Goal: Task Accomplishment & Management: Complete application form

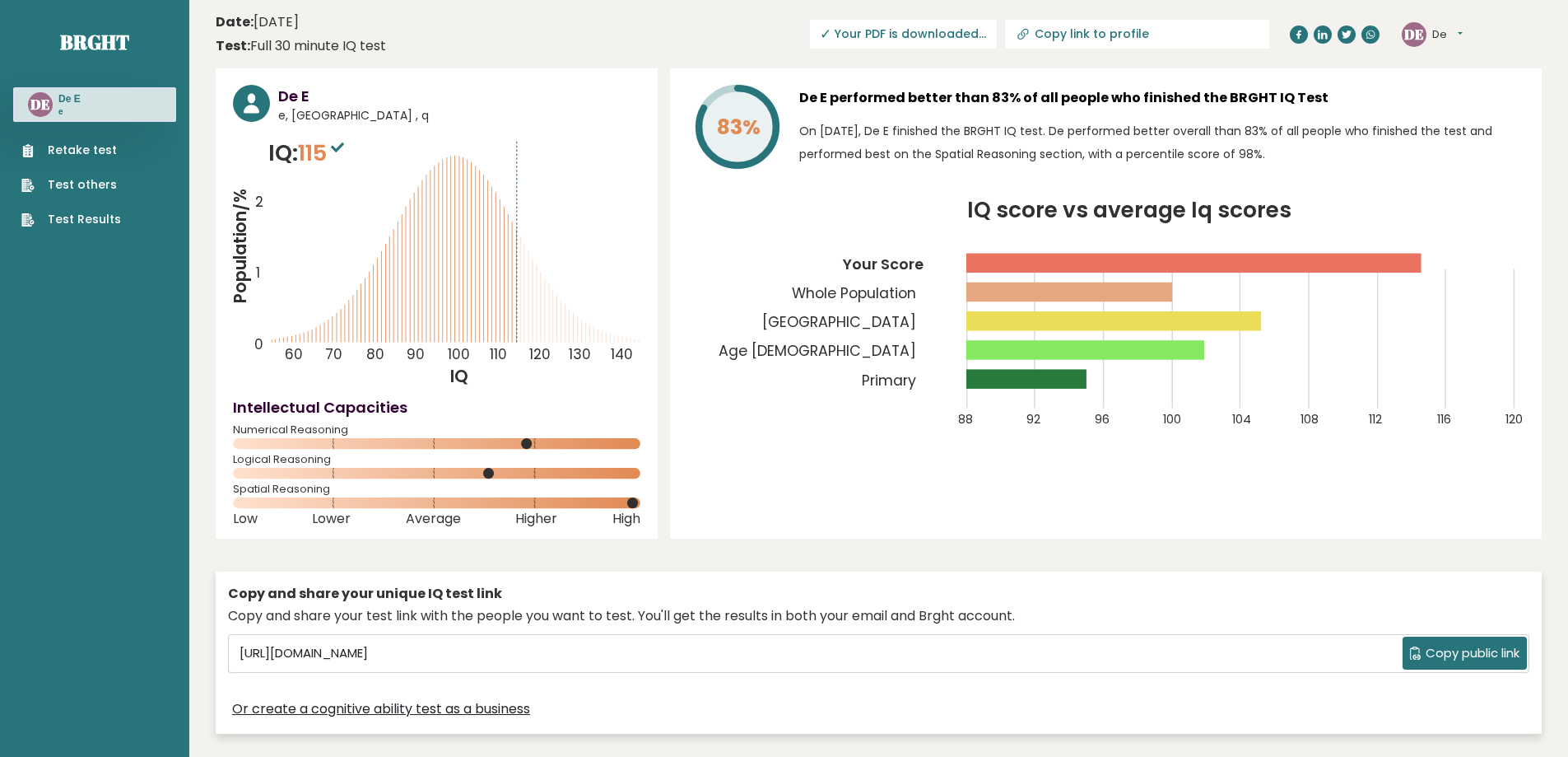
click at [89, 151] on link "Retake test" at bounding box center [70, 150] width 100 height 17
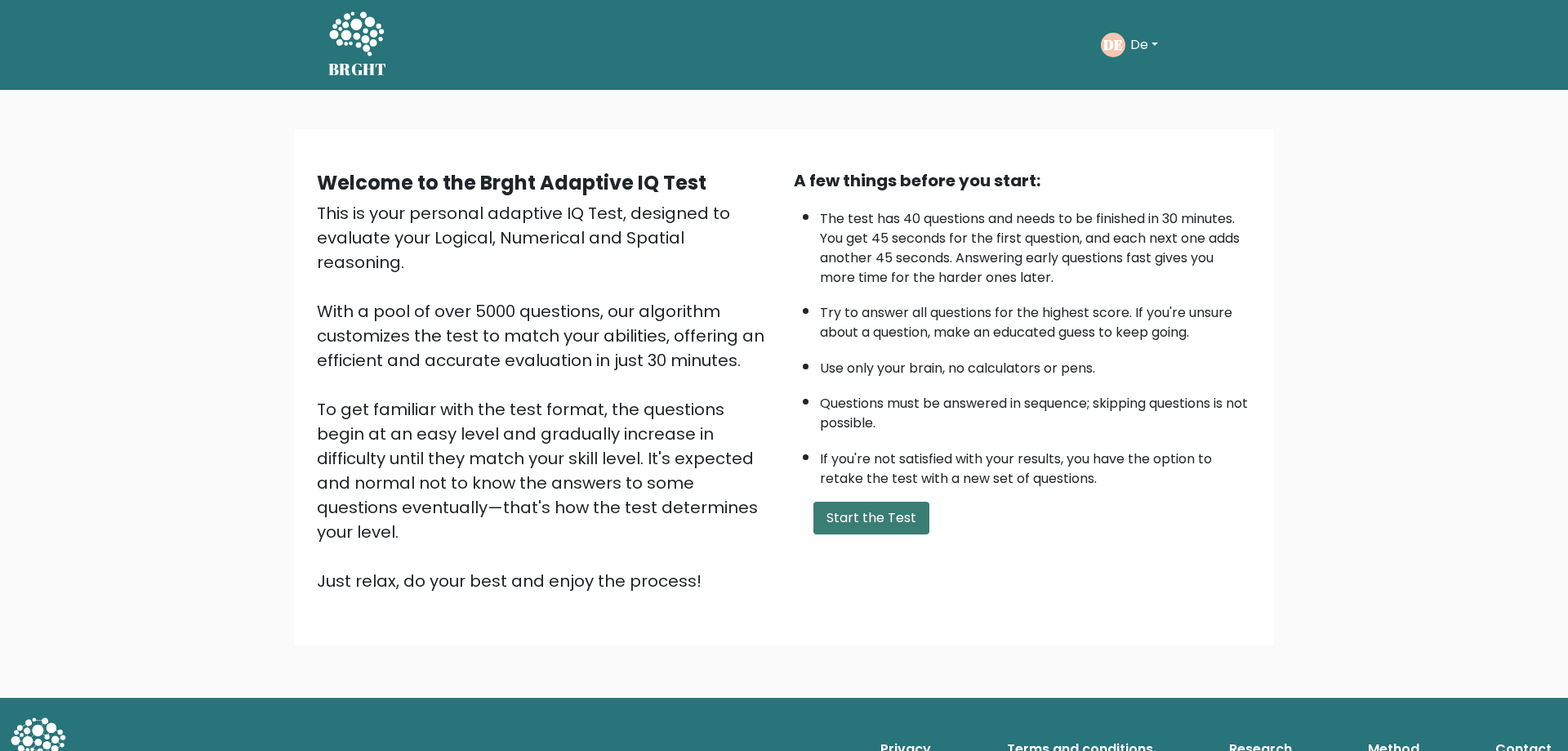
click at [876, 524] on button "Start the Test" at bounding box center [872, 518] width 116 height 33
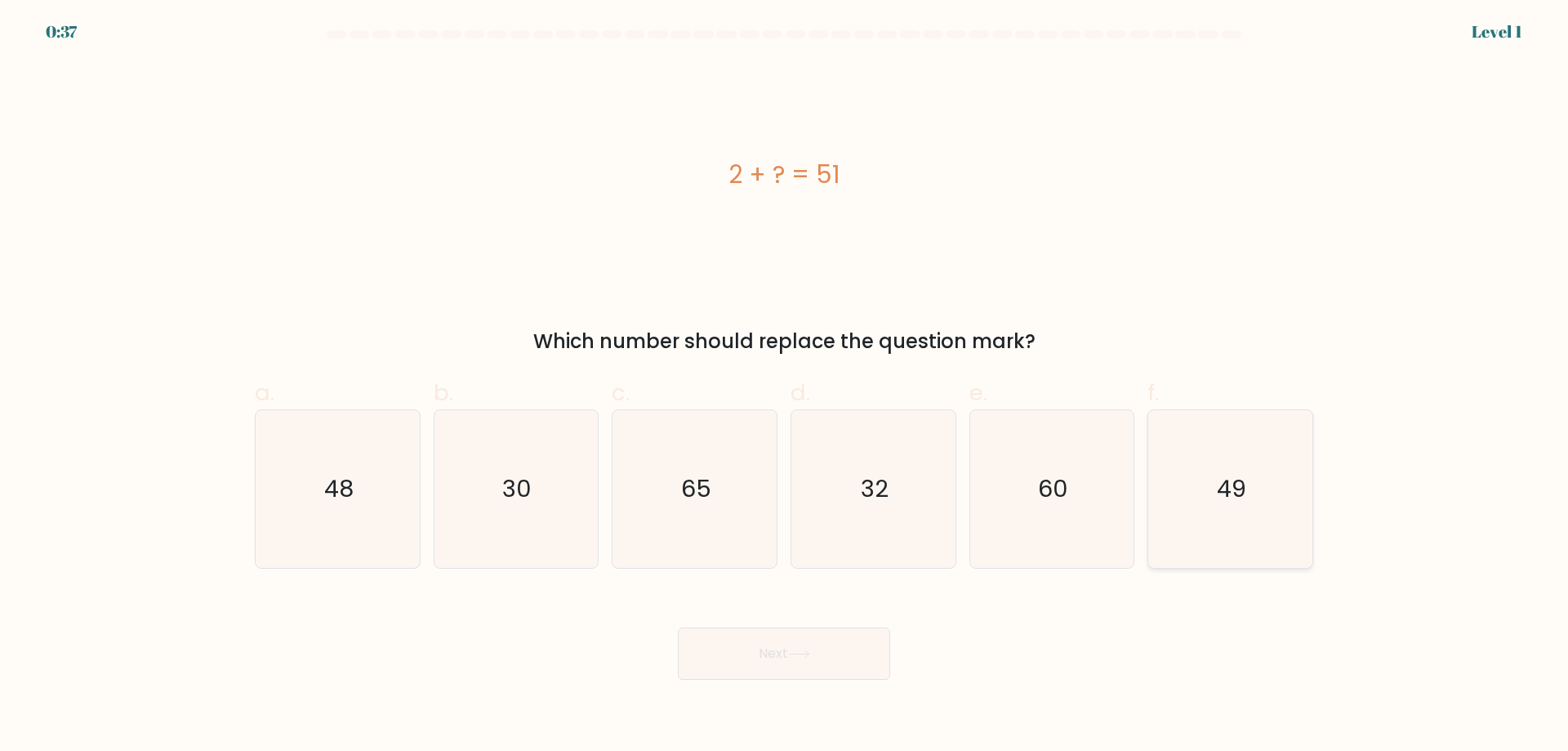
click at [1192, 508] on icon "49" at bounding box center [1231, 489] width 158 height 158
click at [785, 386] on input "f. 49" at bounding box center [784, 381] width 1 height 11
radio input "true"
click at [799, 643] on button "Next" at bounding box center [784, 654] width 212 height 53
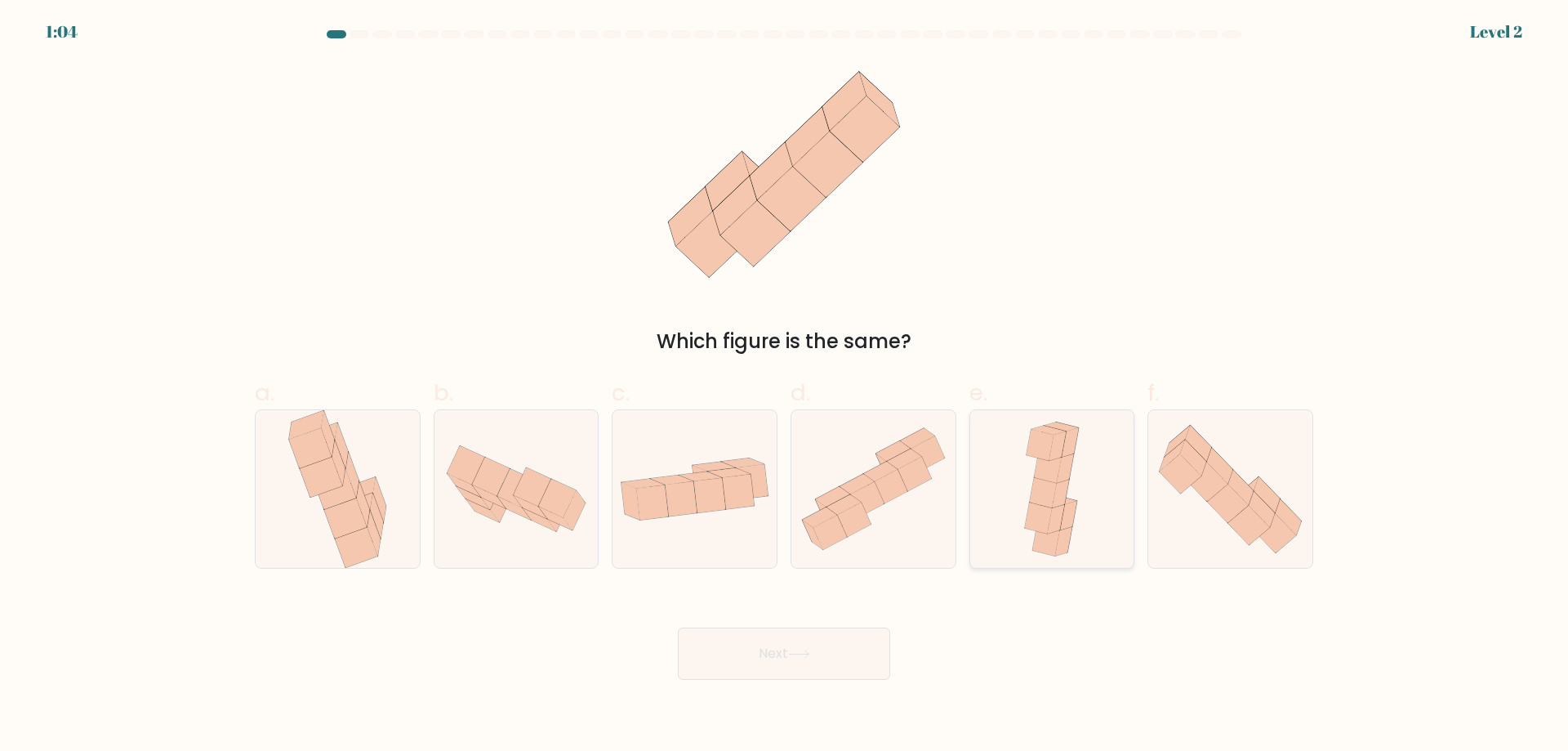
click at [1067, 543] on icon at bounding box center [1064, 541] width 17 height 29
click at [785, 386] on input "e." at bounding box center [784, 381] width 1 height 11
radio input "true"
click at [826, 645] on button "Next" at bounding box center [784, 654] width 212 height 53
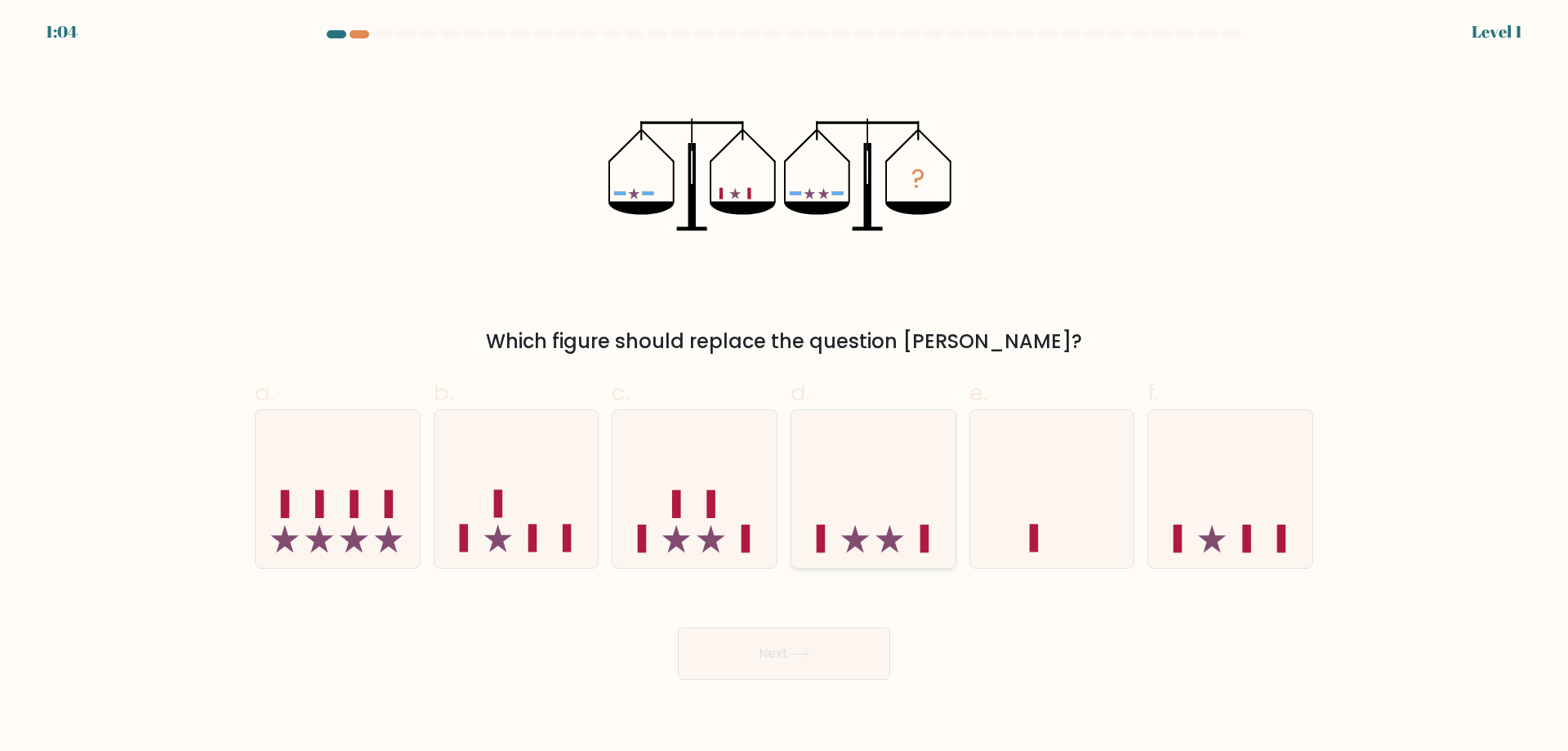
click at [880, 489] on icon at bounding box center [873, 489] width 164 height 136
click at [785, 386] on input "d." at bounding box center [784, 381] width 1 height 11
radio input "true"
click at [842, 665] on button "Next" at bounding box center [784, 654] width 212 height 53
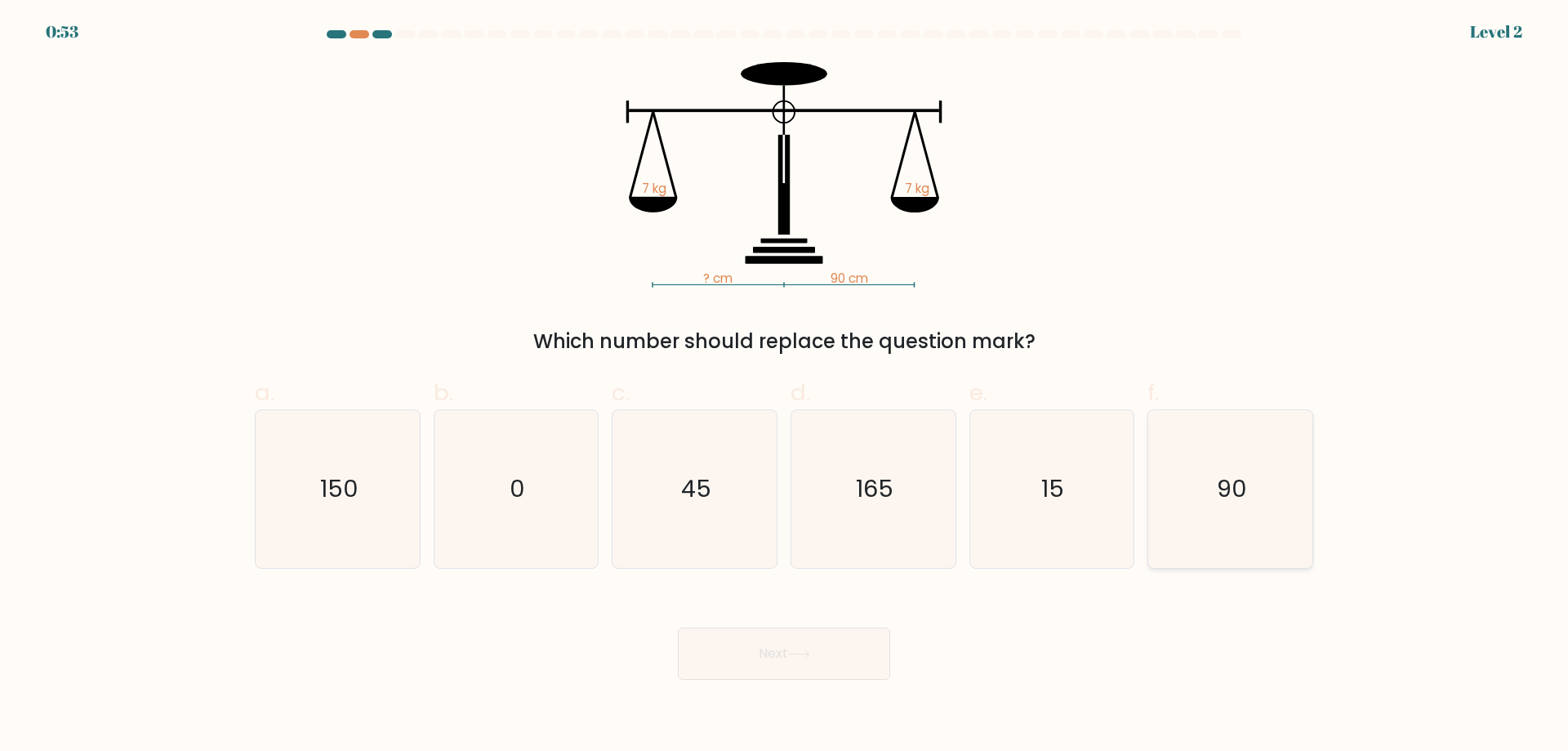
click at [1271, 531] on icon "90" at bounding box center [1231, 489] width 158 height 158
click at [785, 386] on input "f. 90" at bounding box center [784, 381] width 1 height 11
radio input "true"
click at [753, 641] on button "Next" at bounding box center [784, 654] width 212 height 53
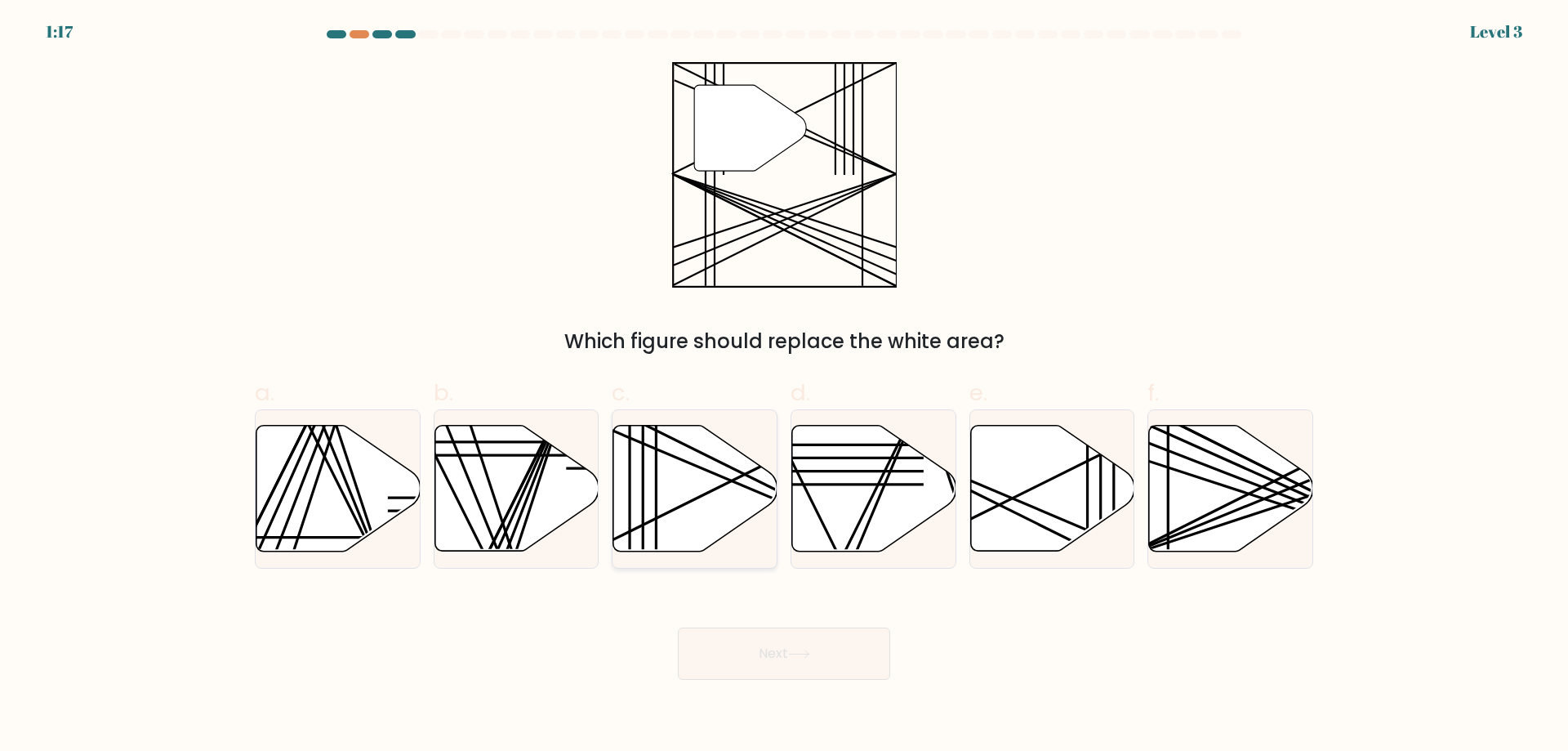
click at [689, 511] on icon at bounding box center [695, 488] width 164 height 126
click at [784, 386] on input "c." at bounding box center [784, 381] width 1 height 11
radio input "true"
click at [811, 646] on button "Next" at bounding box center [784, 654] width 212 height 53
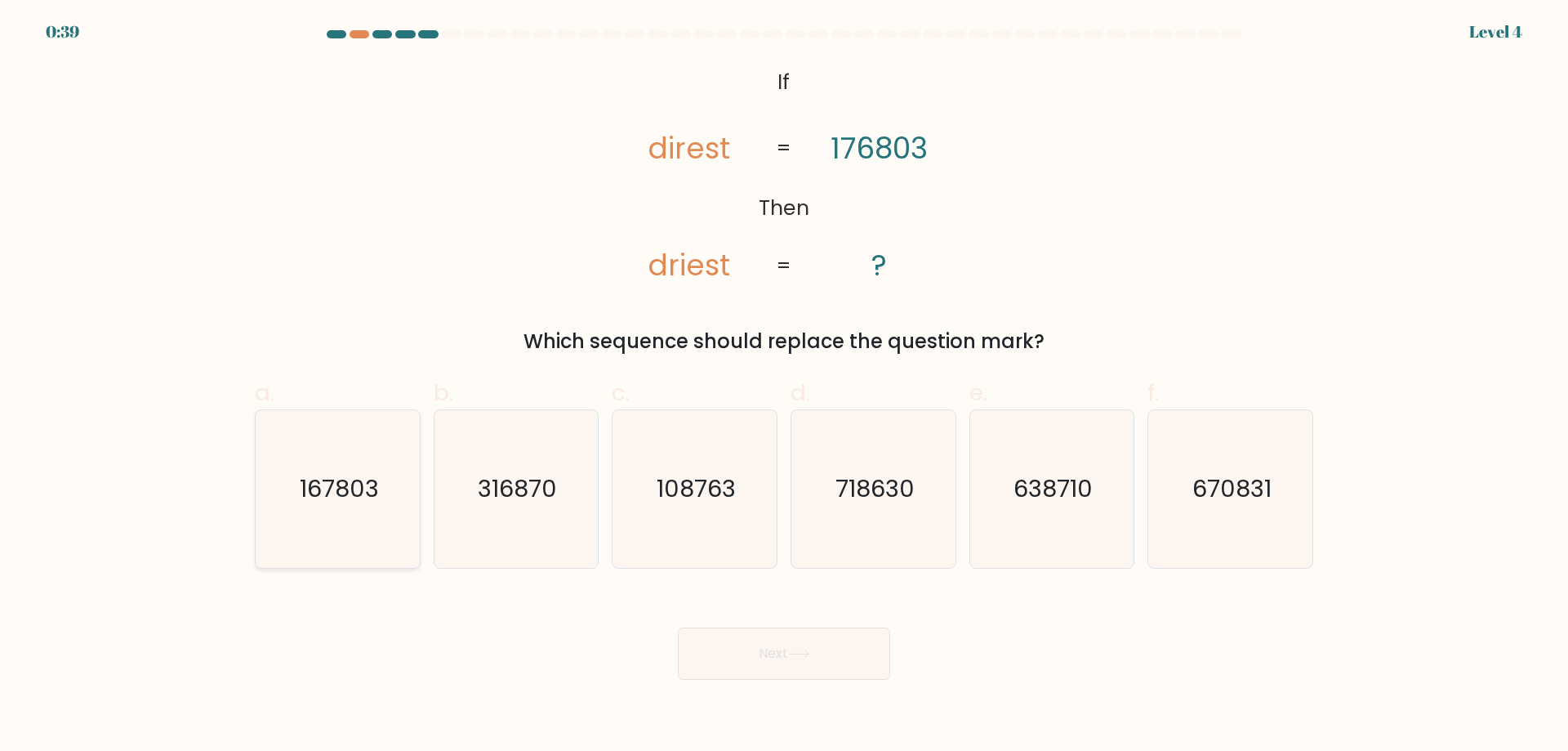
click at [365, 498] on text "167803" at bounding box center [339, 489] width 79 height 33
click at [784, 386] on input "a. 167803" at bounding box center [784, 381] width 1 height 11
radio input "true"
click at [794, 649] on button "Next" at bounding box center [784, 654] width 212 height 53
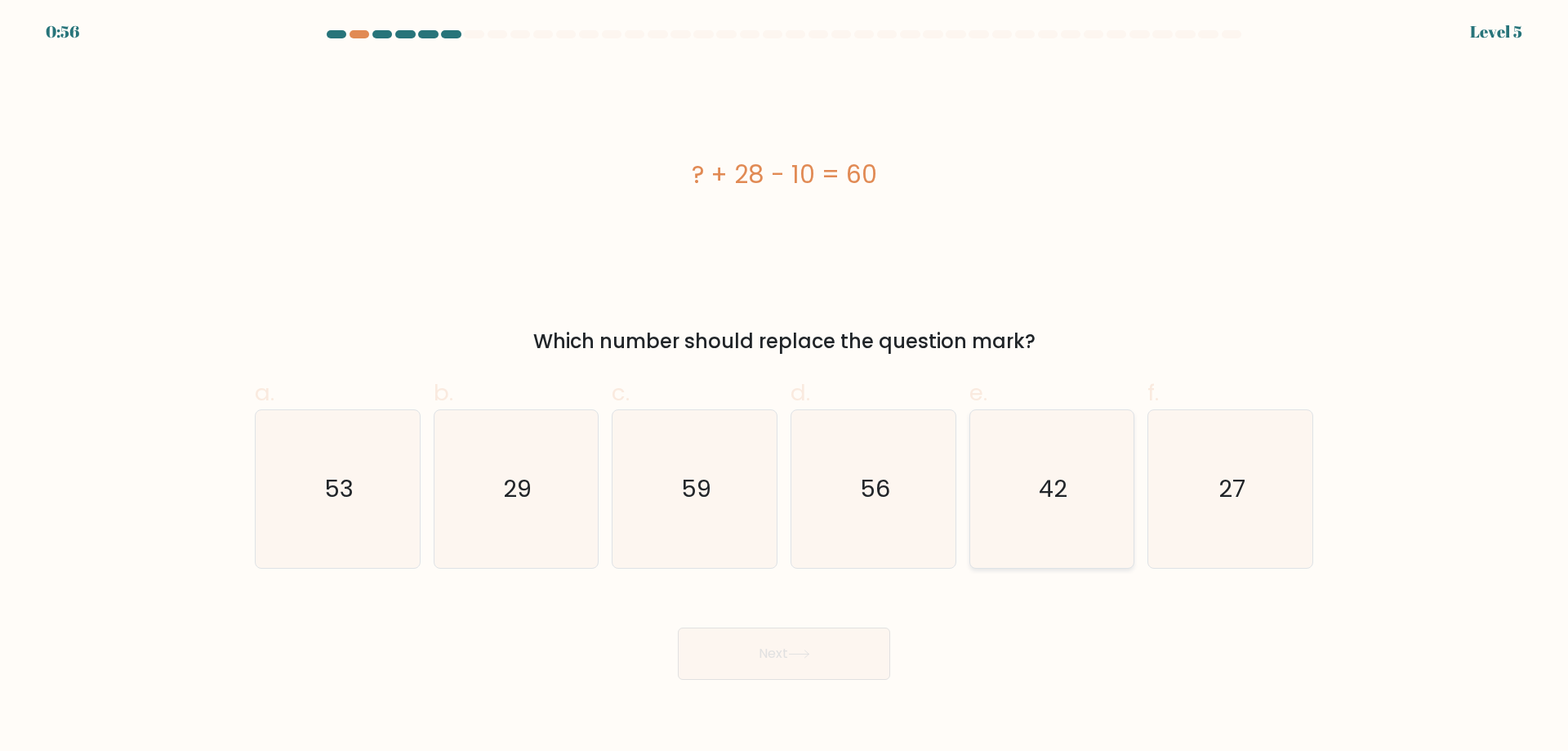
click at [1097, 554] on icon "42" at bounding box center [1052, 489] width 158 height 158
click at [785, 386] on input "e. 42" at bounding box center [784, 381] width 1 height 11
radio input "true"
click at [802, 641] on button "Next" at bounding box center [784, 654] width 212 height 53
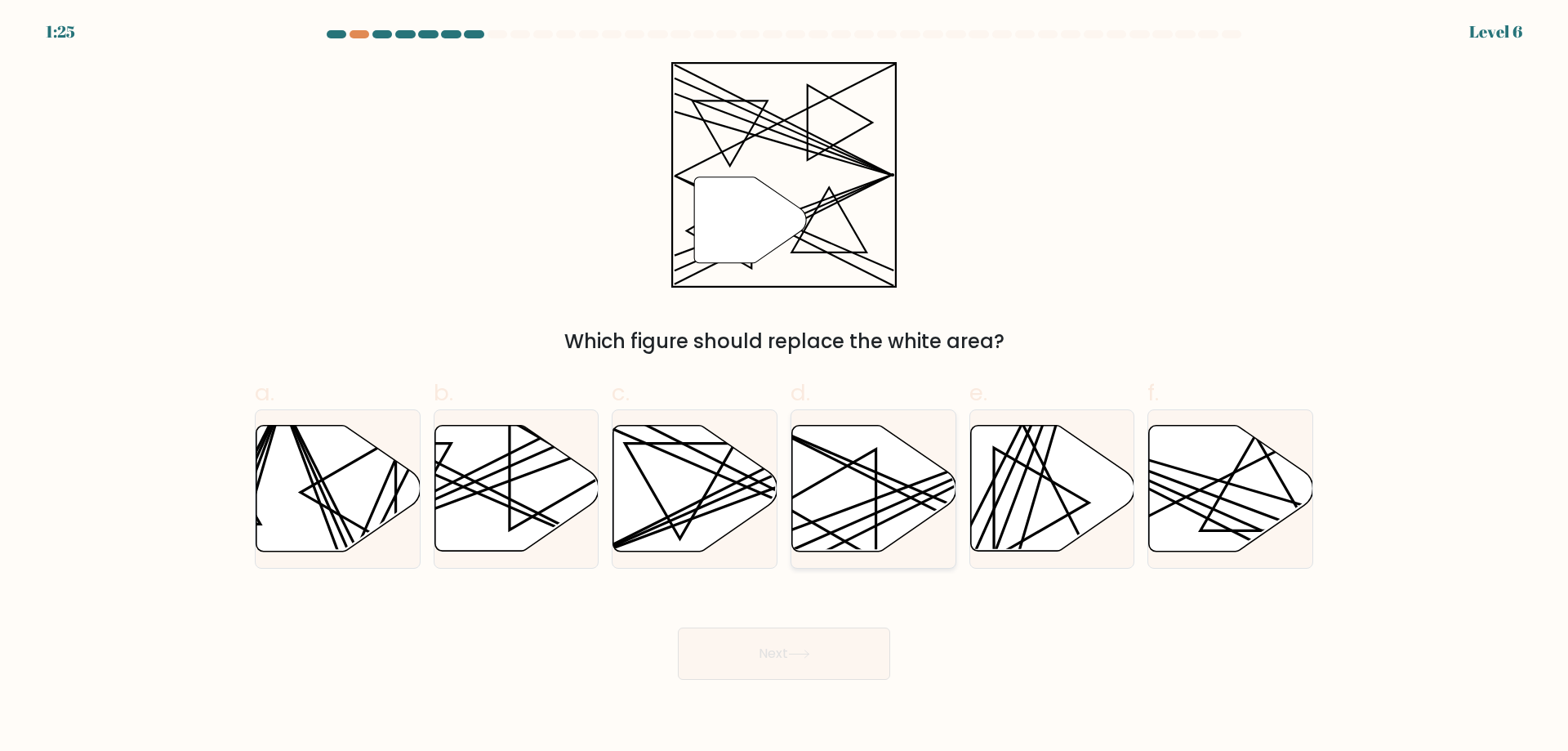
click at [927, 502] on icon at bounding box center [874, 488] width 164 height 126
click at [785, 386] on input "d." at bounding box center [784, 381] width 1 height 11
radio input "true"
click at [833, 658] on button "Next" at bounding box center [784, 654] width 212 height 53
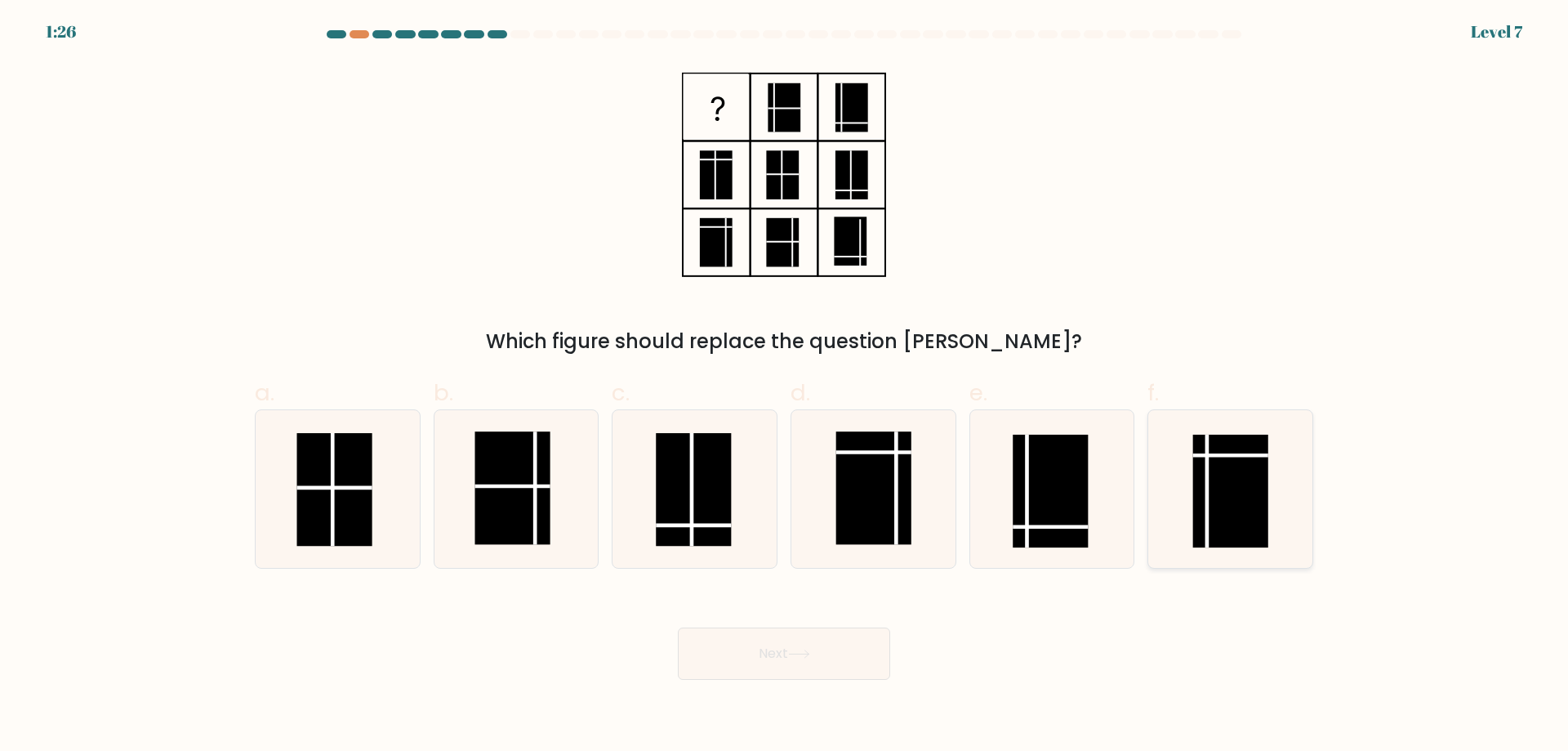
click at [1262, 473] on rect at bounding box center [1231, 491] width 75 height 112
click at [785, 386] on input "f." at bounding box center [784, 381] width 1 height 11
radio input "true"
click at [830, 653] on button "Next" at bounding box center [784, 654] width 212 height 53
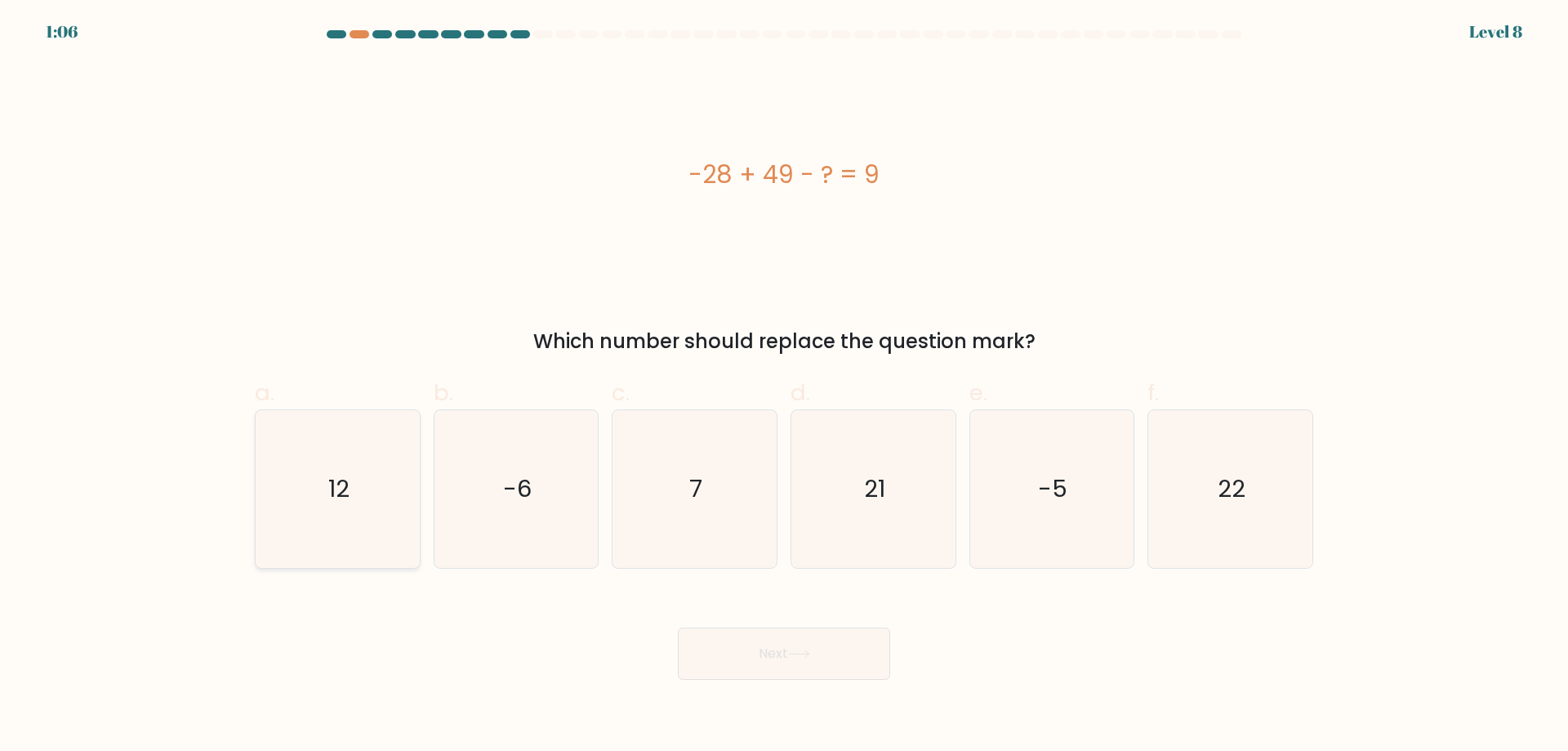
click at [375, 479] on icon "12" at bounding box center [338, 489] width 158 height 158
click at [784, 386] on input "a. 12" at bounding box center [784, 381] width 1 height 11
radio input "true"
click at [815, 668] on button "Next" at bounding box center [784, 654] width 212 height 53
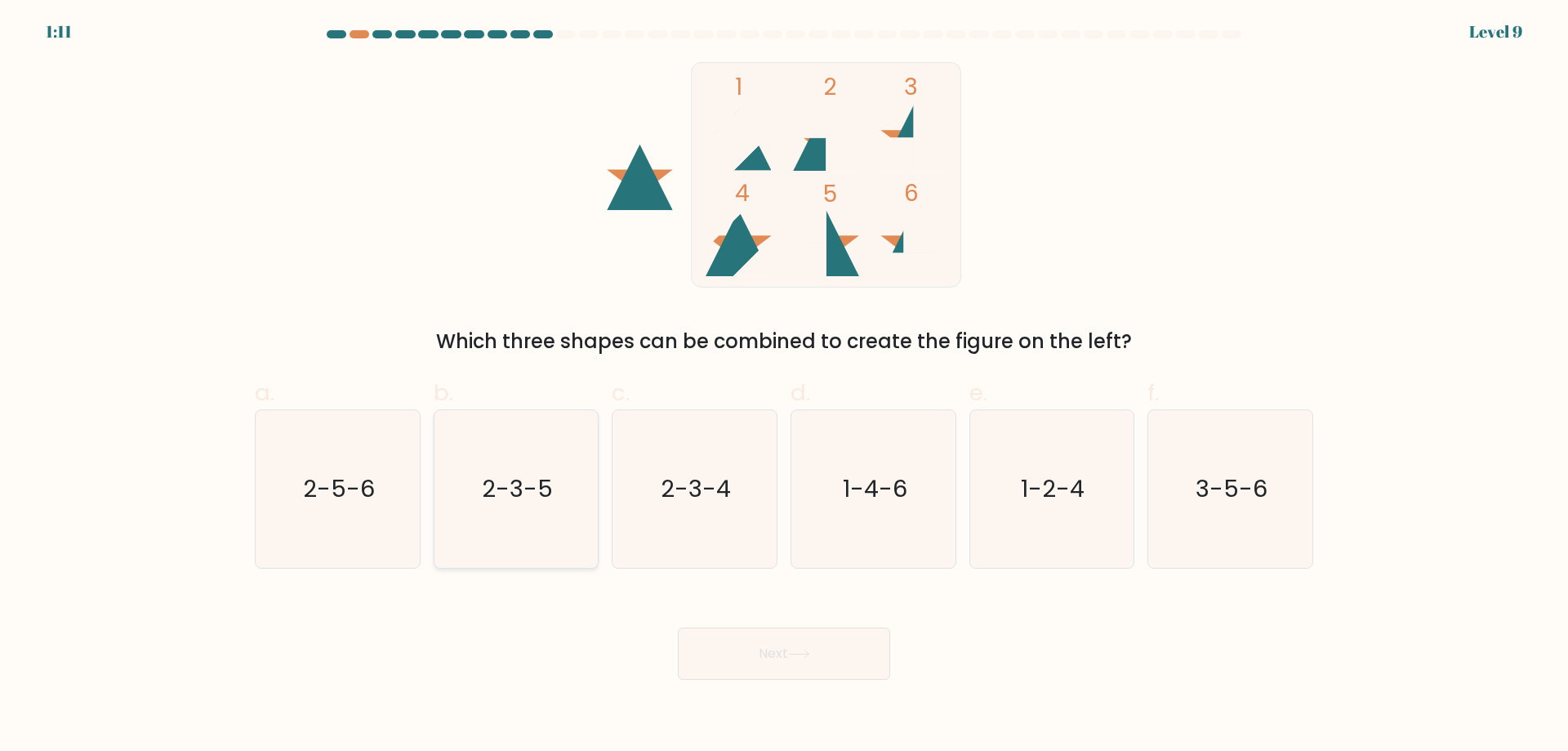
click at [524, 519] on icon "2-3-5" at bounding box center [516, 489] width 158 height 158
click at [784, 386] on input "b. 2-3-5" at bounding box center [784, 381] width 1 height 11
radio input "true"
click at [847, 659] on button "Next" at bounding box center [784, 654] width 212 height 53
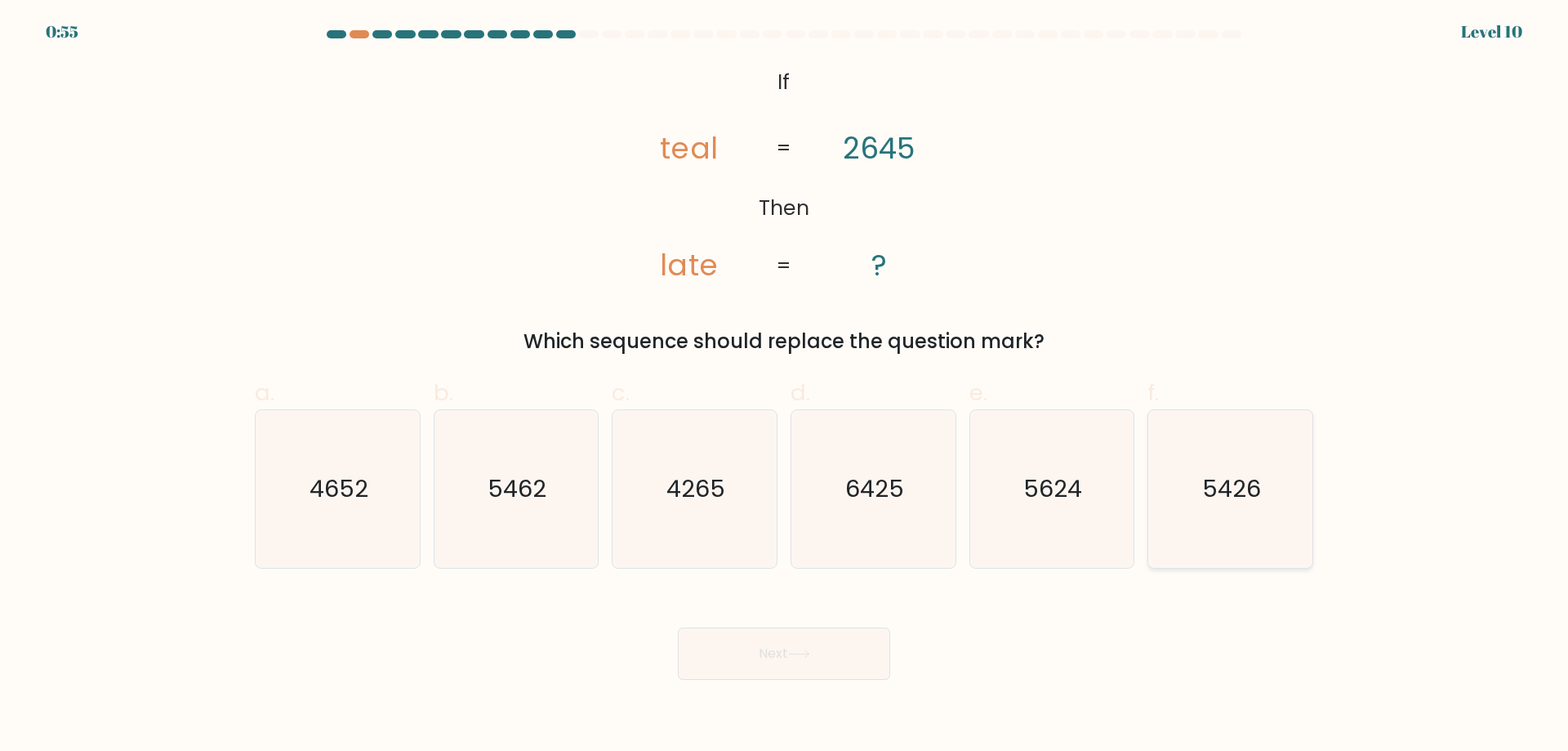
click at [1256, 498] on text "5426" at bounding box center [1232, 489] width 59 height 33
click at [785, 386] on input "f. 5426" at bounding box center [784, 381] width 1 height 11
radio input "true"
click at [852, 644] on button "Next" at bounding box center [784, 654] width 212 height 53
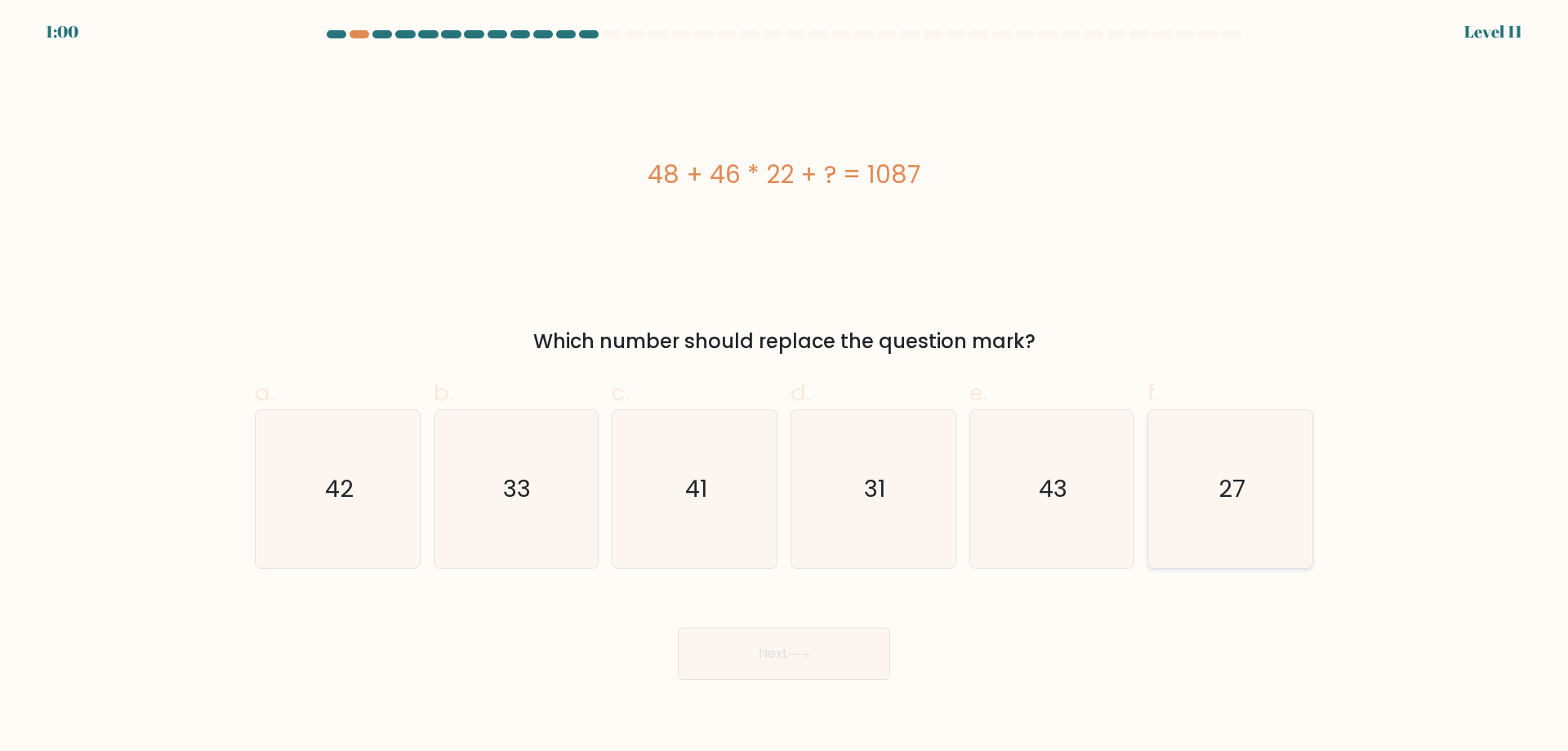
click at [1271, 526] on icon "27" at bounding box center [1231, 489] width 158 height 158
click at [785, 386] on input "f. 27" at bounding box center [784, 381] width 1 height 11
radio input "true"
click at [826, 663] on button "Next" at bounding box center [784, 654] width 212 height 53
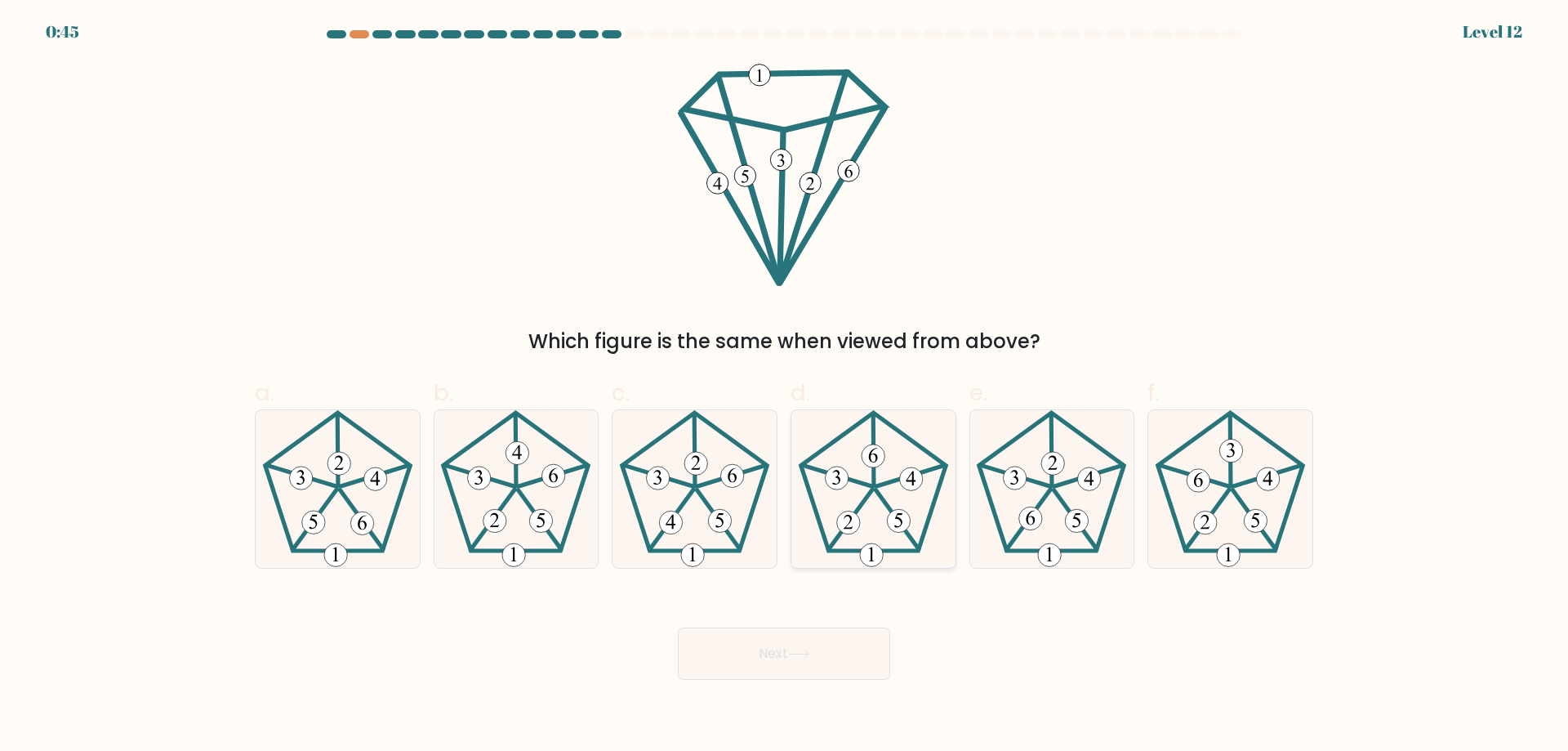
click at [917, 490] on icon at bounding box center [873, 489] width 158 height 158
click at [785, 386] on input "d." at bounding box center [784, 381] width 1 height 11
radio input "true"
click at [808, 651] on icon at bounding box center [799, 654] width 22 height 9
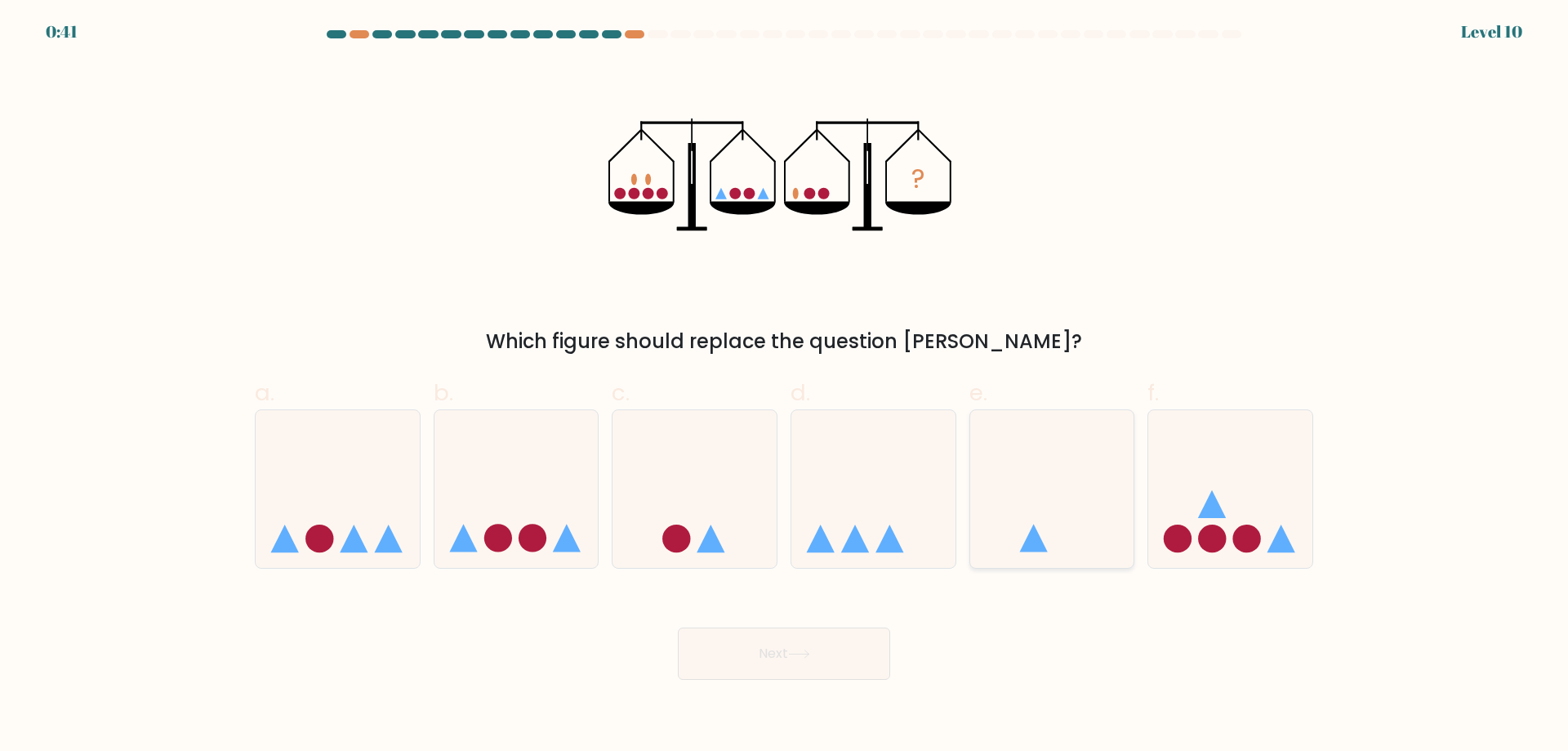
click at [1055, 530] on icon at bounding box center [1052, 489] width 164 height 136
click at [785, 386] on input "e." at bounding box center [784, 381] width 1 height 11
radio input "true"
click at [837, 673] on button "Next" at bounding box center [784, 654] width 212 height 53
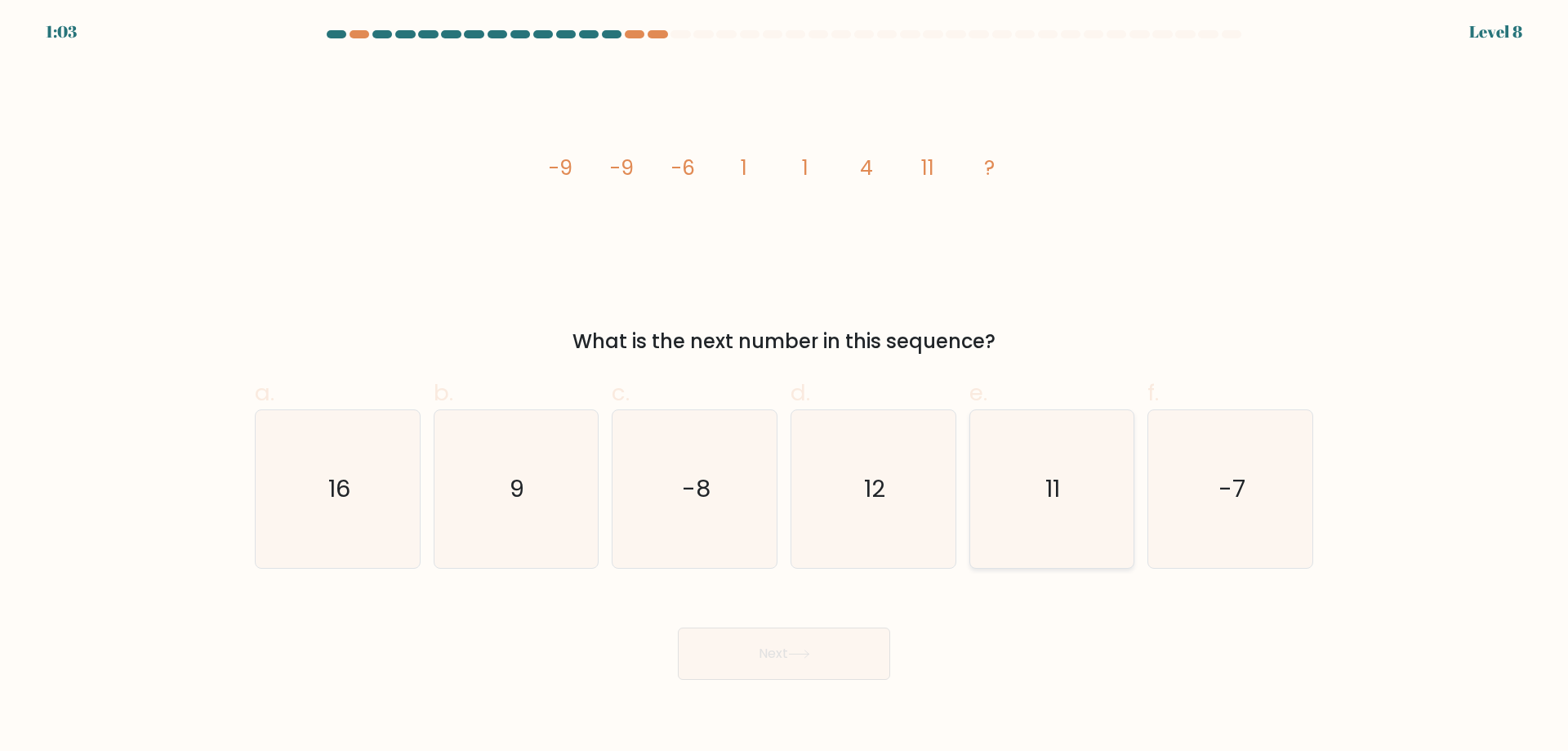
click at [1122, 521] on icon "11" at bounding box center [1052, 489] width 158 height 158
click at [785, 386] on input "e. 11" at bounding box center [784, 381] width 1 height 11
radio input "true"
click at [845, 642] on button "Next" at bounding box center [784, 654] width 212 height 53
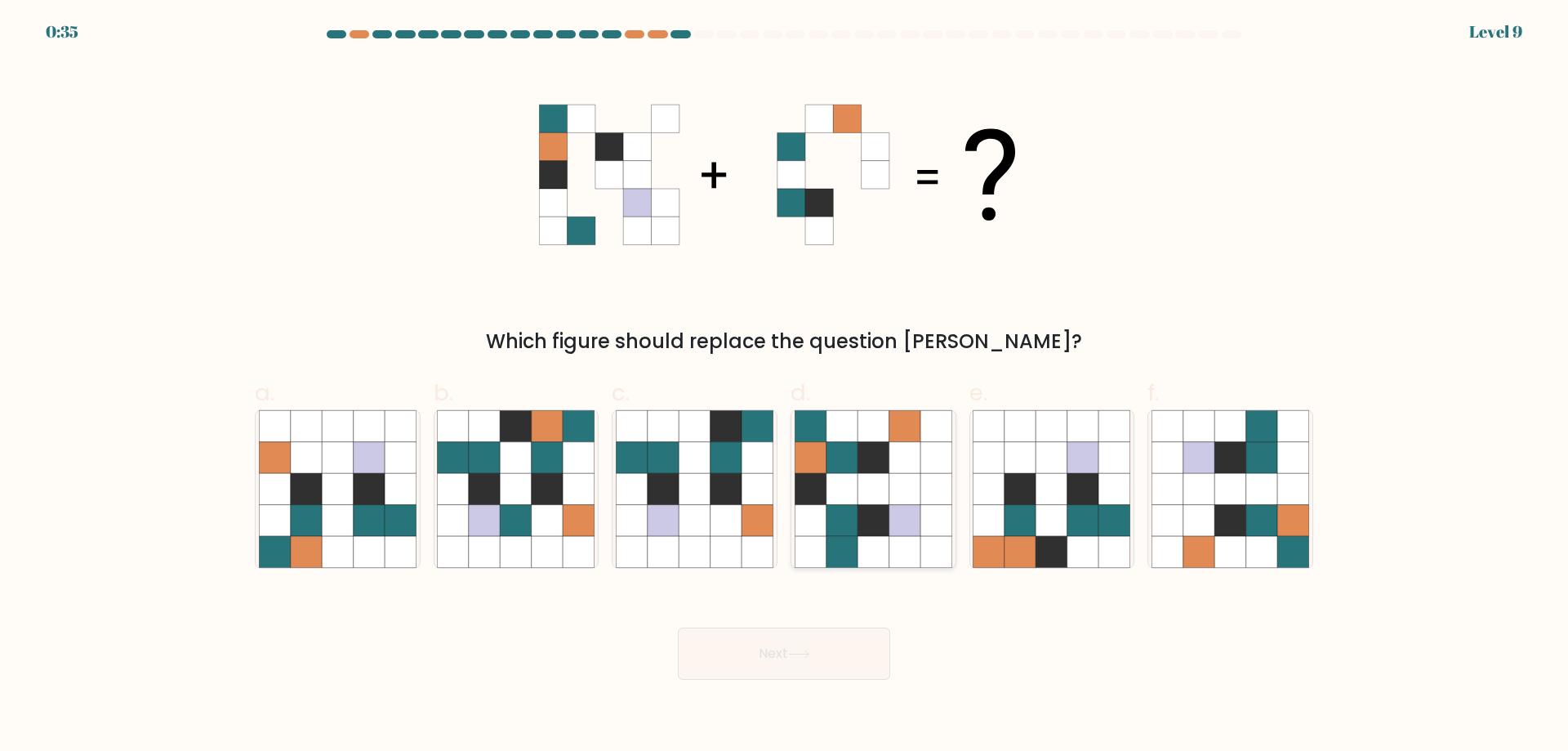
click at [892, 504] on icon at bounding box center [873, 489] width 158 height 158
click at [785, 386] on input "d." at bounding box center [784, 381] width 1 height 11
radio input "true"
click at [835, 659] on button "Next" at bounding box center [784, 654] width 212 height 53
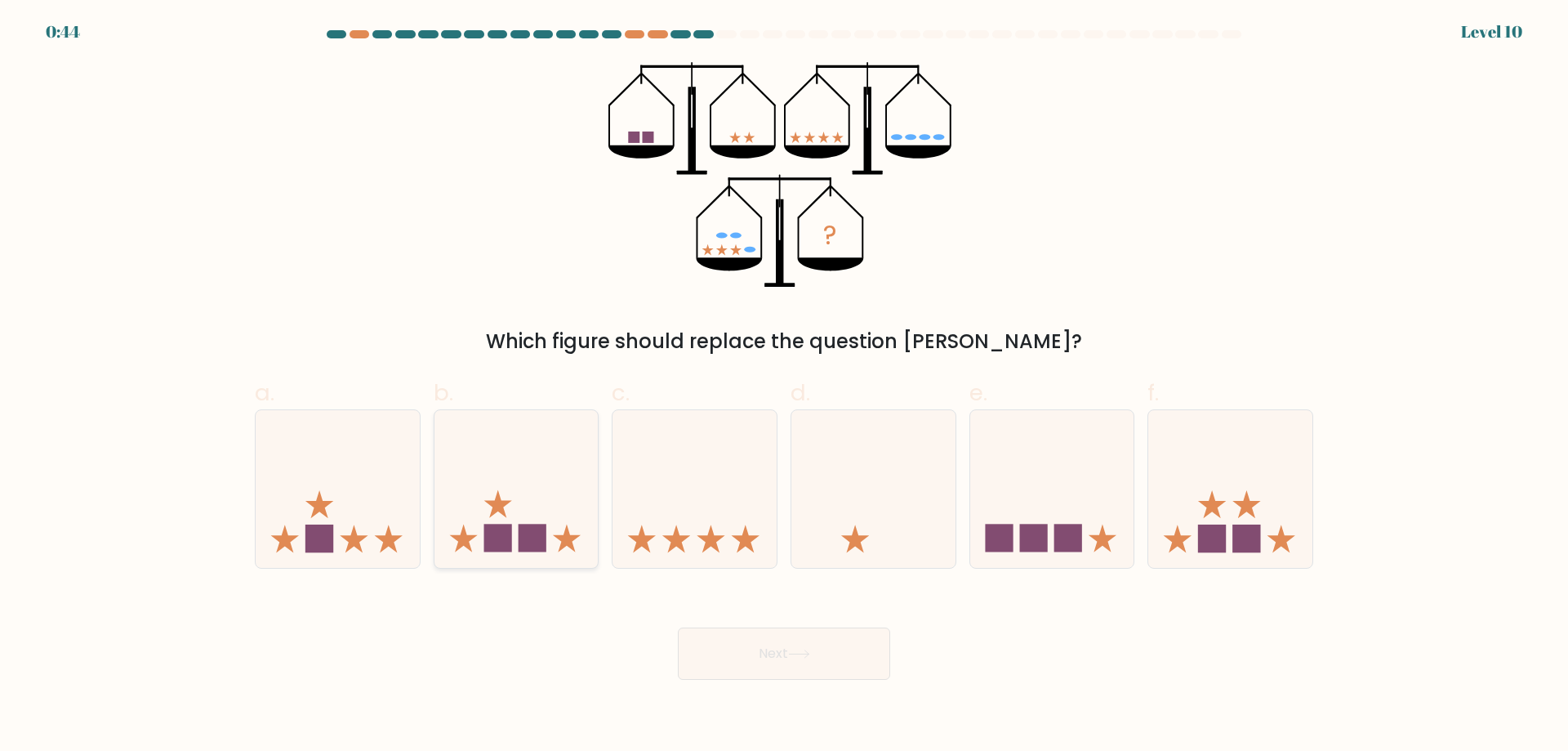
click at [528, 544] on rect at bounding box center [532, 538] width 28 height 28
click at [784, 386] on input "b." at bounding box center [784, 381] width 1 height 11
radio input "true"
click at [841, 643] on button "Next" at bounding box center [784, 654] width 212 height 53
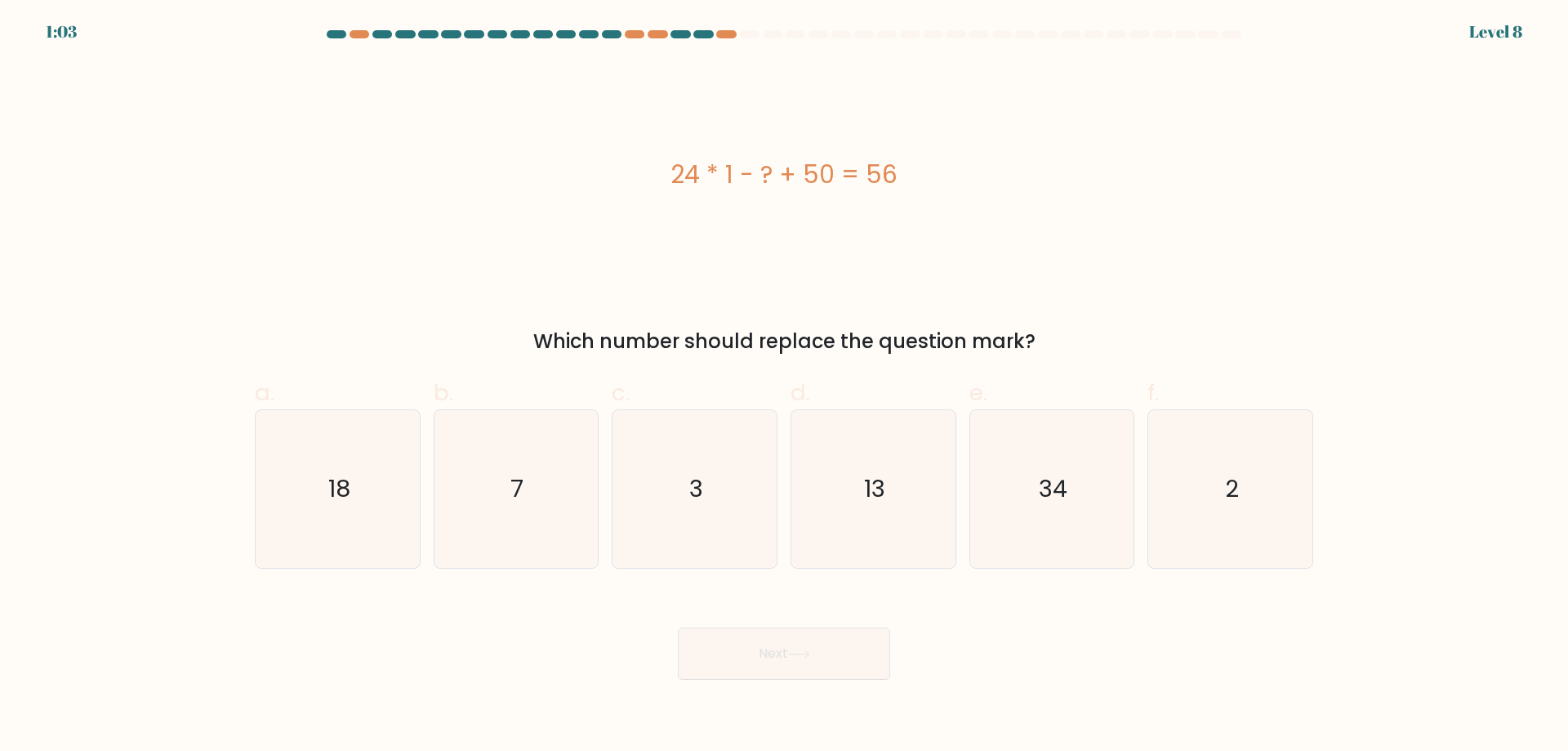
drag, startPoint x: 907, startPoint y: 171, endPoint x: 866, endPoint y: 173, distance: 41.0
click at [866, 173] on div "24 * 1 - ? + 50 = 56" at bounding box center [784, 174] width 1058 height 37
click at [799, 182] on div "24 * 1 - ? + 50 = 56" at bounding box center [784, 174] width 1058 height 37
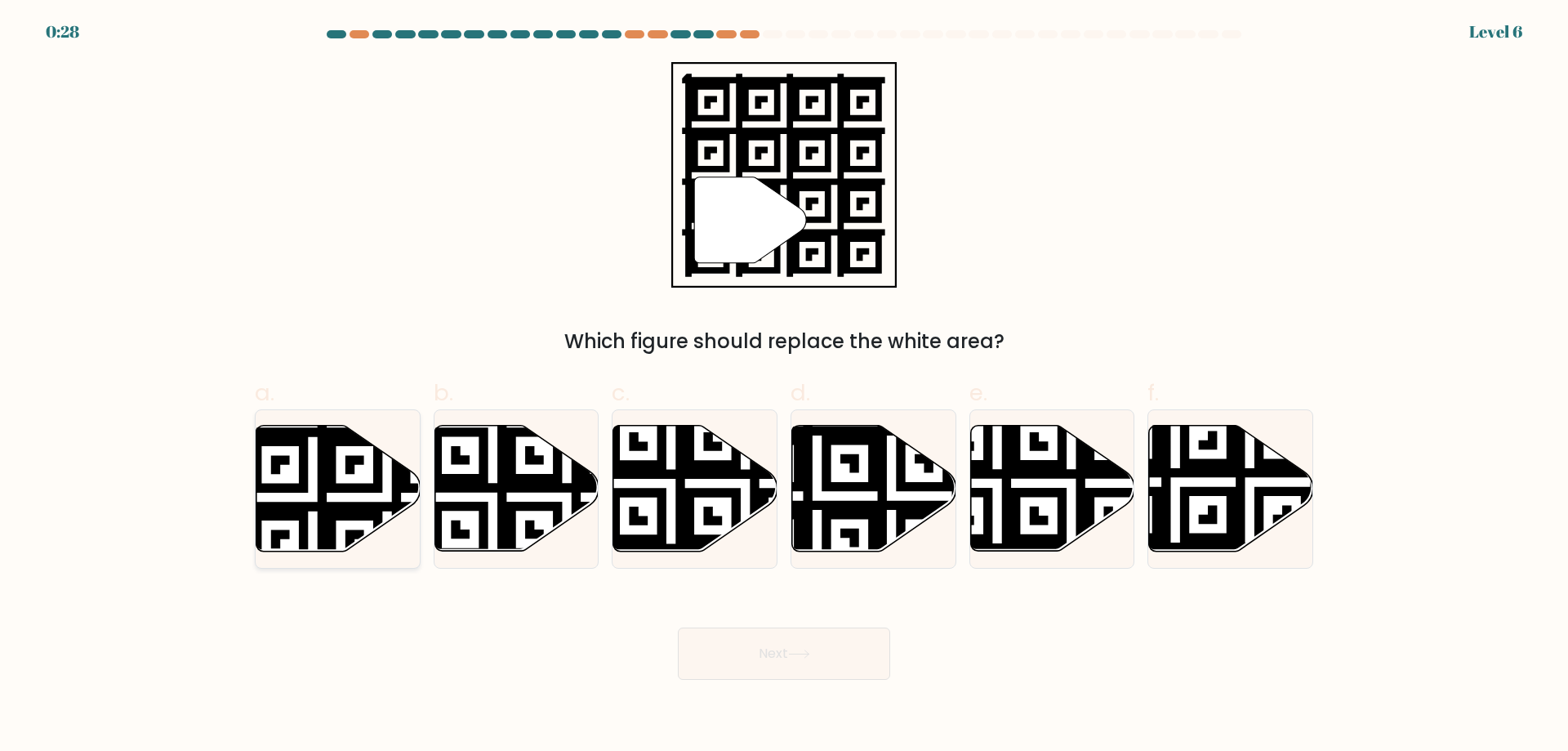
drag, startPoint x: 326, startPoint y: 494, endPoint x: 364, endPoint y: 506, distance: 39.8
click at [328, 494] on icon at bounding box center [337, 488] width 164 height 128
click at [784, 386] on input "a." at bounding box center [784, 381] width 1 height 11
radio input "true"
click at [802, 653] on icon at bounding box center [799, 654] width 22 height 9
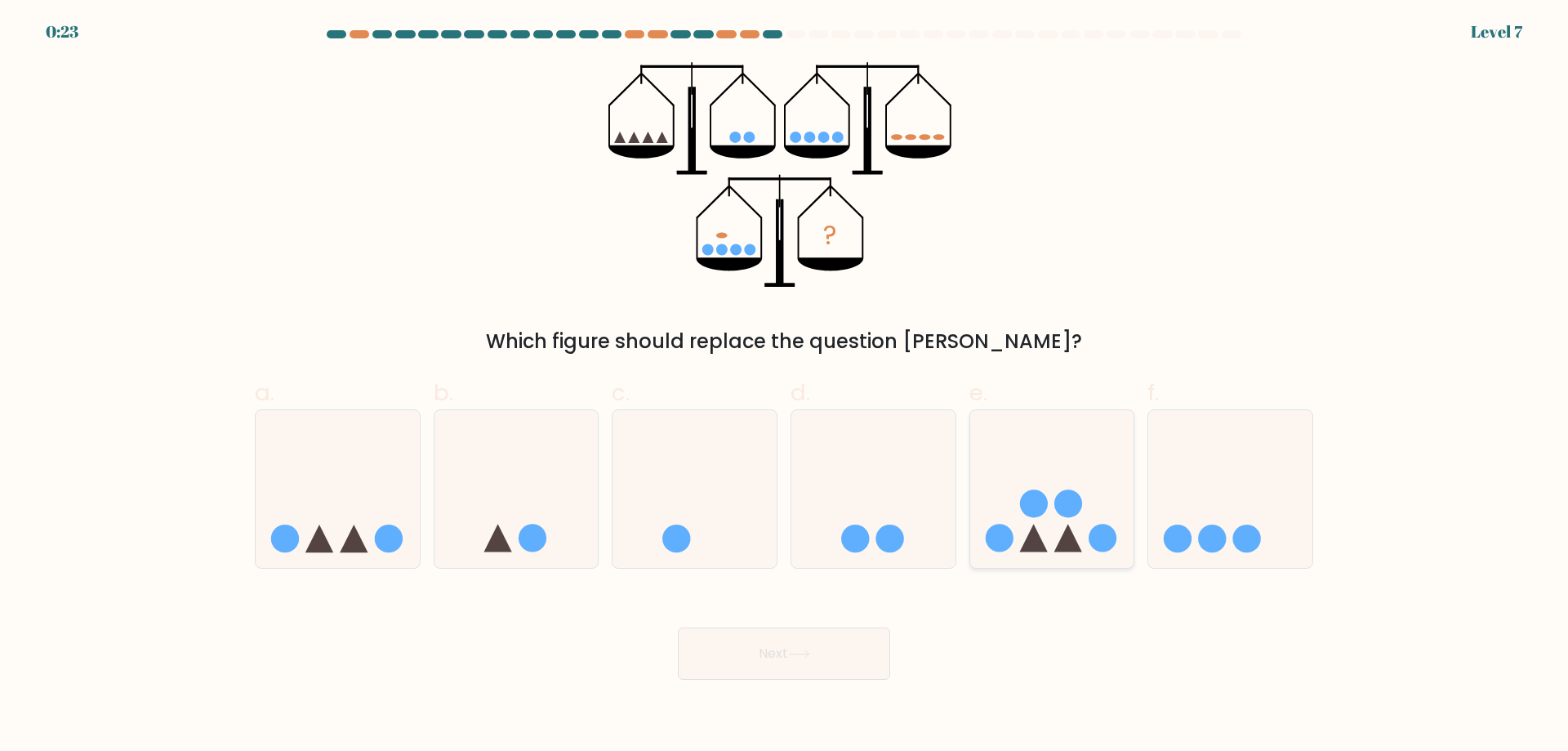
click at [1017, 482] on icon at bounding box center [1052, 489] width 164 height 136
click at [785, 386] on input "e." at bounding box center [784, 381] width 1 height 11
radio input "true"
click at [774, 664] on button "Next" at bounding box center [784, 654] width 212 height 53
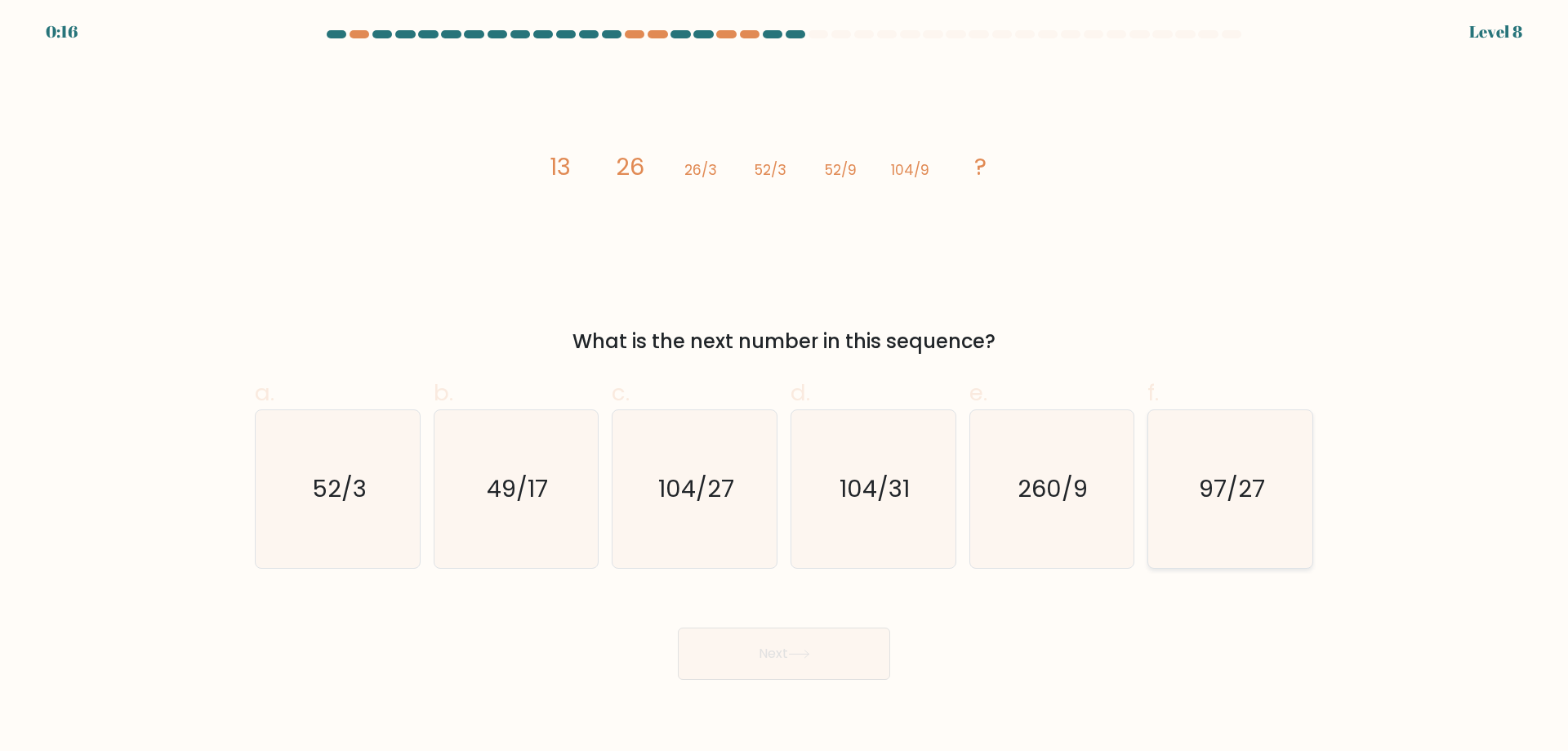
click at [1237, 503] on text "97/27" at bounding box center [1232, 489] width 66 height 33
click at [785, 386] on input "f. 97/27" at bounding box center [784, 381] width 1 height 11
radio input "true"
click at [728, 507] on icon "104/27" at bounding box center [695, 489] width 158 height 158
click at [784, 386] on input "c. 104/27" at bounding box center [784, 381] width 1 height 11
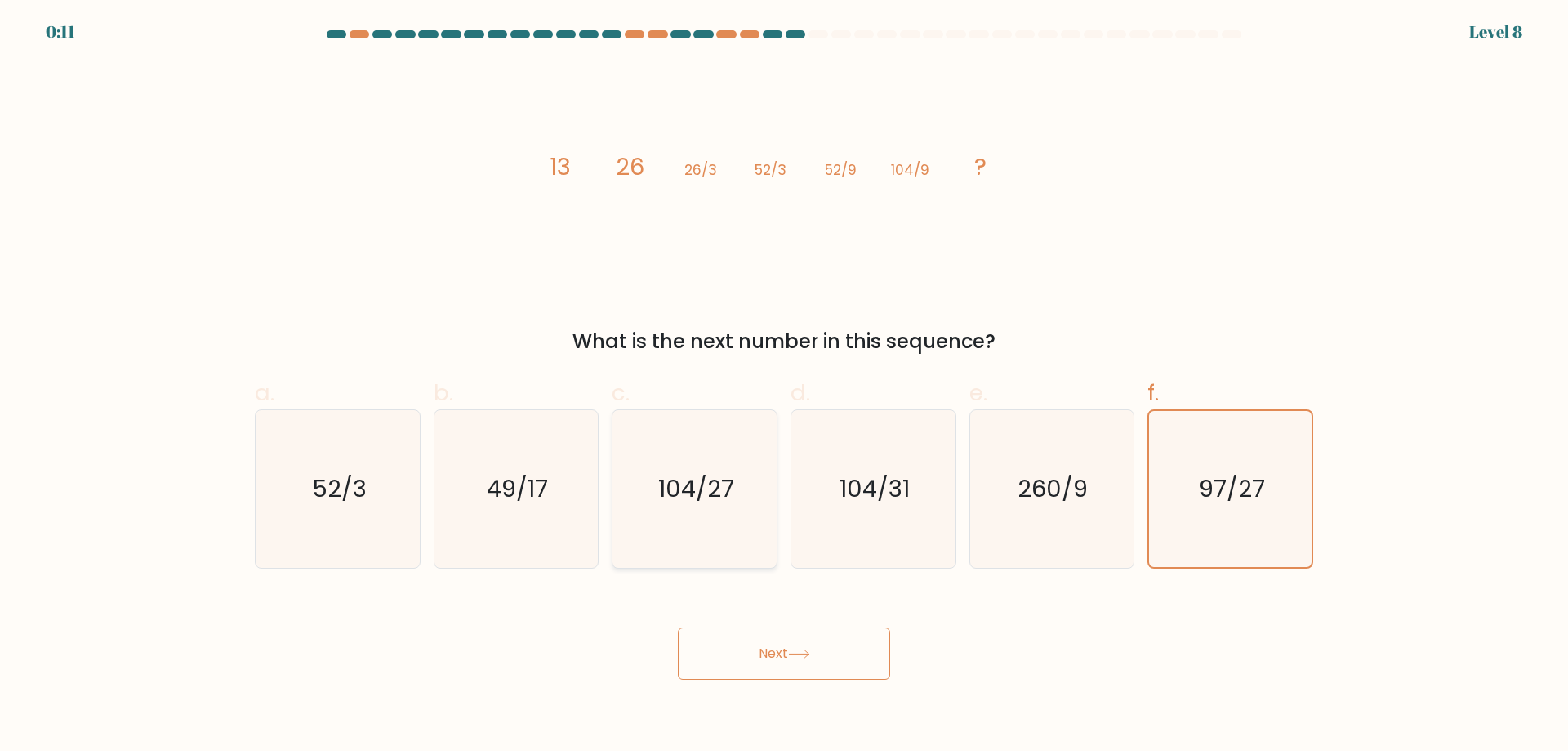
radio input "true"
click at [823, 646] on button "Next" at bounding box center [784, 654] width 212 height 53
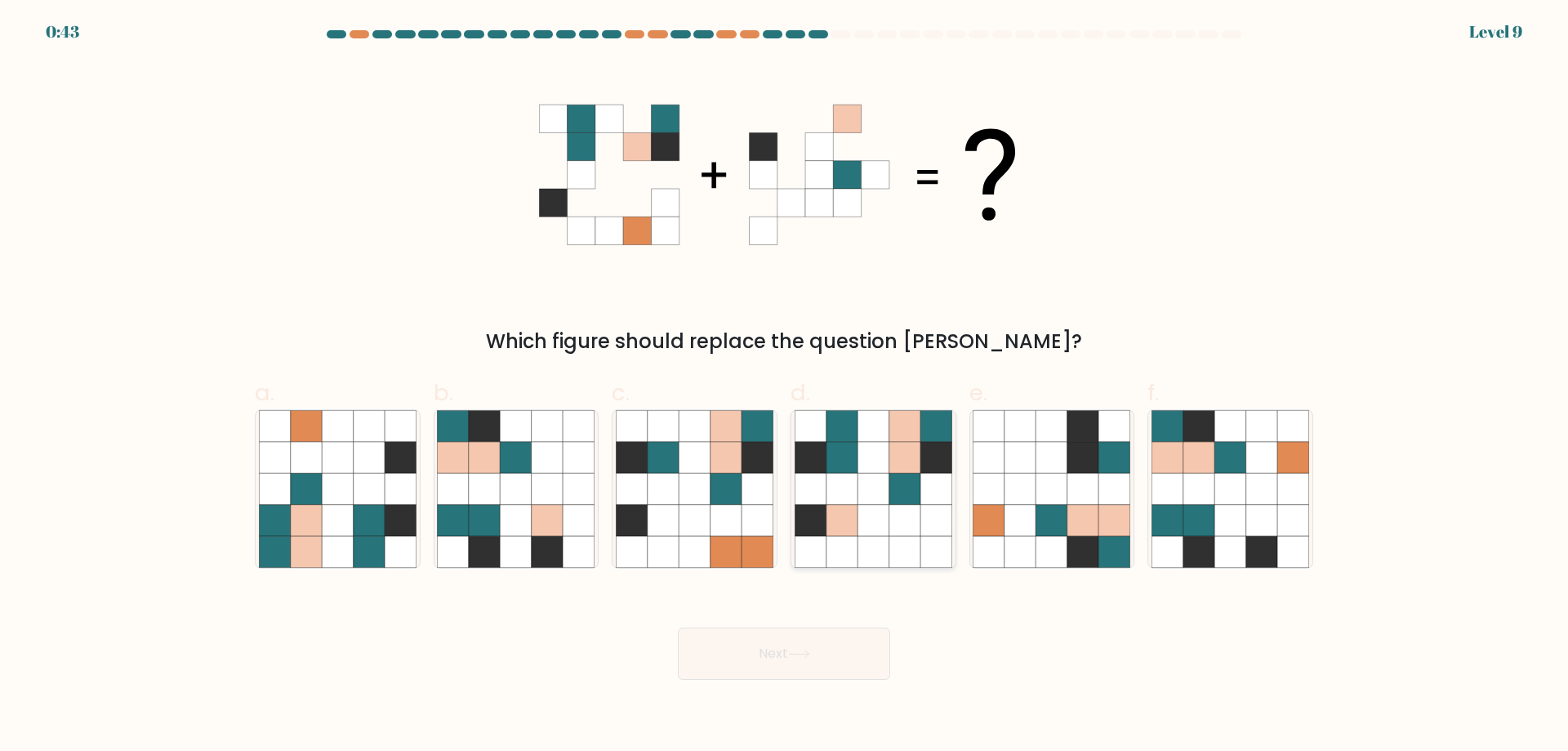
click at [894, 460] on icon at bounding box center [905, 457] width 31 height 31
click at [785, 386] on input "d." at bounding box center [784, 381] width 1 height 11
radio input "true"
click at [1300, 498] on icon at bounding box center [1293, 489] width 31 height 31
click at [785, 386] on input "f." at bounding box center [784, 381] width 1 height 11
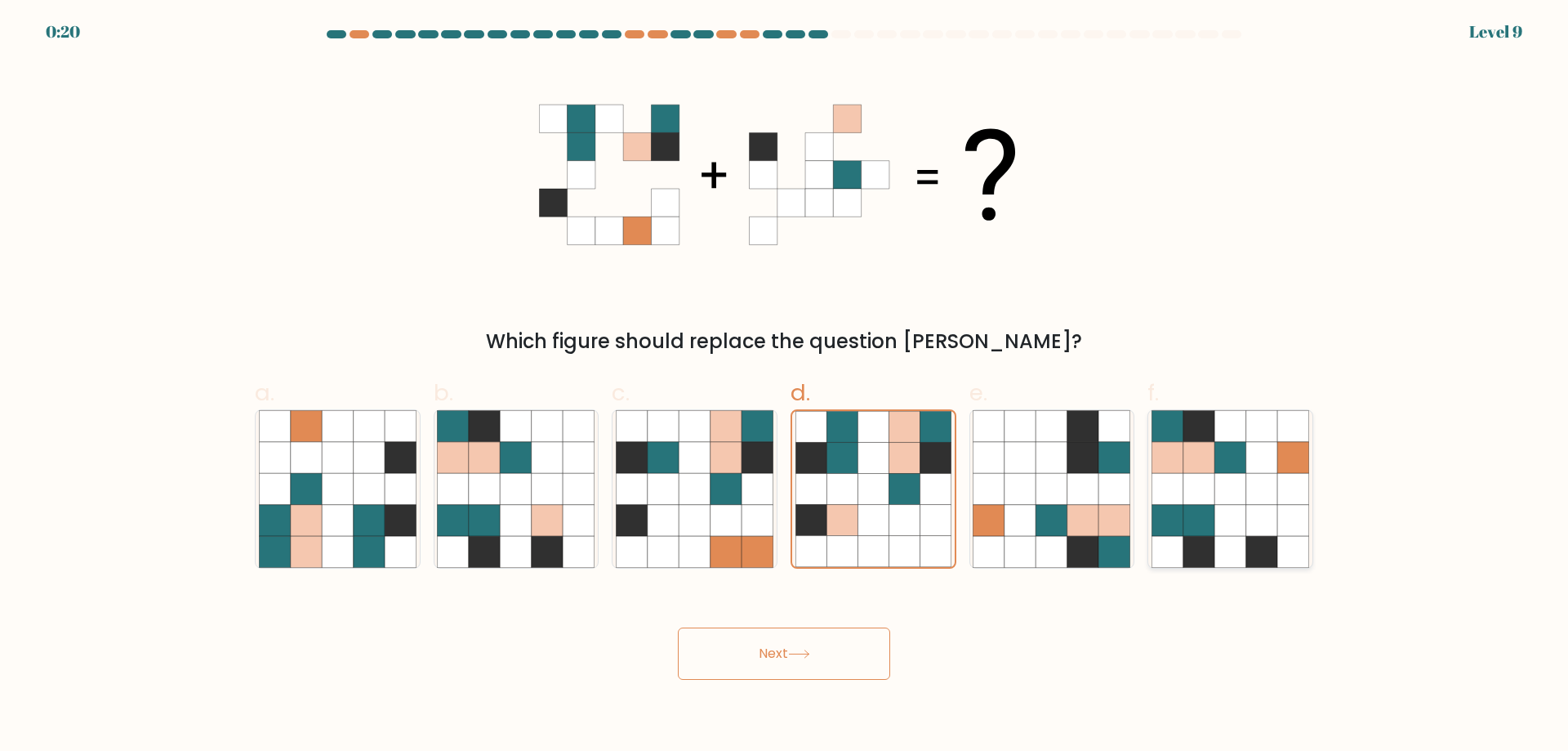
radio input "true"
click at [828, 646] on button "Next" at bounding box center [784, 654] width 212 height 53
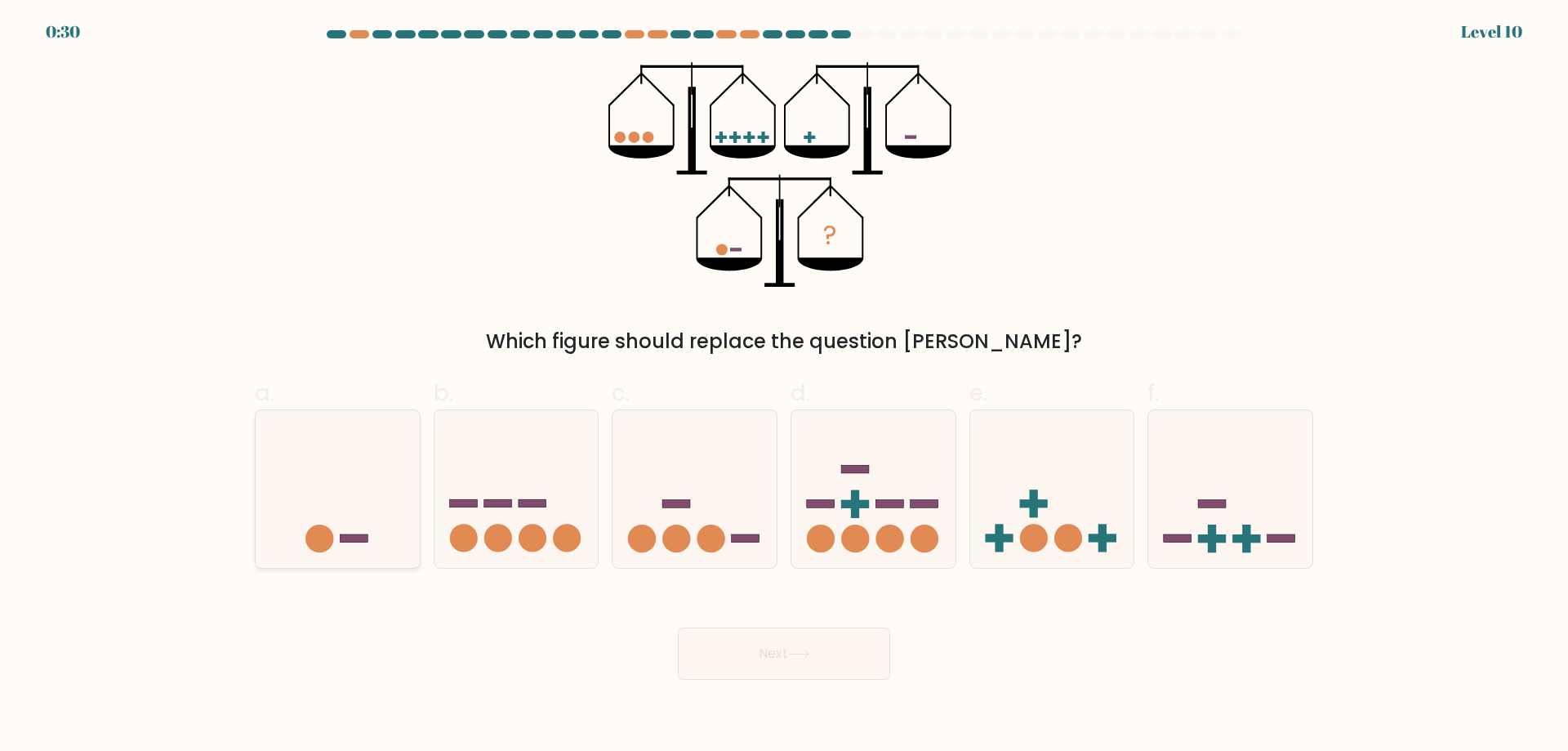
click at [366, 557] on div at bounding box center [337, 489] width 166 height 160
click at [784, 386] on input "a." at bounding box center [784, 381] width 1 height 11
radio input "true"
click at [828, 650] on button "Next" at bounding box center [784, 654] width 212 height 53
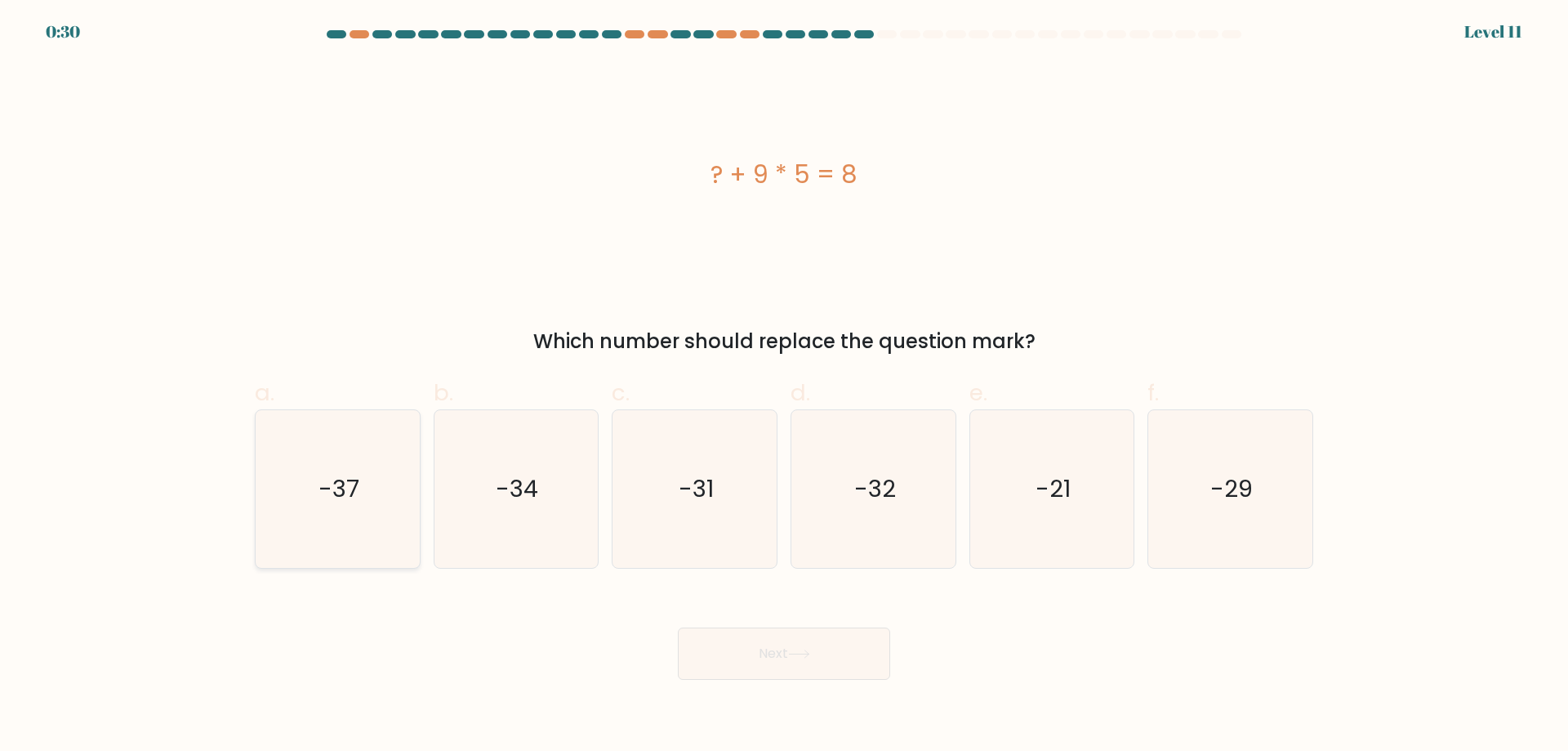
drag, startPoint x: 355, startPoint y: 554, endPoint x: 390, endPoint y: 556, distance: 35.1
click at [357, 554] on icon "-37" at bounding box center [338, 489] width 158 height 158
click at [784, 386] on input "a. -37" at bounding box center [784, 381] width 1 height 11
radio input "true"
click at [829, 655] on button "Next" at bounding box center [784, 654] width 212 height 53
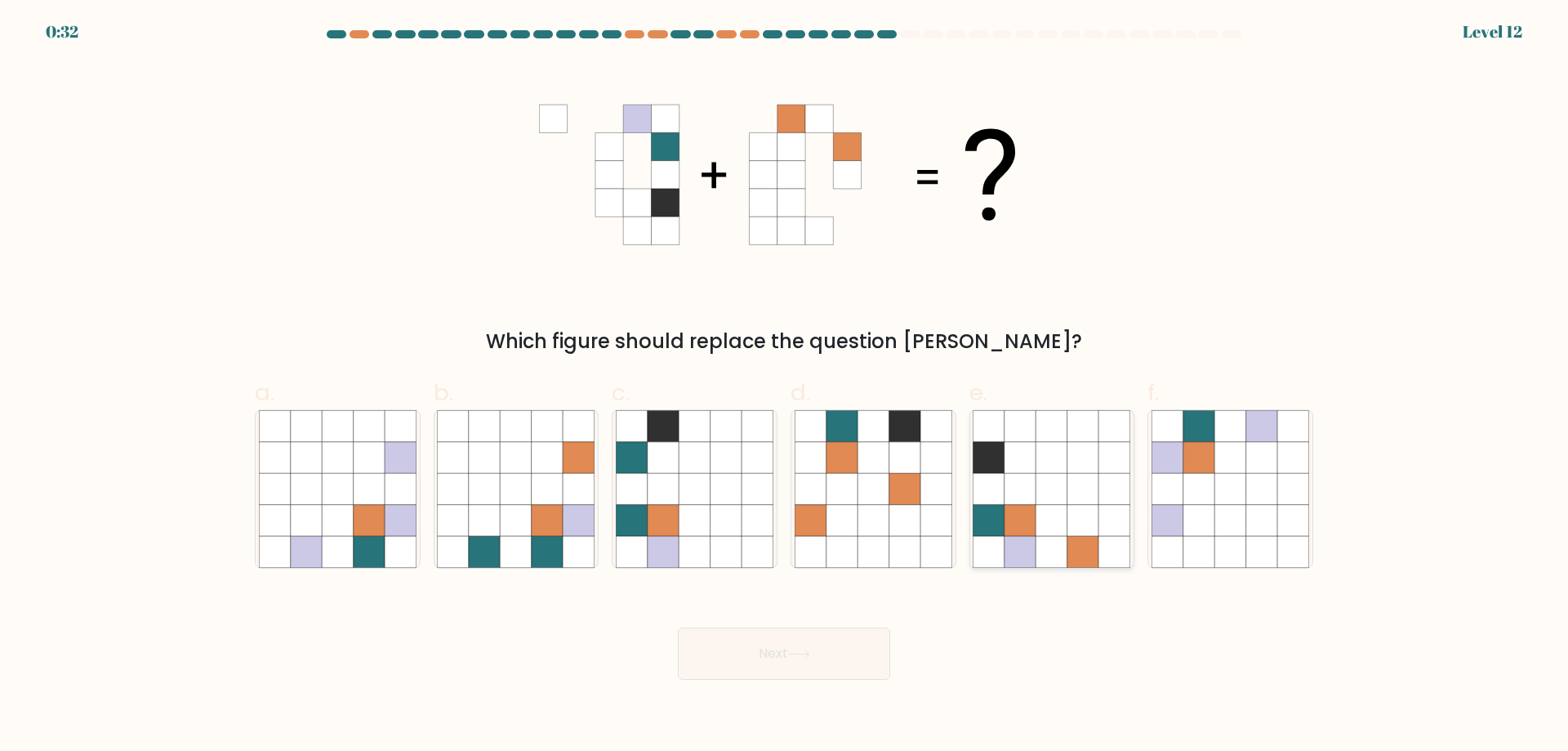
click at [1044, 482] on icon at bounding box center [1052, 489] width 31 height 31
click at [785, 386] on input "e." at bounding box center [784, 381] width 1 height 11
radio input "true"
click at [833, 646] on button "Next" at bounding box center [784, 654] width 212 height 53
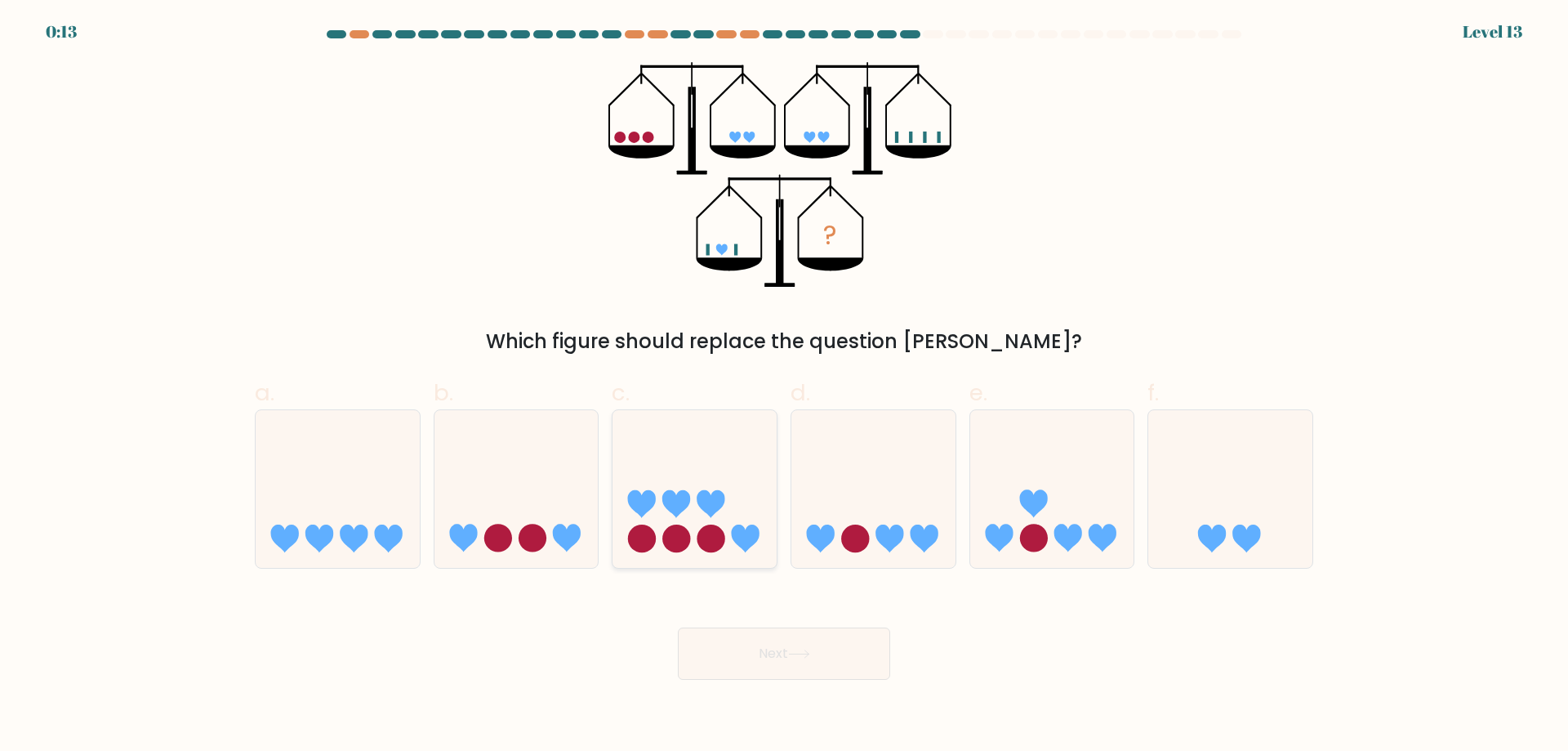
click at [693, 551] on icon at bounding box center [695, 489] width 164 height 136
click at [784, 386] on input "c." at bounding box center [784, 381] width 1 height 11
radio input "true"
click at [781, 662] on button "Next" at bounding box center [784, 654] width 212 height 53
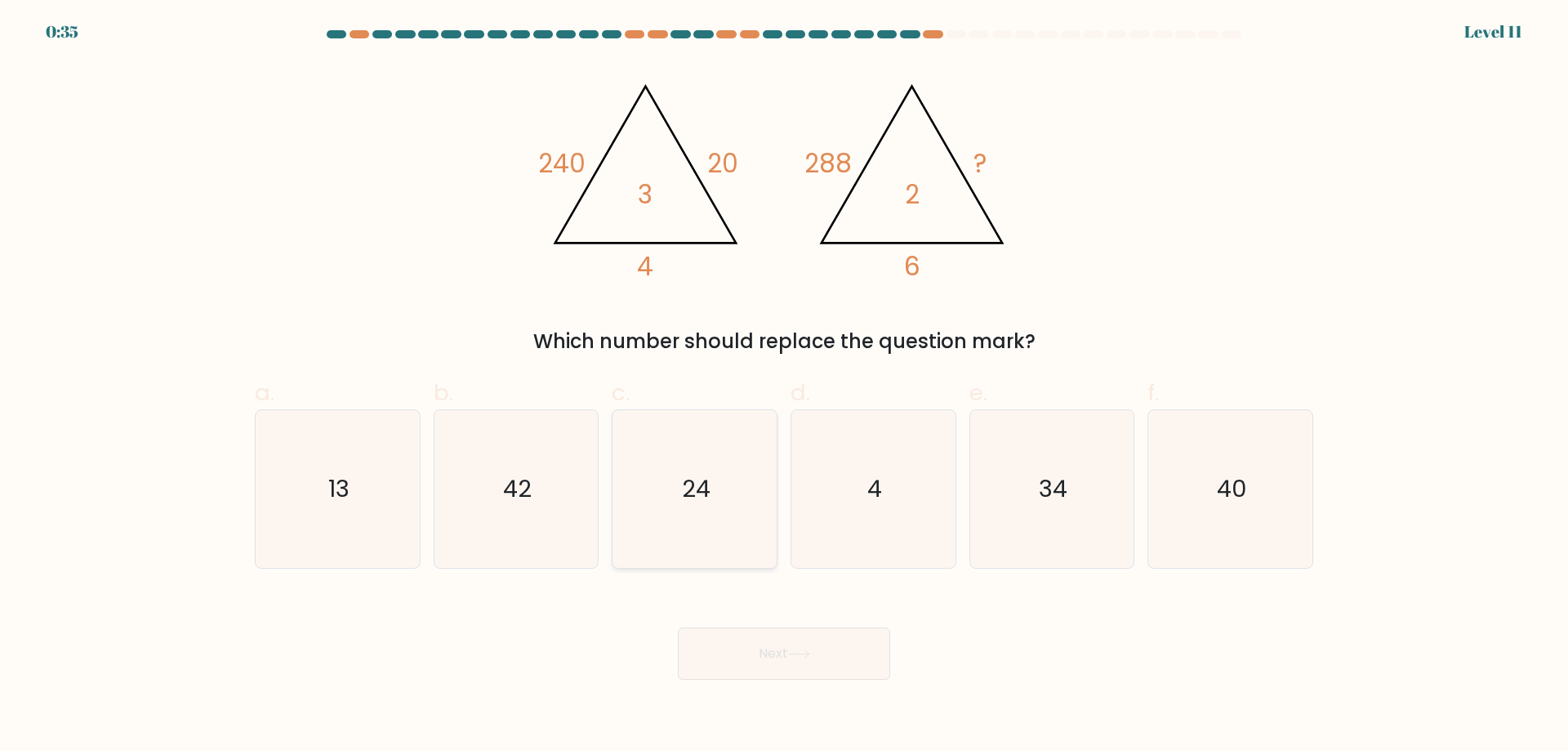
click at [730, 490] on icon "24" at bounding box center [695, 489] width 158 height 158
click at [784, 386] on input "c. 24" at bounding box center [784, 381] width 1 height 11
radio input "true"
click at [858, 649] on button "Next" at bounding box center [784, 654] width 212 height 53
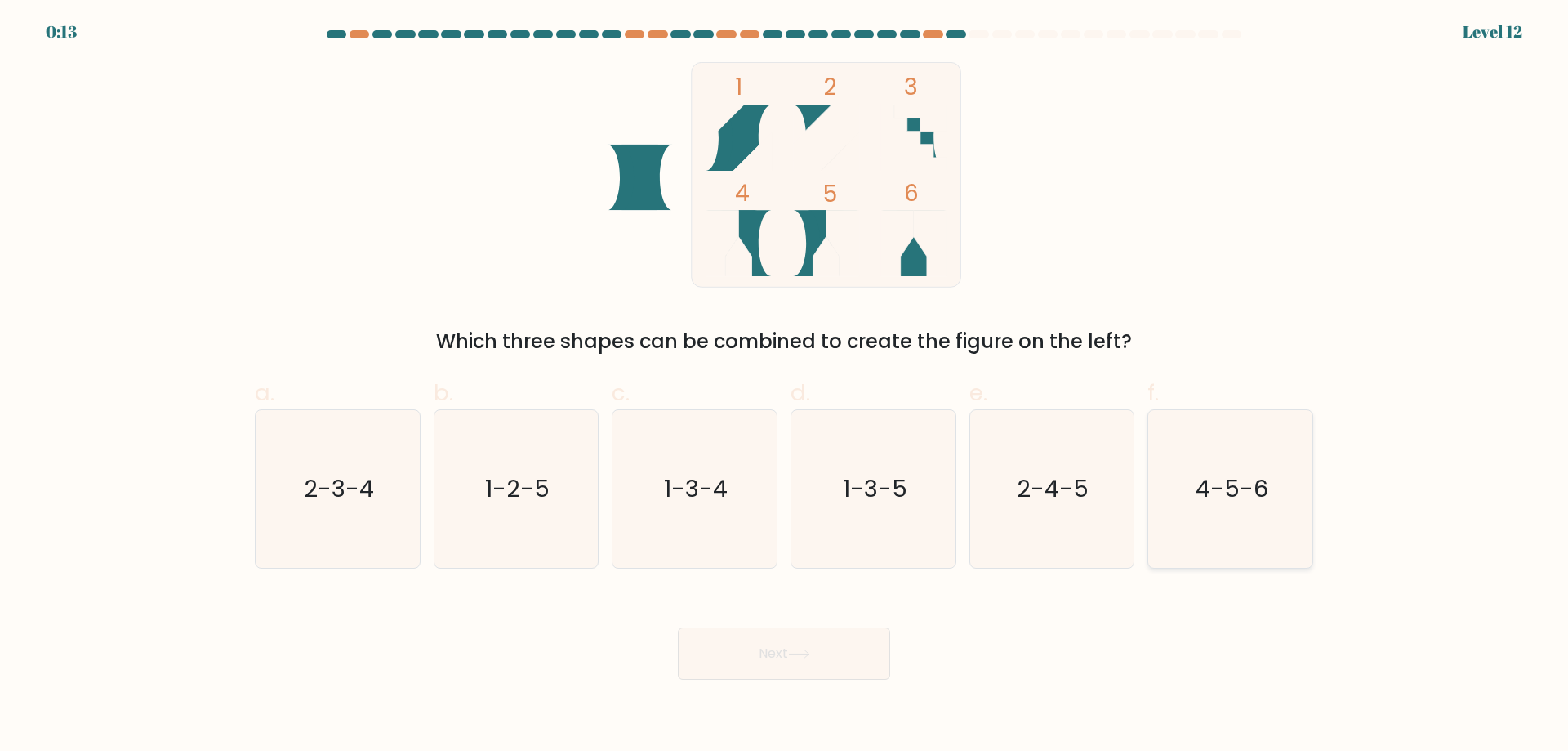
drag, startPoint x: 1261, startPoint y: 513, endPoint x: 1203, endPoint y: 561, distance: 75.3
click at [1261, 513] on icon "4-5-6" at bounding box center [1231, 489] width 158 height 158
click at [785, 386] on input "f. 4-5-6" at bounding box center [784, 381] width 1 height 11
radio input "true"
click at [814, 649] on button "Next" at bounding box center [784, 654] width 212 height 53
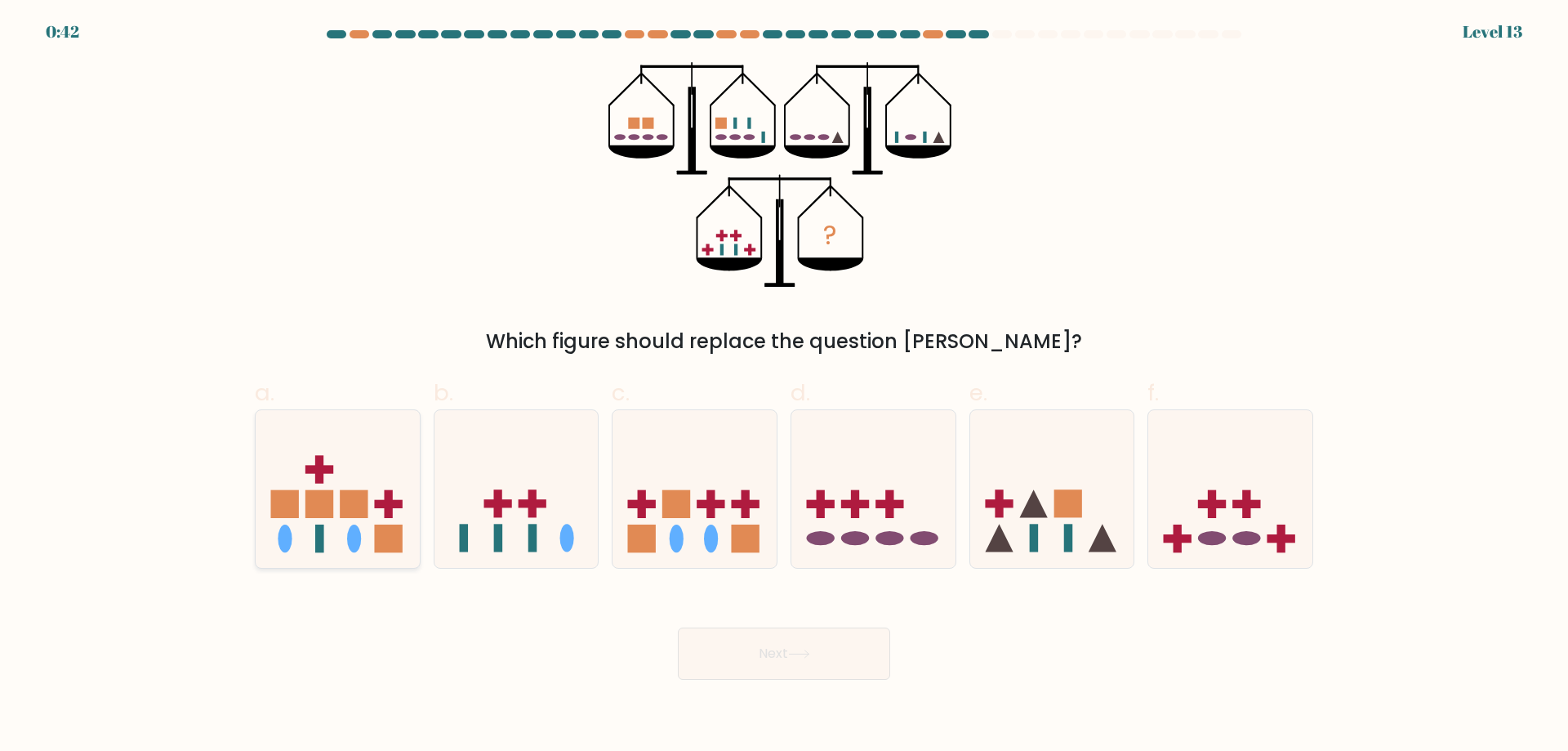
click at [355, 484] on icon at bounding box center [337, 489] width 164 height 136
click at [784, 386] on input "a." at bounding box center [784, 381] width 1 height 11
radio input "true"
click at [761, 668] on button "Next" at bounding box center [784, 654] width 212 height 53
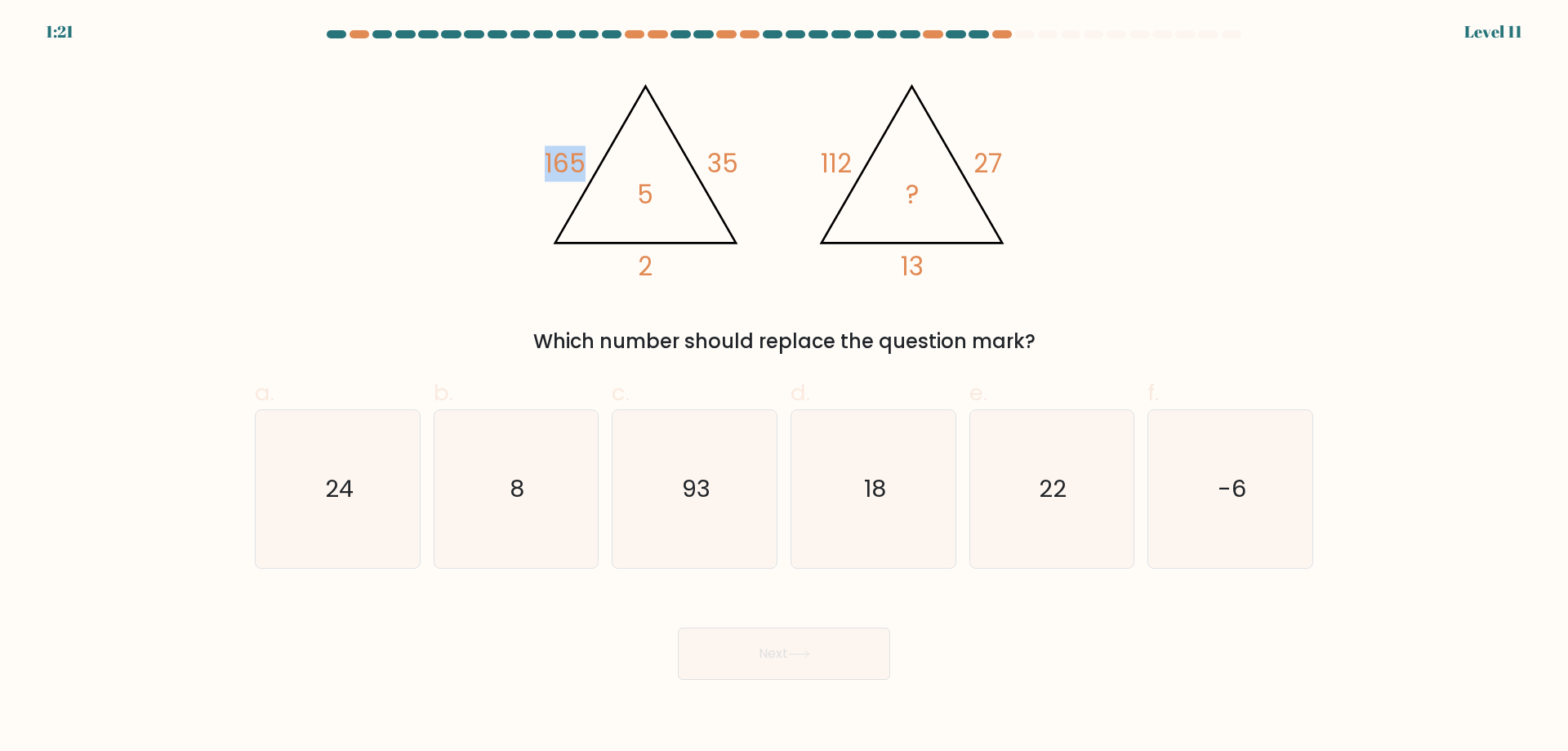
drag, startPoint x: 585, startPoint y: 161, endPoint x: 511, endPoint y: 169, distance: 74.4
click at [511, 169] on div "@import url('https://fonts.googleapis.com/css?family=Abril+Fatface:400,100,100i…" at bounding box center [784, 209] width 1078 height 294
drag, startPoint x: 750, startPoint y: 167, endPoint x: 701, endPoint y: 172, distance: 49.3
click at [701, 172] on icon "@import url('https://fonts.googleapis.com/css?family=Abril+Fatface:400,100,100i…" at bounding box center [784, 174] width 490 height 226
drag, startPoint x: 665, startPoint y: 270, endPoint x: 621, endPoint y: 270, distance: 44.0
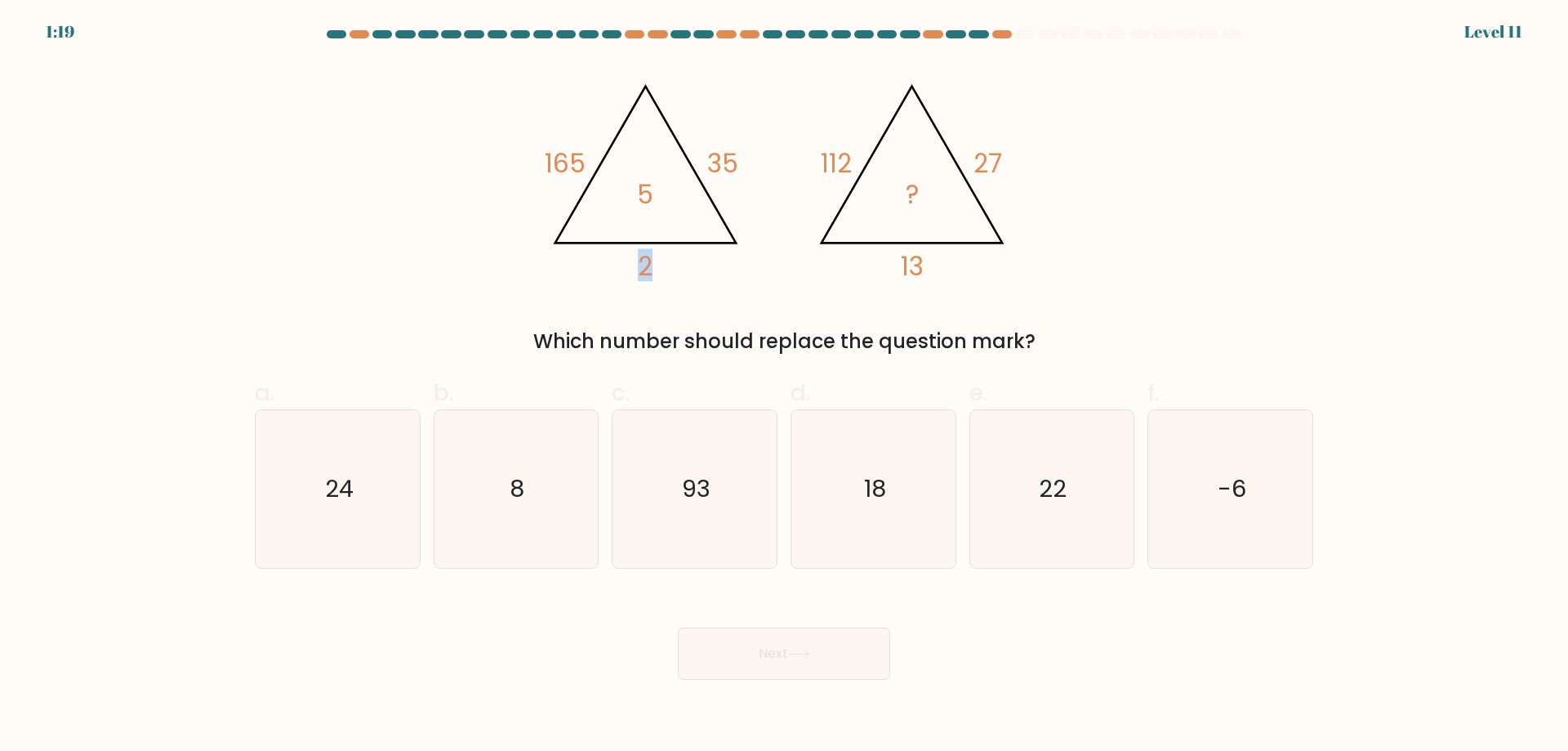
click at [621, 270] on icon "@import url('https://fonts.googleapis.com/css?family=Abril+Fatface:400,100,100i…" at bounding box center [784, 174] width 490 height 226
drag, startPoint x: 670, startPoint y: 183, endPoint x: 621, endPoint y: 193, distance: 50.0
click at [621, 193] on icon "@import url('https://fonts.googleapis.com/css?family=Abril+Fatface:400,100,100i…" at bounding box center [784, 174] width 490 height 226
click at [765, 214] on icon "@import url('https://fonts.googleapis.com/css?family=Abril+Fatface:400,100,100i…" at bounding box center [784, 174] width 490 height 226
click at [1241, 474] on text "-6" at bounding box center [1232, 489] width 29 height 33
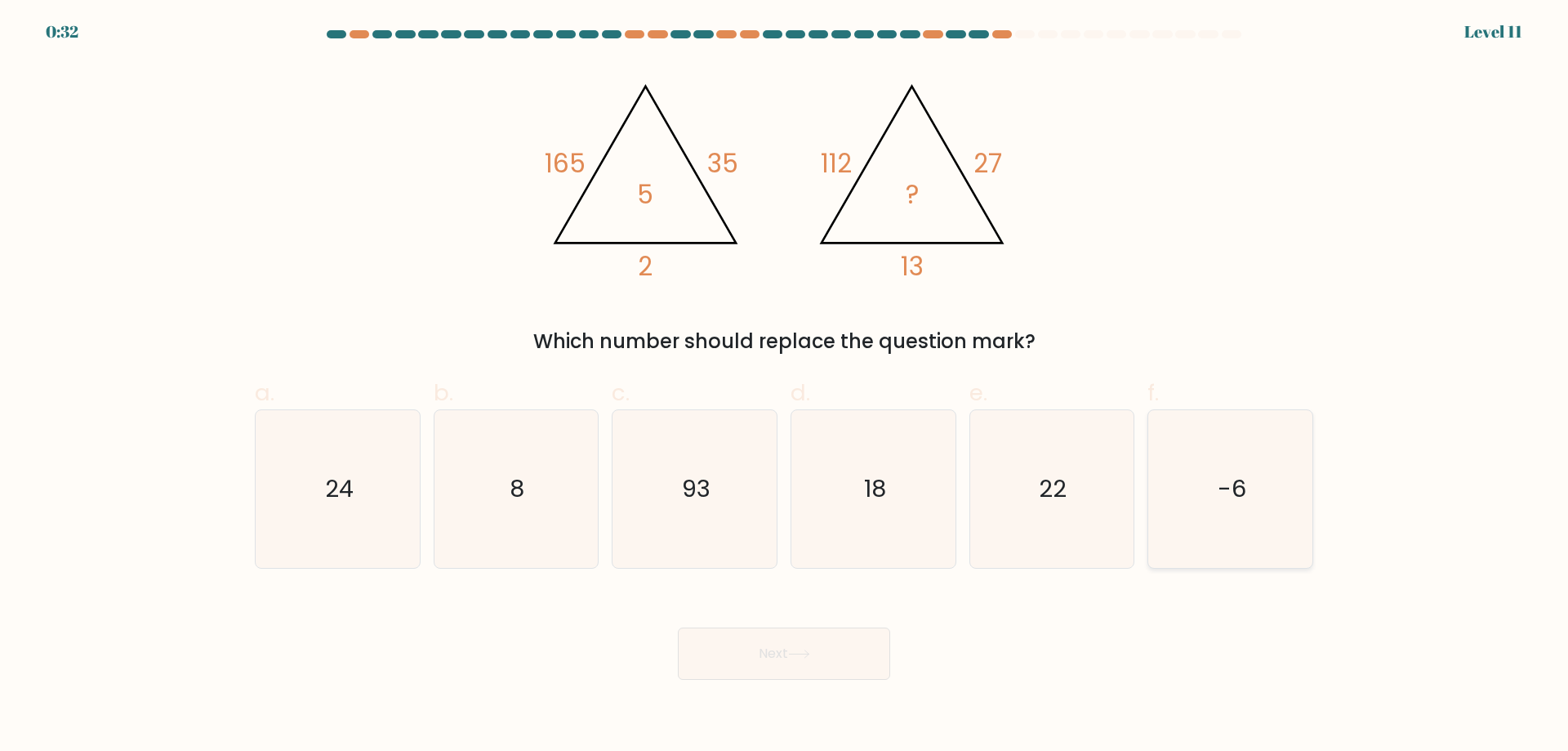
click at [785, 386] on input "f. -6" at bounding box center [784, 381] width 1 height 11
radio input "true"
click at [813, 661] on button "Next" at bounding box center [784, 654] width 212 height 53
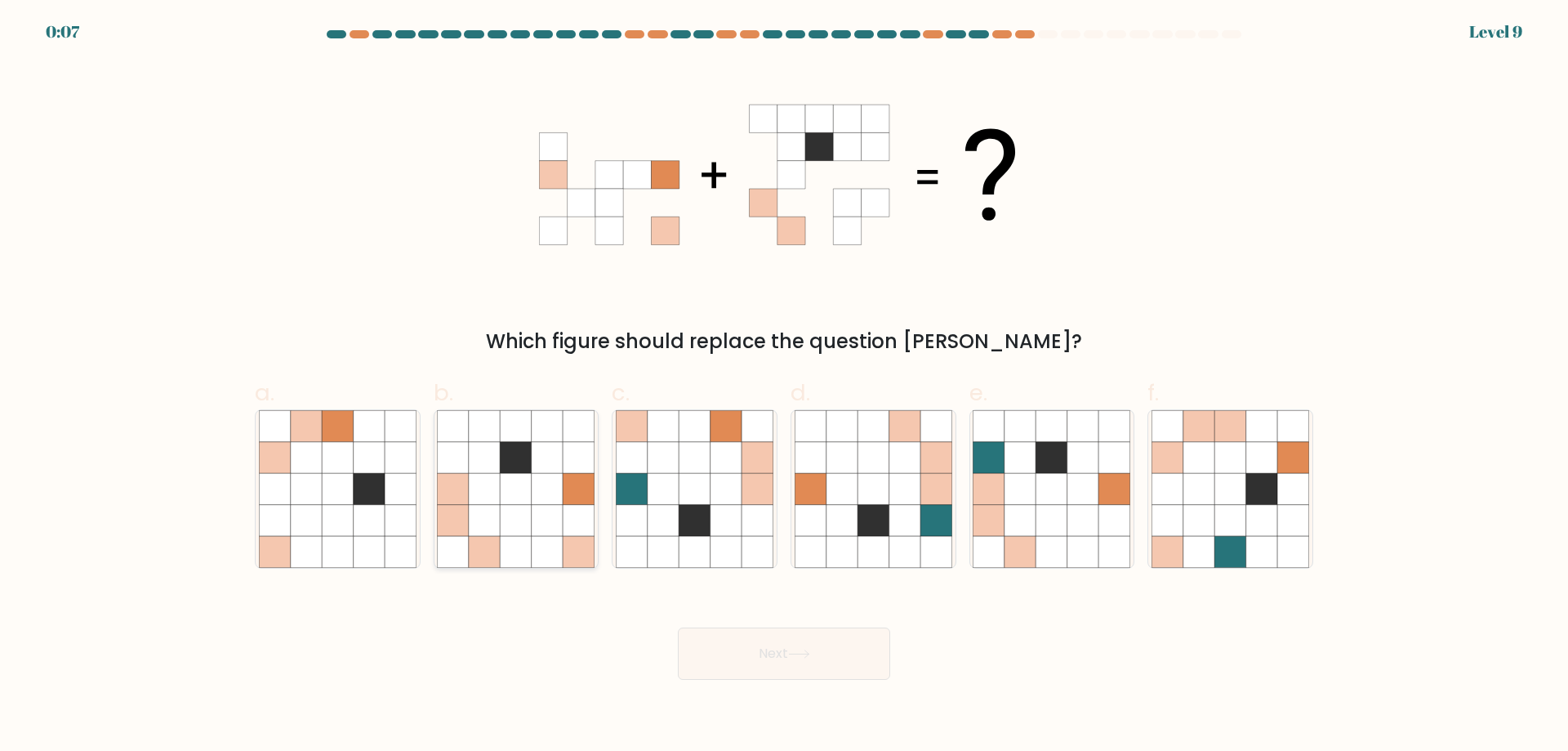
click at [553, 531] on icon at bounding box center [547, 521] width 31 height 31
click at [784, 386] on input "b." at bounding box center [784, 381] width 1 height 11
radio input "true"
click at [777, 659] on button "Next" at bounding box center [784, 654] width 212 height 53
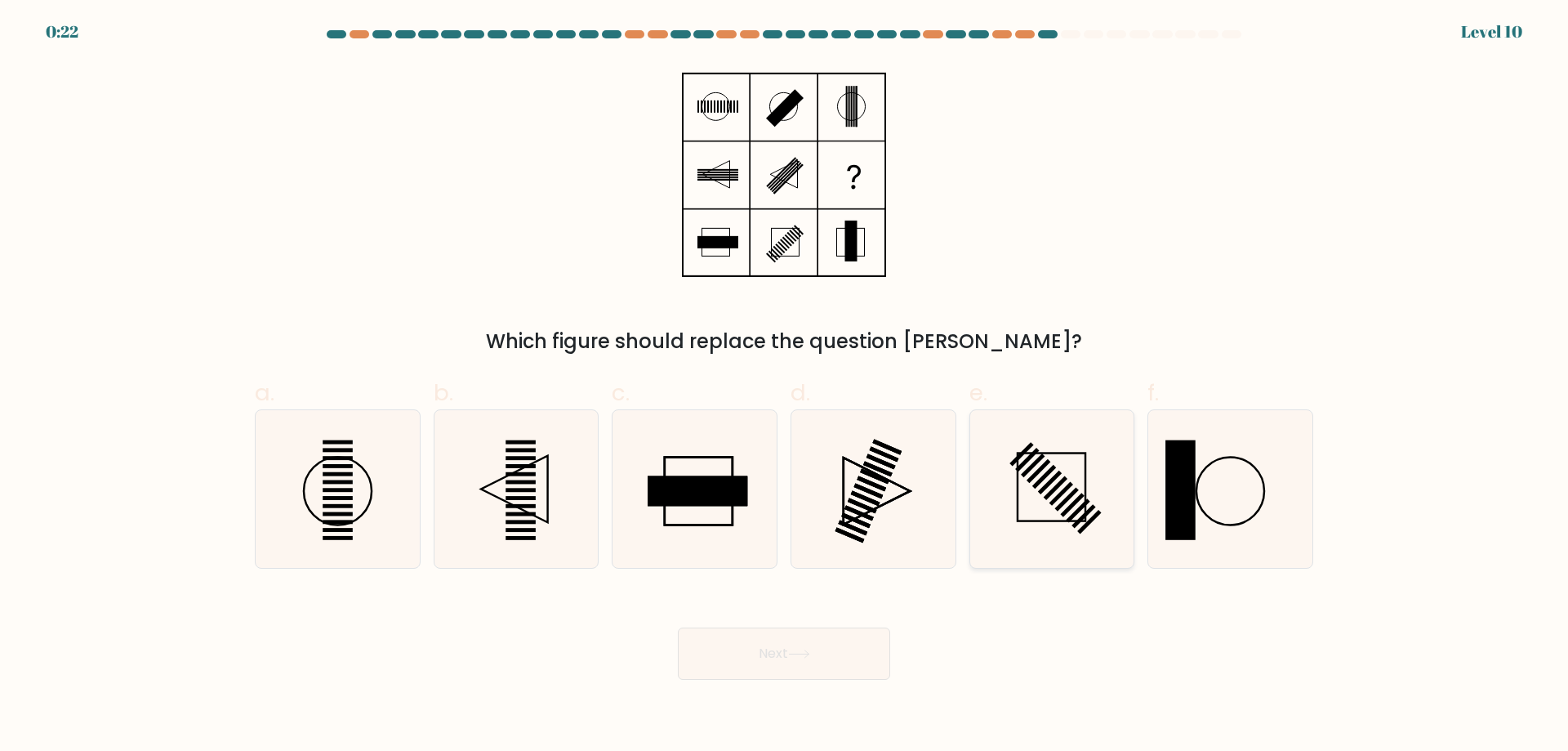
click at [1070, 505] on icon at bounding box center [1052, 489] width 158 height 158
click at [785, 386] on input "e." at bounding box center [784, 381] width 1 height 11
radio input "true"
click at [868, 650] on button "Next" at bounding box center [784, 654] width 212 height 53
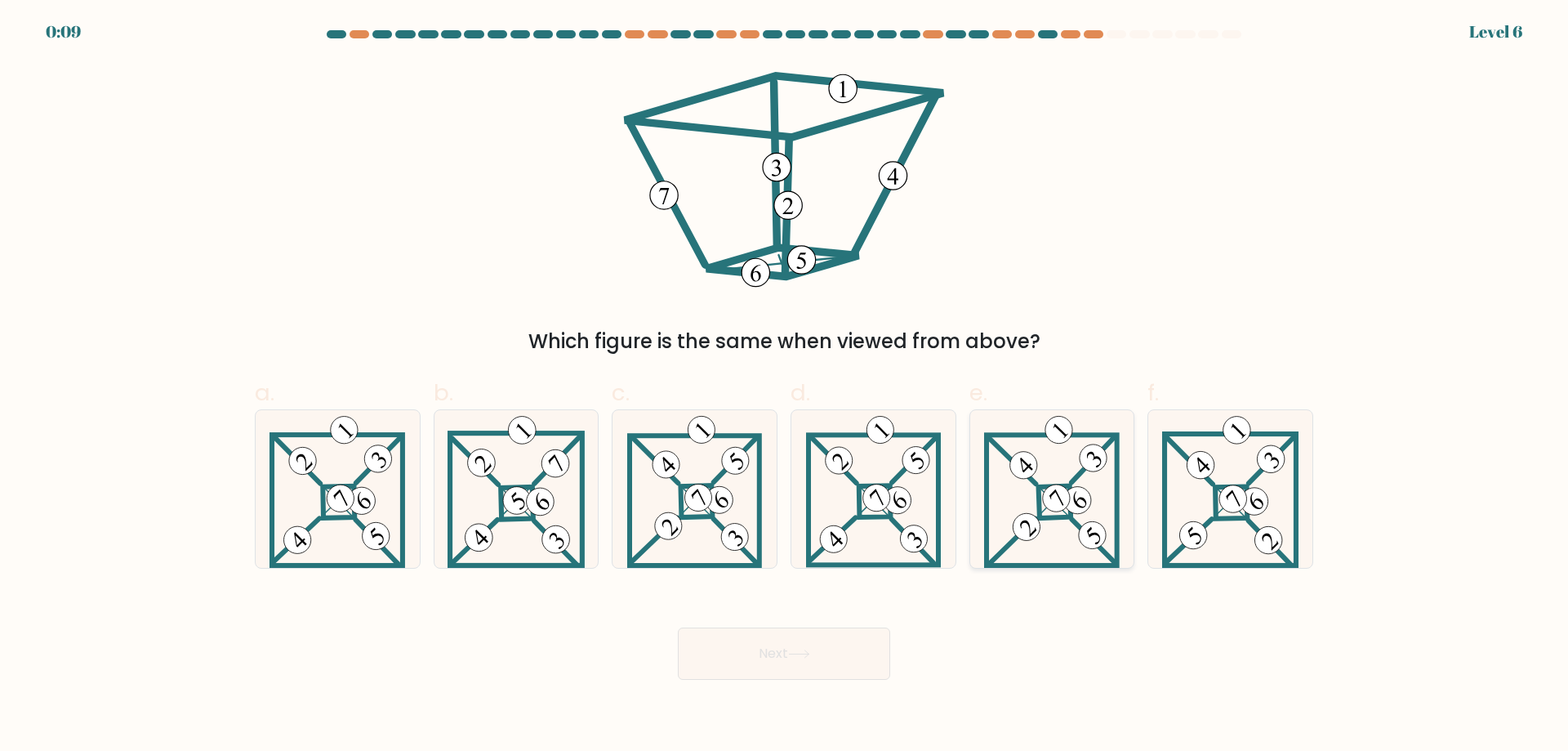
click at [1076, 516] on icon at bounding box center [1052, 489] width 136 height 158
click at [785, 386] on input "e." at bounding box center [784, 381] width 1 height 11
radio input "true"
click at [810, 655] on icon at bounding box center [799, 654] width 22 height 9
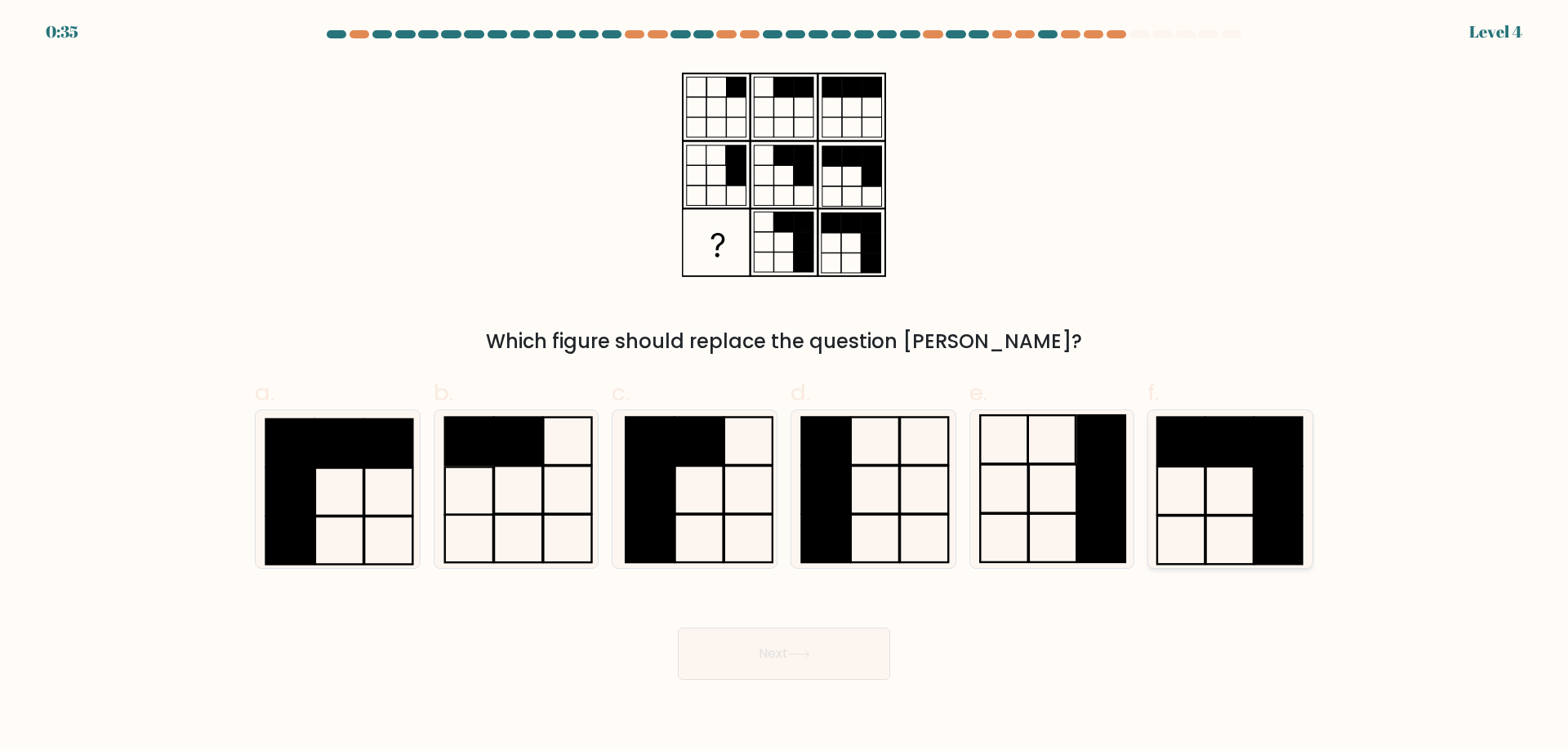
click at [1226, 532] on icon at bounding box center [1231, 489] width 158 height 158
click at [785, 386] on input "f." at bounding box center [784, 381] width 1 height 11
radio input "true"
click at [793, 667] on button "Next" at bounding box center [784, 654] width 212 height 53
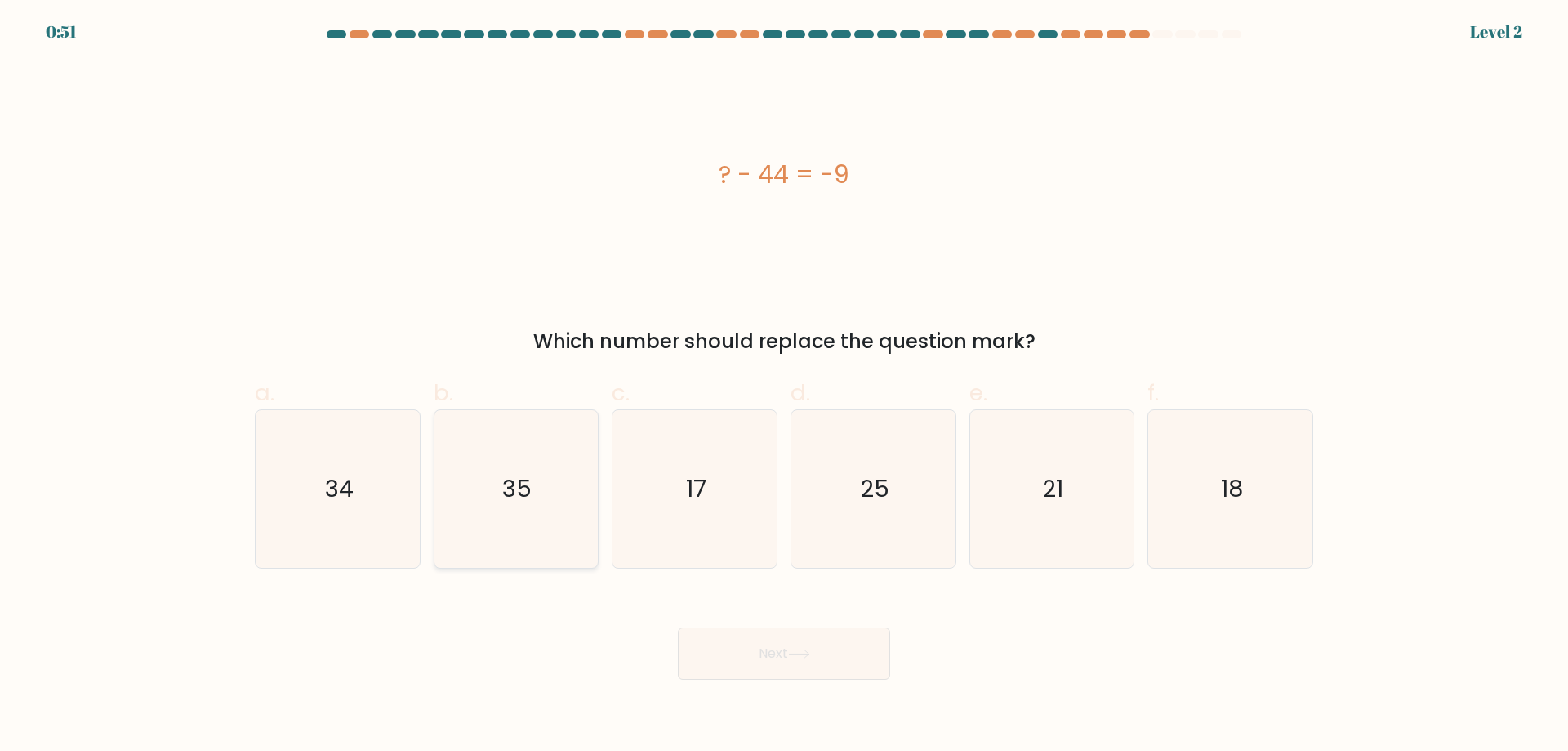
drag, startPoint x: 555, startPoint y: 522, endPoint x: 554, endPoint y: 543, distance: 21.0
click at [557, 524] on icon "35" at bounding box center [516, 489] width 158 height 158
click at [784, 386] on input "b. 35" at bounding box center [784, 381] width 1 height 11
radio input "true"
click at [869, 656] on button "Next" at bounding box center [784, 654] width 212 height 53
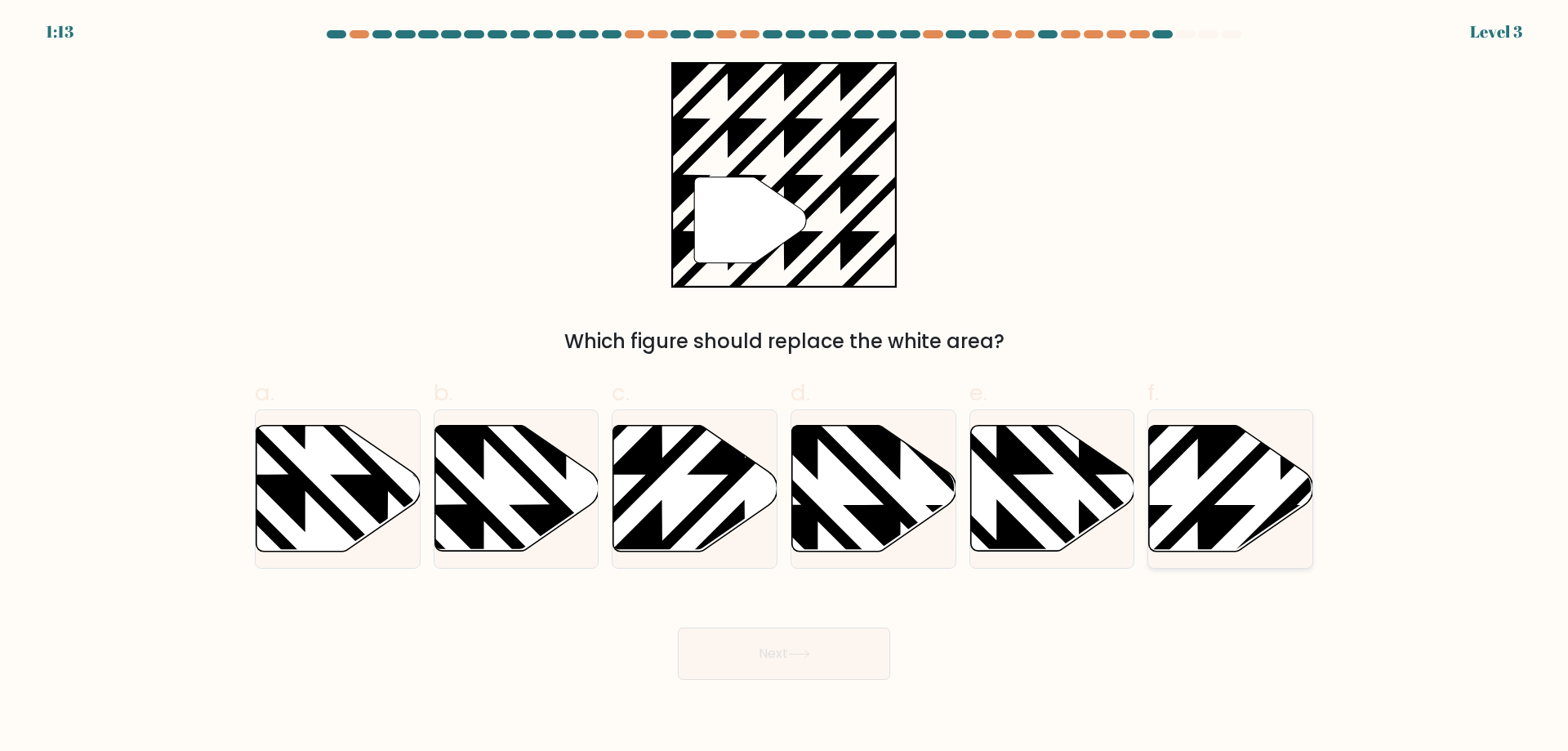
click at [1236, 470] on icon at bounding box center [1281, 423] width 331 height 331
click at [785, 386] on input "f." at bounding box center [784, 381] width 1 height 11
radio input "true"
click at [864, 656] on button "Next" at bounding box center [784, 654] width 212 height 53
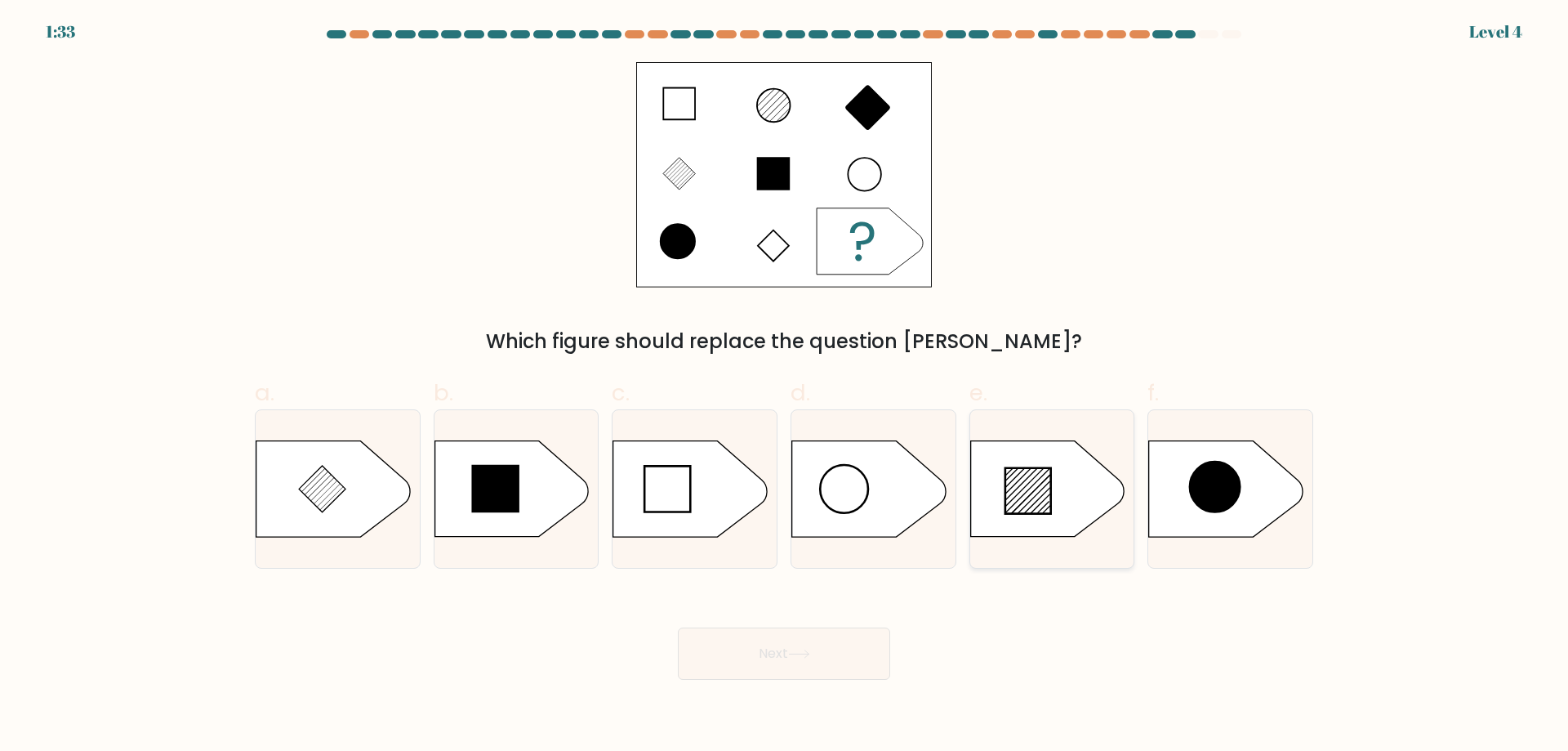
click at [1100, 508] on icon at bounding box center [1047, 488] width 153 height 95
click at [785, 386] on input "e." at bounding box center [784, 381] width 1 height 11
radio input "true"
click at [815, 658] on button "Next" at bounding box center [784, 654] width 212 height 53
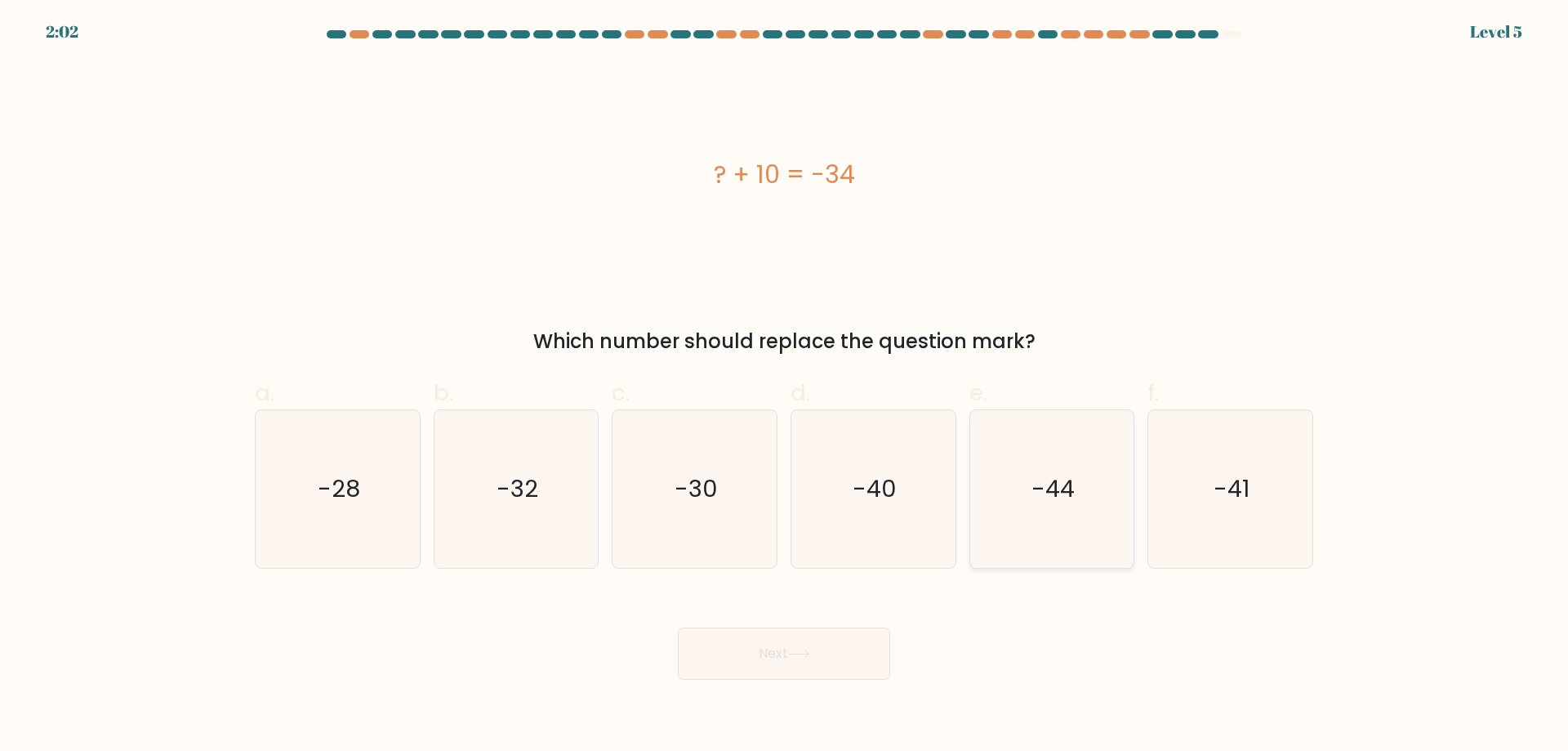
click at [1083, 533] on icon "-44" at bounding box center [1052, 489] width 158 height 158
click at [785, 386] on input "e. -44" at bounding box center [784, 381] width 1 height 11
radio input "true"
click at [766, 658] on button "Next" at bounding box center [784, 654] width 212 height 53
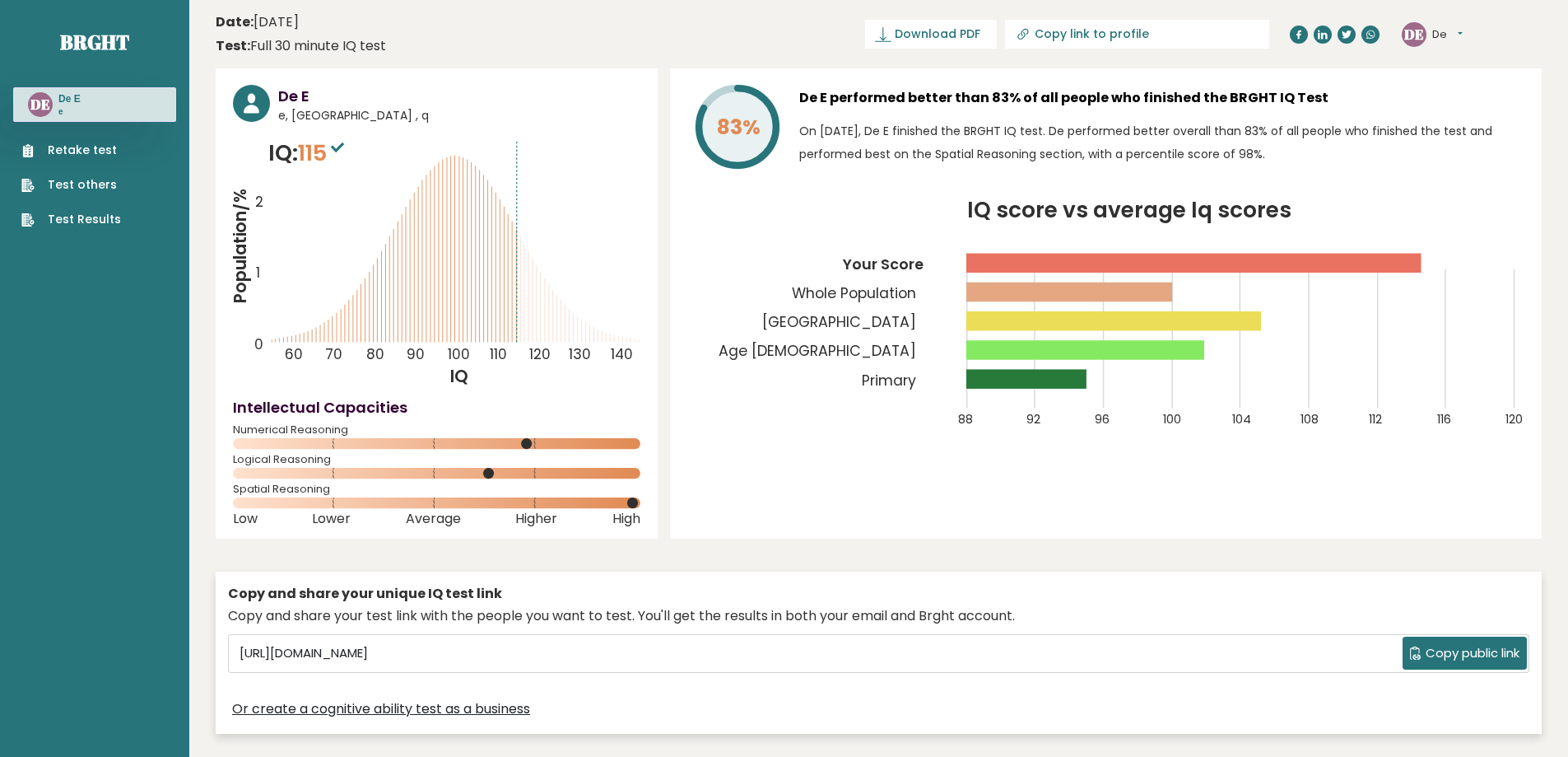
click at [99, 225] on link "Test Results" at bounding box center [70, 219] width 100 height 17
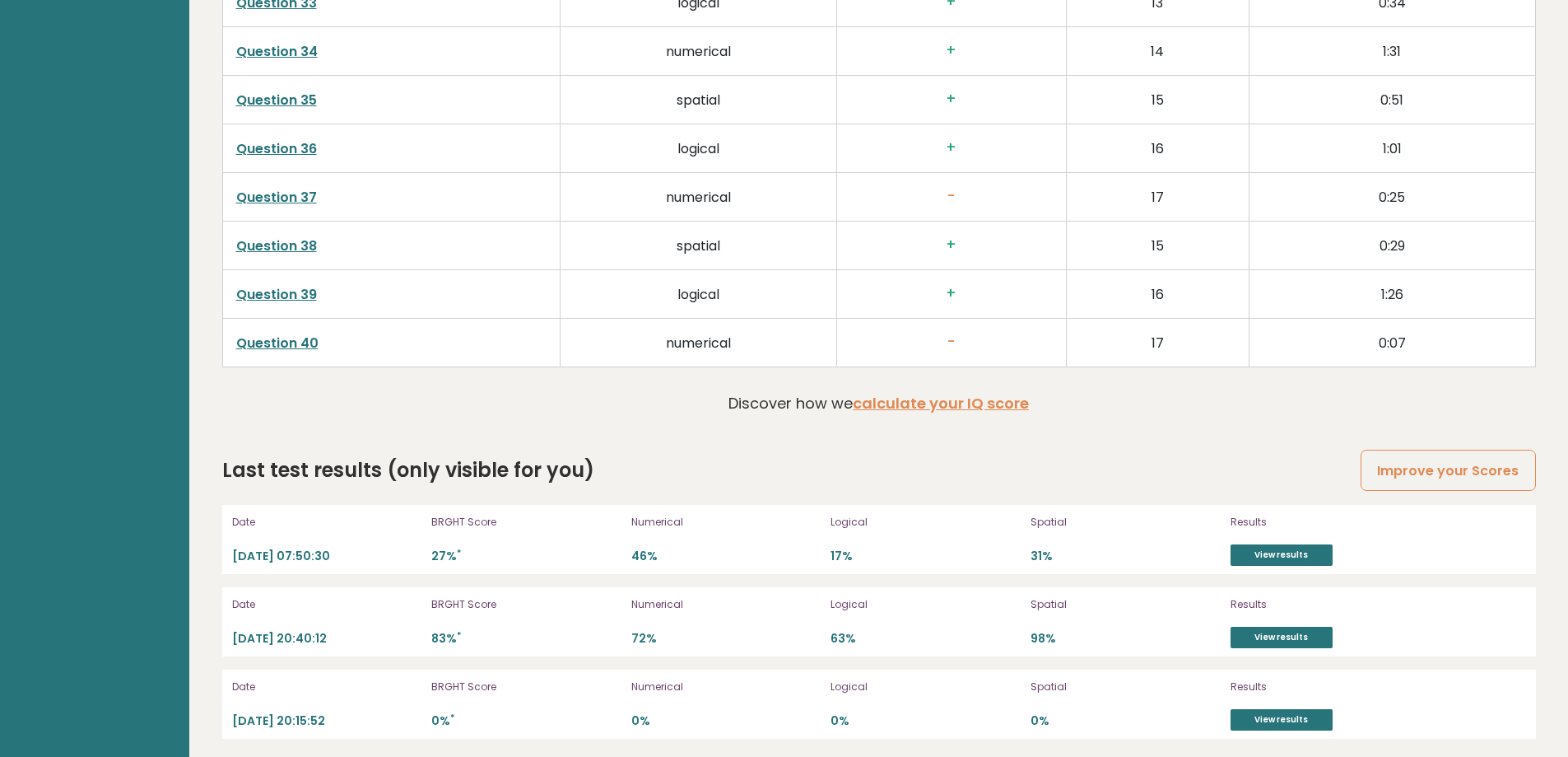
scroll to position [4347, 0]
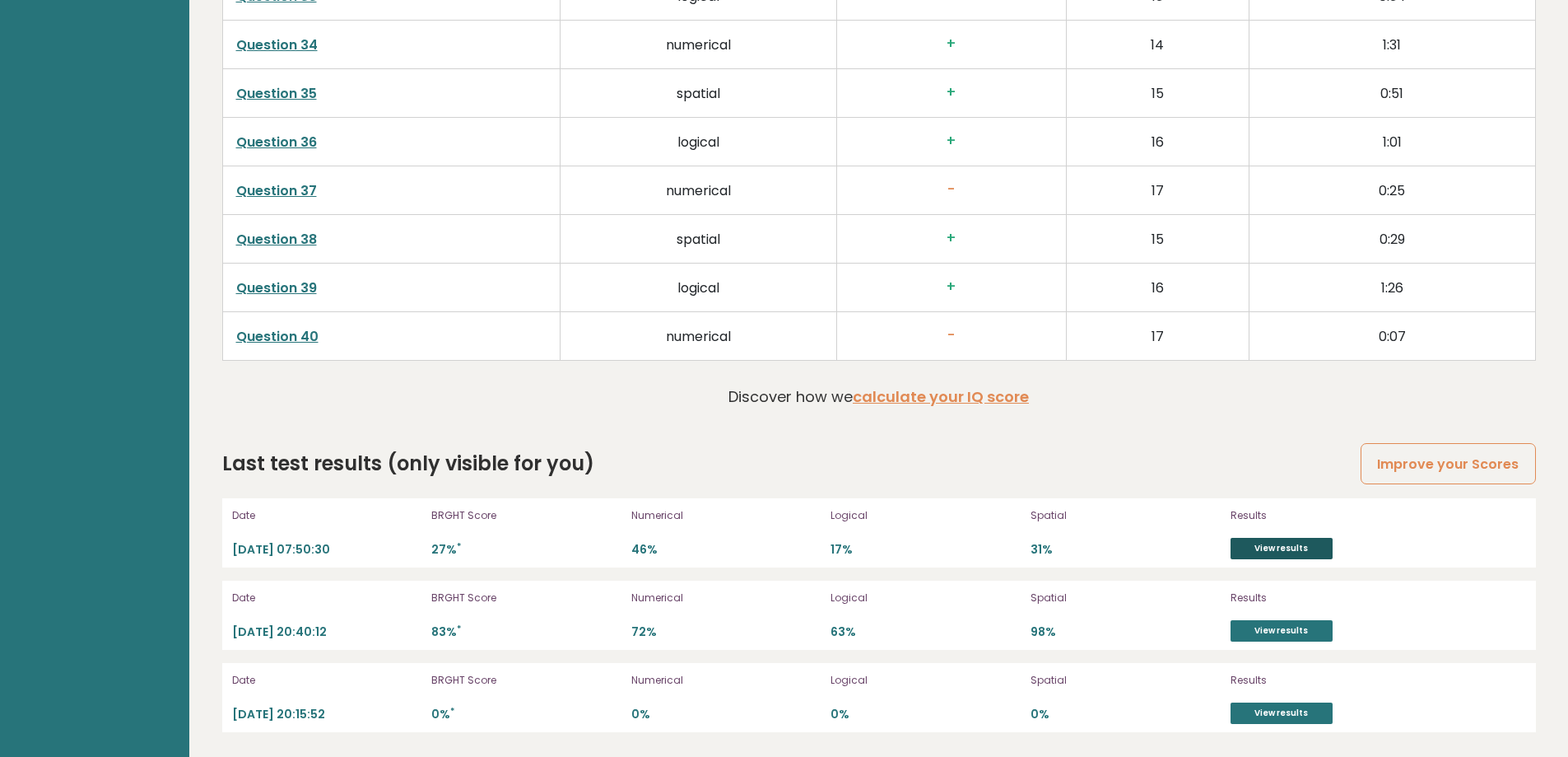
click at [1264, 545] on link "View results" at bounding box center [1282, 548] width 102 height 21
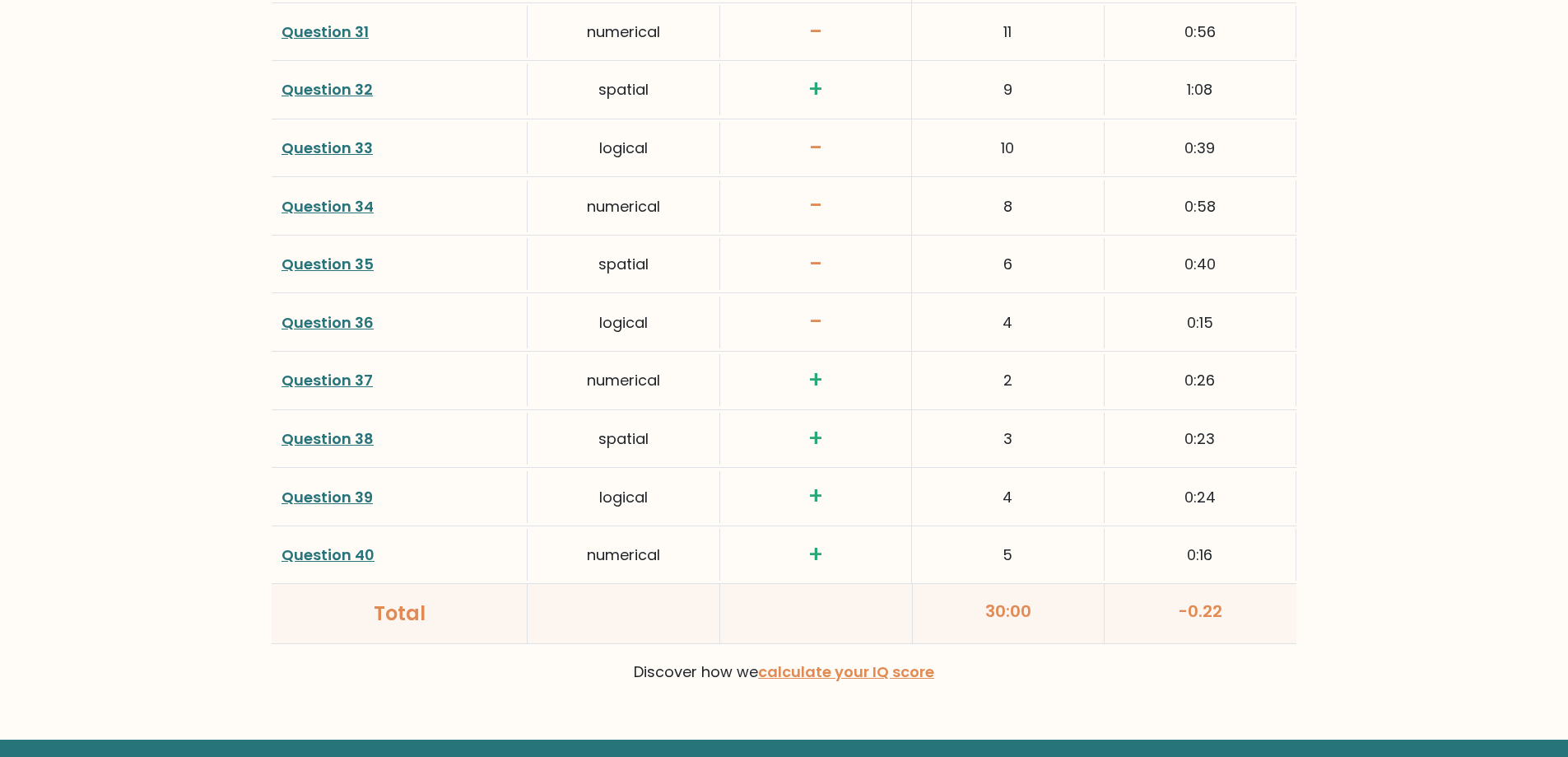
scroll to position [4118, 0]
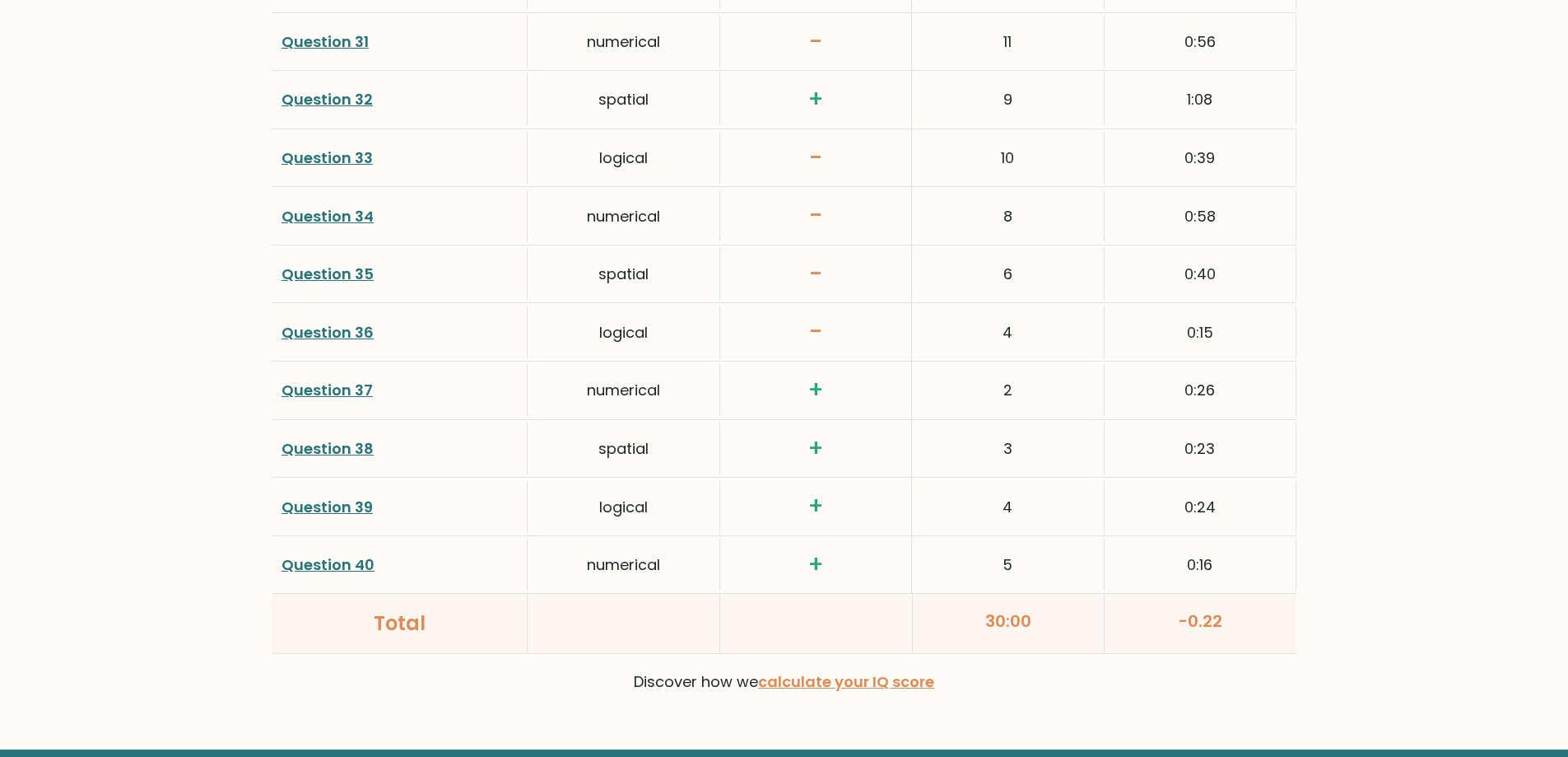
click at [323, 336] on link "Question 36" at bounding box center [327, 332] width 92 height 21
click at [319, 278] on link "Question 35" at bounding box center [327, 273] width 92 height 21
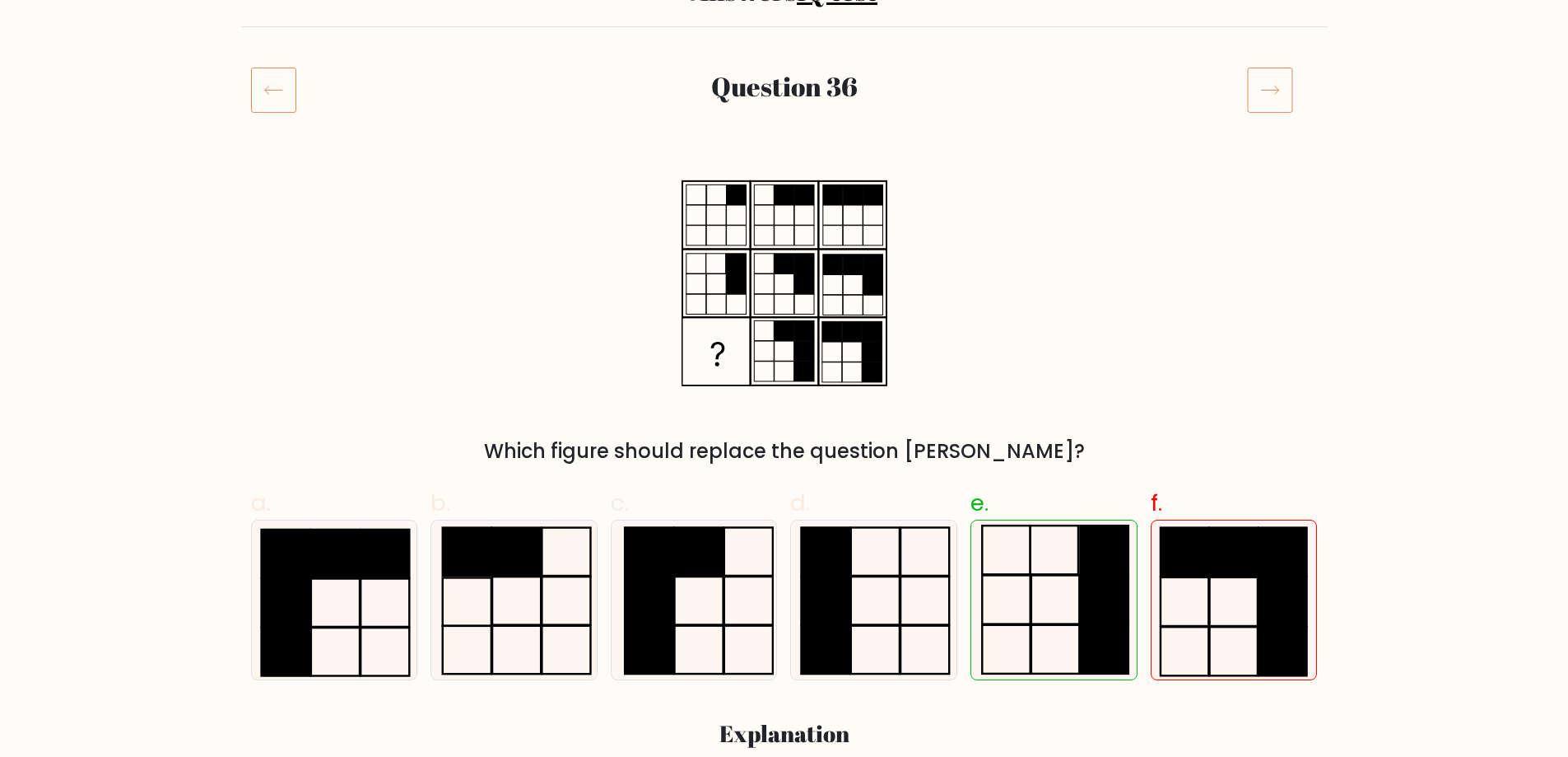
scroll to position [165, 0]
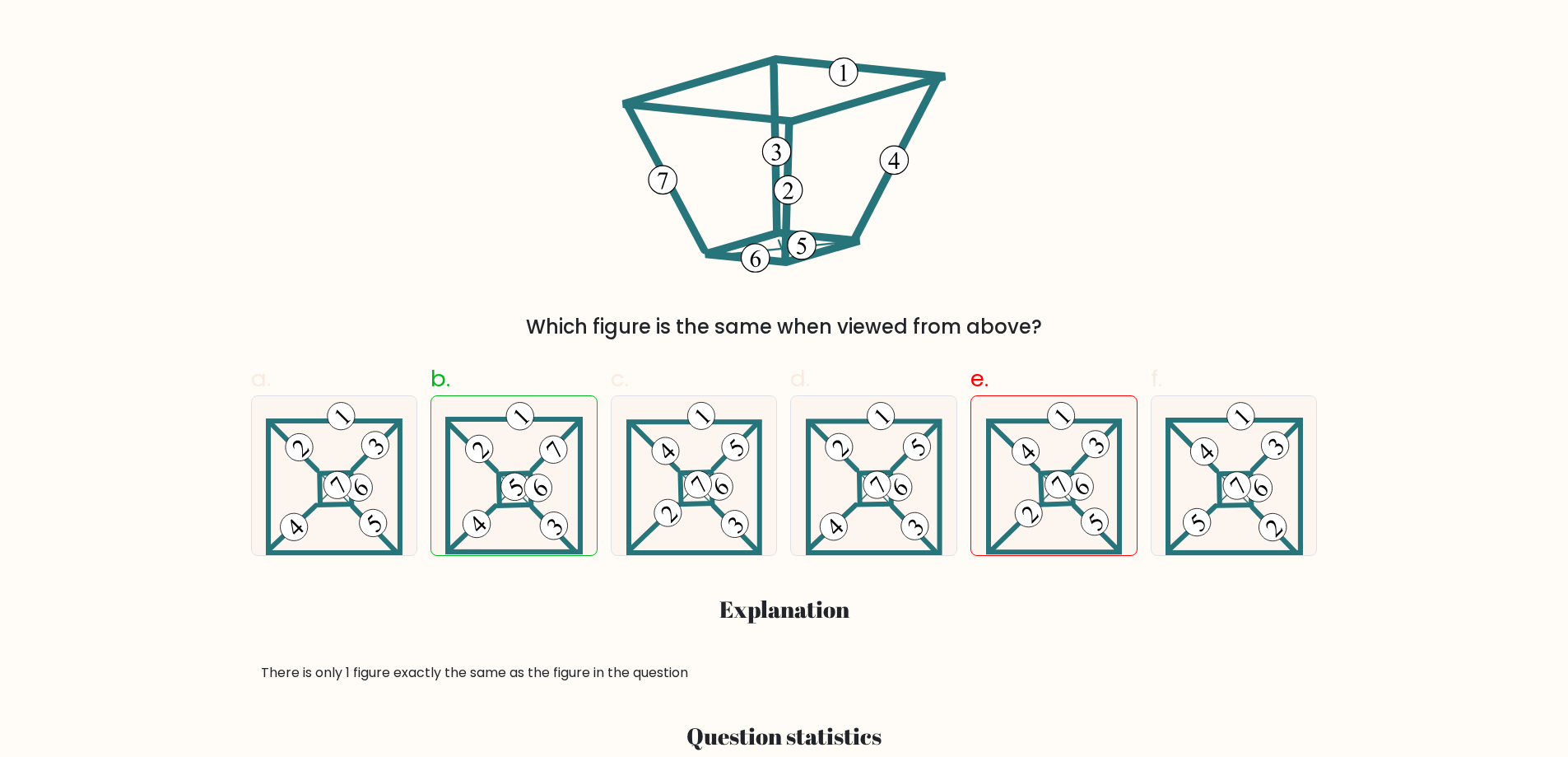
scroll to position [494, 0]
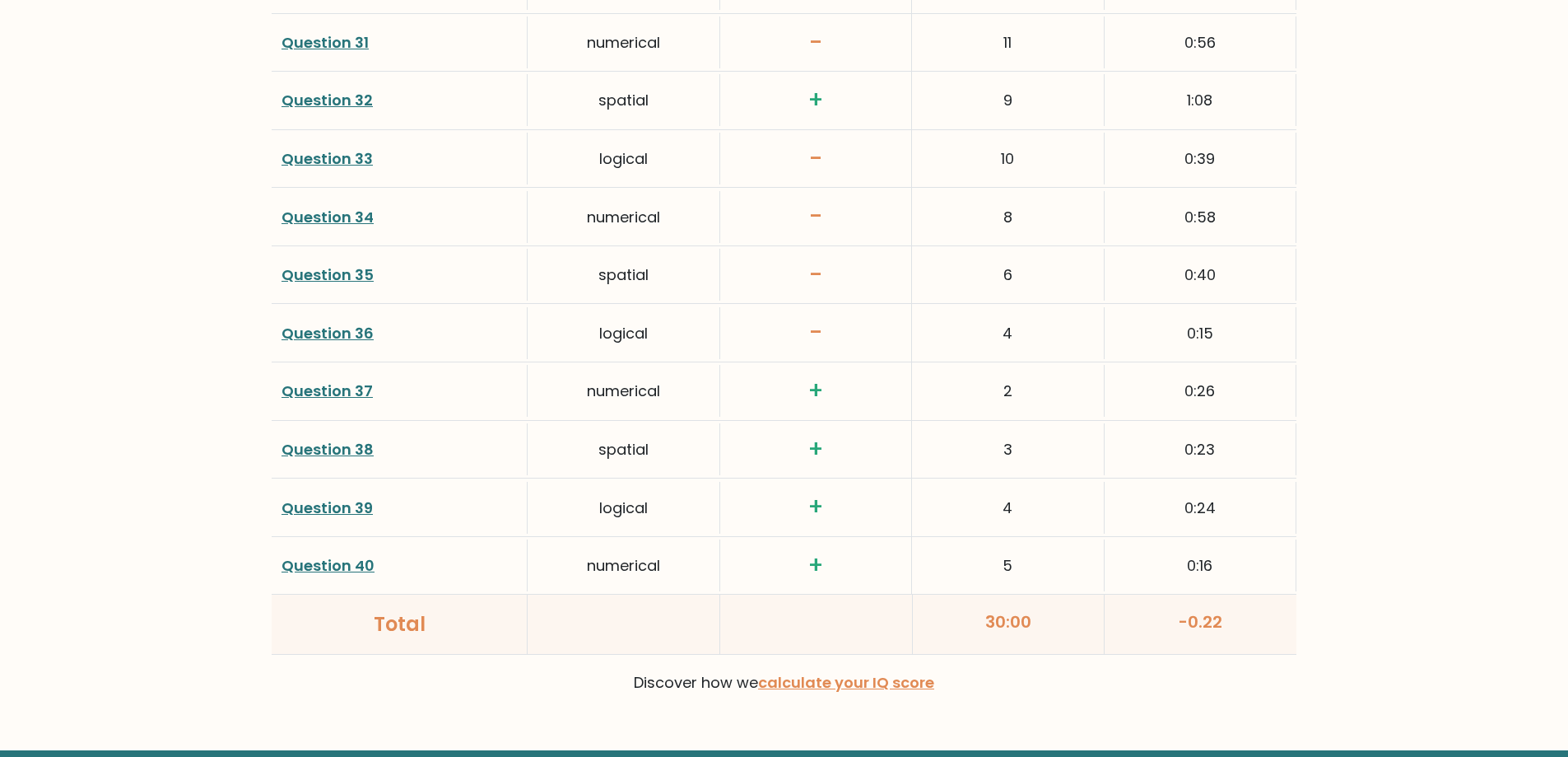
scroll to position [4118, 0]
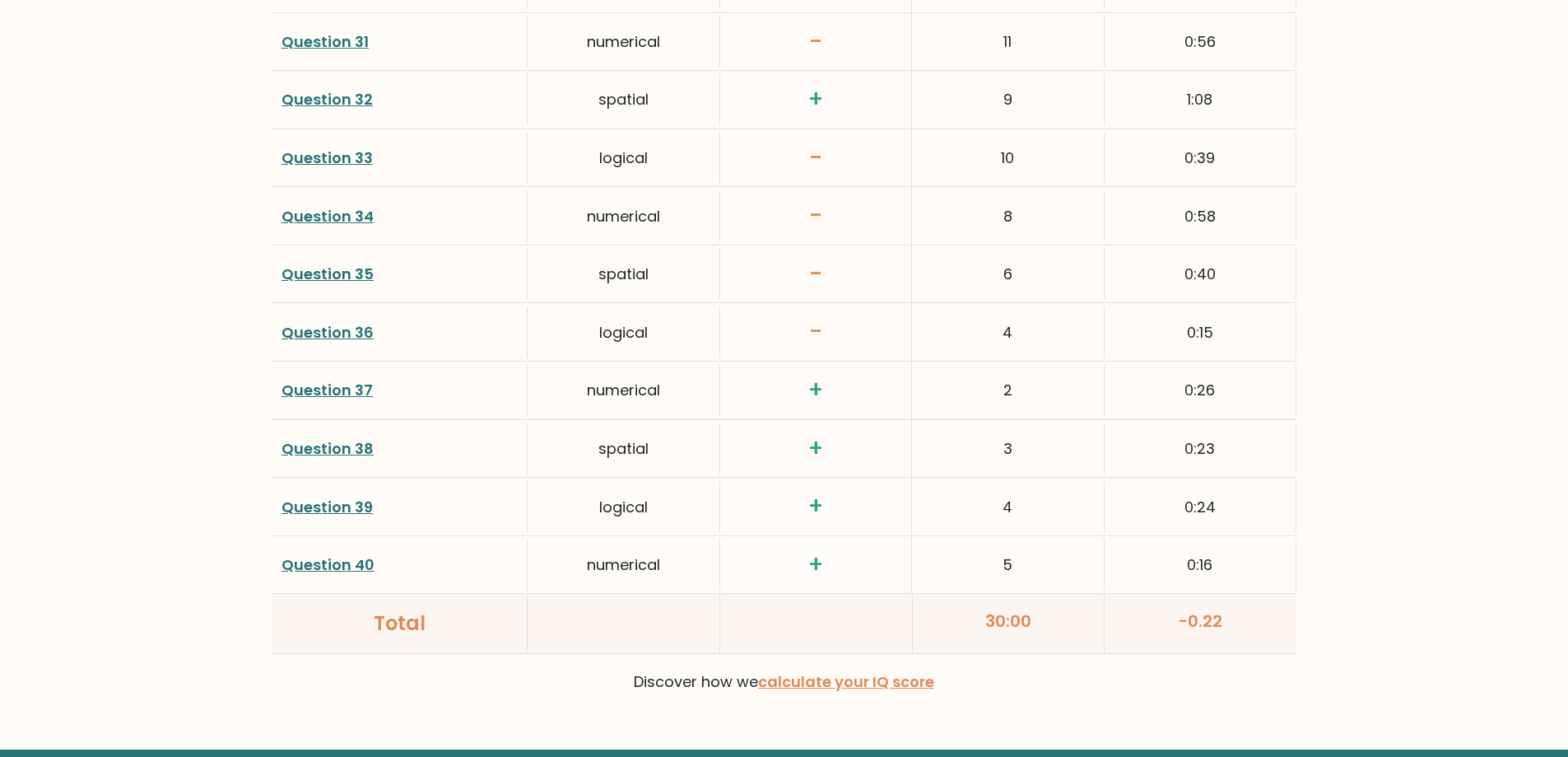
click at [342, 211] on link "Question 34" at bounding box center [327, 216] width 92 height 21
click at [341, 154] on link "Question 33" at bounding box center [327, 157] width 91 height 21
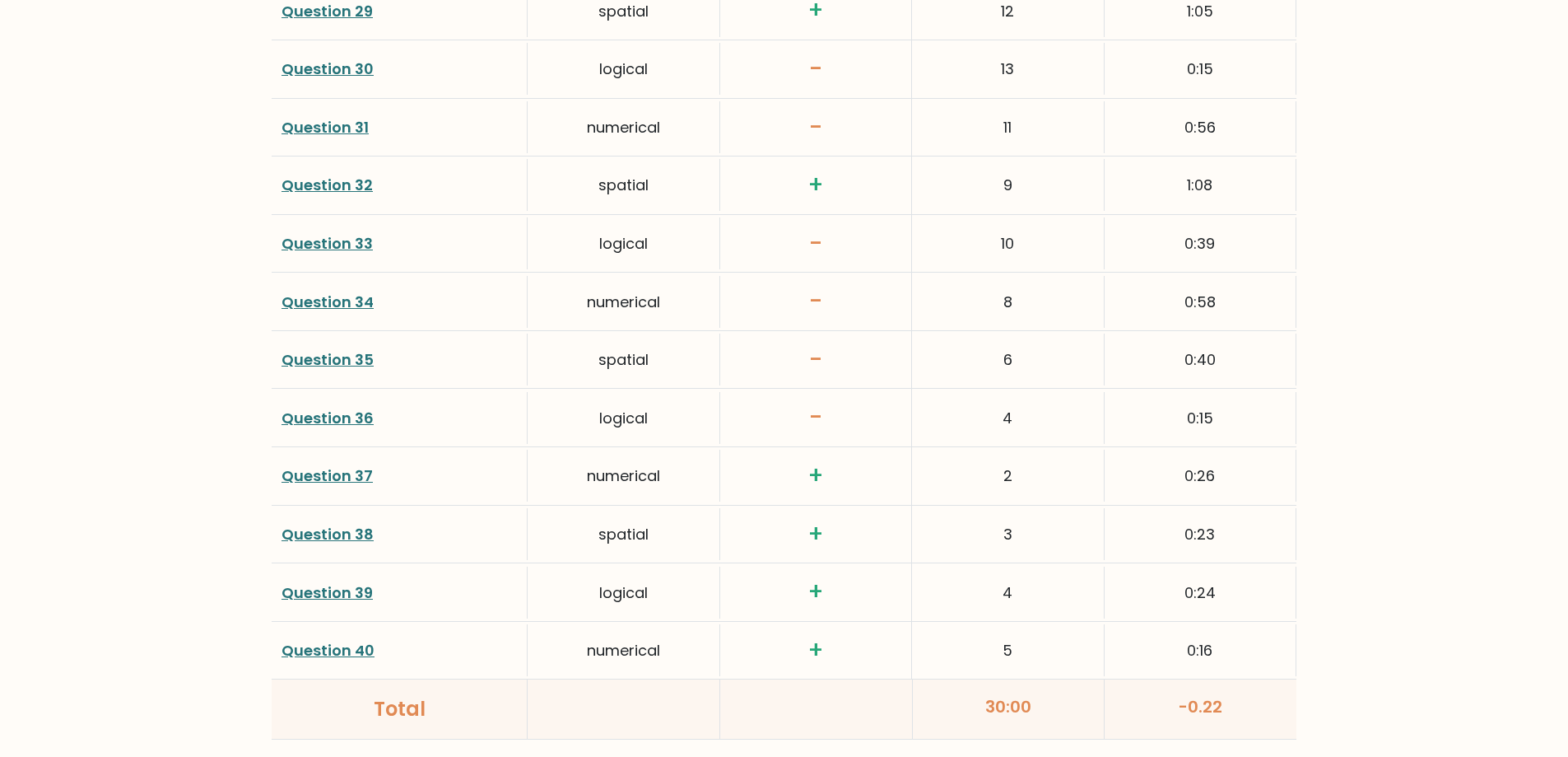
scroll to position [3952, 0]
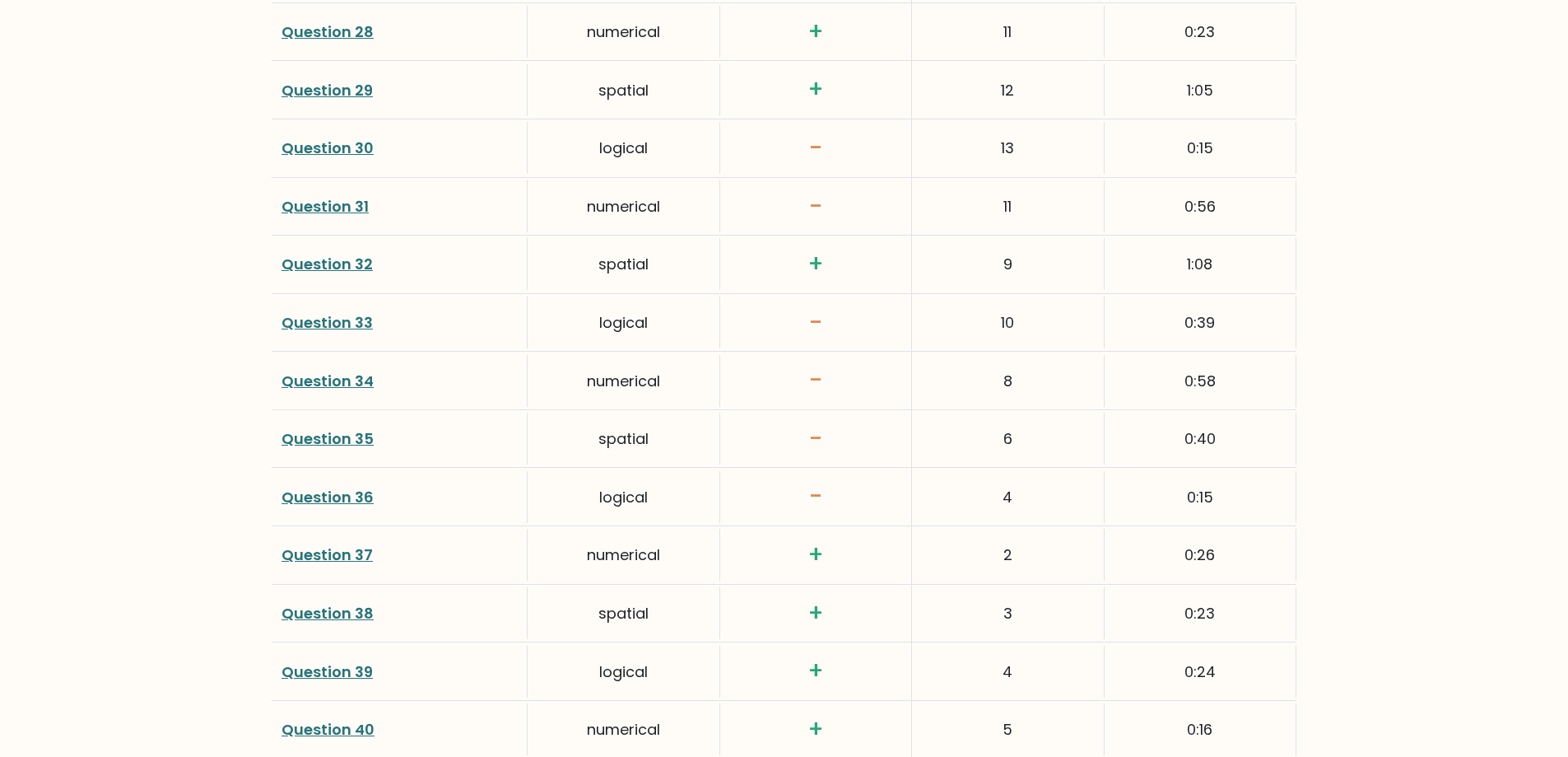
click at [329, 206] on link "Question 31" at bounding box center [324, 206] width 87 height 21
click at [297, 154] on link "Question 30" at bounding box center [327, 147] width 92 height 21
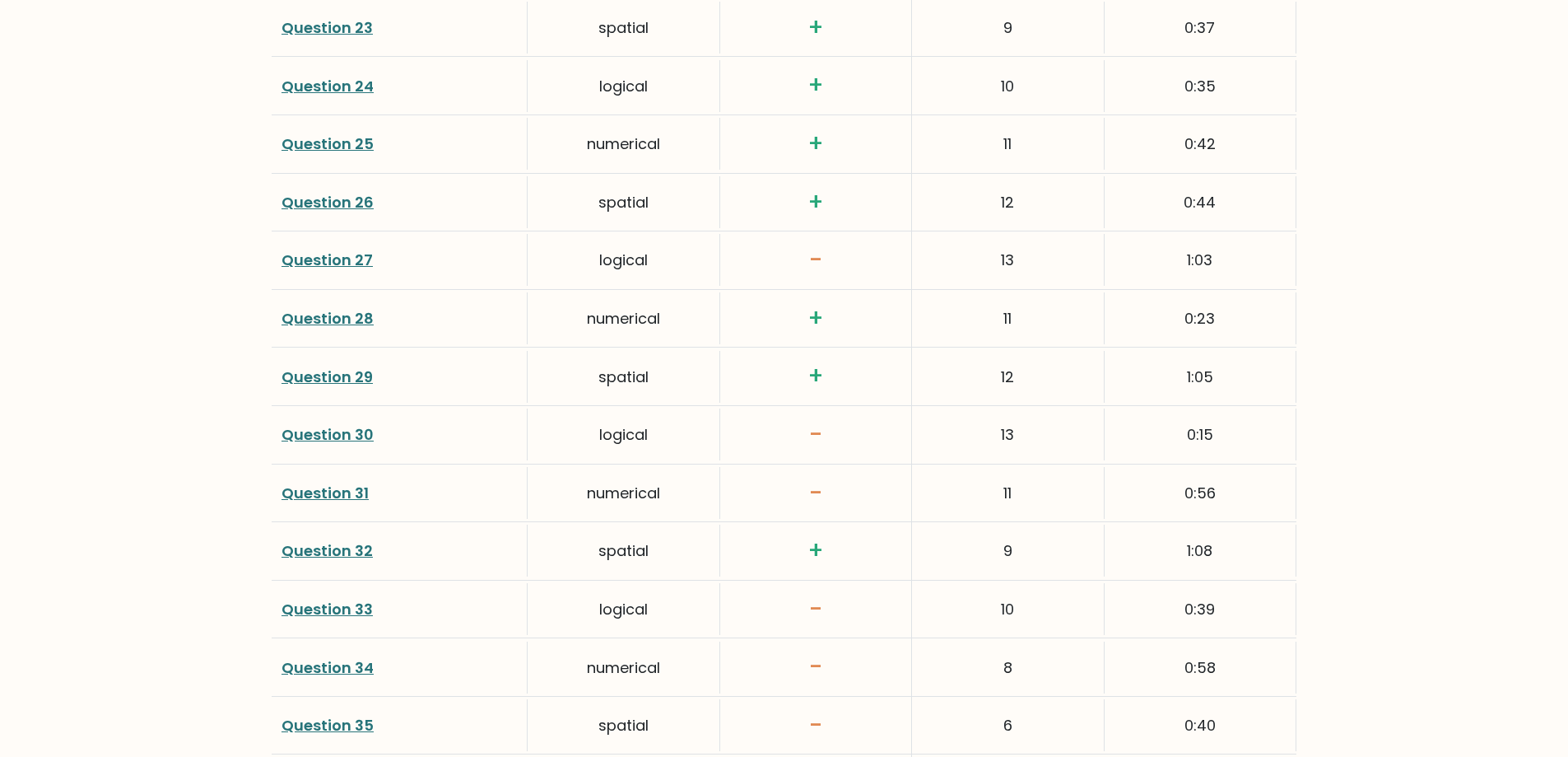
scroll to position [3623, 0]
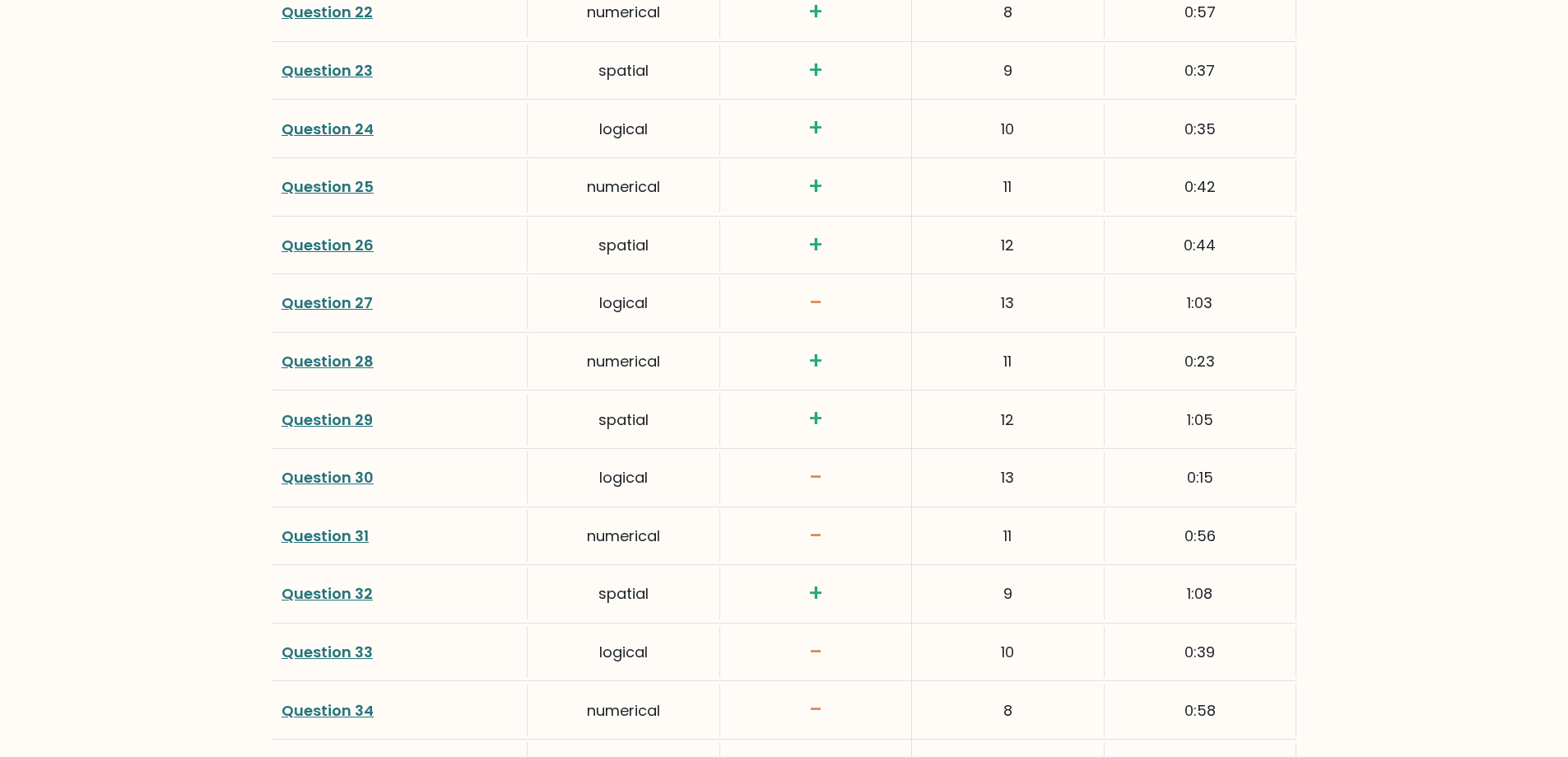
click at [339, 294] on link "Question 27" at bounding box center [327, 303] width 91 height 21
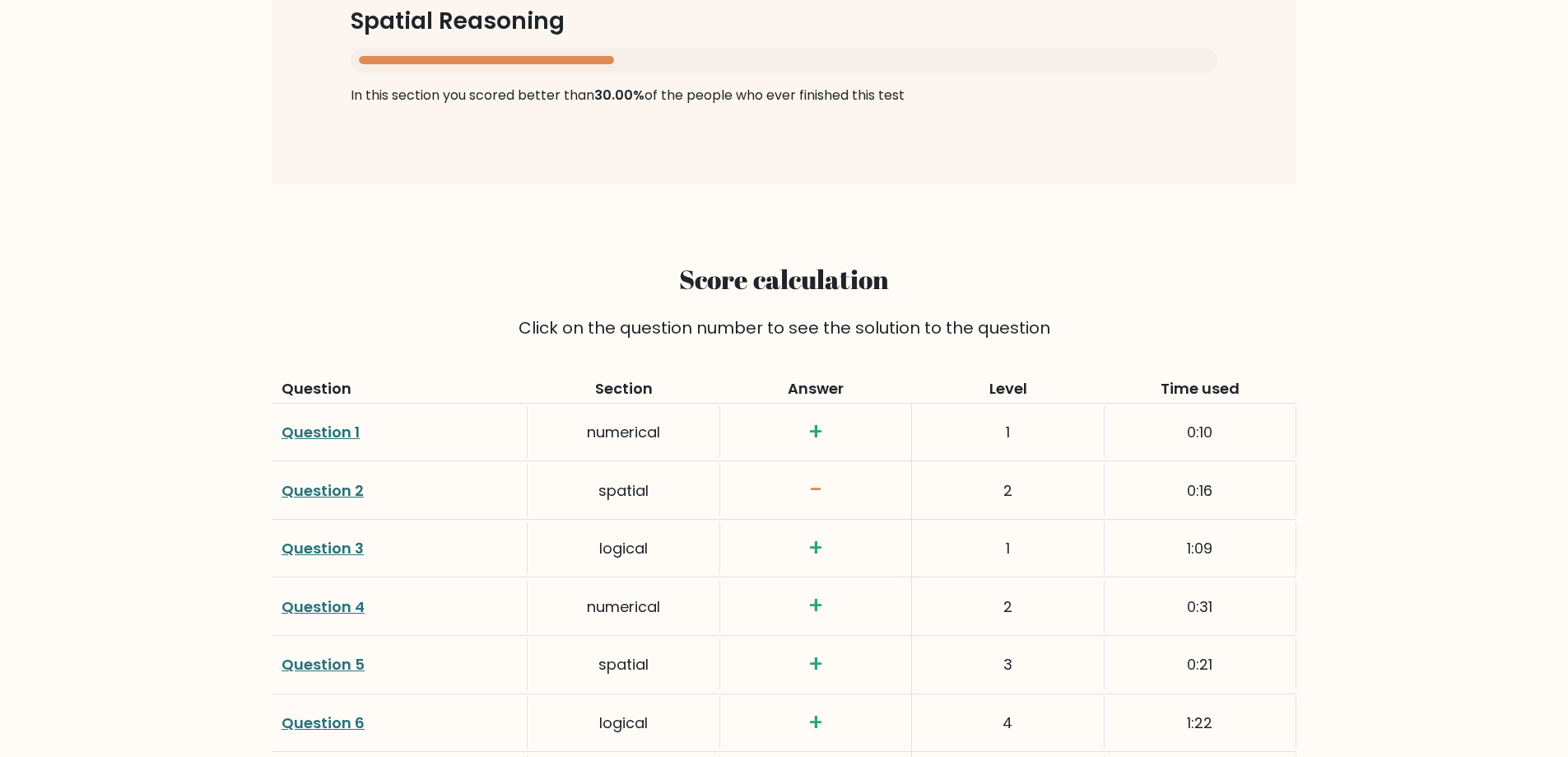
scroll to position [1977, 0]
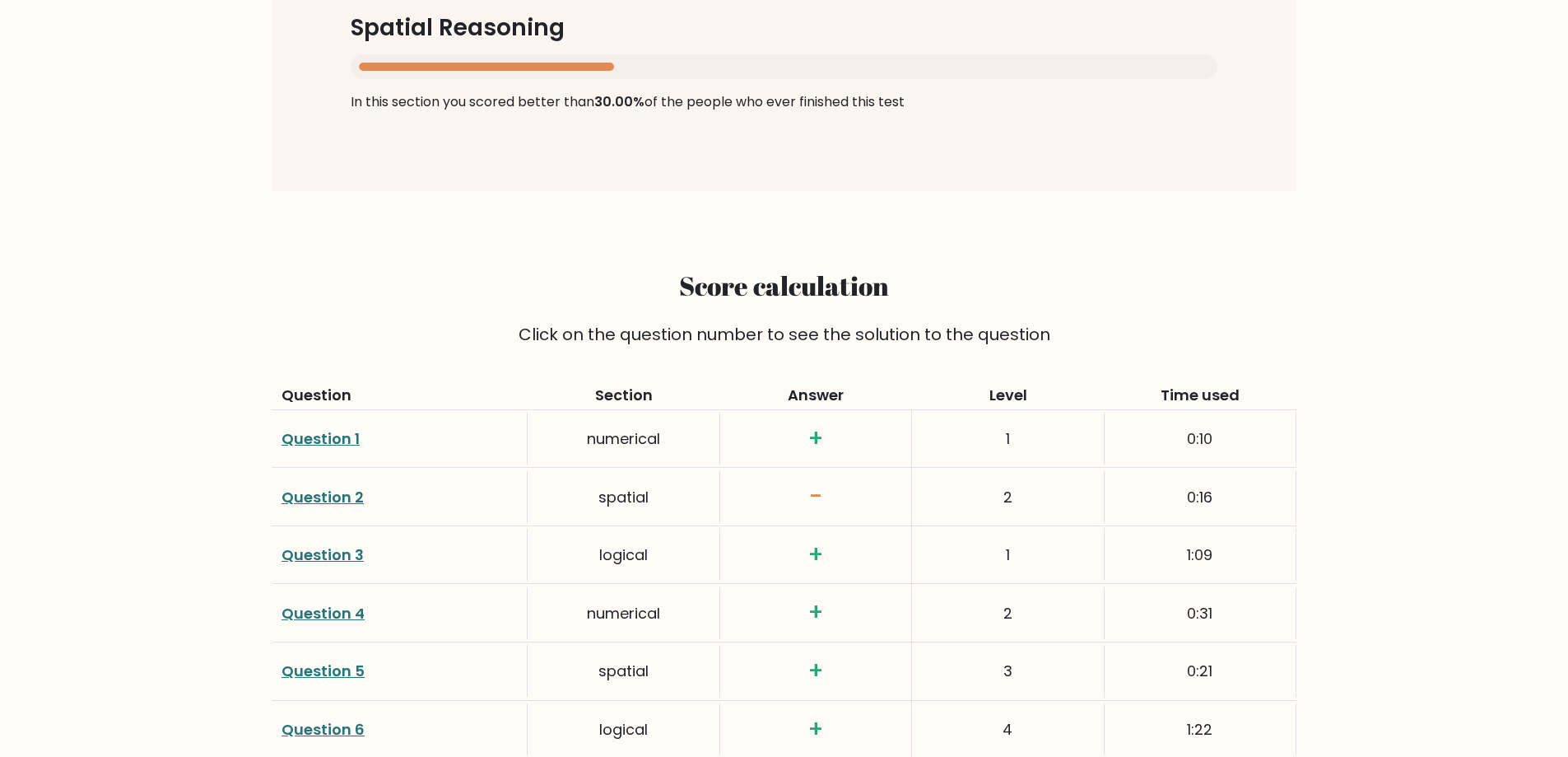
click at [328, 494] on link "Question 2" at bounding box center [323, 496] width 82 height 21
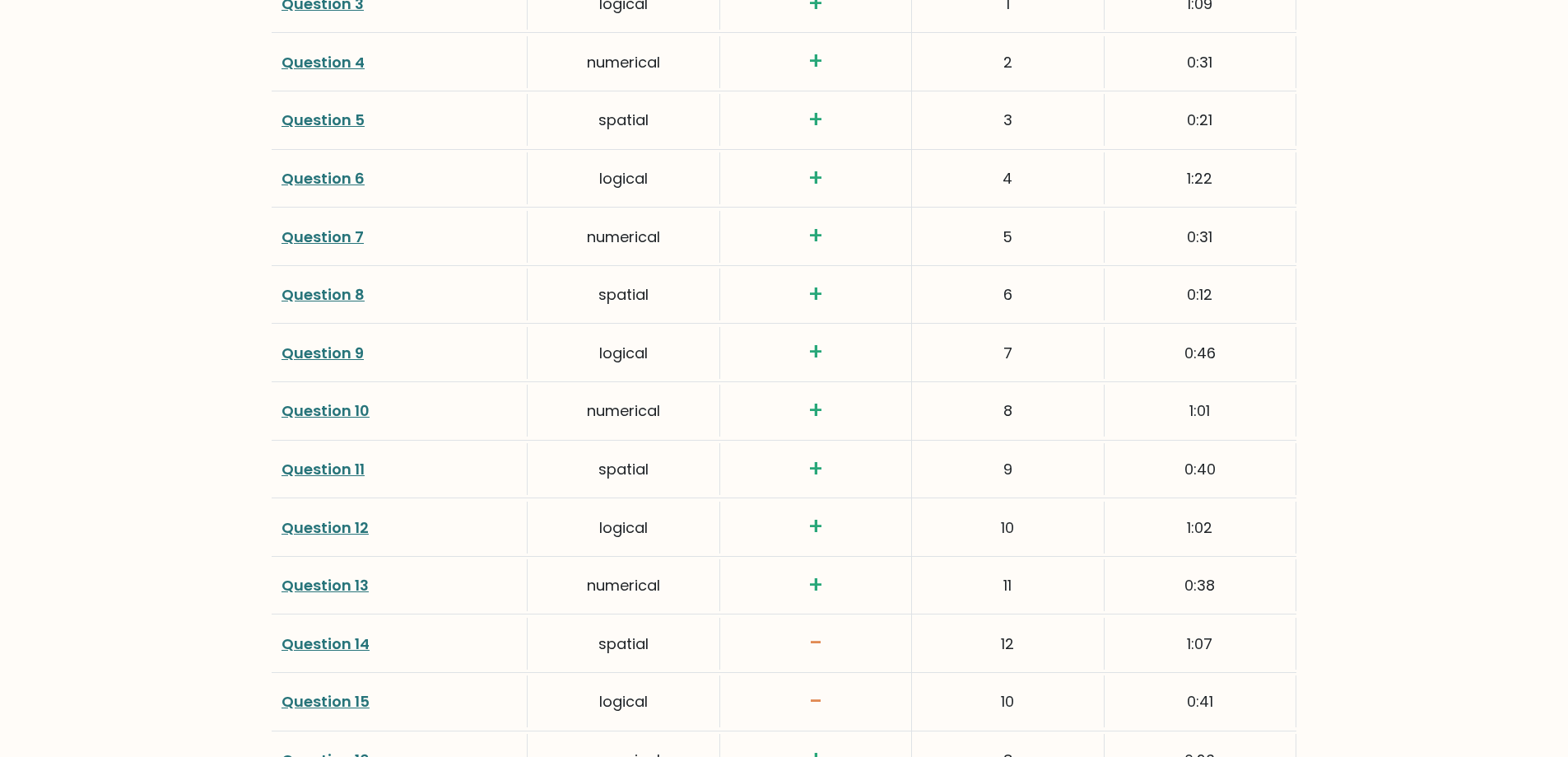
scroll to position [2553, 0]
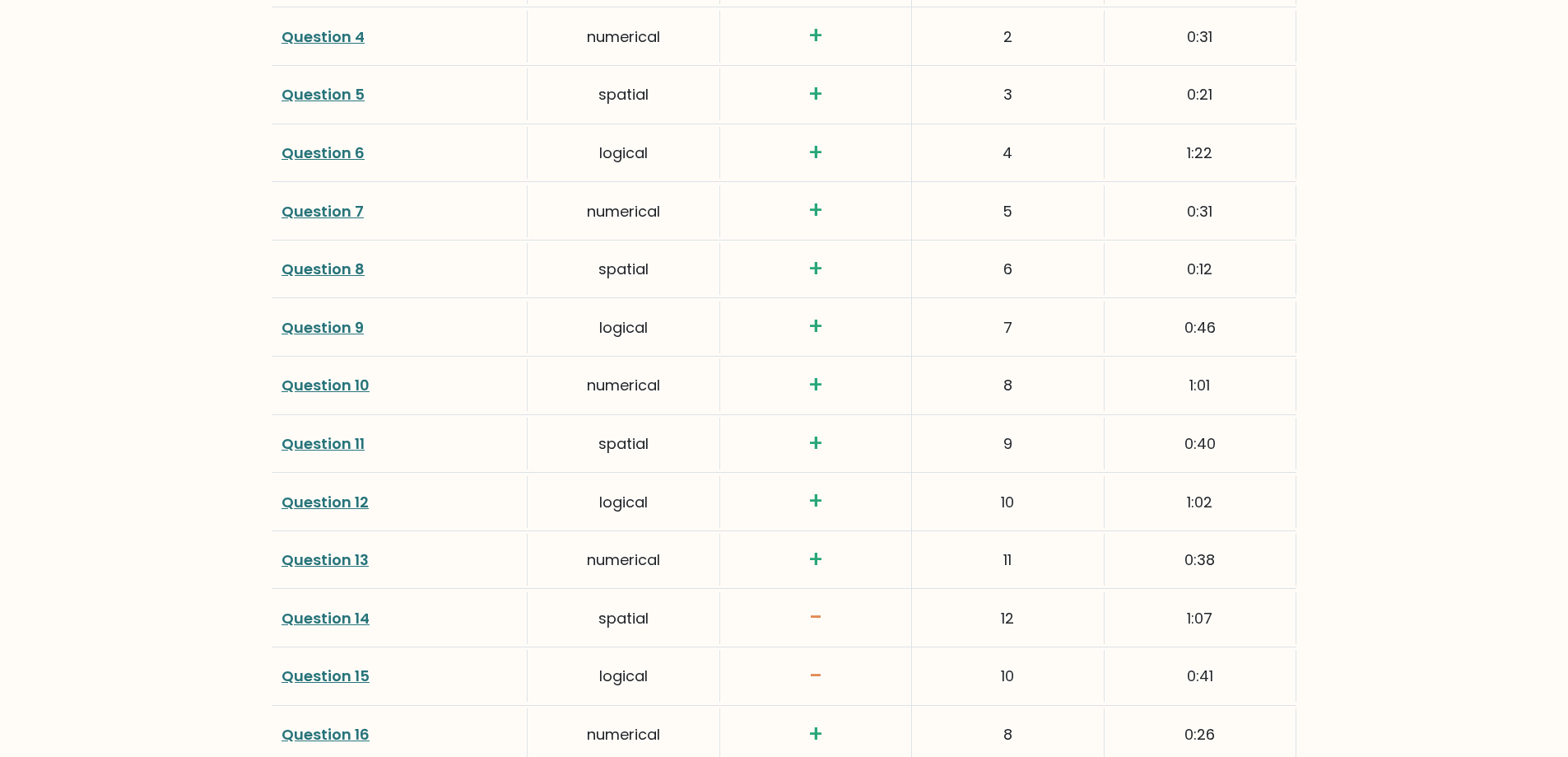
click at [327, 620] on link "Question 14" at bounding box center [325, 618] width 88 height 21
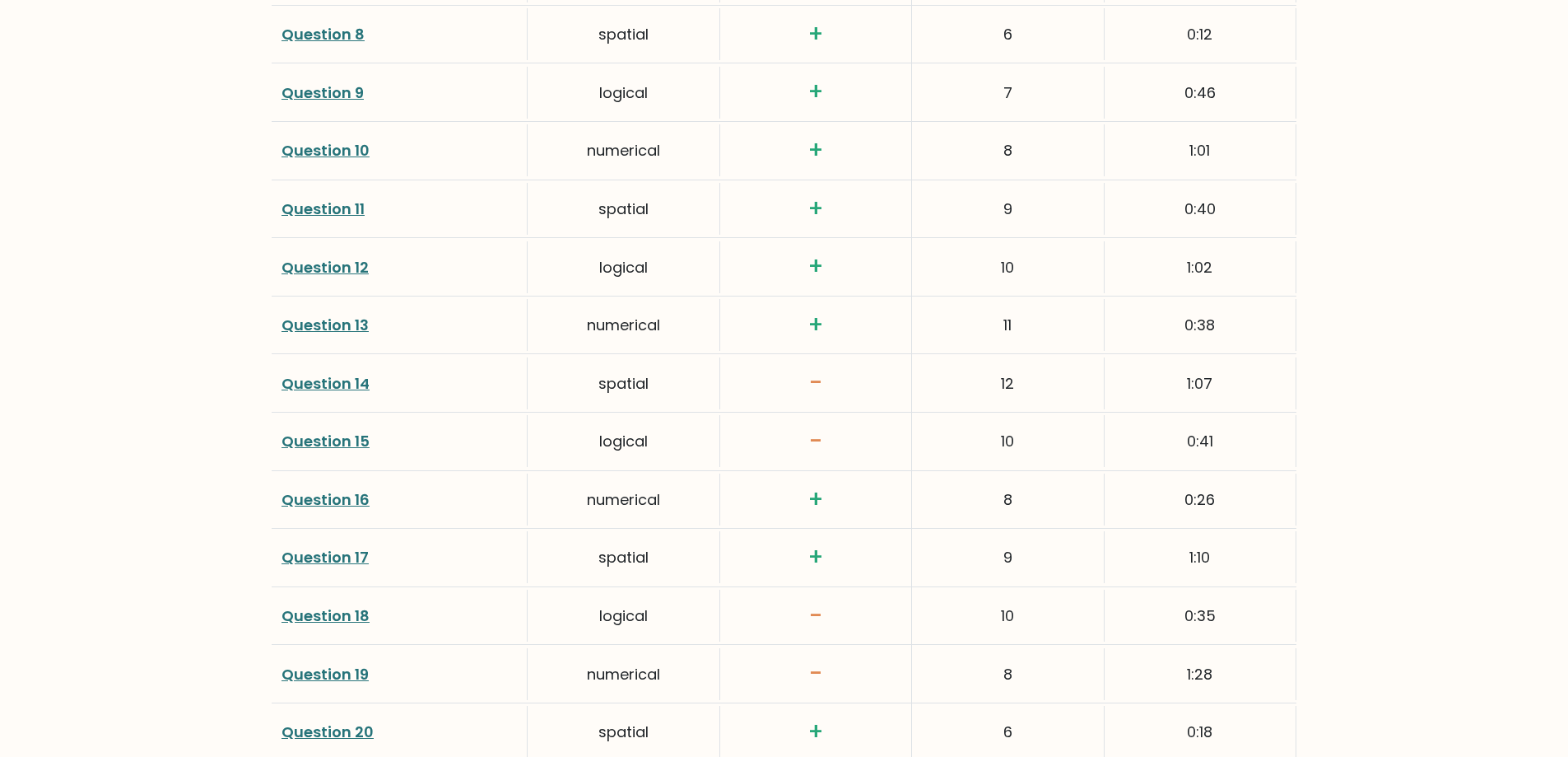
scroll to position [2799, 0]
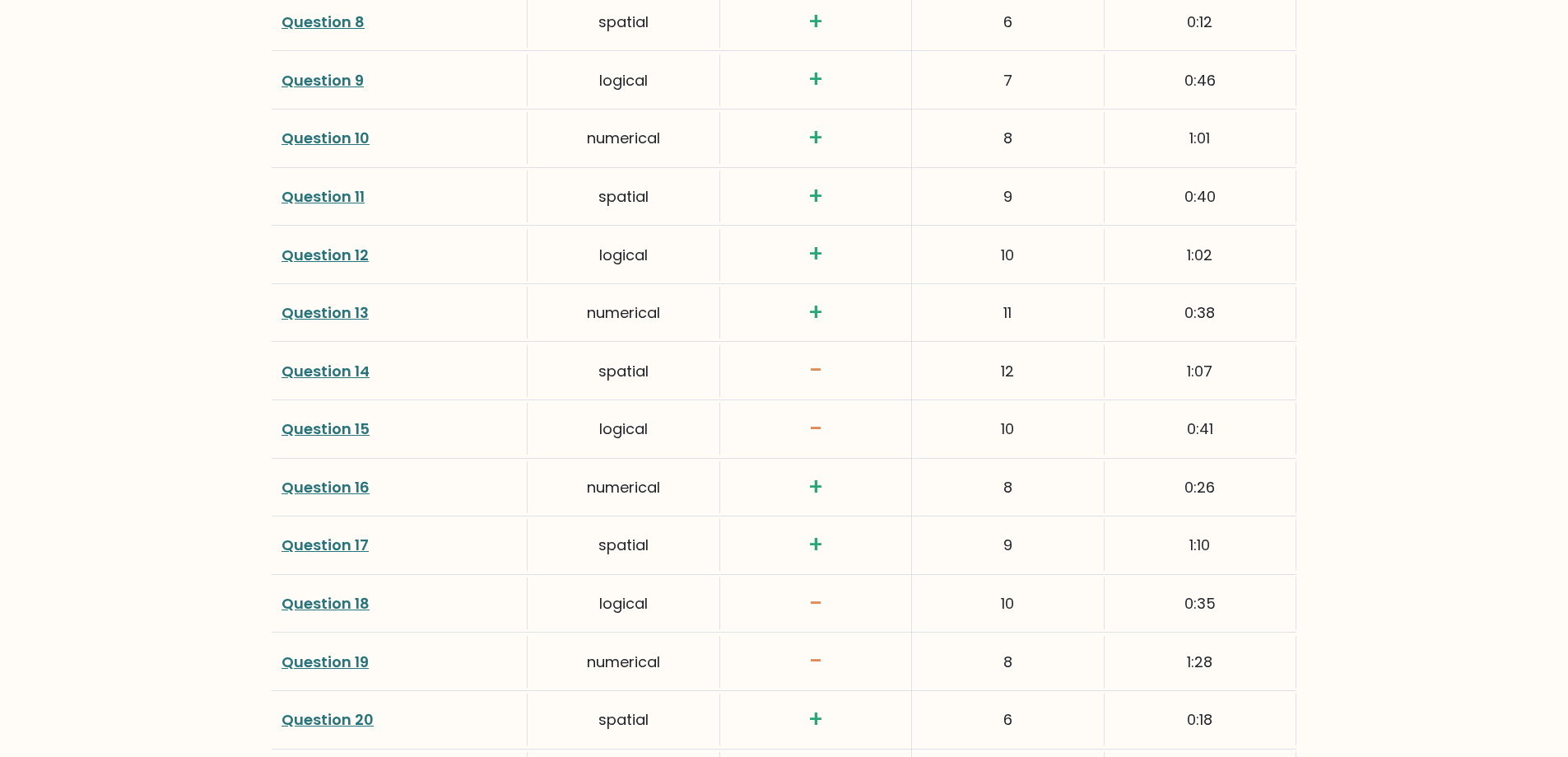
click at [324, 431] on link "Question 15" at bounding box center [325, 429] width 88 height 21
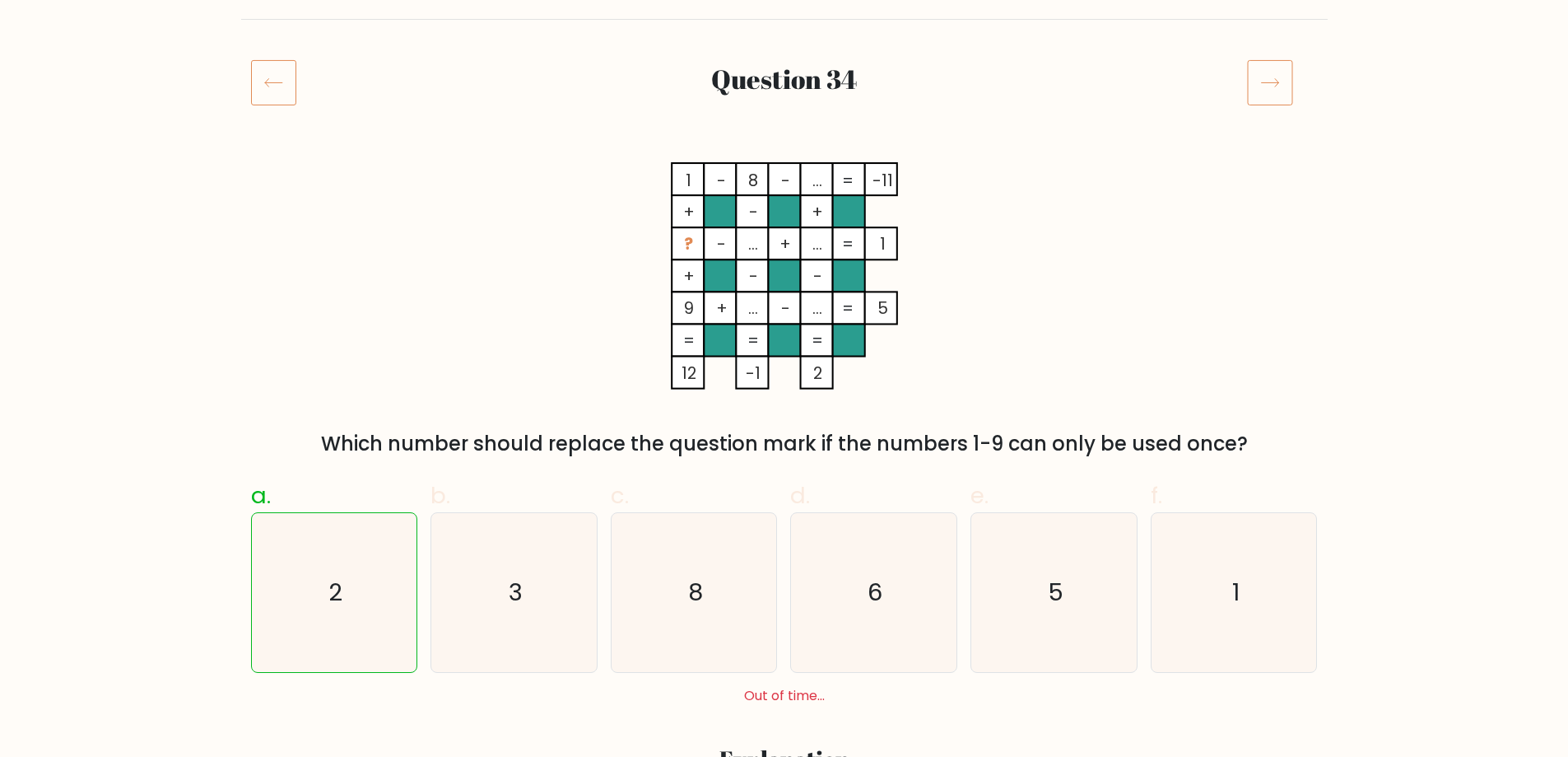
scroll to position [165, 0]
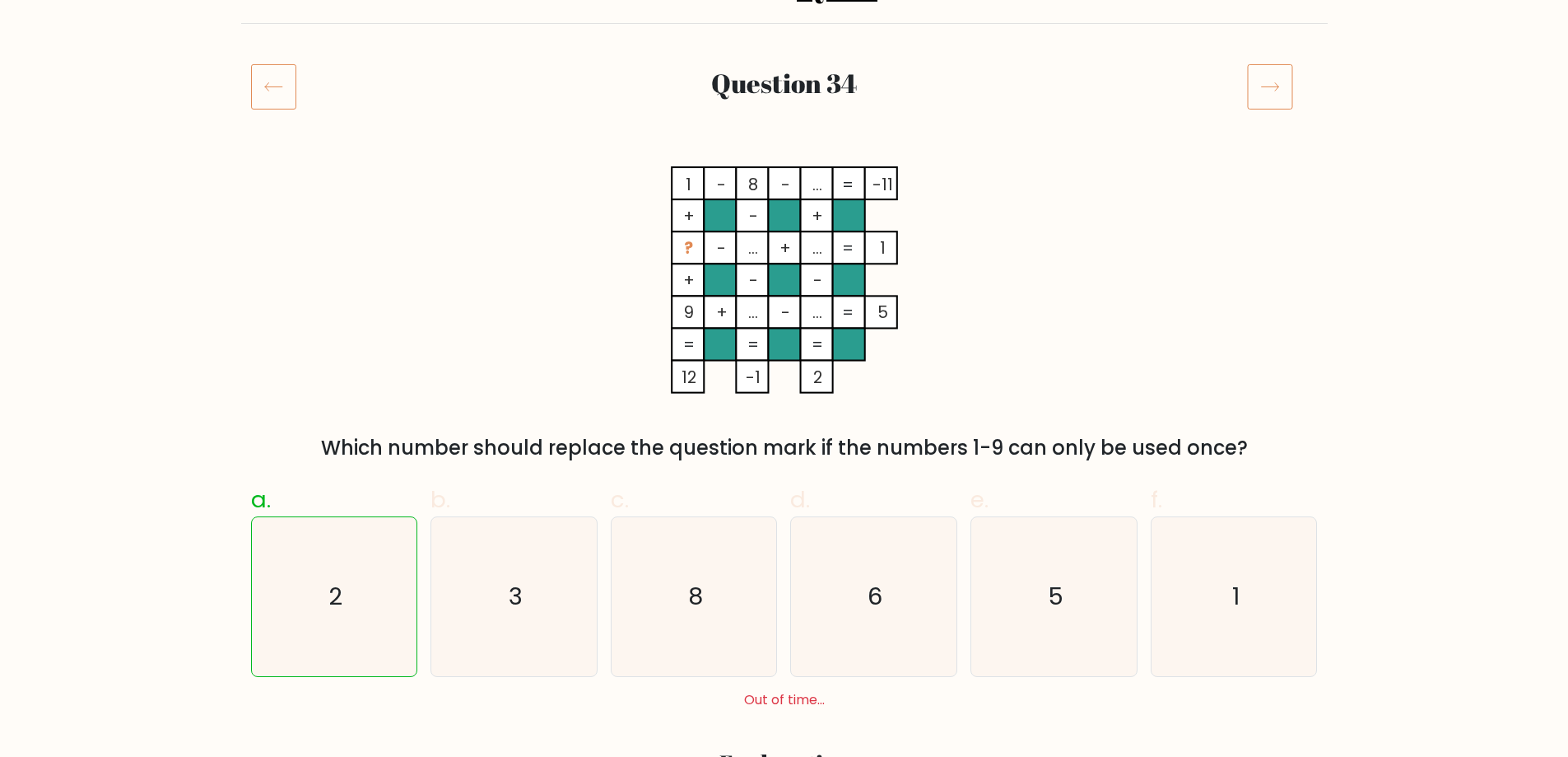
drag, startPoint x: 679, startPoint y: 250, endPoint x: 693, endPoint y: 251, distance: 14.0
click at [693, 251] on icon "1 - 8 - ... -11 + - + ? - ... + ... 1 + - - 9 + ... - ... = 5 = = = = 12 -1 2 =" at bounding box center [784, 280] width 493 height 228
click at [700, 253] on rect at bounding box center [687, 248] width 32 height 32
drag, startPoint x: 821, startPoint y: 318, endPoint x: 807, endPoint y: 315, distance: 14.3
click at [812, 315] on tspan "..." at bounding box center [817, 313] width 10 height 23
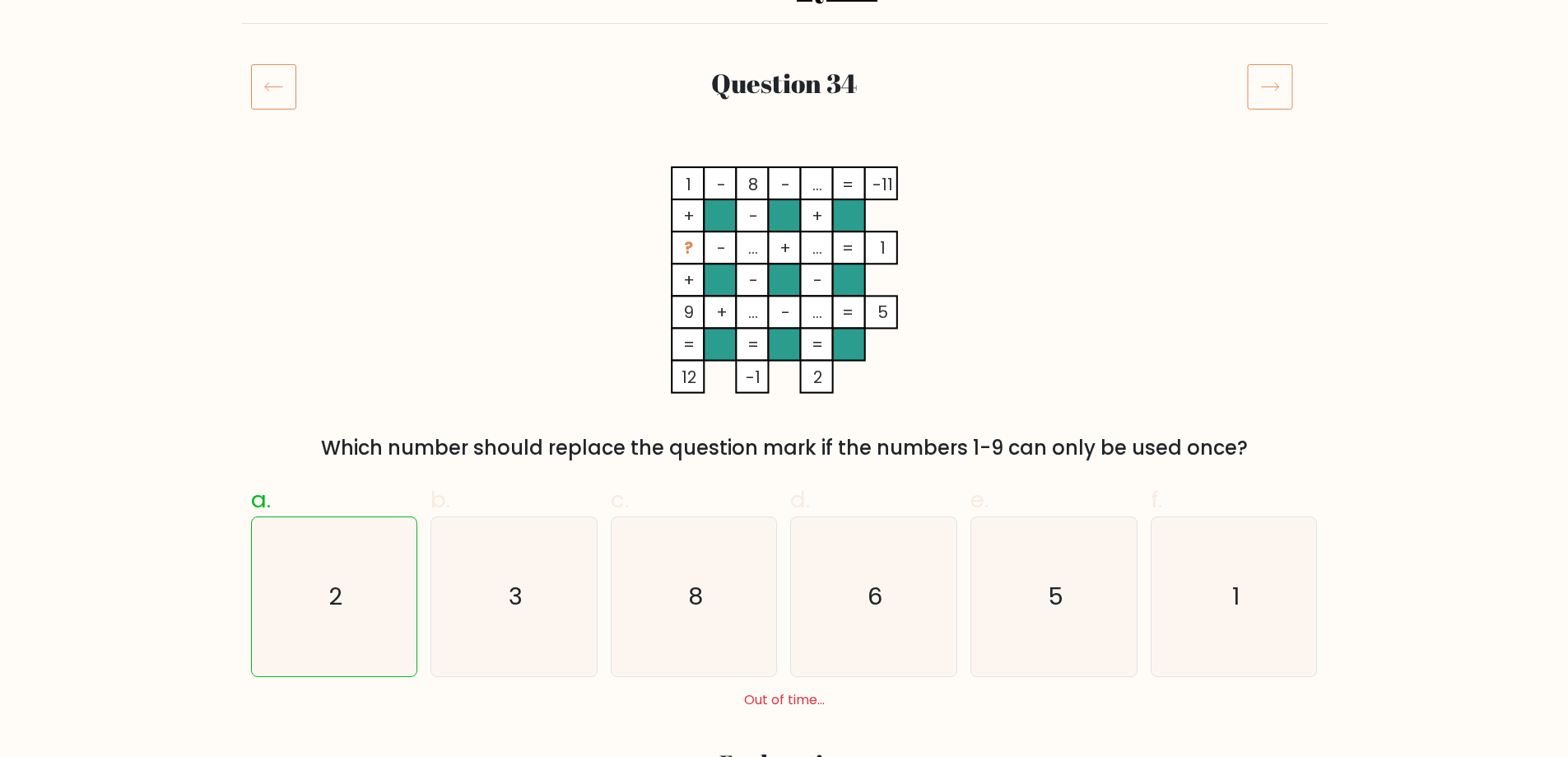
click at [800, 314] on icon "1 - 8 - ... -11 + - + ? - ... + ... 1 + - - 9 + ... - ... = 5 = = = = 12 -1 2 =" at bounding box center [784, 280] width 493 height 228
click at [805, 313] on rect at bounding box center [815, 312] width 32 height 32
drag, startPoint x: 686, startPoint y: 302, endPoint x: 682, endPoint y: 289, distance: 13.6
drag, startPoint x: 682, startPoint y: 289, endPoint x: 666, endPoint y: 249, distance: 43.1
click at [668, 249] on icon "1 - 8 - ... -11 + - + ? - ... + ... 1 + - - 9 + ... - ... = 5 = = = = 12 -1 2 =" at bounding box center [784, 280] width 493 height 228
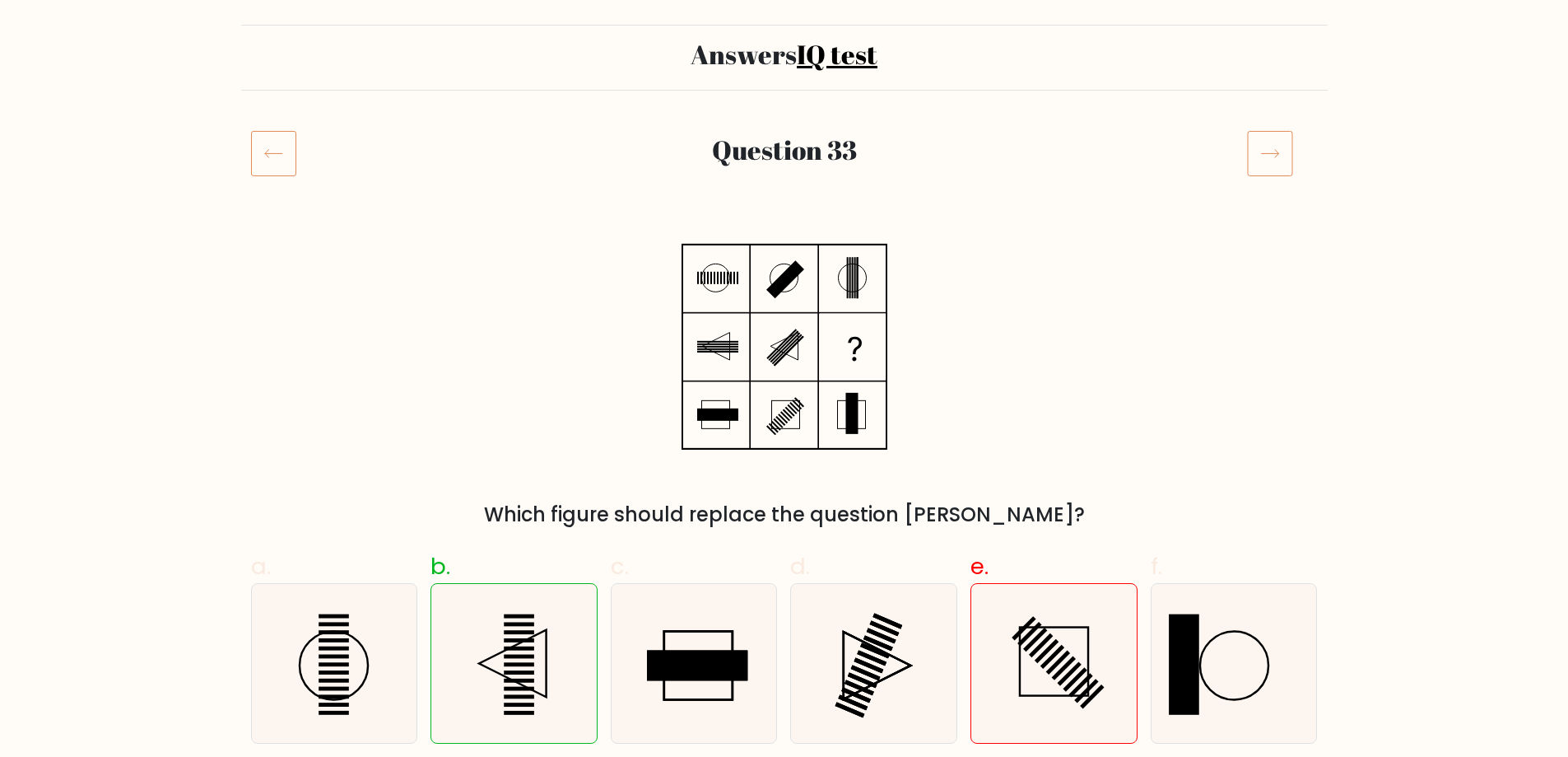
scroll to position [165, 0]
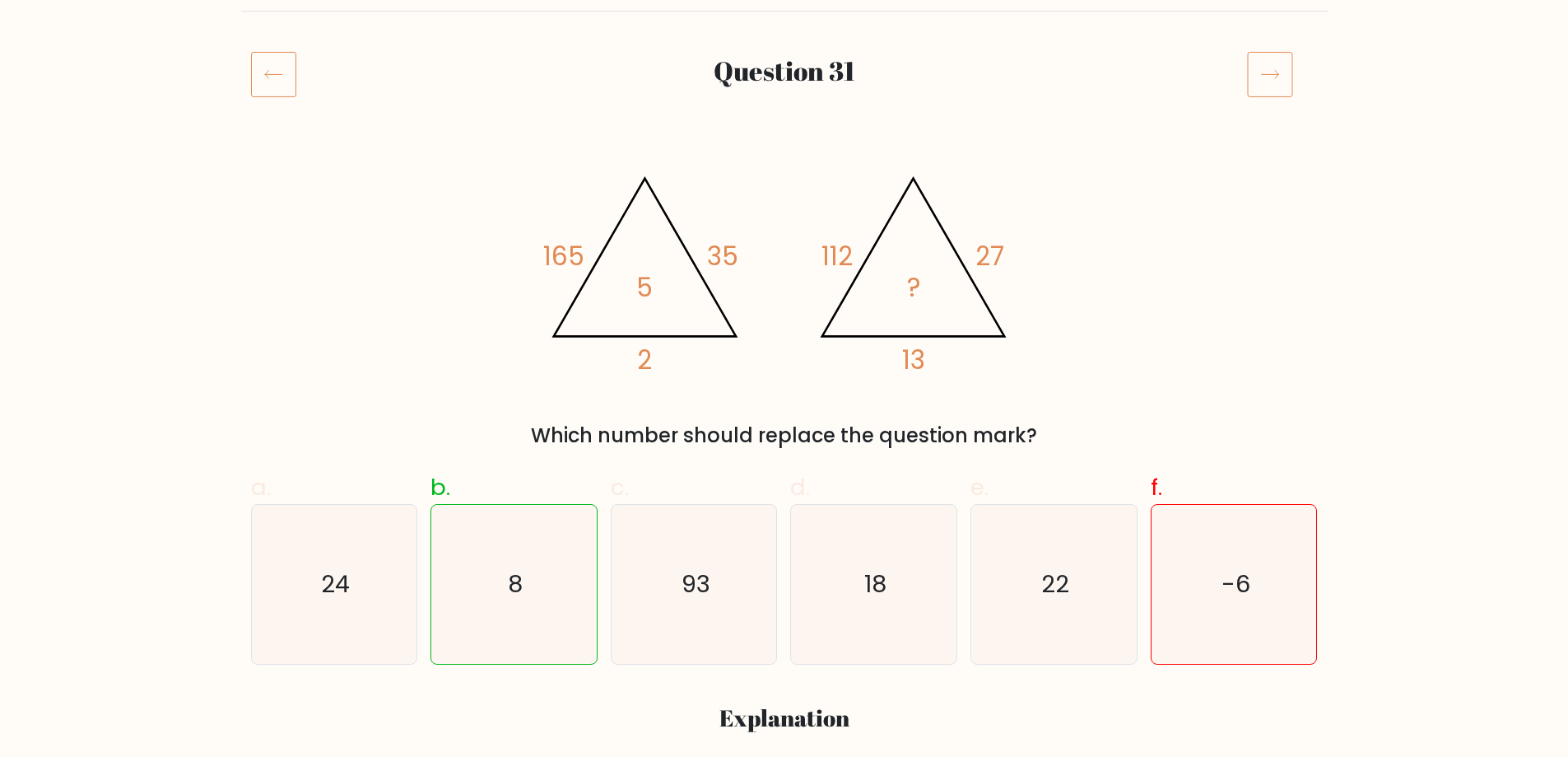
scroll to position [247, 0]
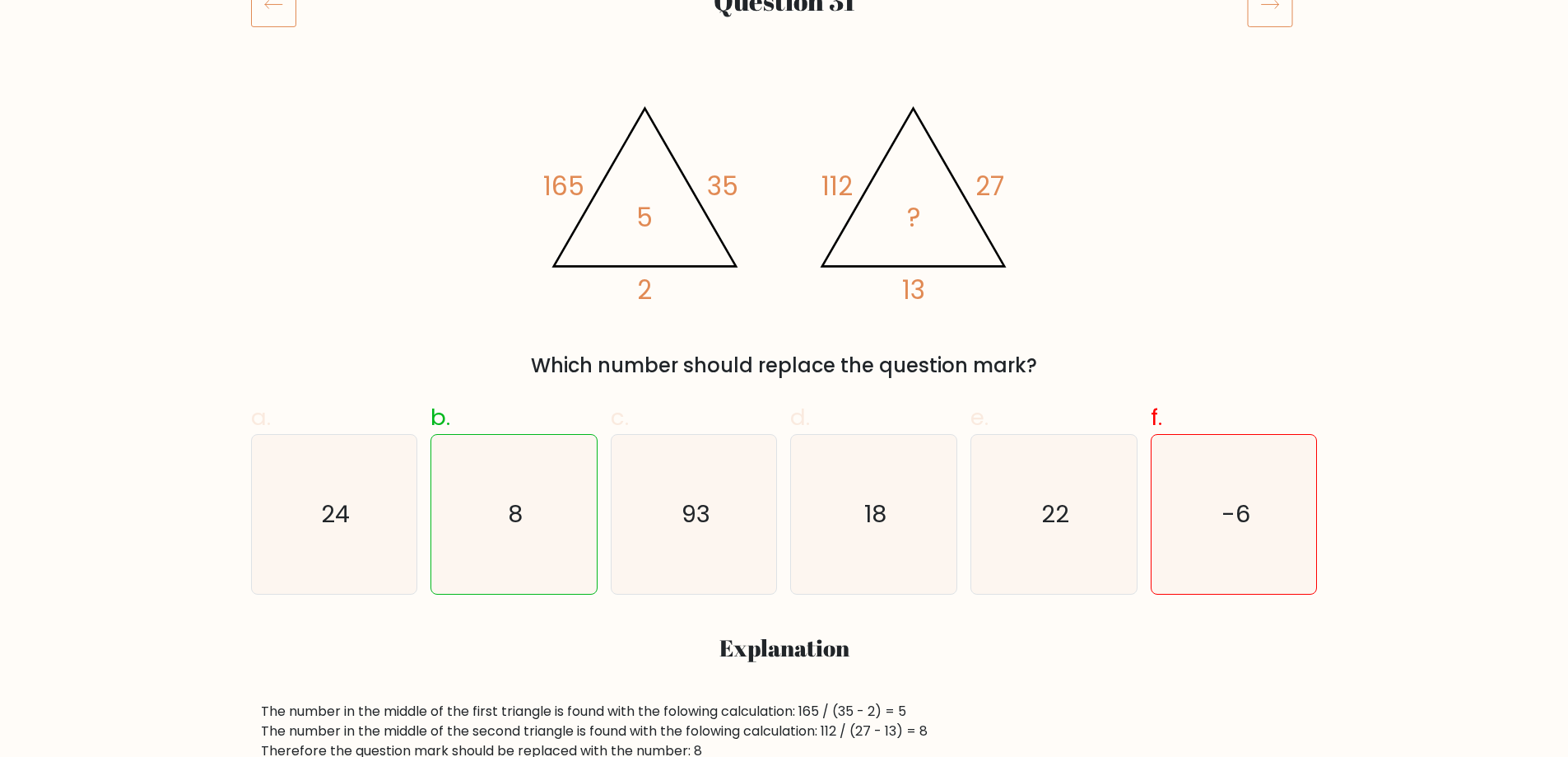
drag, startPoint x: 405, startPoint y: 184, endPoint x: 412, endPoint y: 189, distance: 8.6
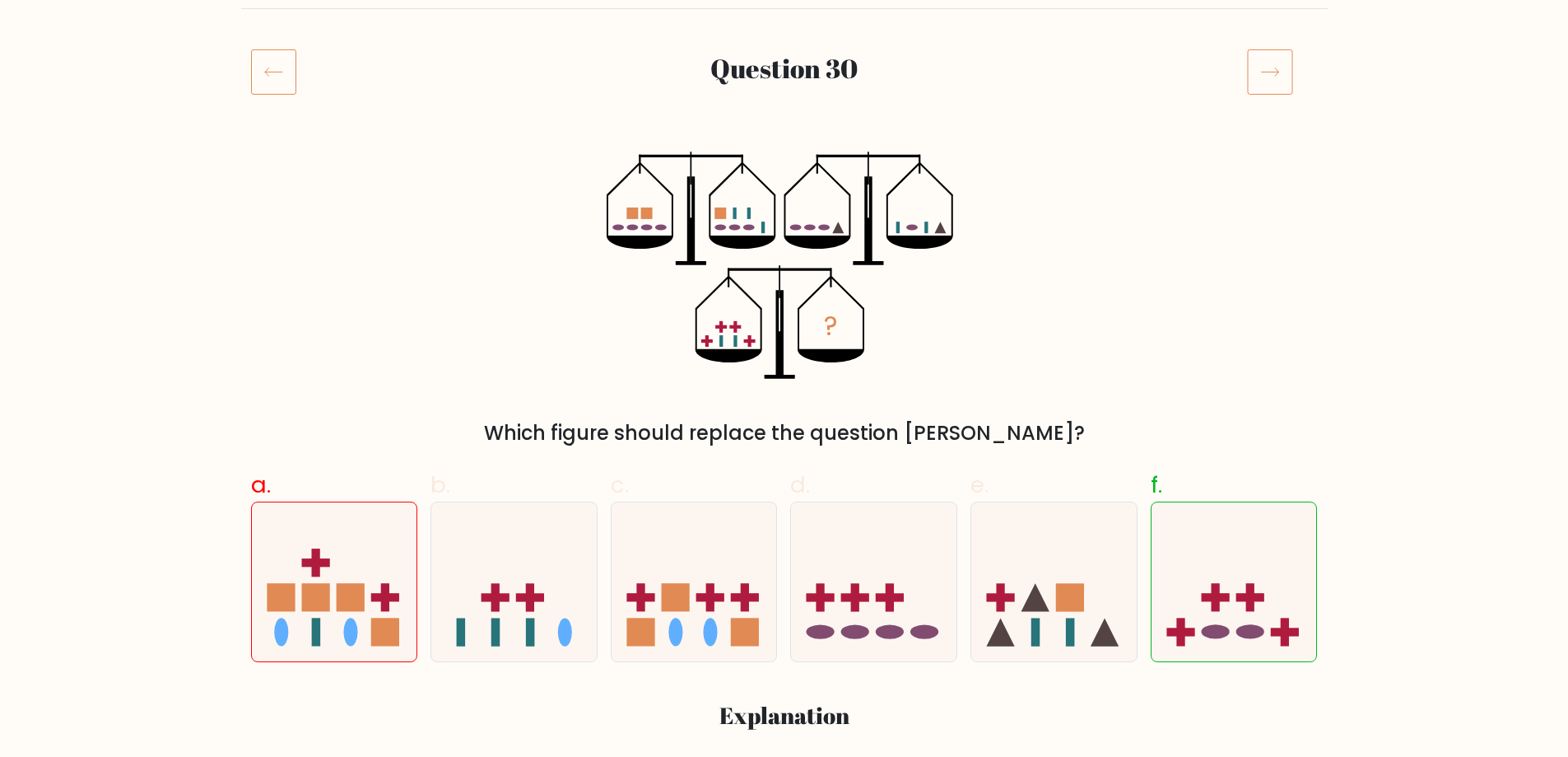
scroll to position [165, 0]
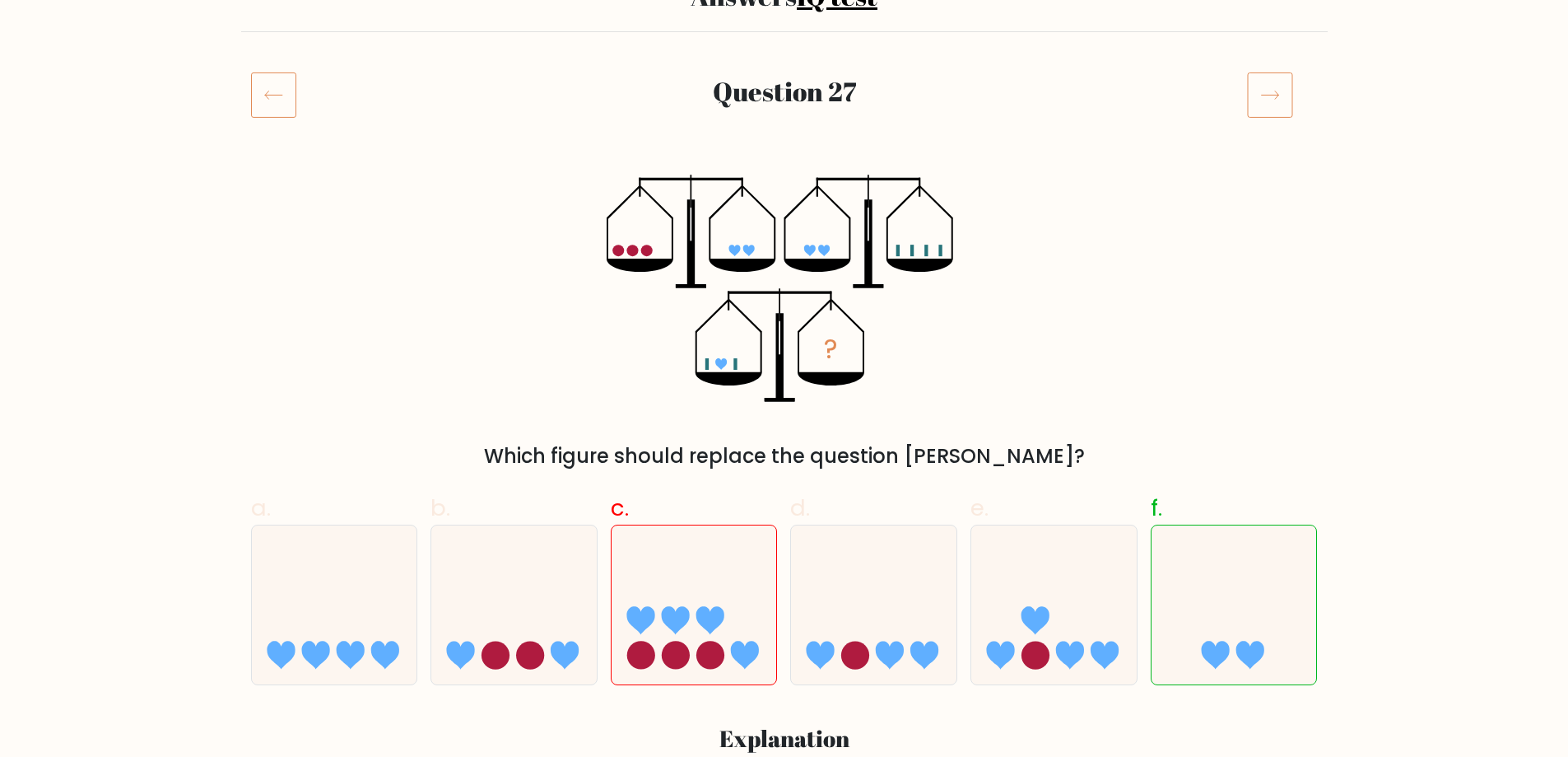
scroll to position [165, 0]
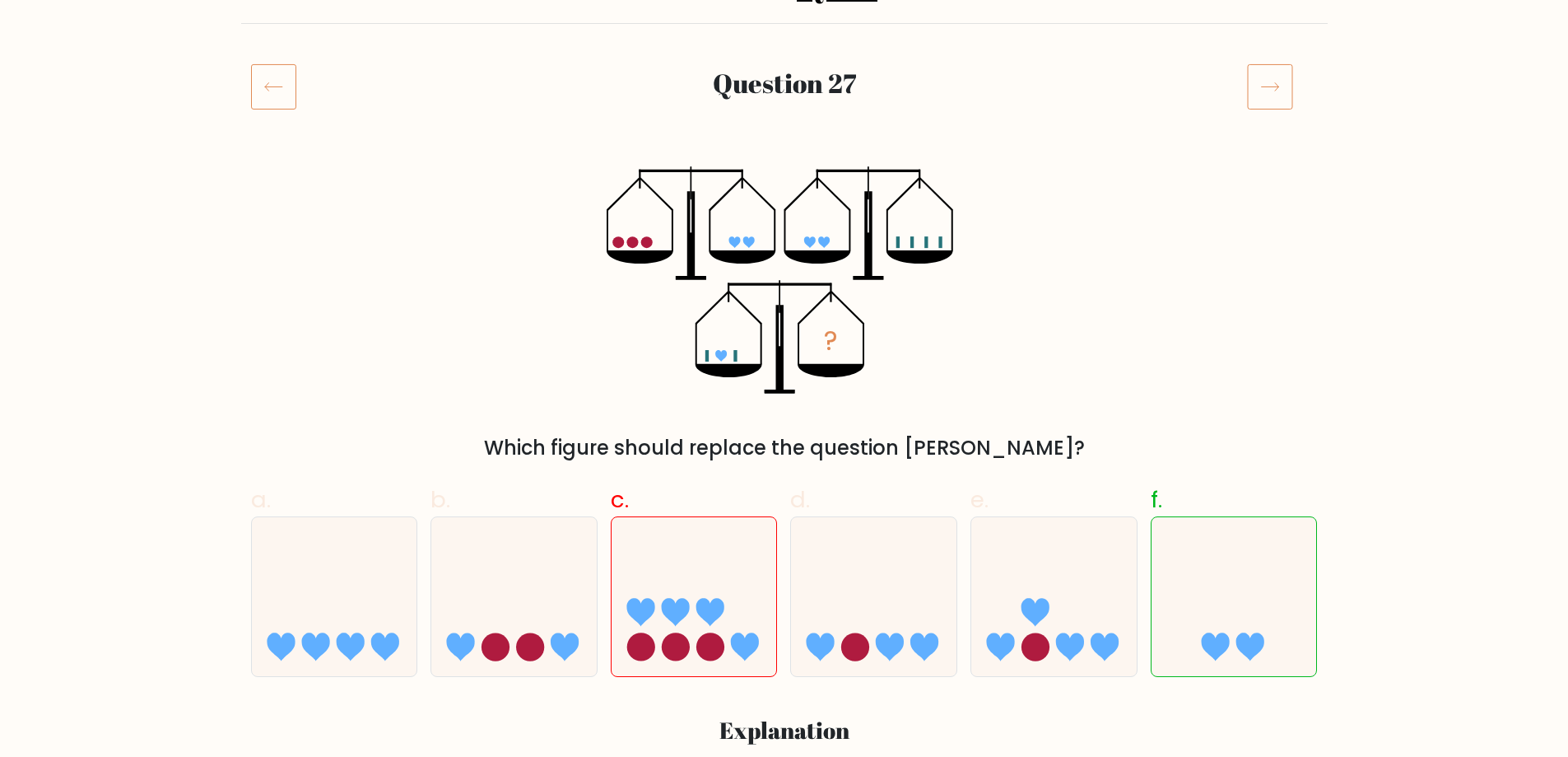
drag, startPoint x: 720, startPoint y: 359, endPoint x: 687, endPoint y: 357, distance: 33.1
click at [685, 357] on icon "?" at bounding box center [784, 280] width 355 height 228
click at [708, 356] on rect at bounding box center [707, 356] width 4 height 12
click at [737, 357] on icon "?" at bounding box center [784, 280] width 355 height 228
click at [719, 357] on icon at bounding box center [721, 356] width 12 height 12
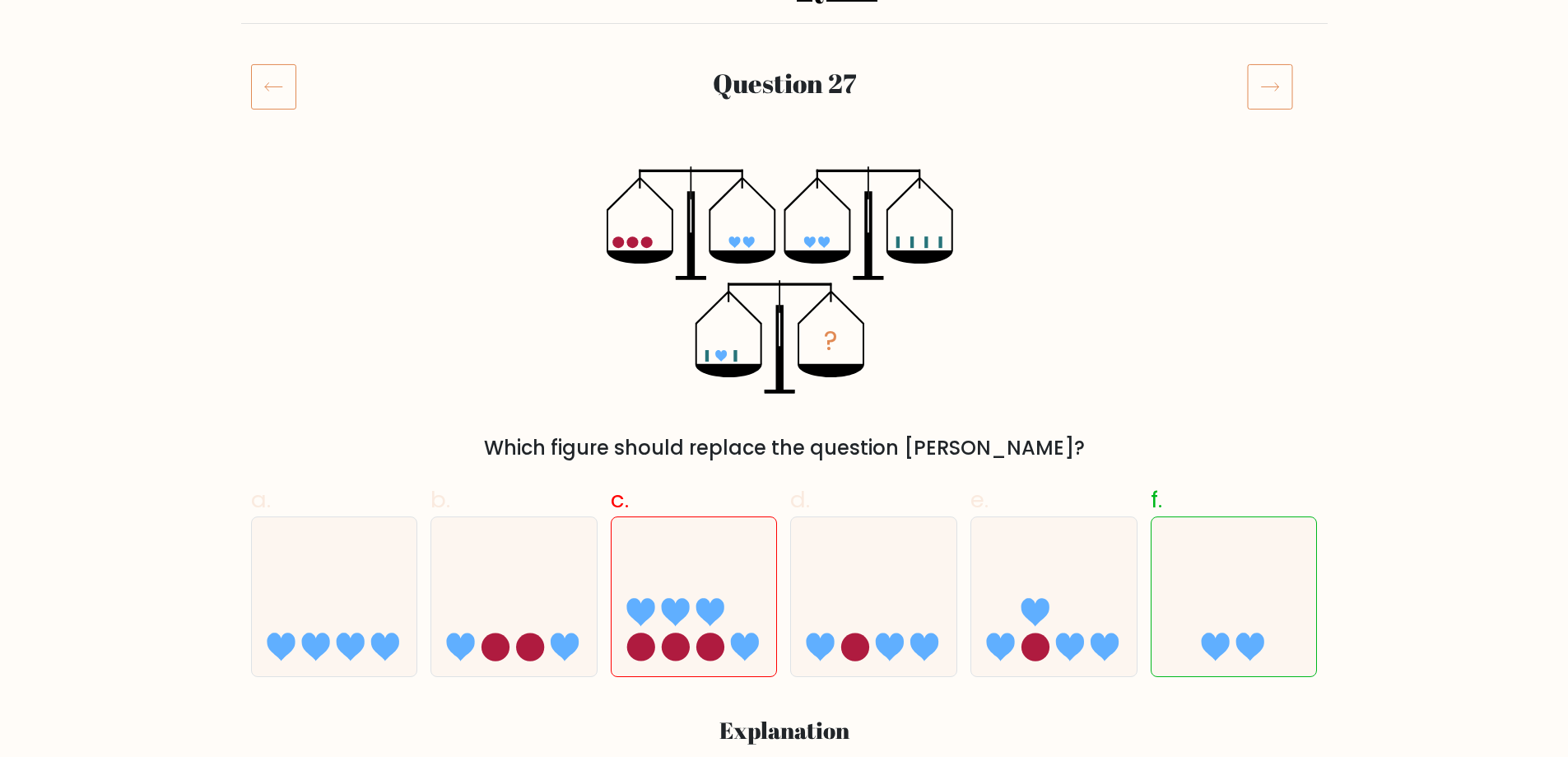
drag, startPoint x: 730, startPoint y: 359, endPoint x: 704, endPoint y: 355, distance: 26.3
click at [699, 356] on icon "?" at bounding box center [784, 280] width 355 height 228
click at [804, 238] on icon "?" at bounding box center [784, 280] width 355 height 228
drag, startPoint x: 842, startPoint y: 461, endPoint x: 770, endPoint y: 445, distance: 73.8
click at [768, 447] on div "Which figure should replace the question mark?" at bounding box center [785, 448] width 1047 height 29
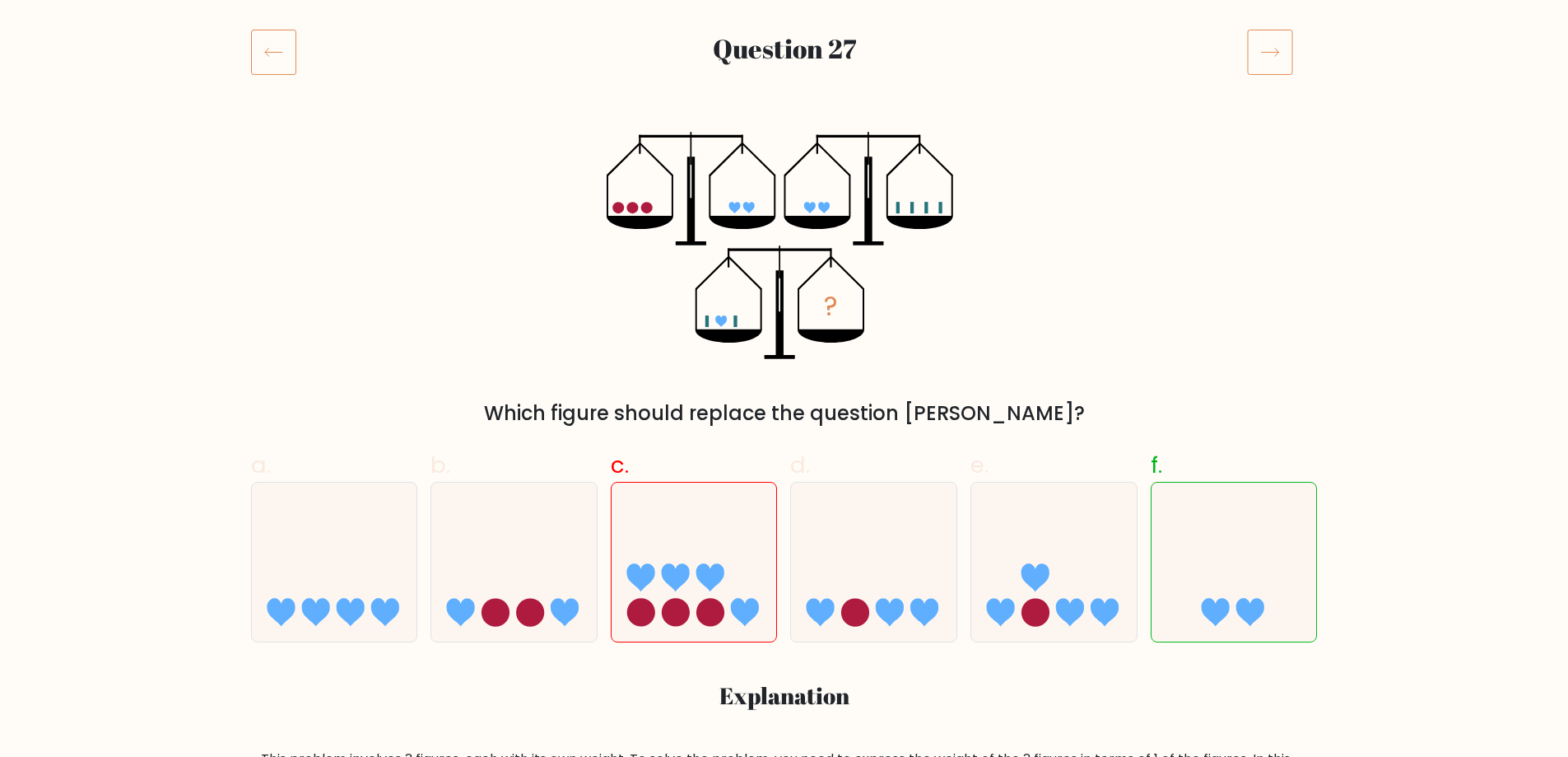
scroll to position [411, 0]
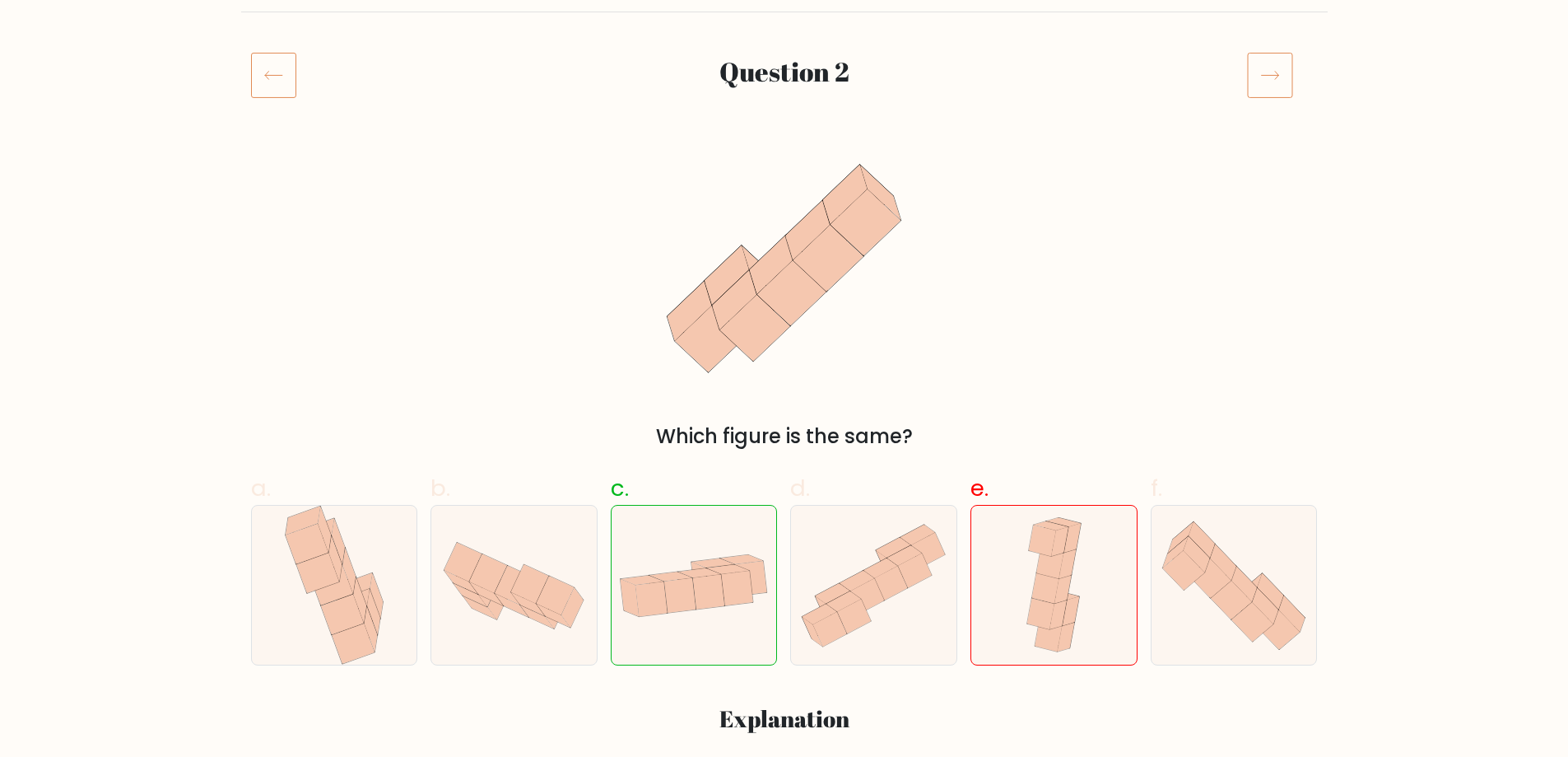
scroll to position [247, 0]
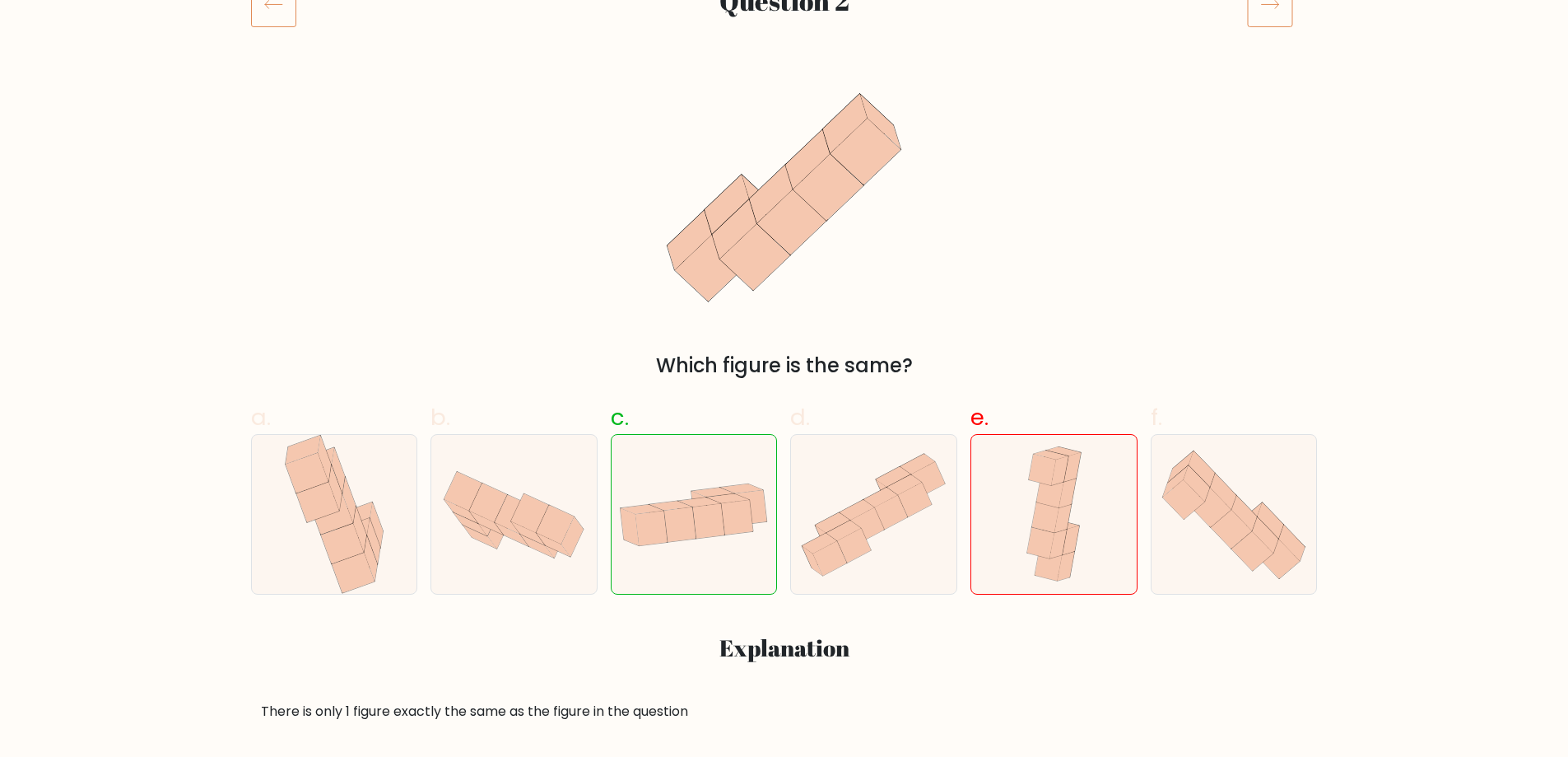
drag, startPoint x: 344, startPoint y: 493, endPoint x: 158, endPoint y: 368, distance: 224.1
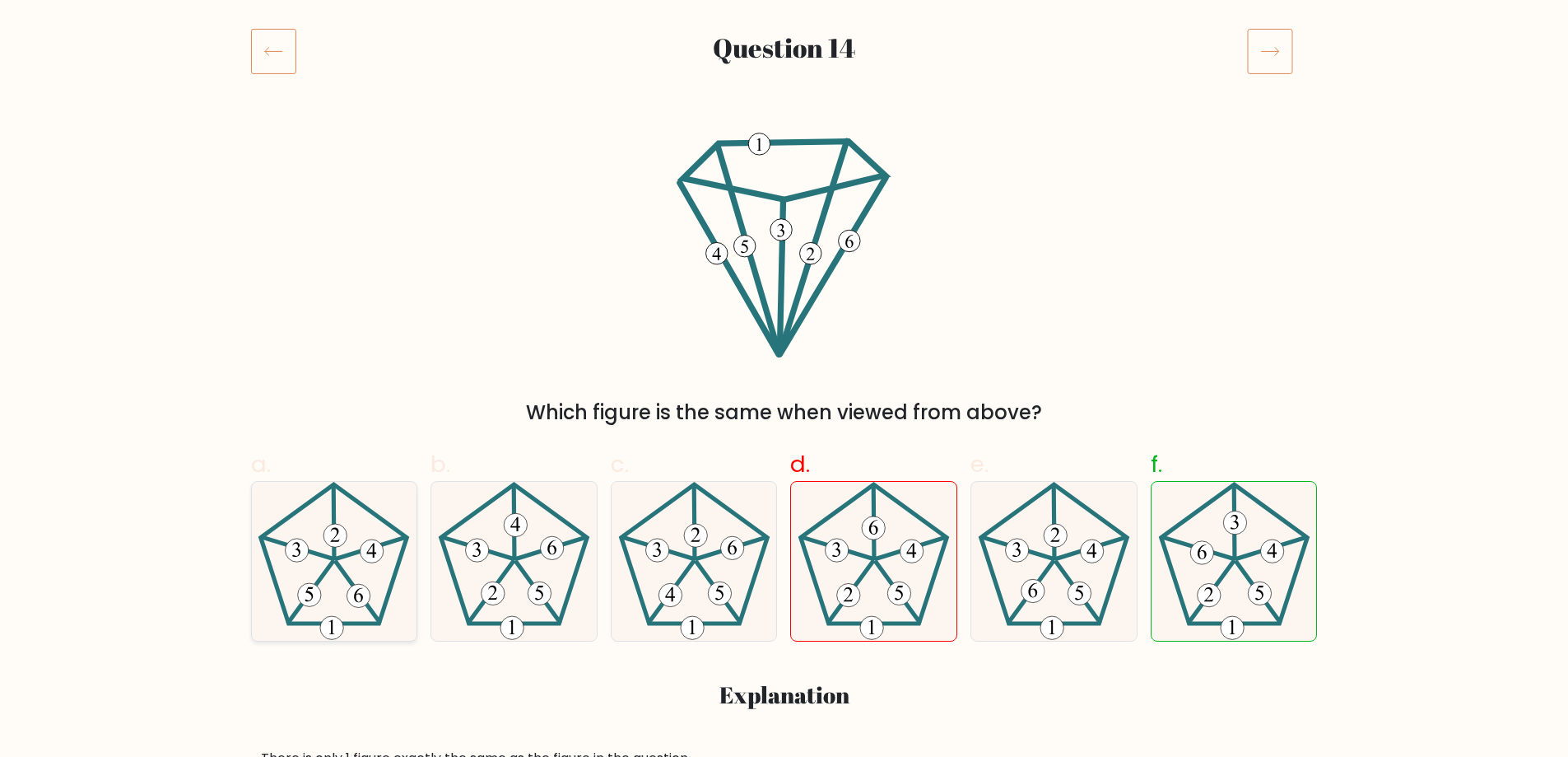
scroll to position [247, 0]
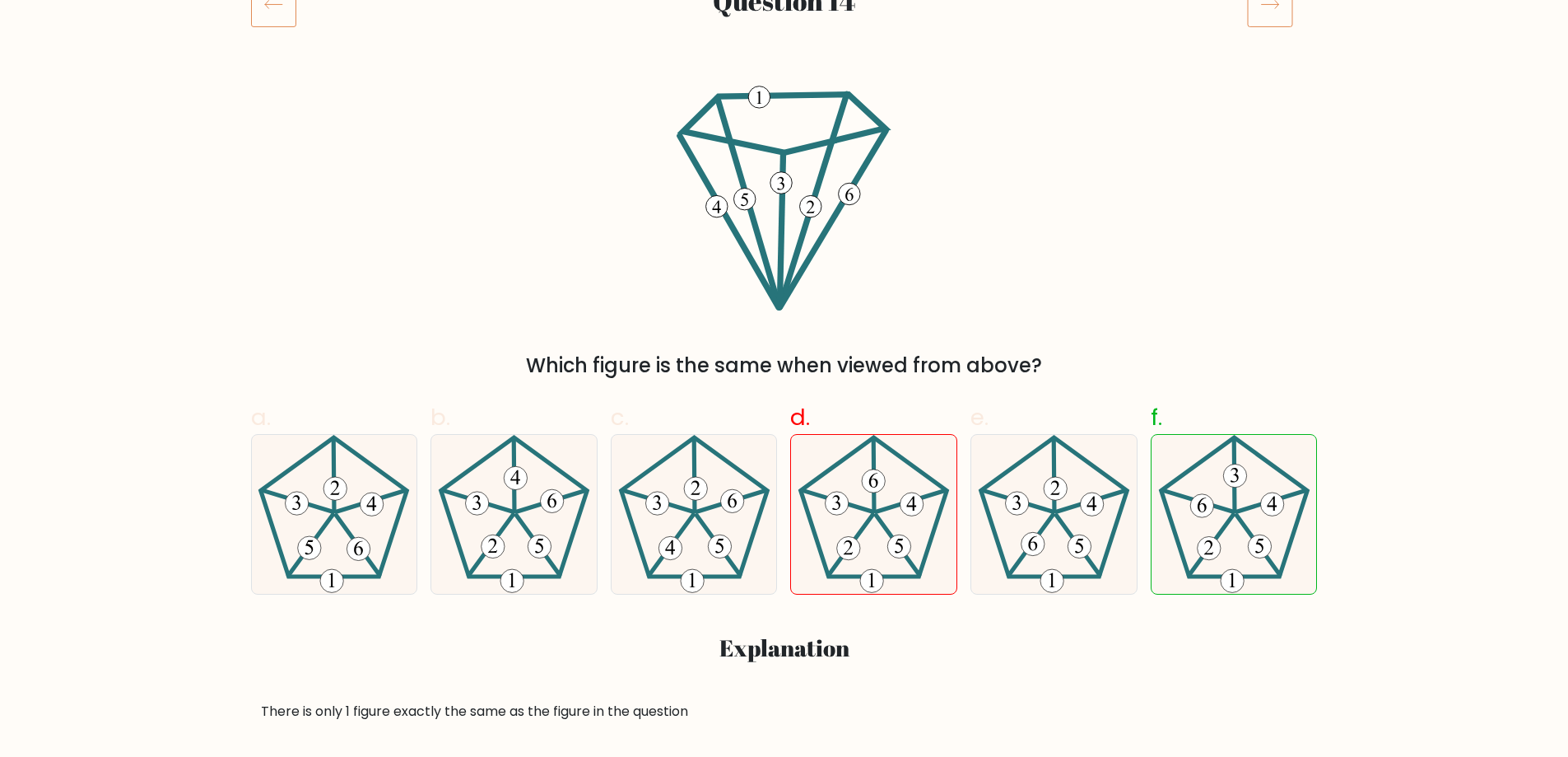
drag, startPoint x: 845, startPoint y: 255, endPoint x: 874, endPoint y: 222, distance: 43.9
click at [872, 221] on icon at bounding box center [784, 197] width 227 height 228
drag, startPoint x: 783, startPoint y: 83, endPoint x: 648, endPoint y: 67, distance: 135.9
click at [648, 67] on div "Question 14" at bounding box center [784, 24] width 1086 height 86
drag, startPoint x: 518, startPoint y: 554, endPoint x: 389, endPoint y: 311, distance: 275.1
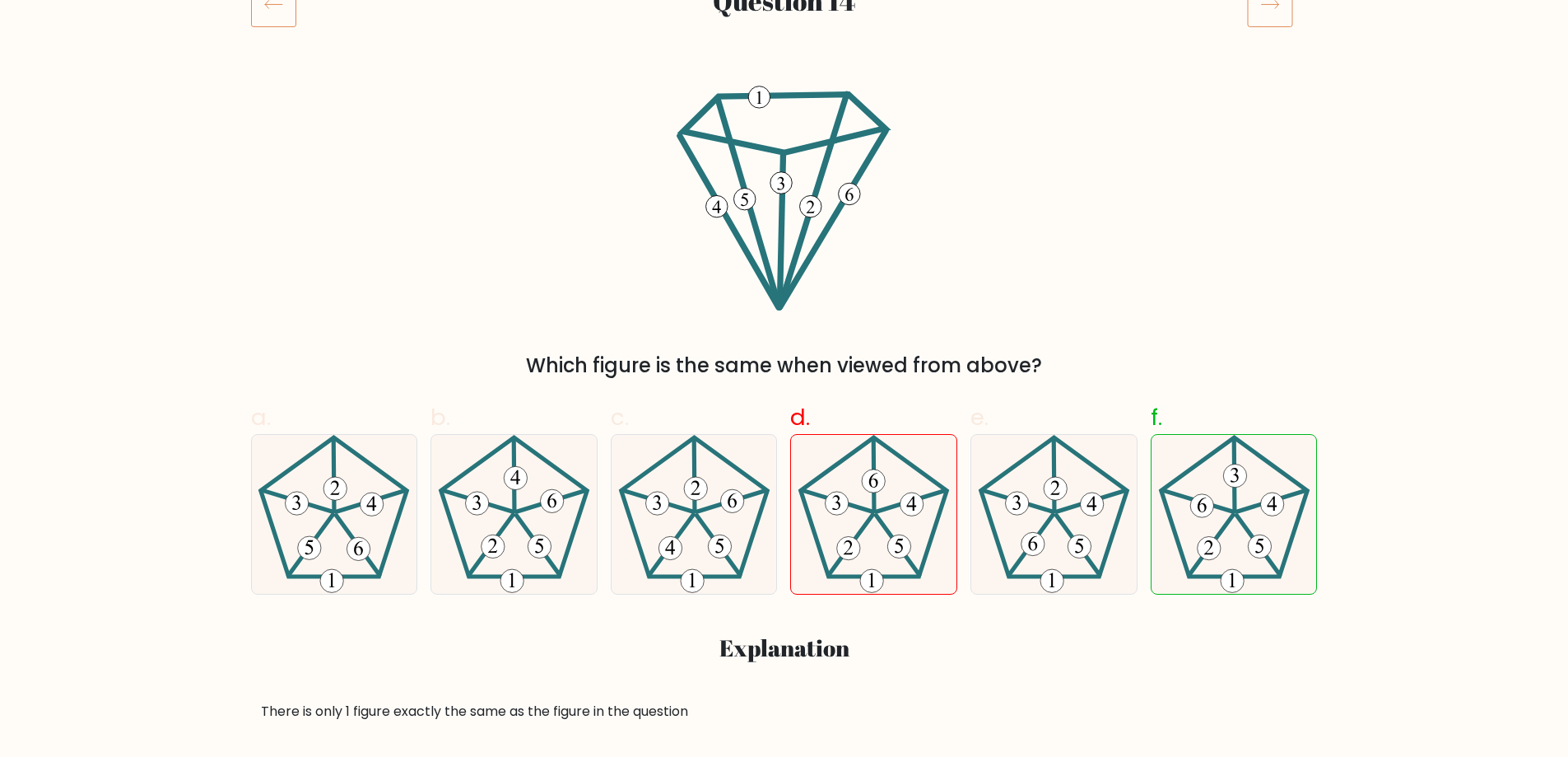
click at [389, 310] on div "Which figure is the same when viewed from above?" at bounding box center [784, 232] width 1086 height 296
drag, startPoint x: 593, startPoint y: 189, endPoint x: 601, endPoint y: 186, distance: 8.5
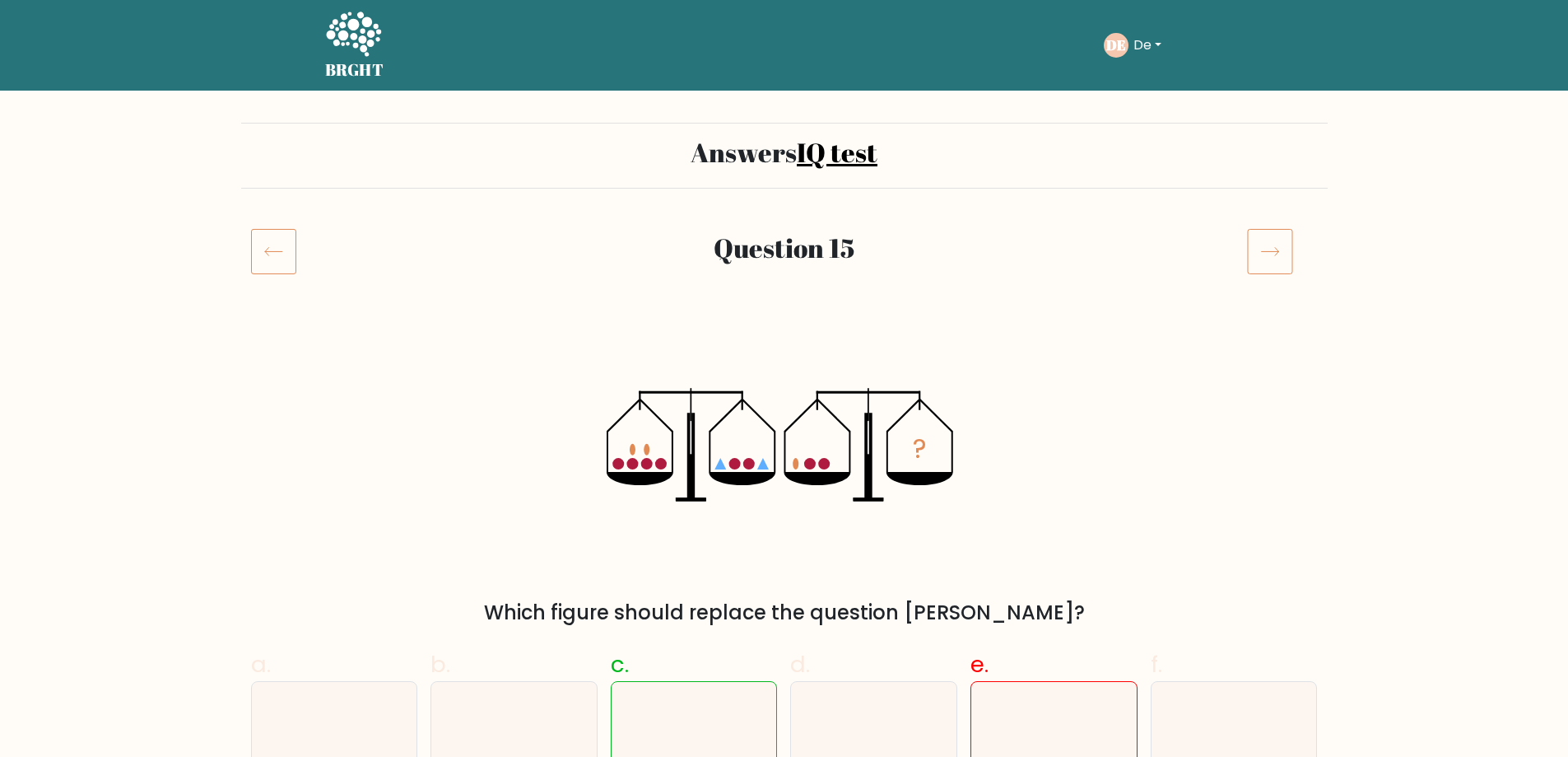
click at [296, 266] on div at bounding box center [286, 251] width 90 height 46
click at [286, 259] on icon at bounding box center [274, 251] width 46 height 46
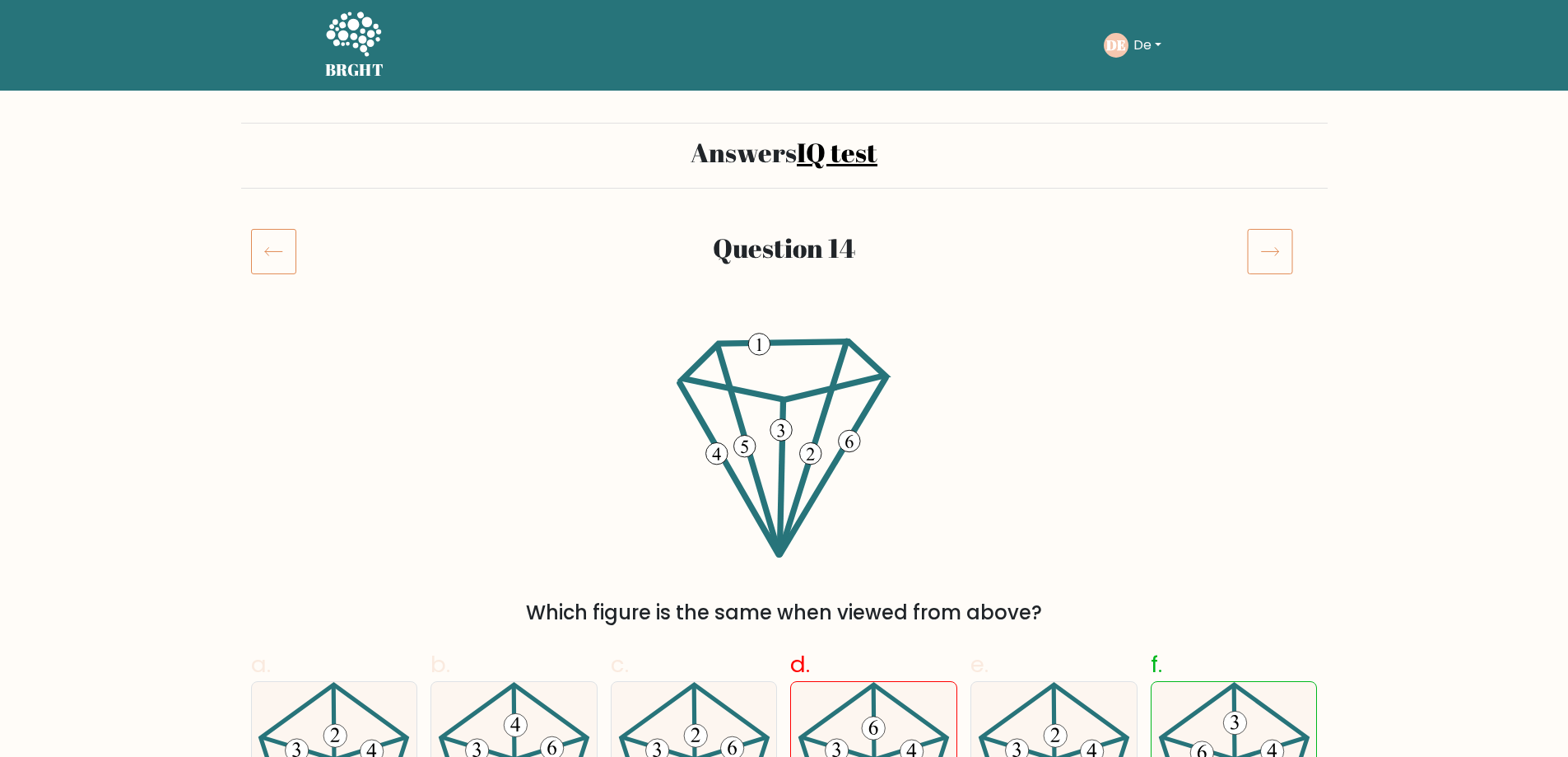
click at [838, 153] on link "IQ test" at bounding box center [837, 152] width 80 height 36
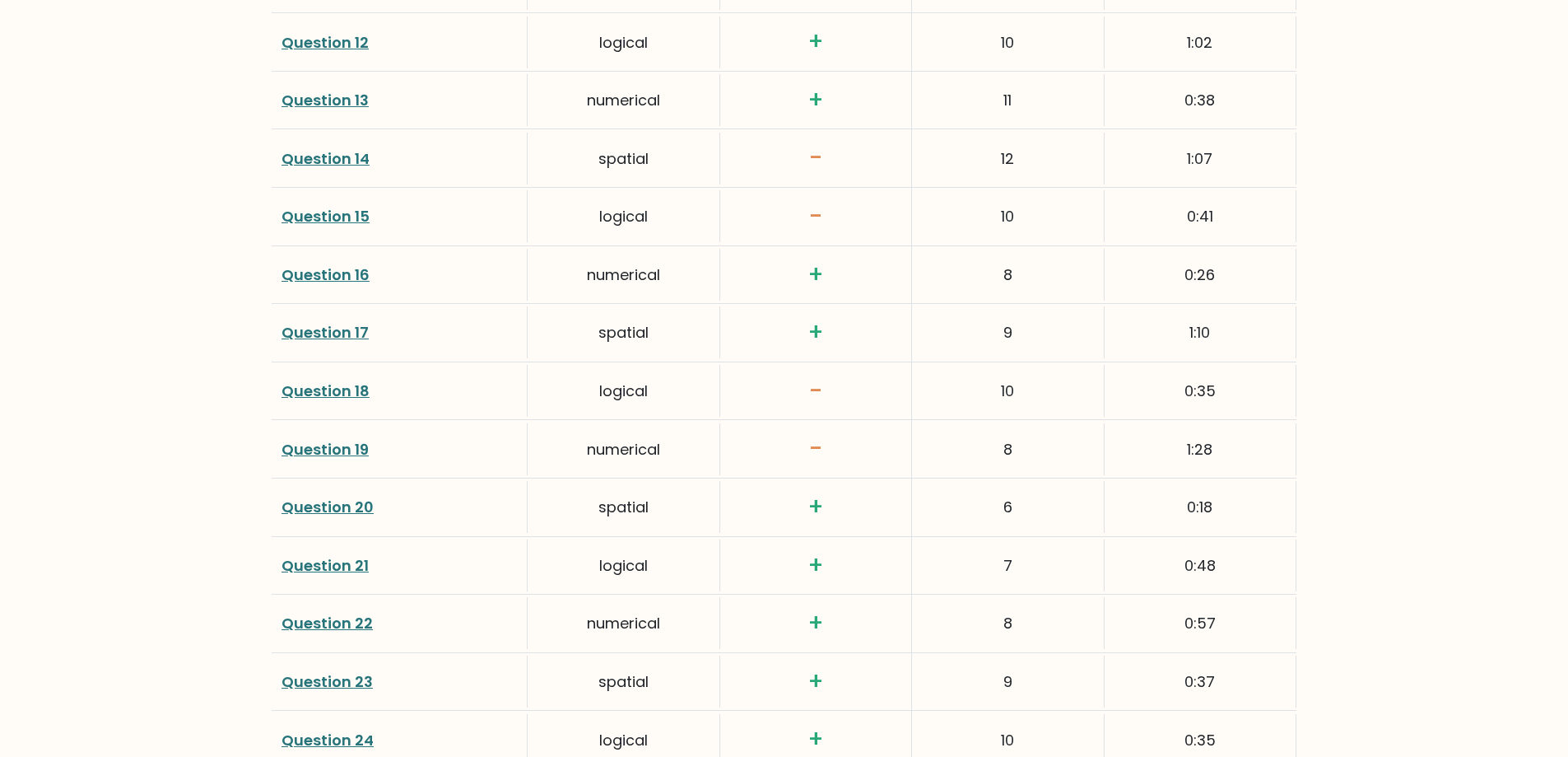
scroll to position [3047, 0]
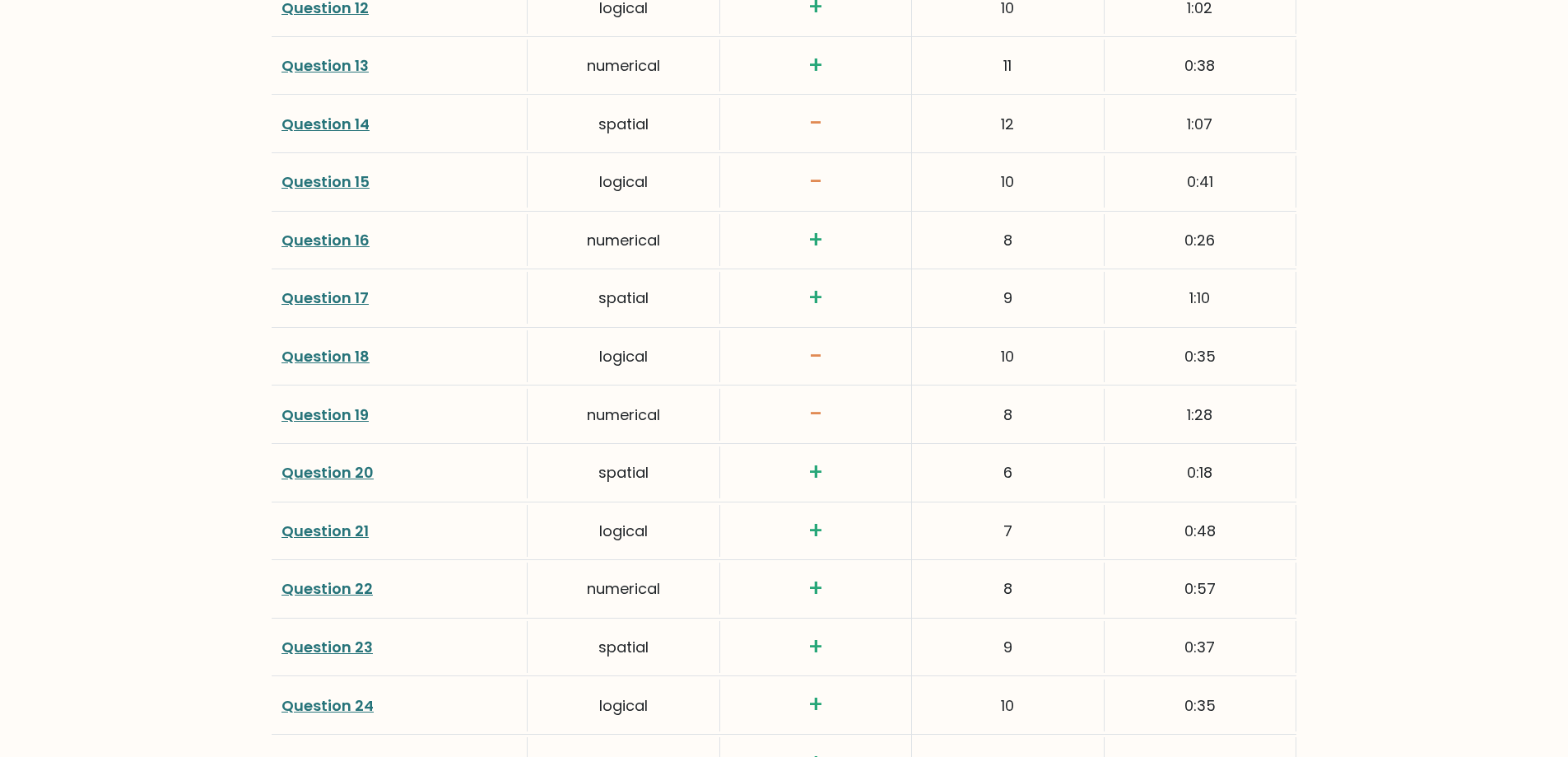
click at [323, 344] on div "Question 18" at bounding box center [399, 356] width 256 height 52
click at [345, 349] on link "Question 18" at bounding box center [325, 356] width 88 height 21
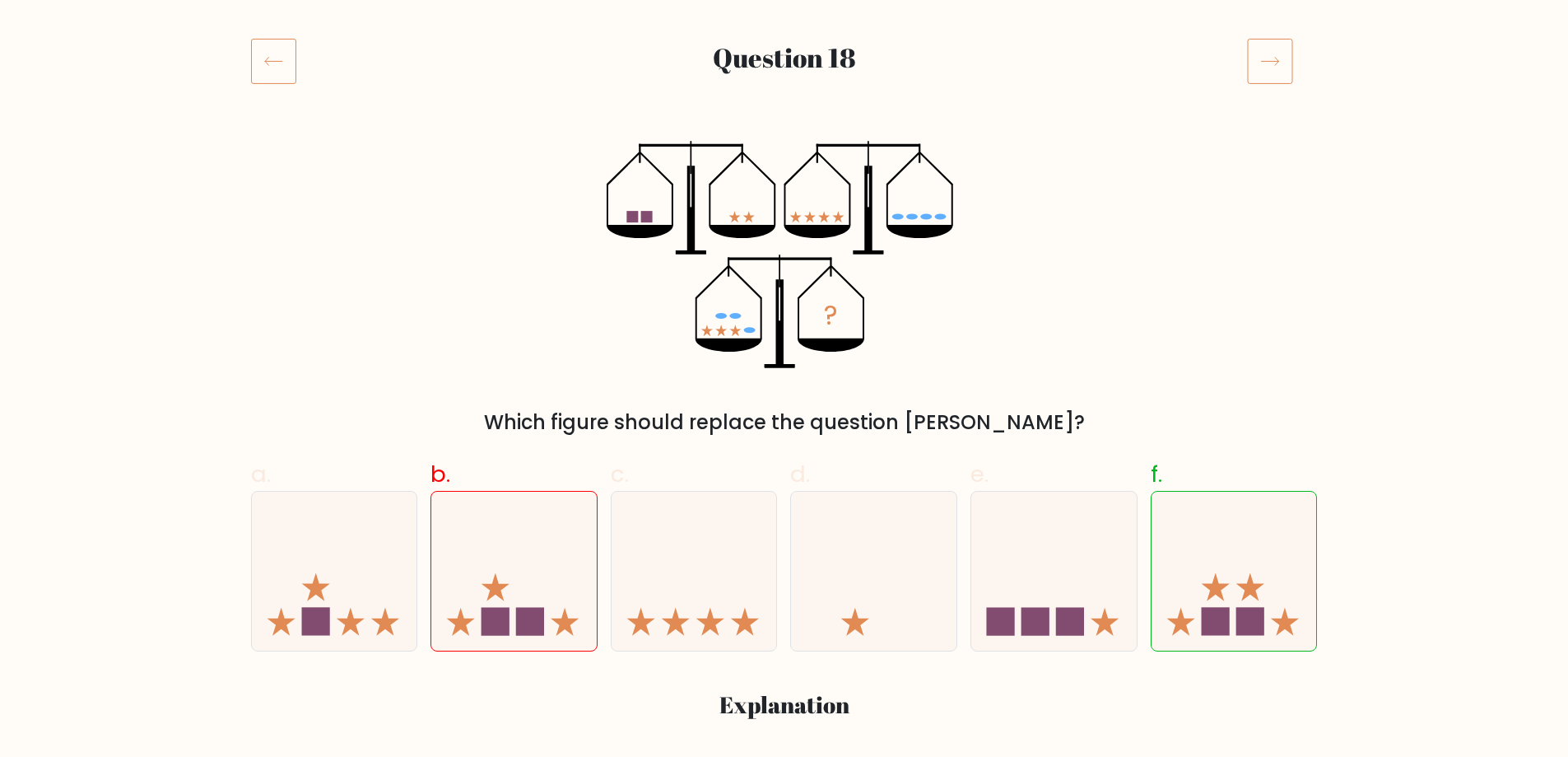
scroll to position [411, 0]
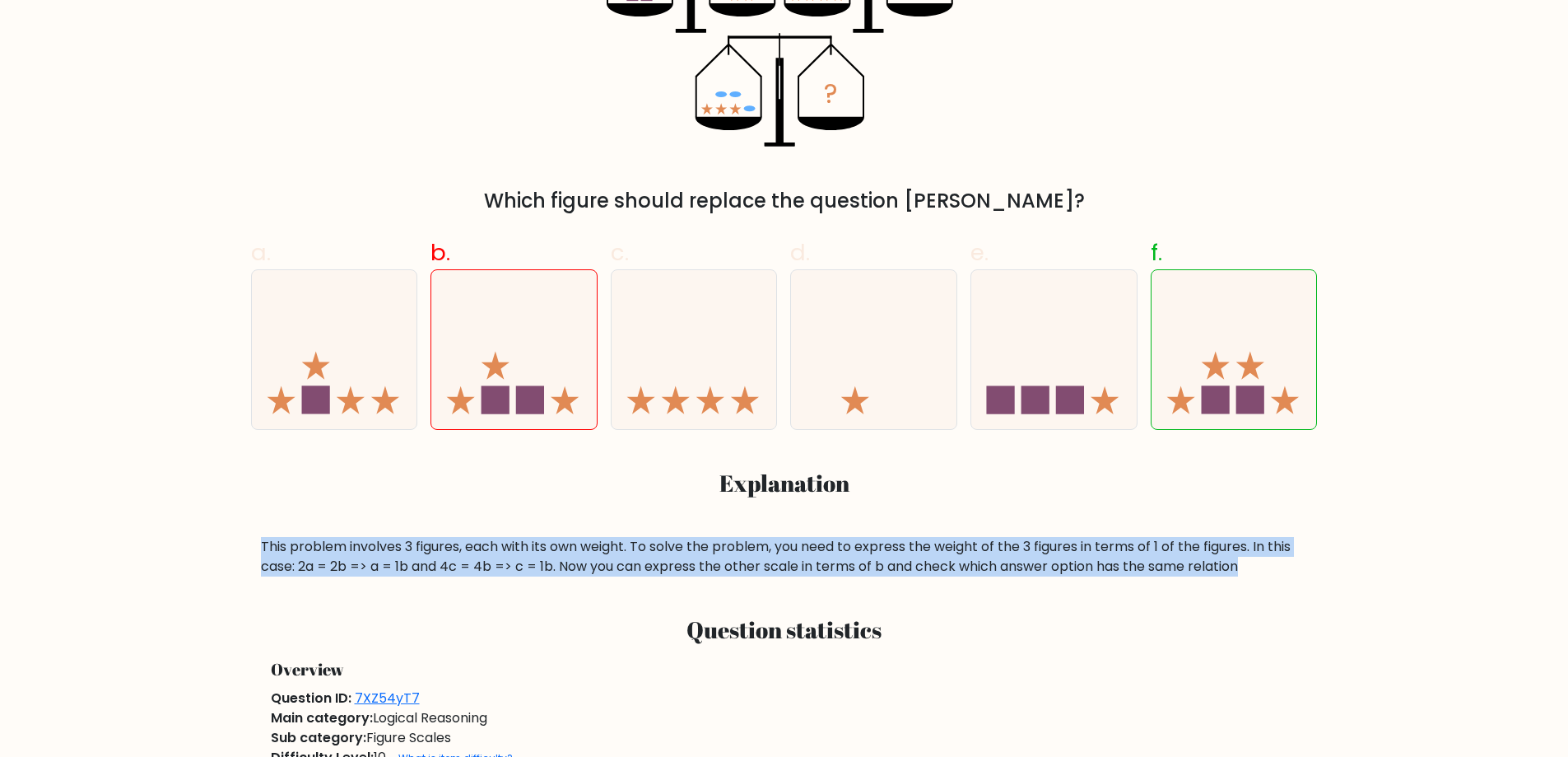
drag, startPoint x: 1276, startPoint y: 575, endPoint x: 239, endPoint y: 549, distance: 1037.3
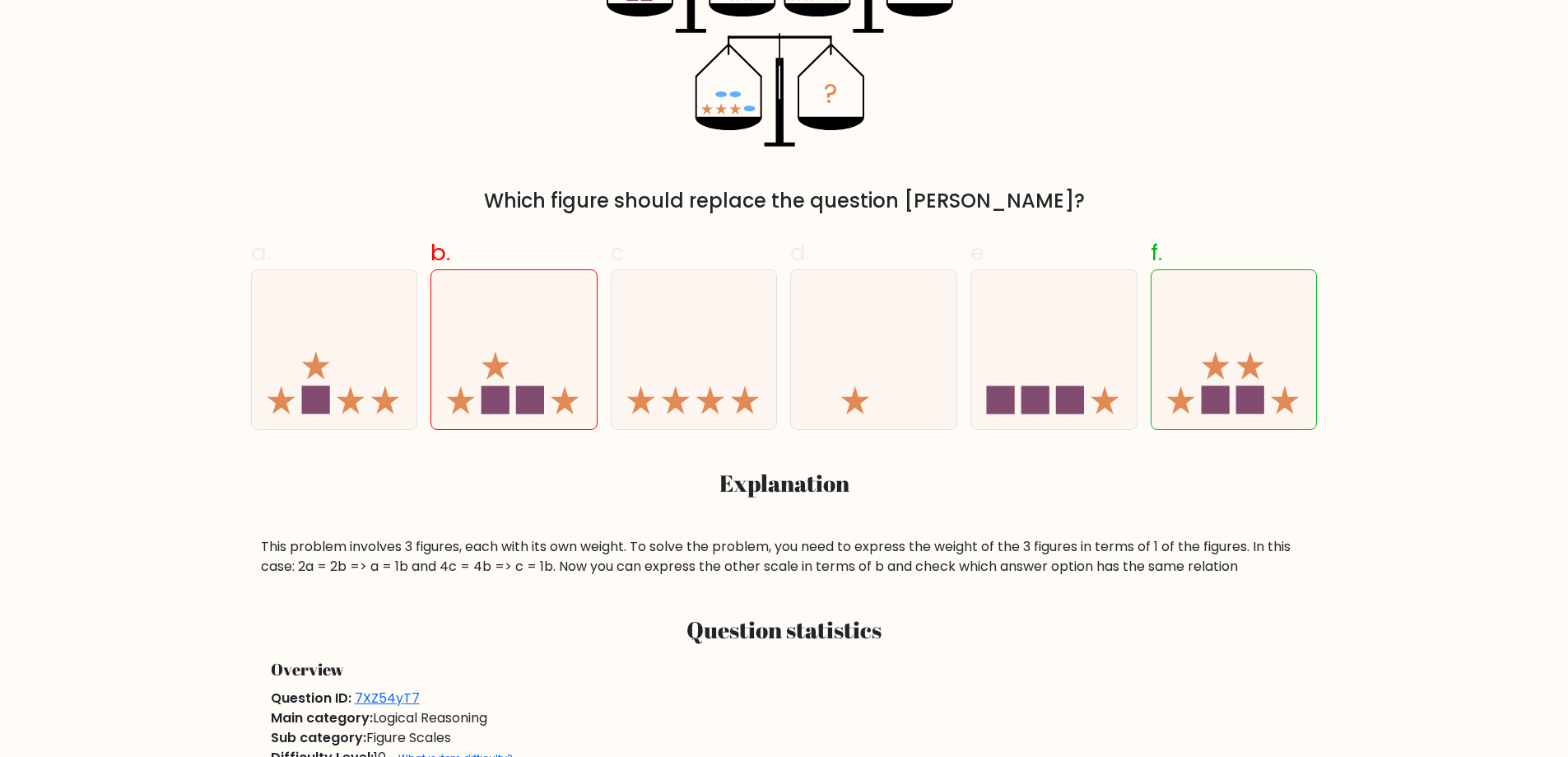
click at [286, 473] on h3 "Explanation" at bounding box center [785, 483] width 1047 height 28
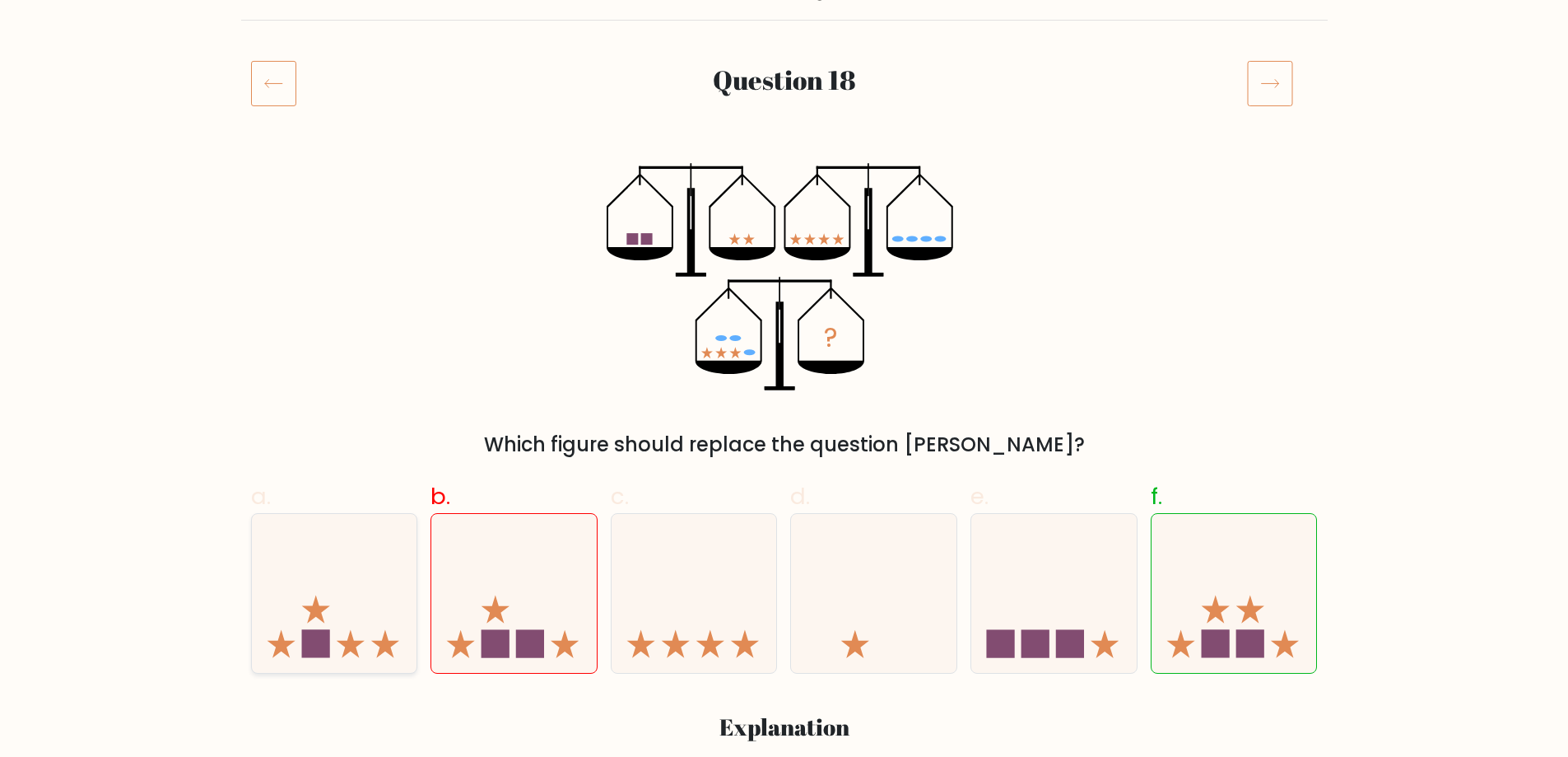
scroll to position [0, 0]
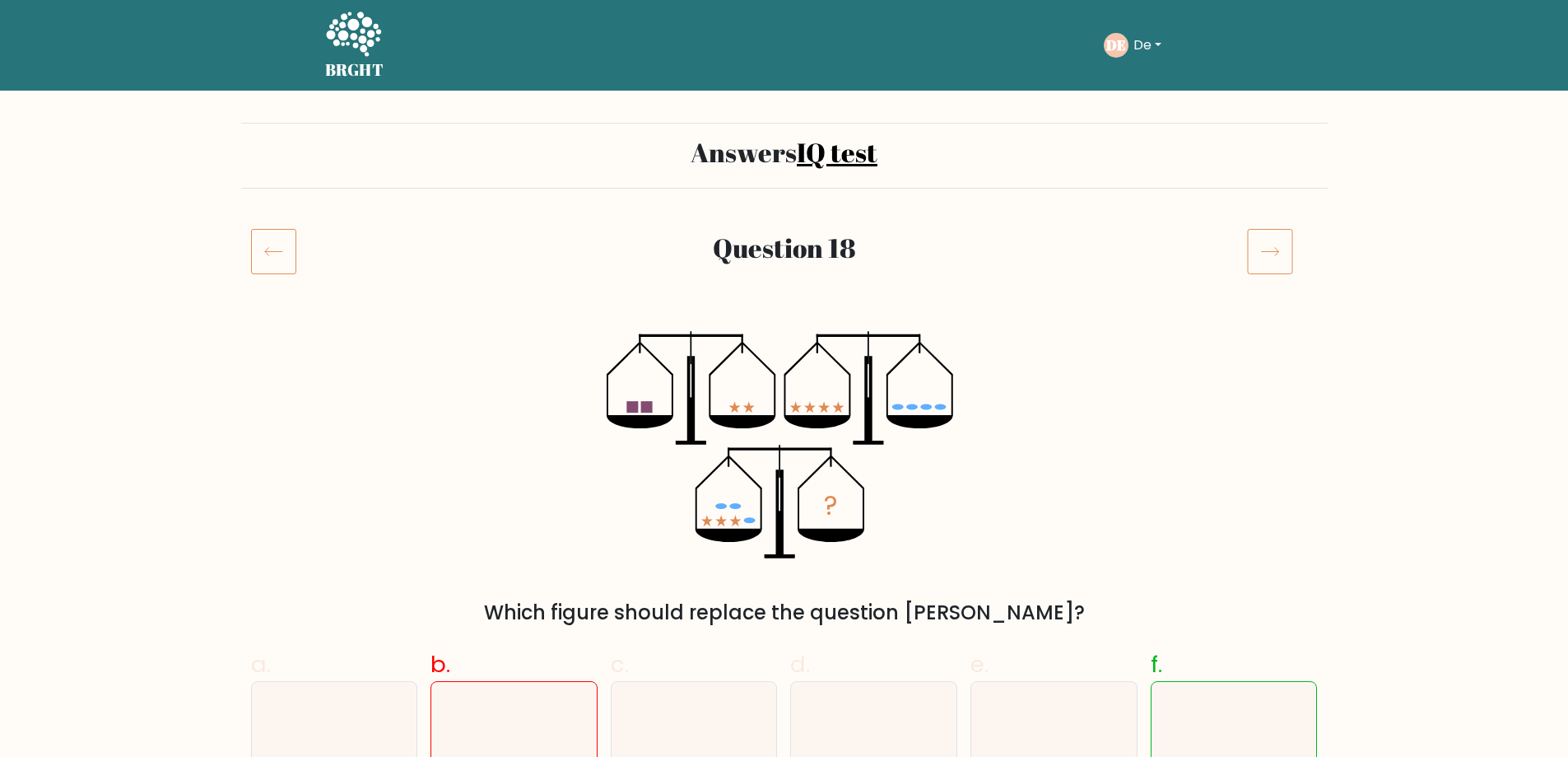
click at [1277, 270] on icon at bounding box center [1270, 251] width 46 height 46
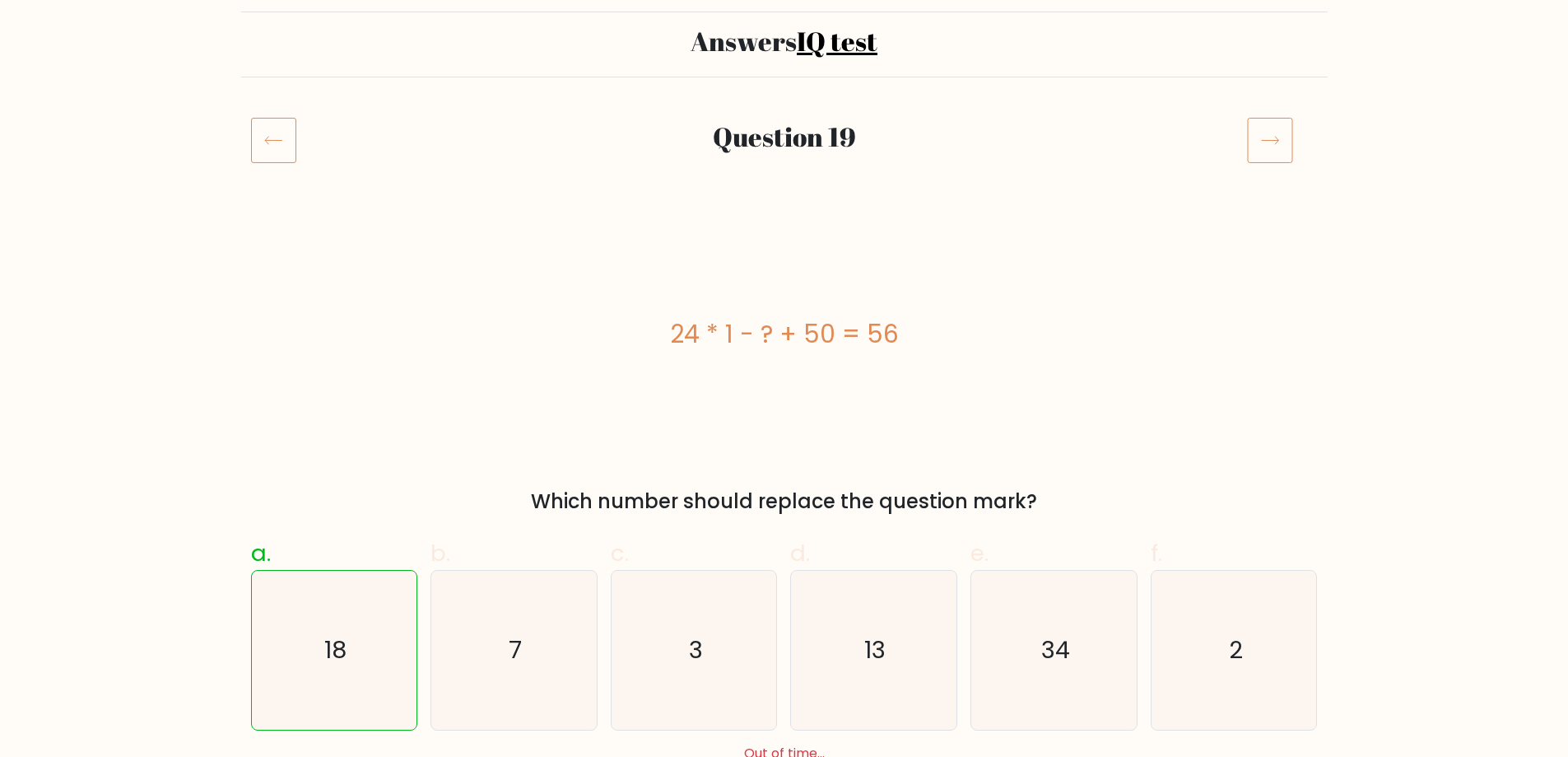
scroll to position [165, 0]
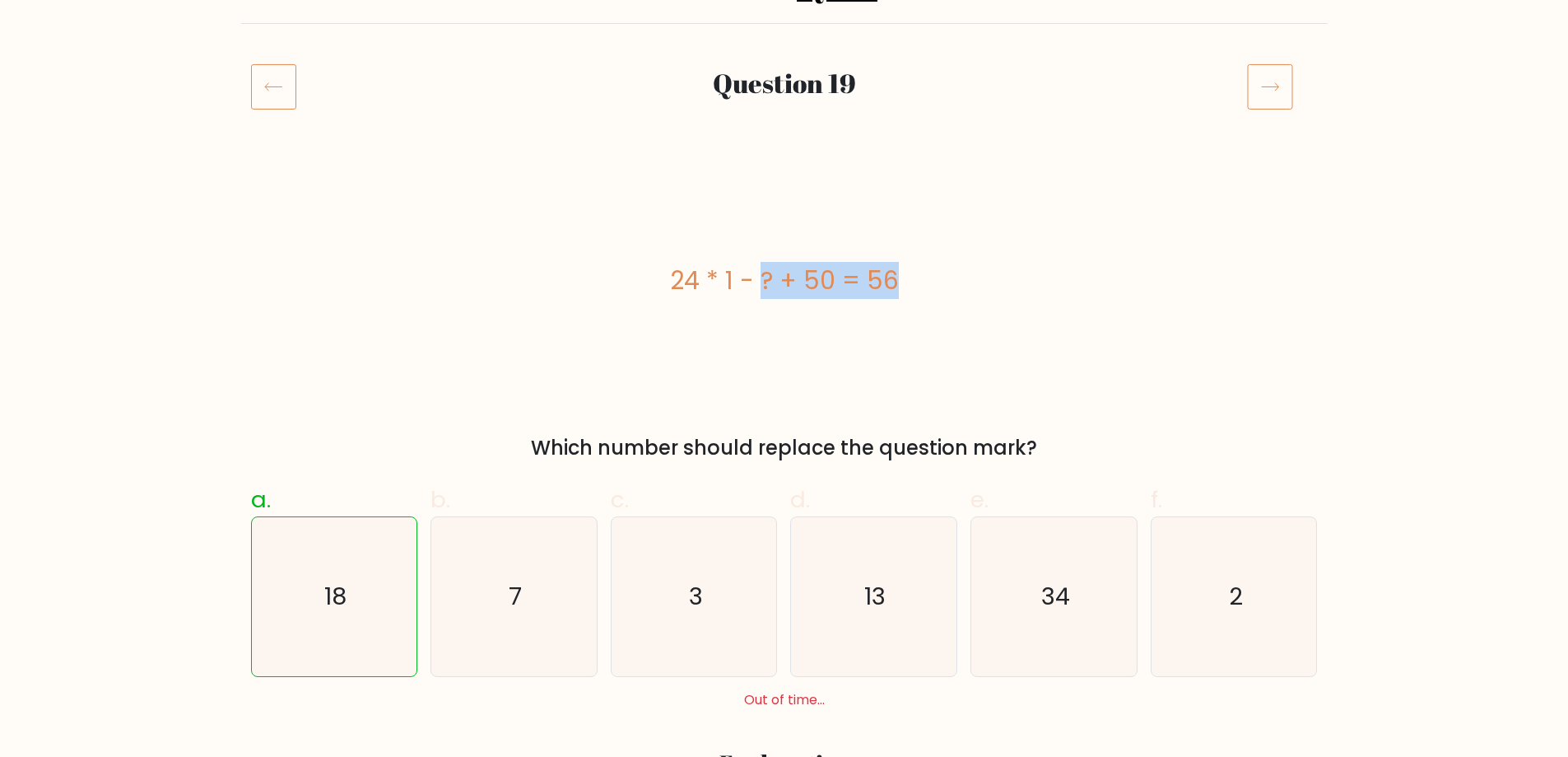
drag, startPoint x: 778, startPoint y: 286, endPoint x: 671, endPoint y: 295, distance: 107.4
click at [671, 295] on div "24 * 1 - ? + 50 = 56" at bounding box center [784, 280] width 1066 height 37
click at [838, 311] on div "24 * 1 - ? + 50 = 56" at bounding box center [784, 280] width 1066 height 228
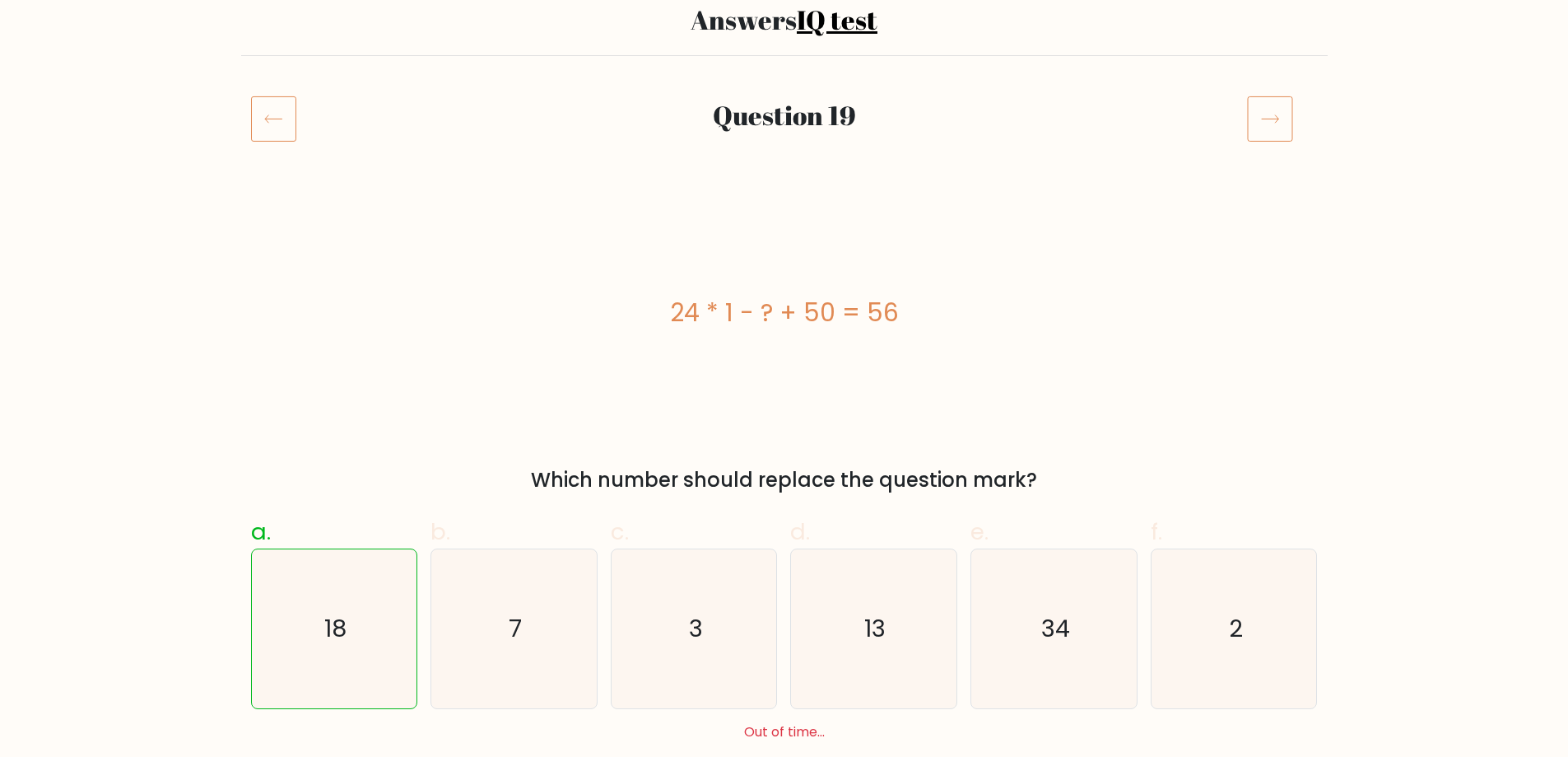
scroll to position [0, 0]
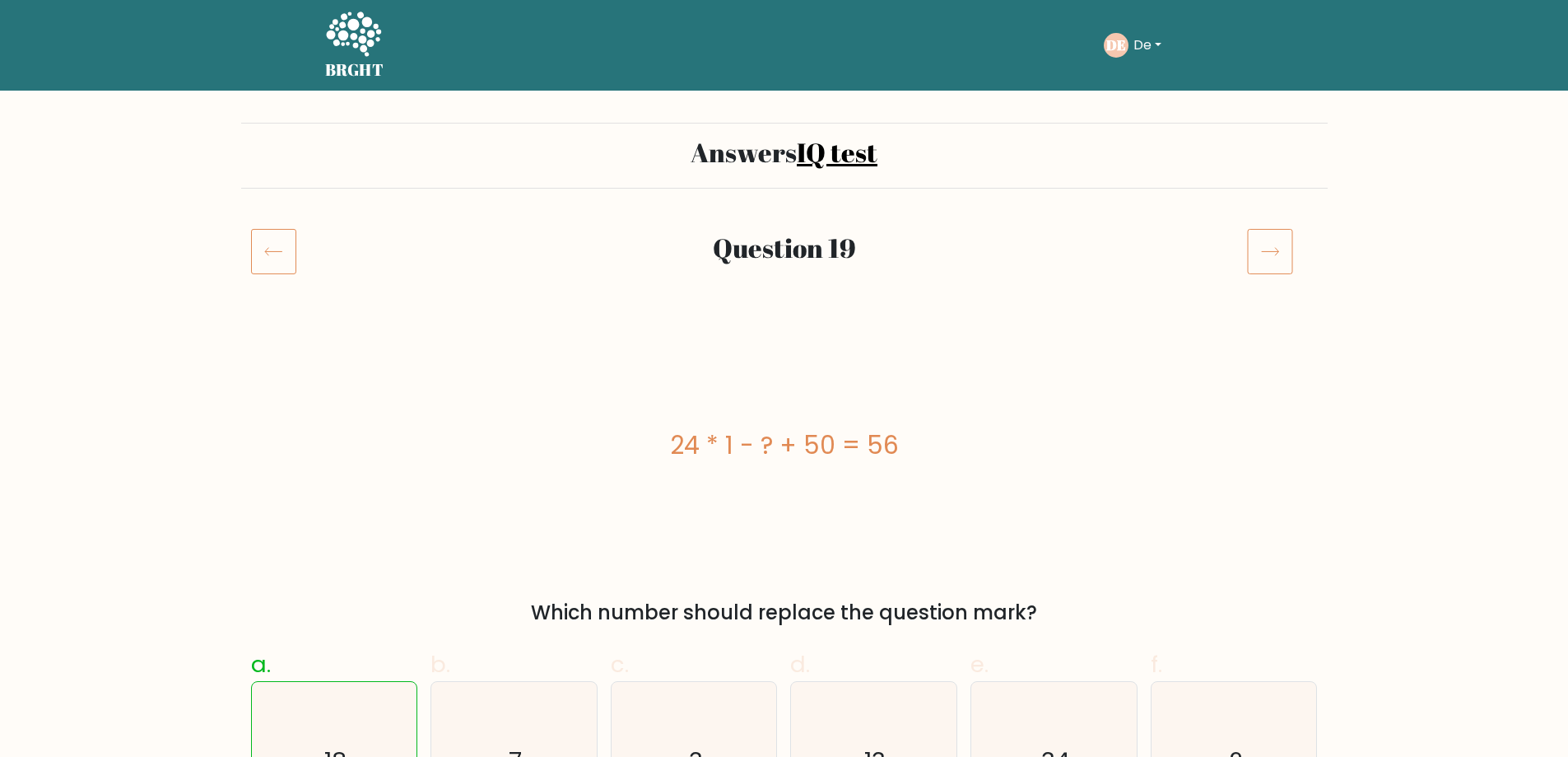
click at [368, 36] on icon at bounding box center [354, 34] width 55 height 45
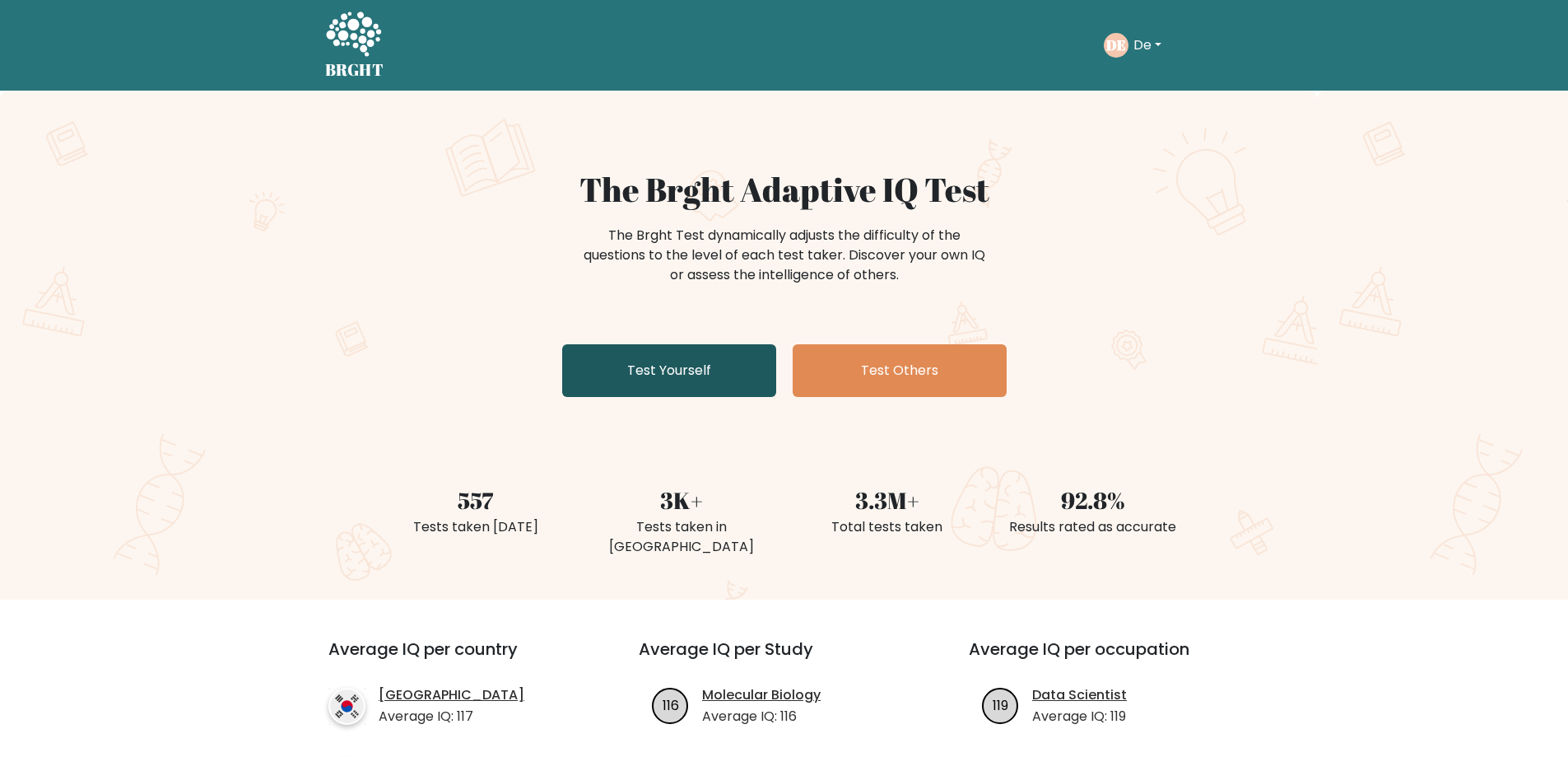
click at [730, 366] on link "Test Yourself" at bounding box center [669, 370] width 214 height 53
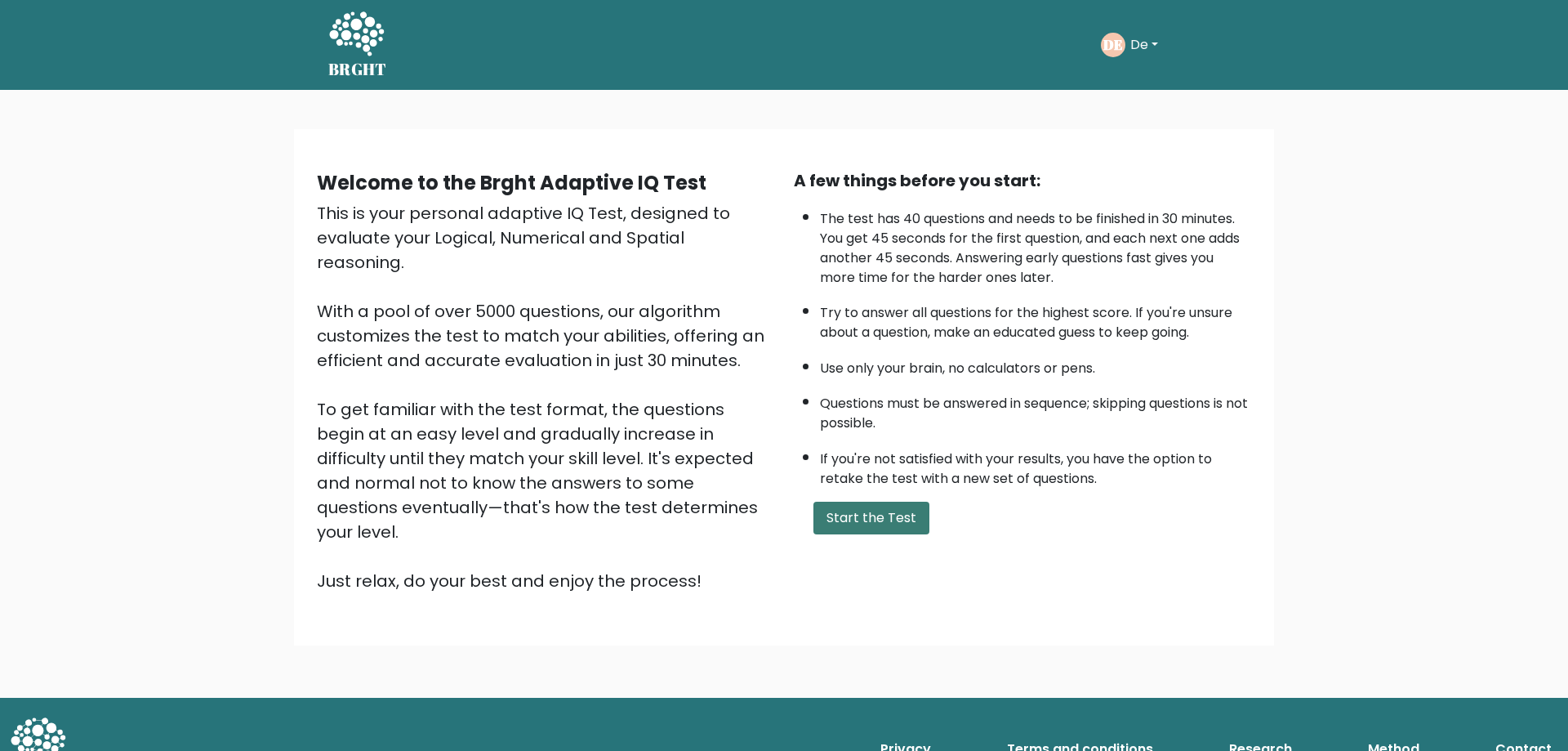
click at [860, 515] on button "Start the Test" at bounding box center [872, 518] width 116 height 33
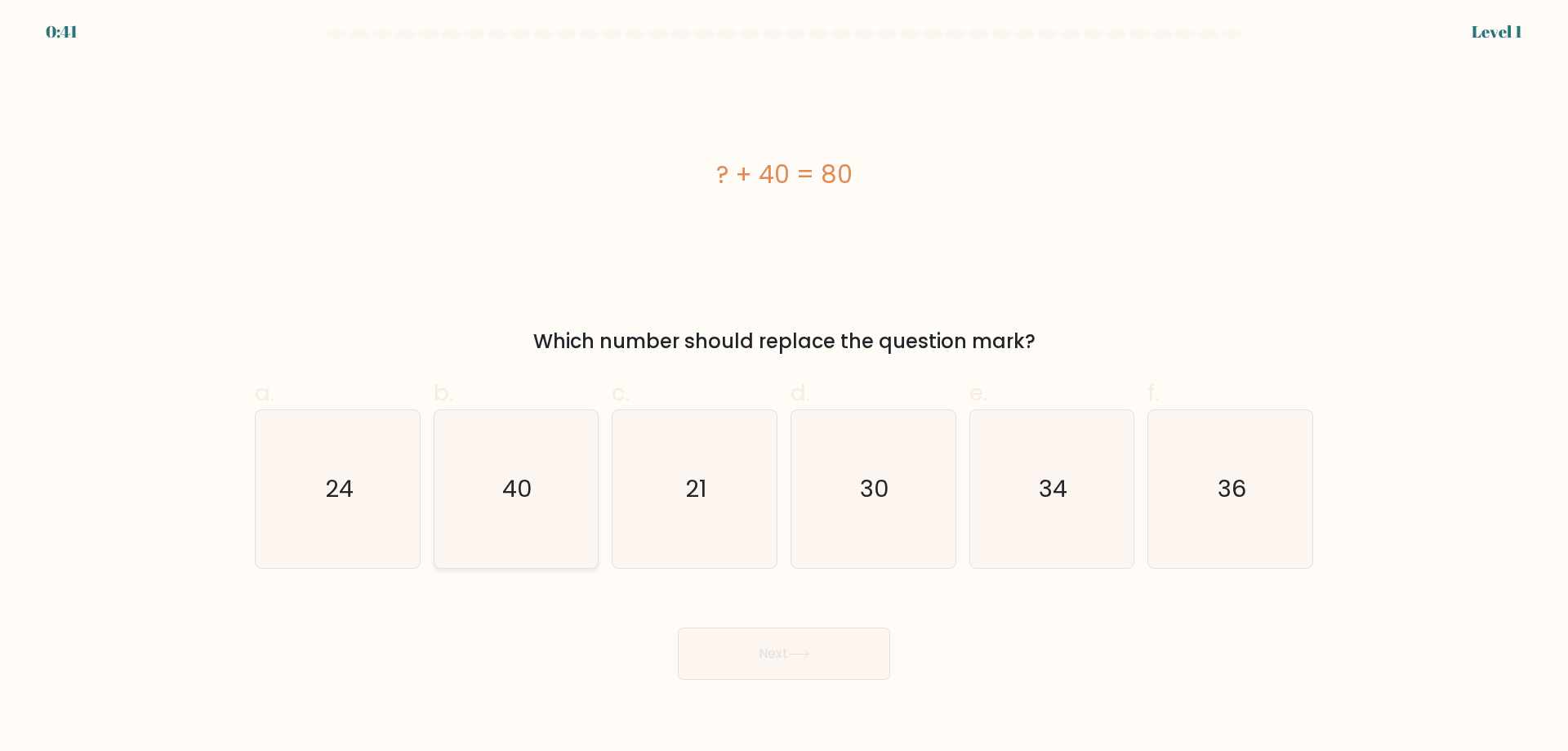
click at [524, 510] on icon "40" at bounding box center [516, 489] width 158 height 158
click at [784, 386] on input "b. 40" at bounding box center [784, 381] width 1 height 11
radio input "true"
click at [822, 644] on button "Next" at bounding box center [784, 654] width 212 height 53
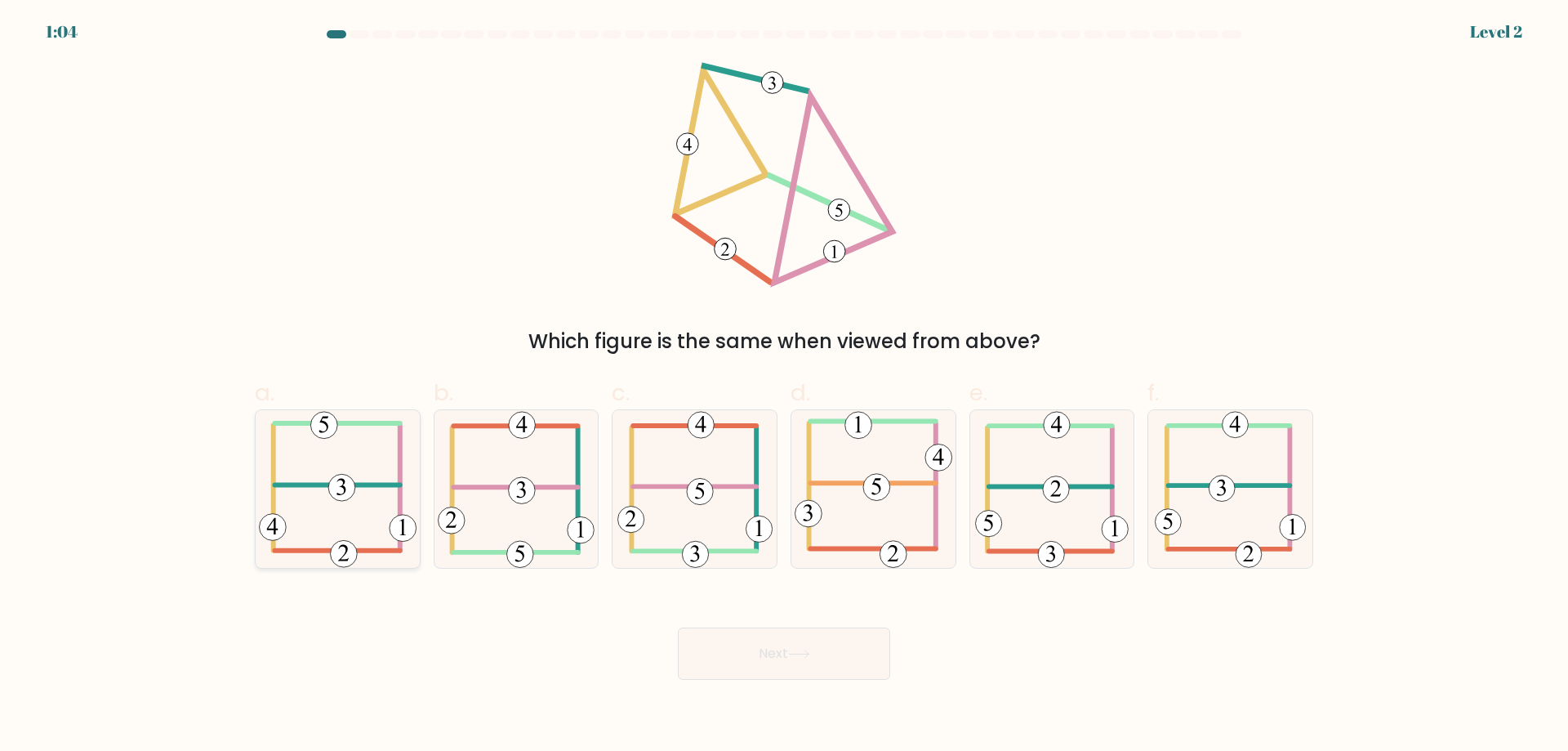
click at [343, 473] on icon at bounding box center [338, 489] width 158 height 158
click at [784, 386] on input "a." at bounding box center [784, 381] width 1 height 11
radio input "true"
click at [804, 646] on button "Next" at bounding box center [784, 654] width 212 height 53
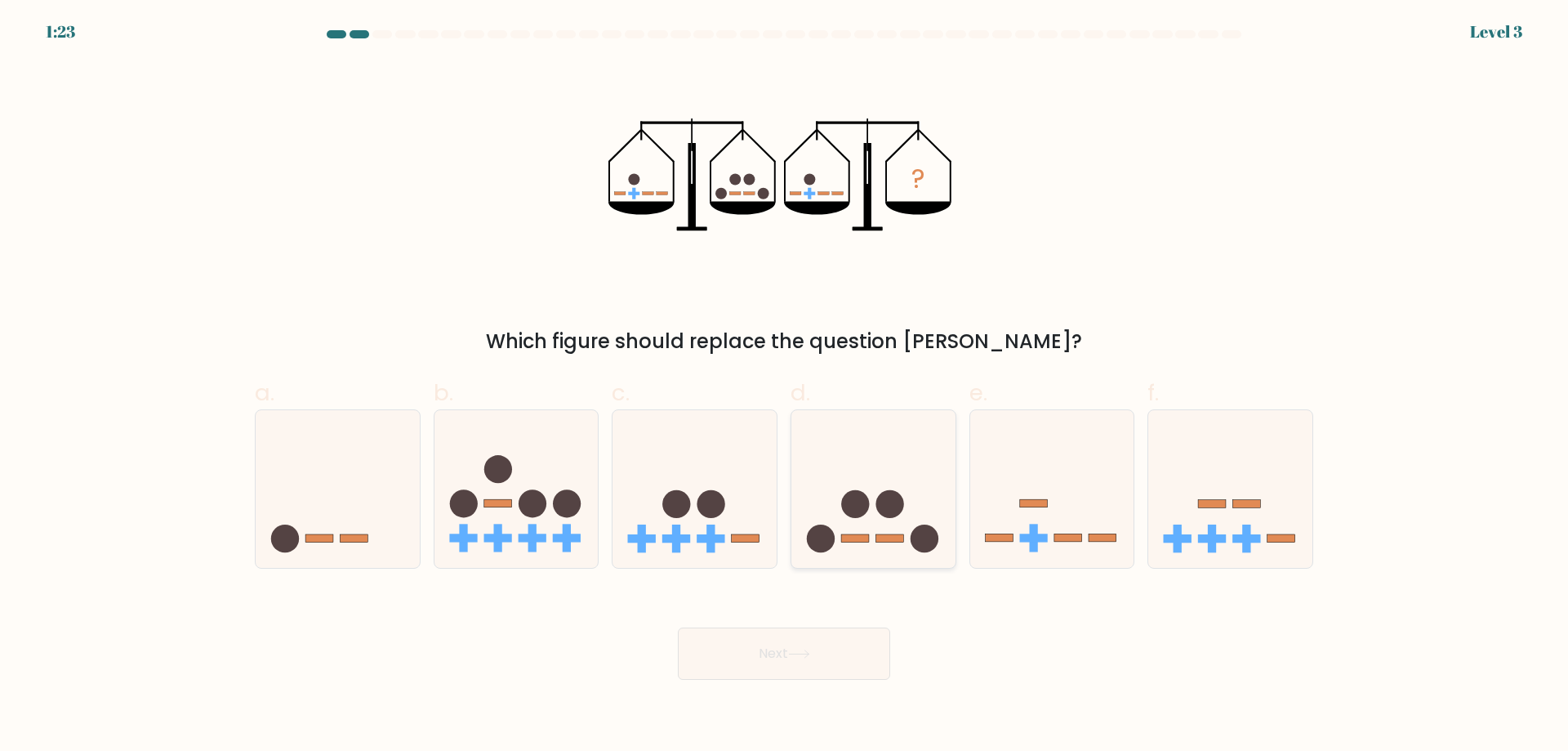
click at [928, 554] on icon at bounding box center [873, 489] width 164 height 136
click at [785, 386] on input "d." at bounding box center [784, 381] width 1 height 11
radio input "true"
click at [863, 662] on button "Next" at bounding box center [784, 654] width 212 height 53
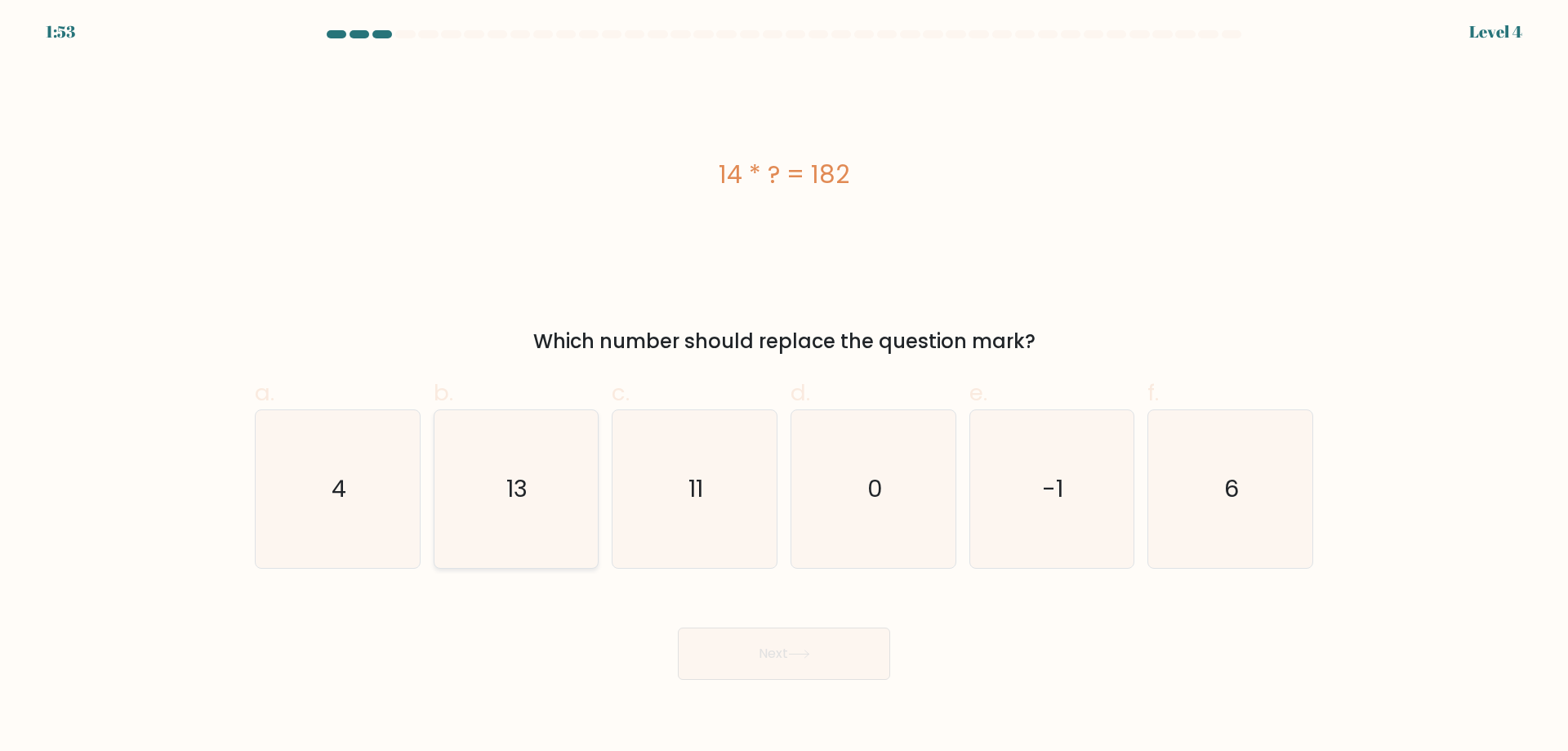
click at [514, 499] on text "13" at bounding box center [517, 489] width 21 height 33
click at [784, 386] on input "b. 13" at bounding box center [784, 381] width 1 height 11
radio input "true"
click at [826, 659] on button "Next" at bounding box center [784, 654] width 212 height 53
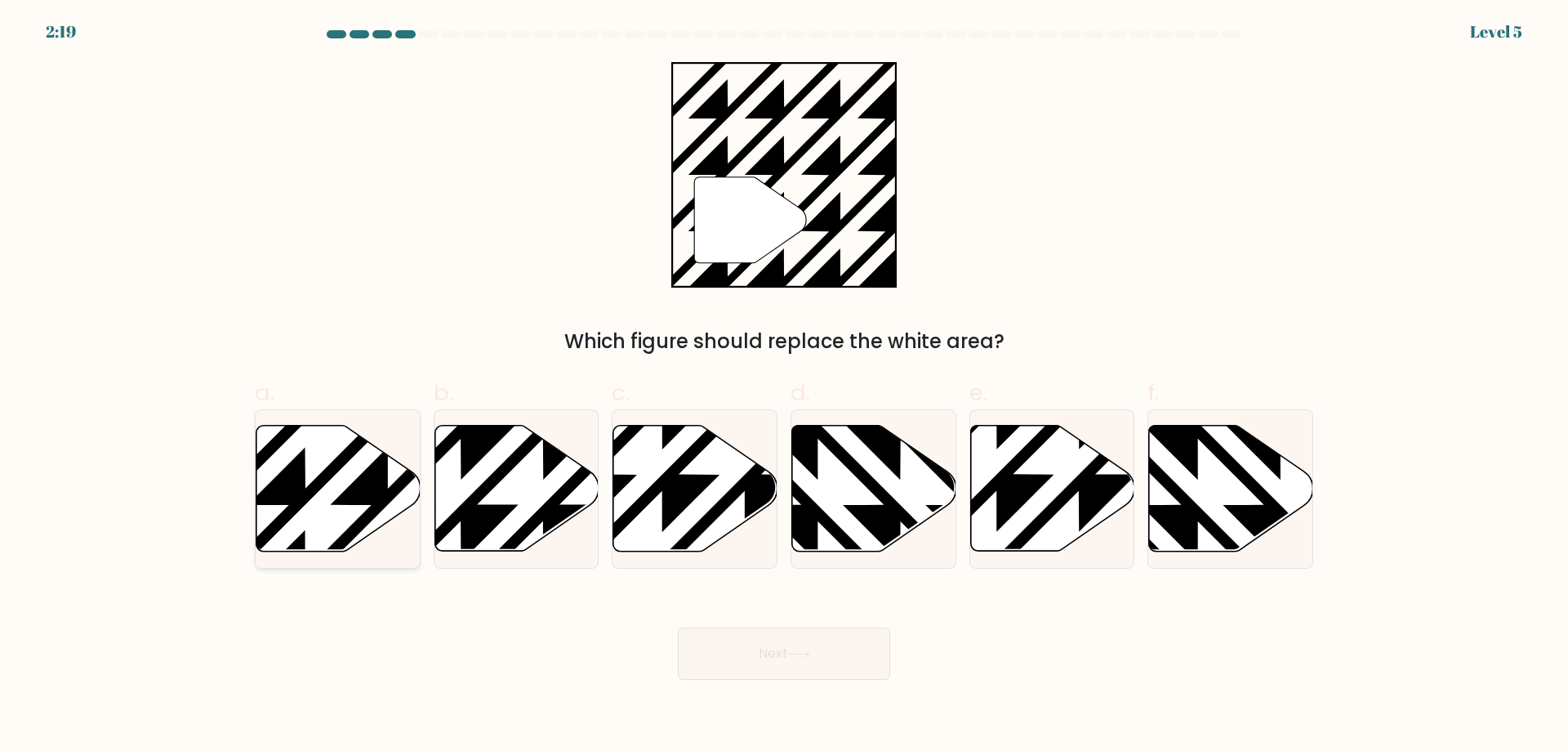
click at [366, 507] on icon at bounding box center [338, 488] width 164 height 126
click at [784, 386] on input "a." at bounding box center [784, 381] width 1 height 11
radio input "true"
click at [794, 658] on icon at bounding box center [799, 654] width 22 height 9
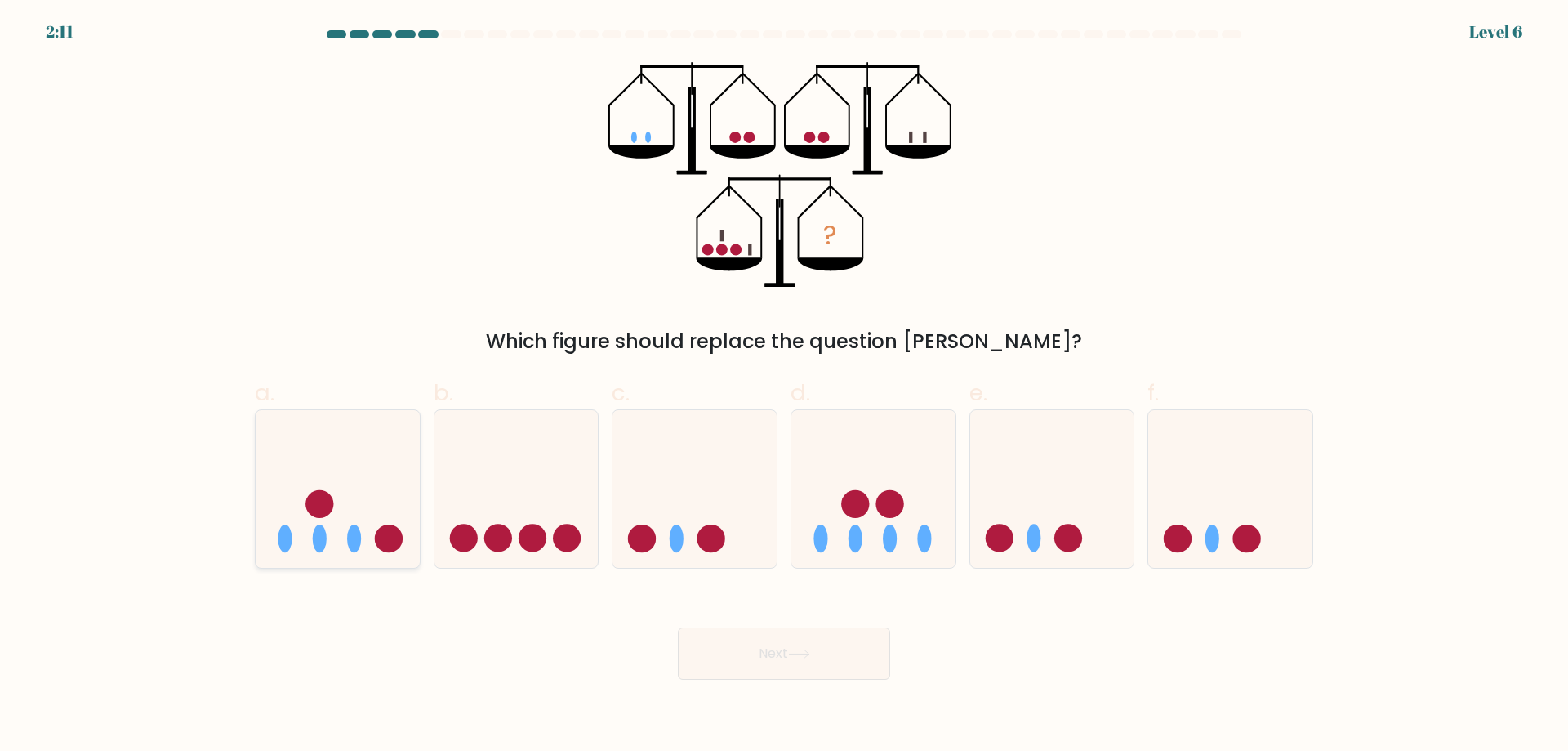
click at [385, 557] on div at bounding box center [337, 489] width 166 height 160
click at [784, 386] on input "a." at bounding box center [784, 381] width 1 height 11
radio input "true"
click at [861, 648] on button "Next" at bounding box center [784, 654] width 212 height 53
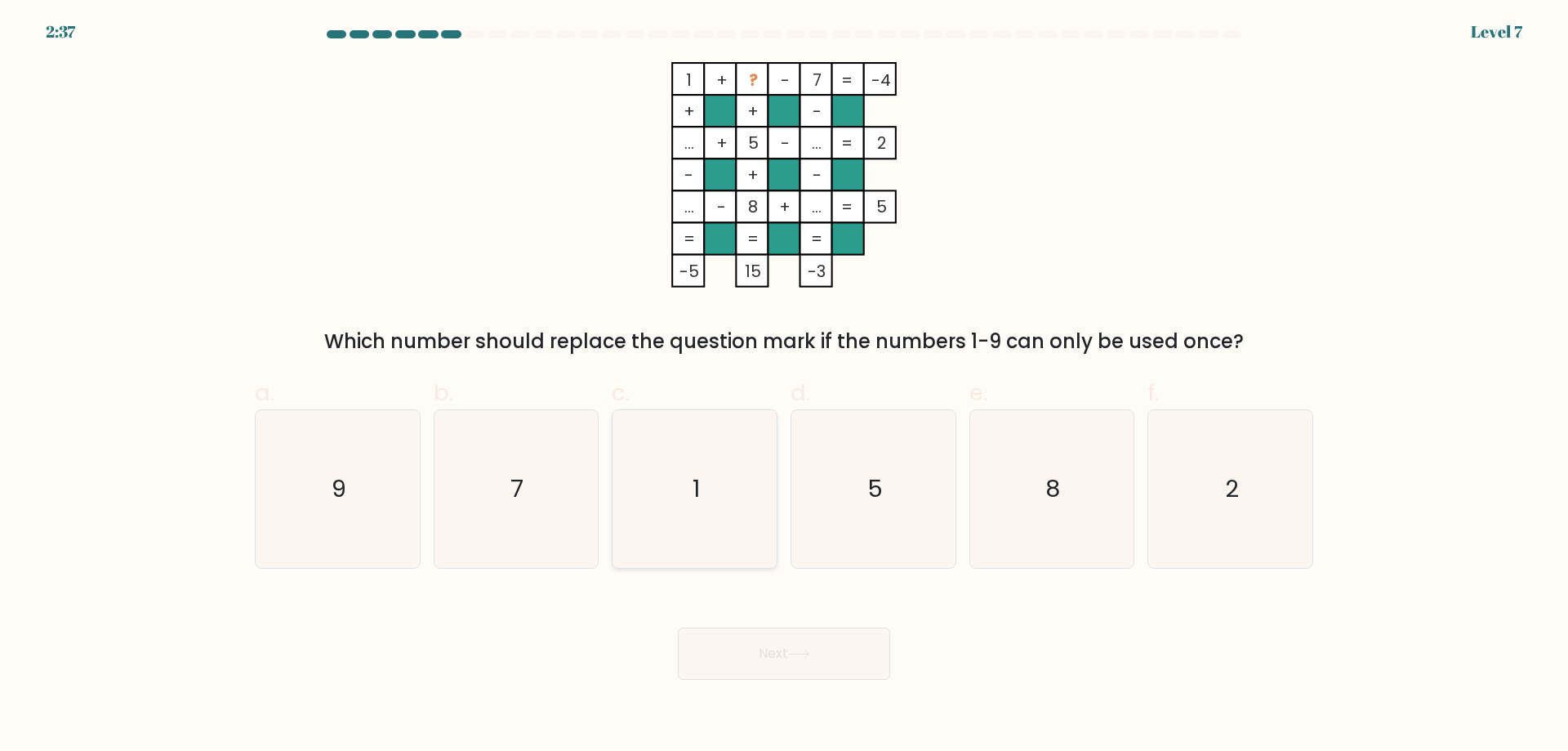
click at [728, 505] on icon "1" at bounding box center [695, 489] width 158 height 158
click at [784, 386] on input "c. 1" at bounding box center [784, 381] width 1 height 11
radio input "true"
click at [1250, 508] on icon "2" at bounding box center [1231, 489] width 158 height 158
click at [785, 386] on input "f. 2" at bounding box center [784, 381] width 1 height 11
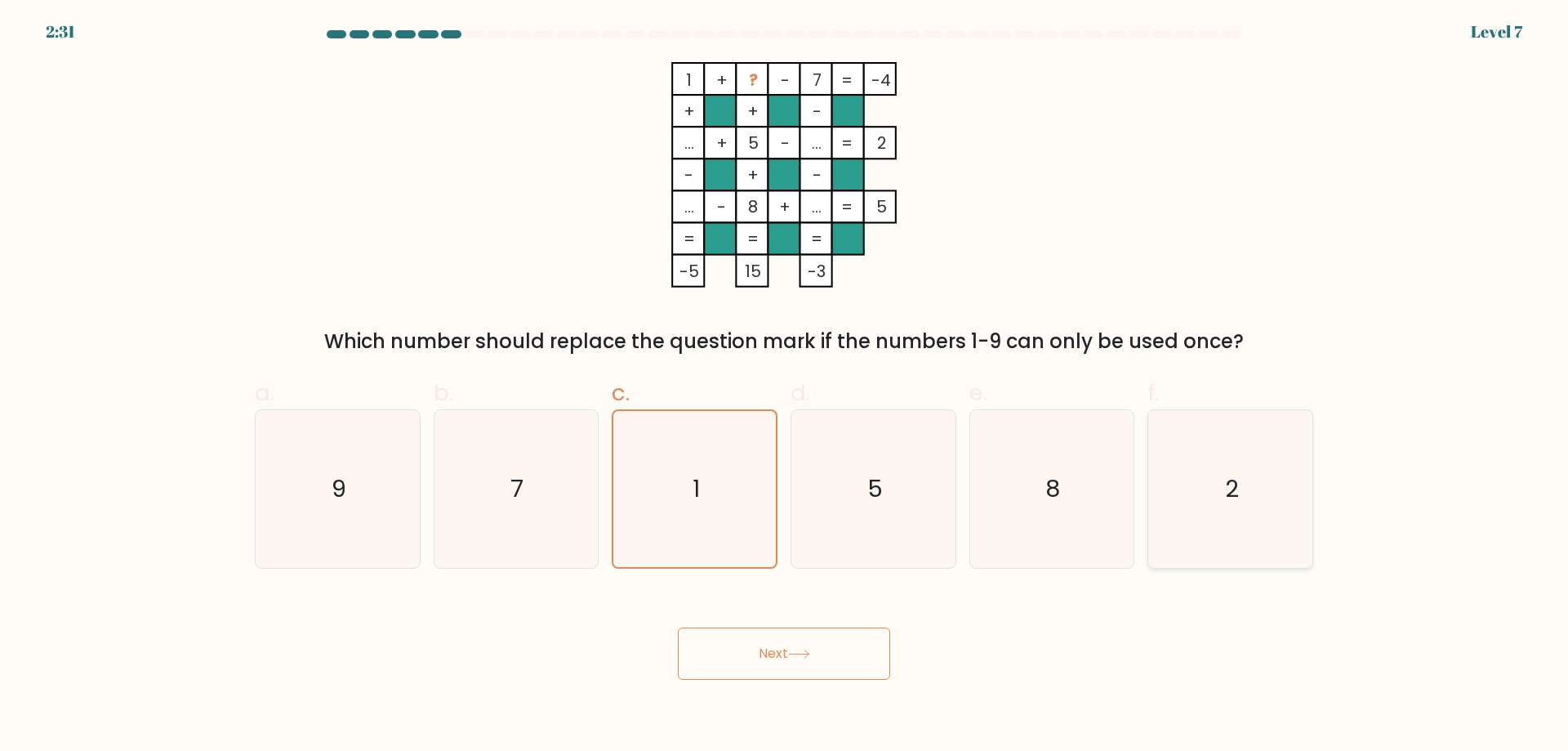
radio input "true"
click at [850, 664] on button "Next" at bounding box center [784, 654] width 212 height 53
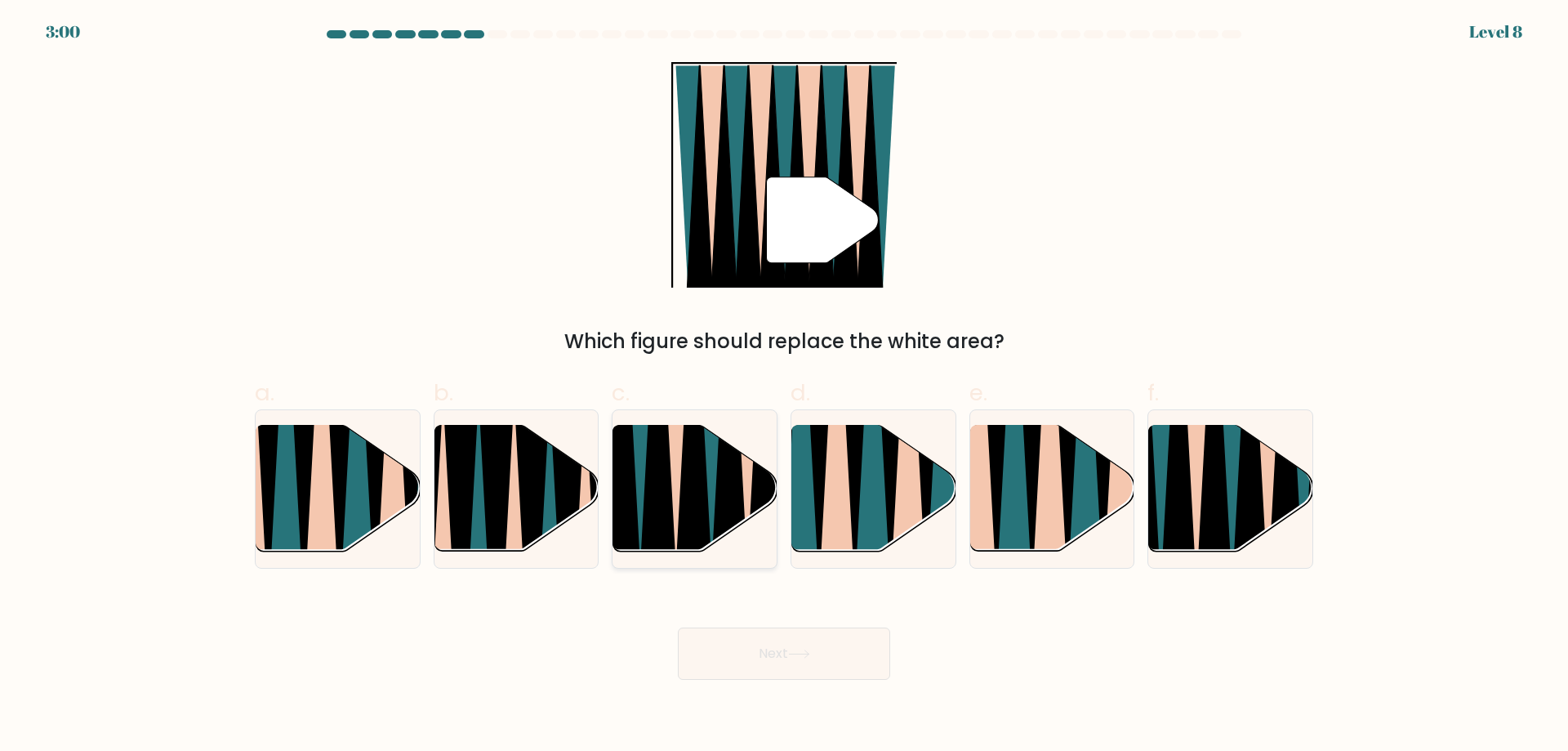
click at [751, 498] on icon at bounding box center [748, 425] width 36 height 327
click at [784, 386] on input "c." at bounding box center [784, 381] width 1 height 11
radio input "true"
click at [823, 695] on body "3:00 Level 8" at bounding box center [784, 376] width 1568 height 751
click at [838, 659] on button "Next" at bounding box center [784, 654] width 212 height 53
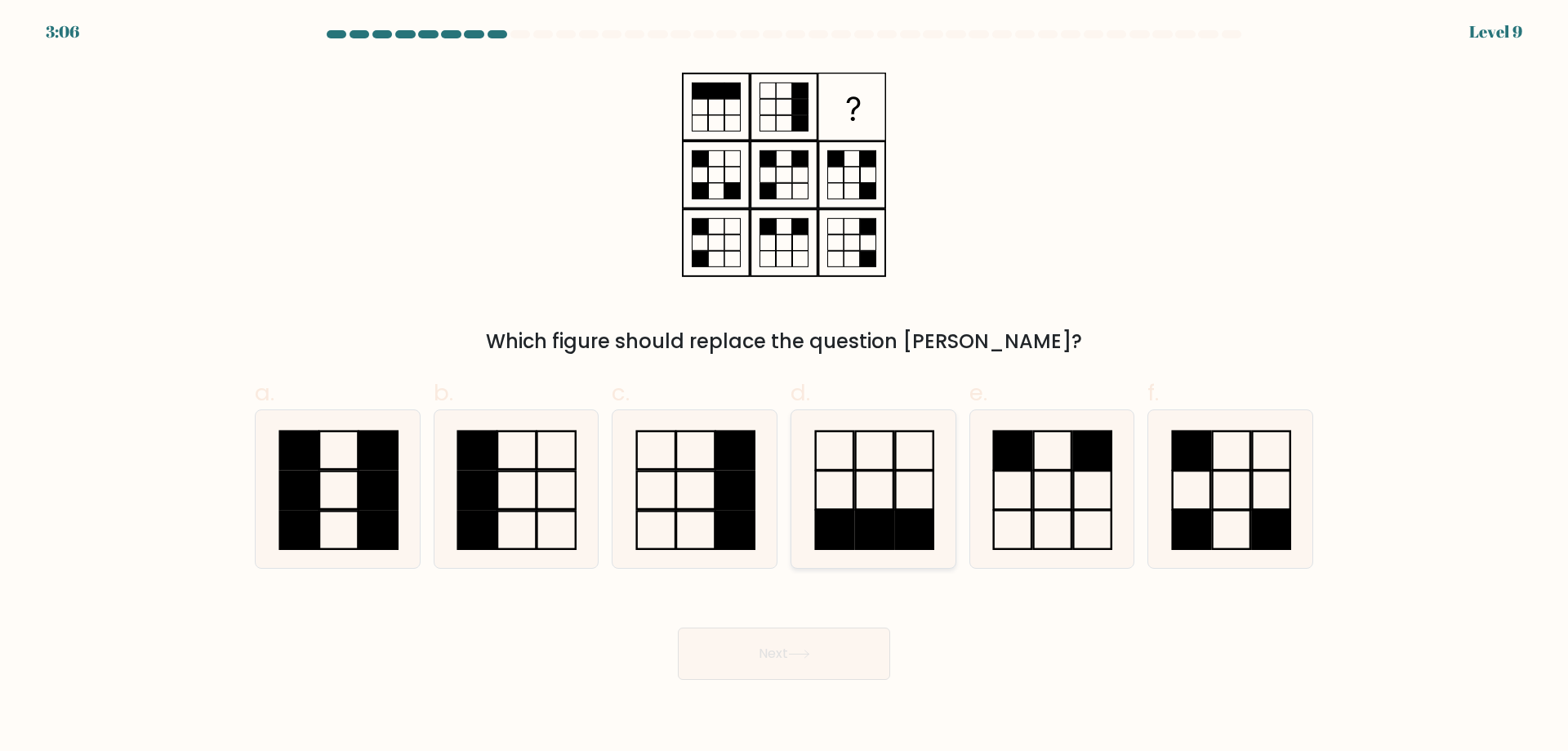
click at [889, 517] on rect at bounding box center [873, 529] width 37 height 38
click at [785, 386] on input "d." at bounding box center [784, 381] width 1 height 11
radio input "true"
click at [837, 647] on button "Next" at bounding box center [784, 654] width 212 height 53
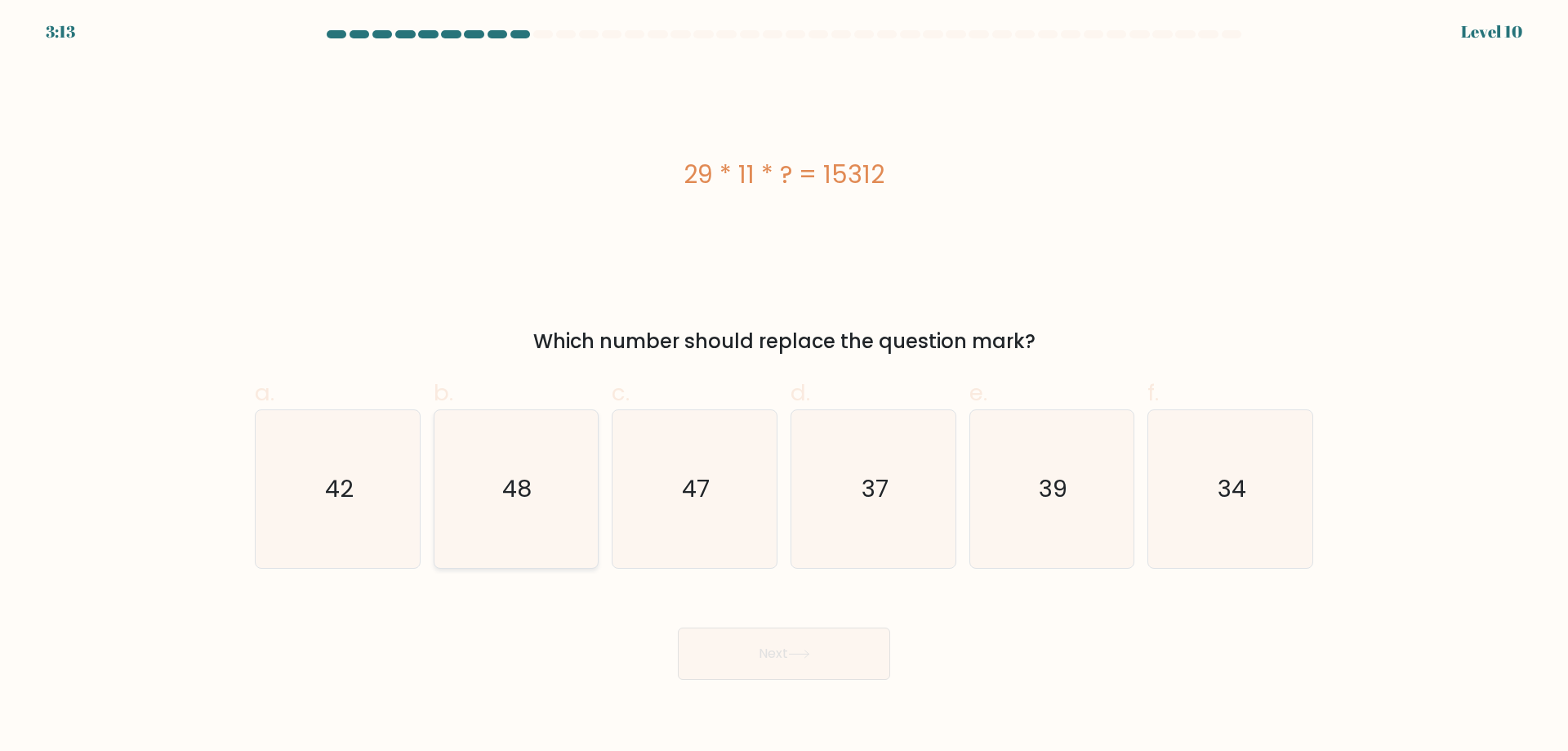
click at [589, 473] on icon "48" at bounding box center [516, 489] width 158 height 158
click at [784, 386] on input "b. 48" at bounding box center [784, 381] width 1 height 11
radio input "true"
click at [797, 645] on button "Next" at bounding box center [784, 654] width 212 height 53
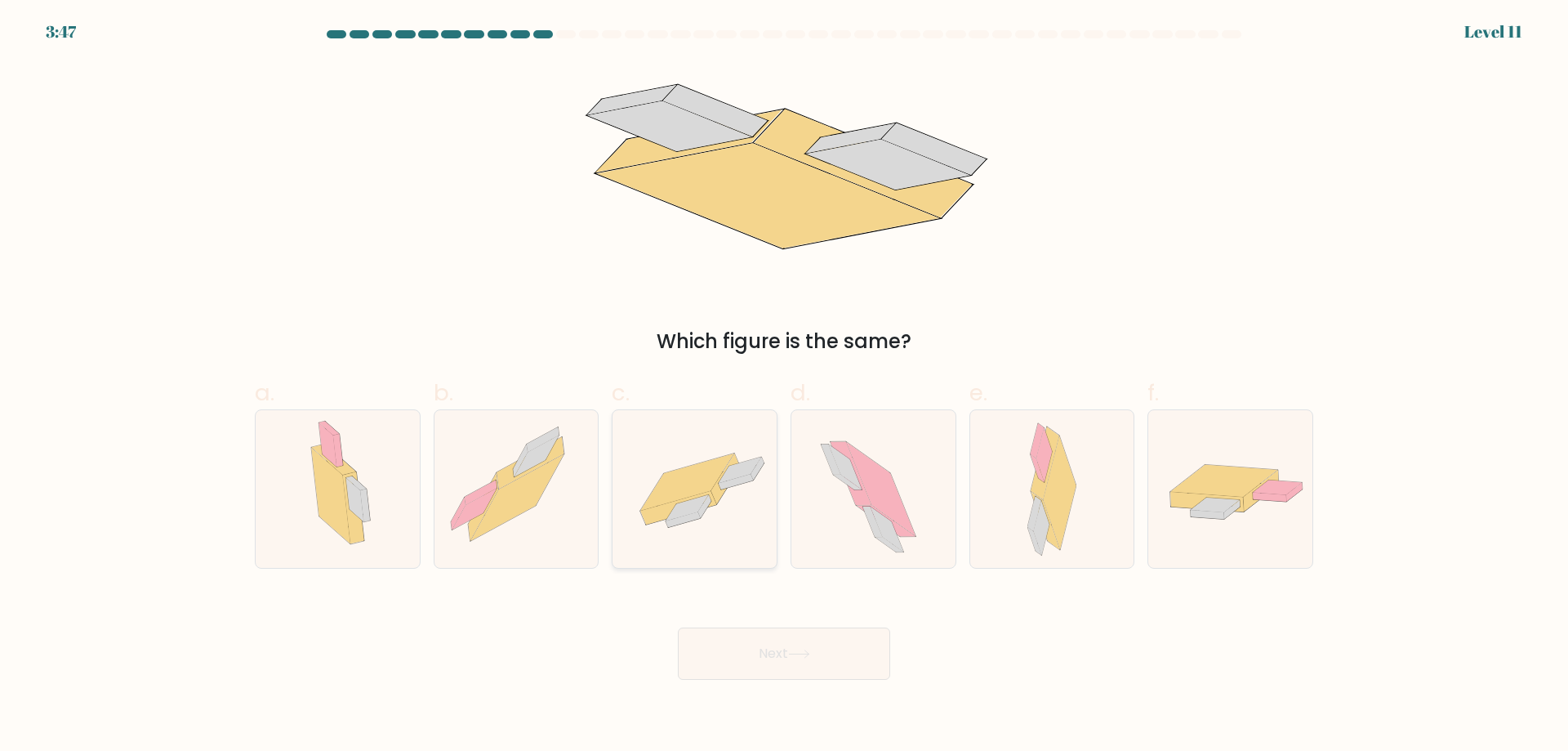
drag, startPoint x: 746, startPoint y: 513, endPoint x: 760, endPoint y: 532, distance: 23.6
click at [750, 513] on icon at bounding box center [695, 488] width 164 height 113
click at [784, 386] on input "c." at bounding box center [784, 381] width 1 height 11
radio input "true"
click at [872, 661] on button "Next" at bounding box center [784, 654] width 212 height 53
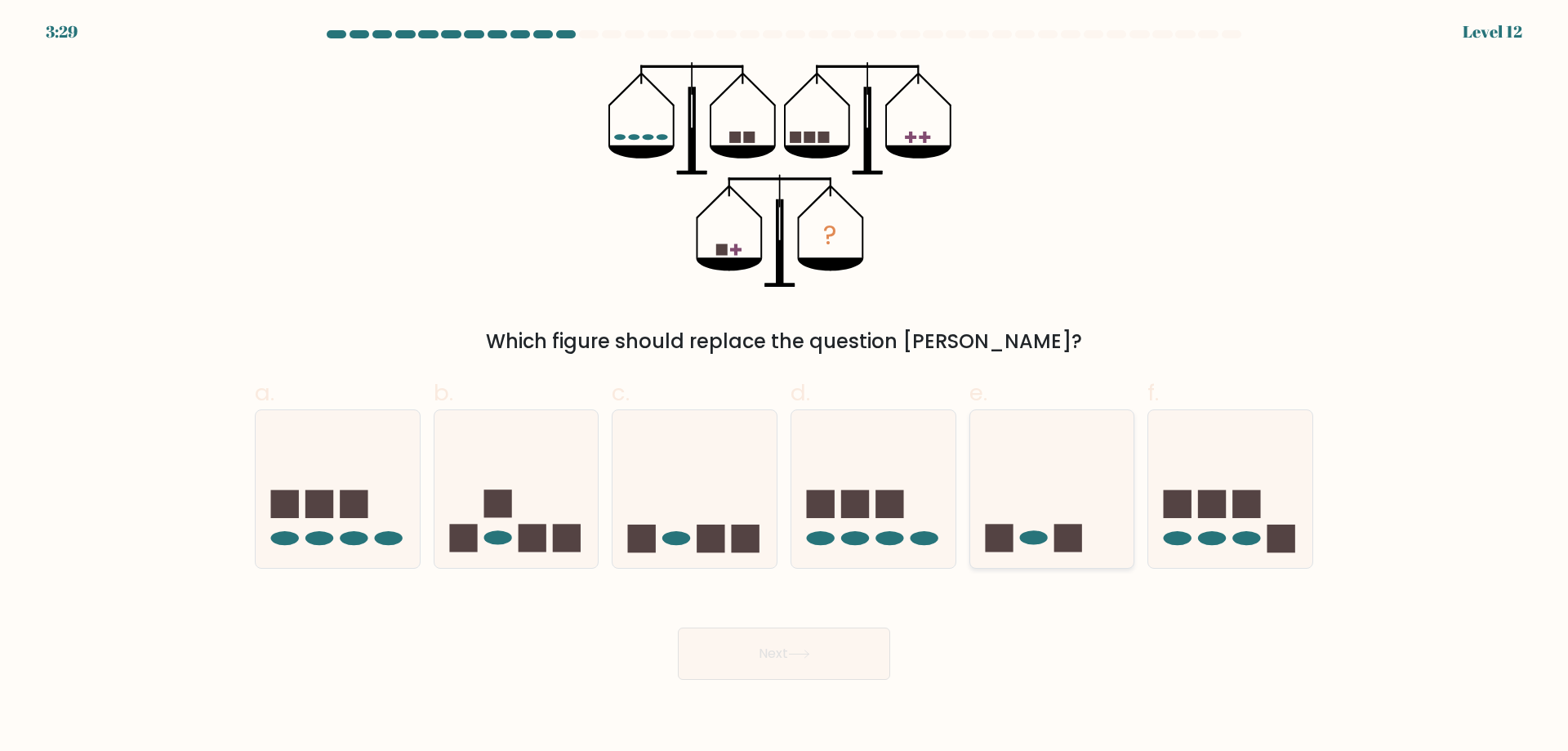
click at [1042, 559] on div at bounding box center [1052, 489] width 166 height 160
click at [785, 386] on input "e." at bounding box center [784, 381] width 1 height 11
radio input "true"
click at [818, 634] on button "Next" at bounding box center [784, 654] width 212 height 53
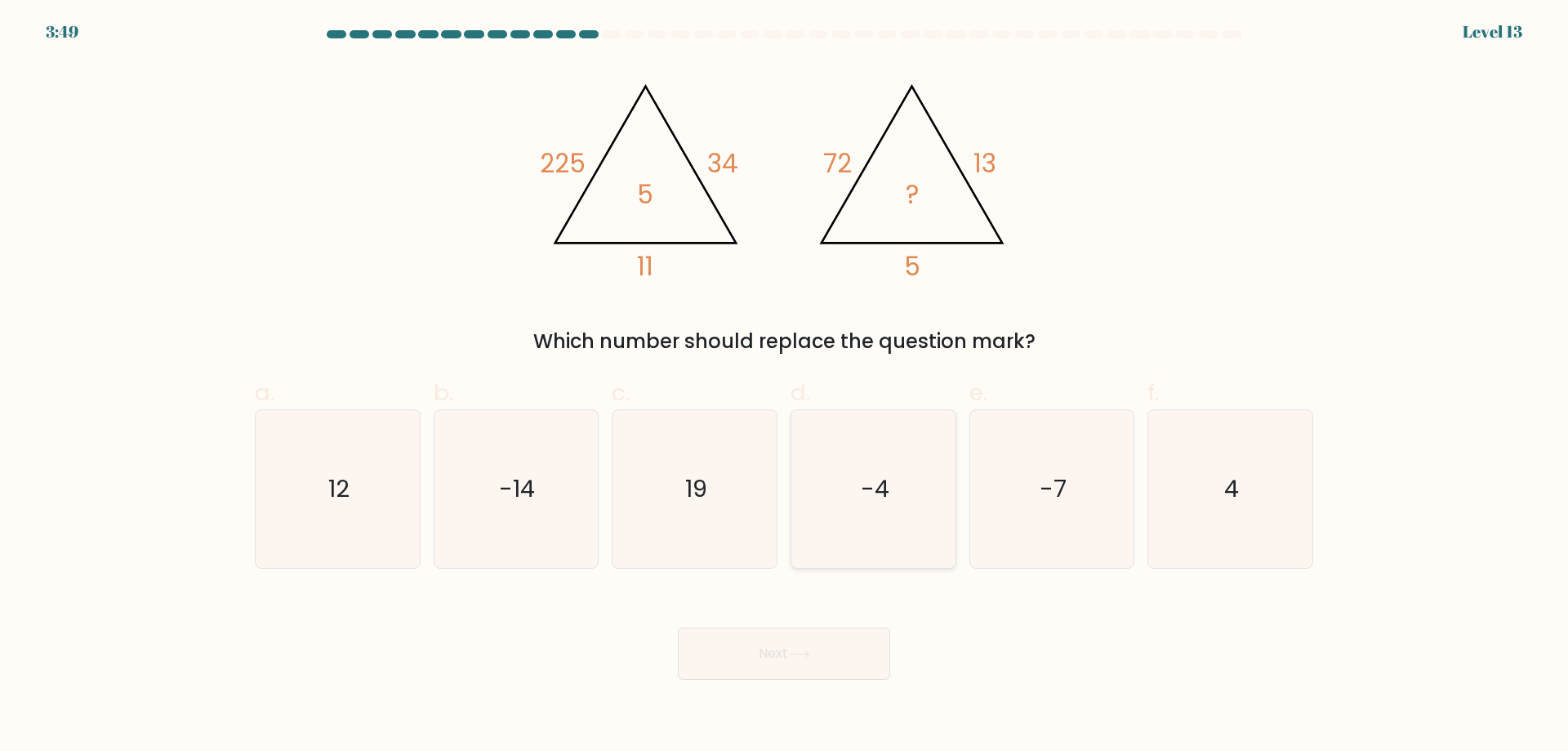
click at [932, 499] on icon "-4" at bounding box center [873, 489] width 158 height 158
click at [785, 386] on input "d. -4" at bounding box center [784, 381] width 1 height 11
radio input "true"
click at [843, 664] on button "Next" at bounding box center [784, 654] width 212 height 53
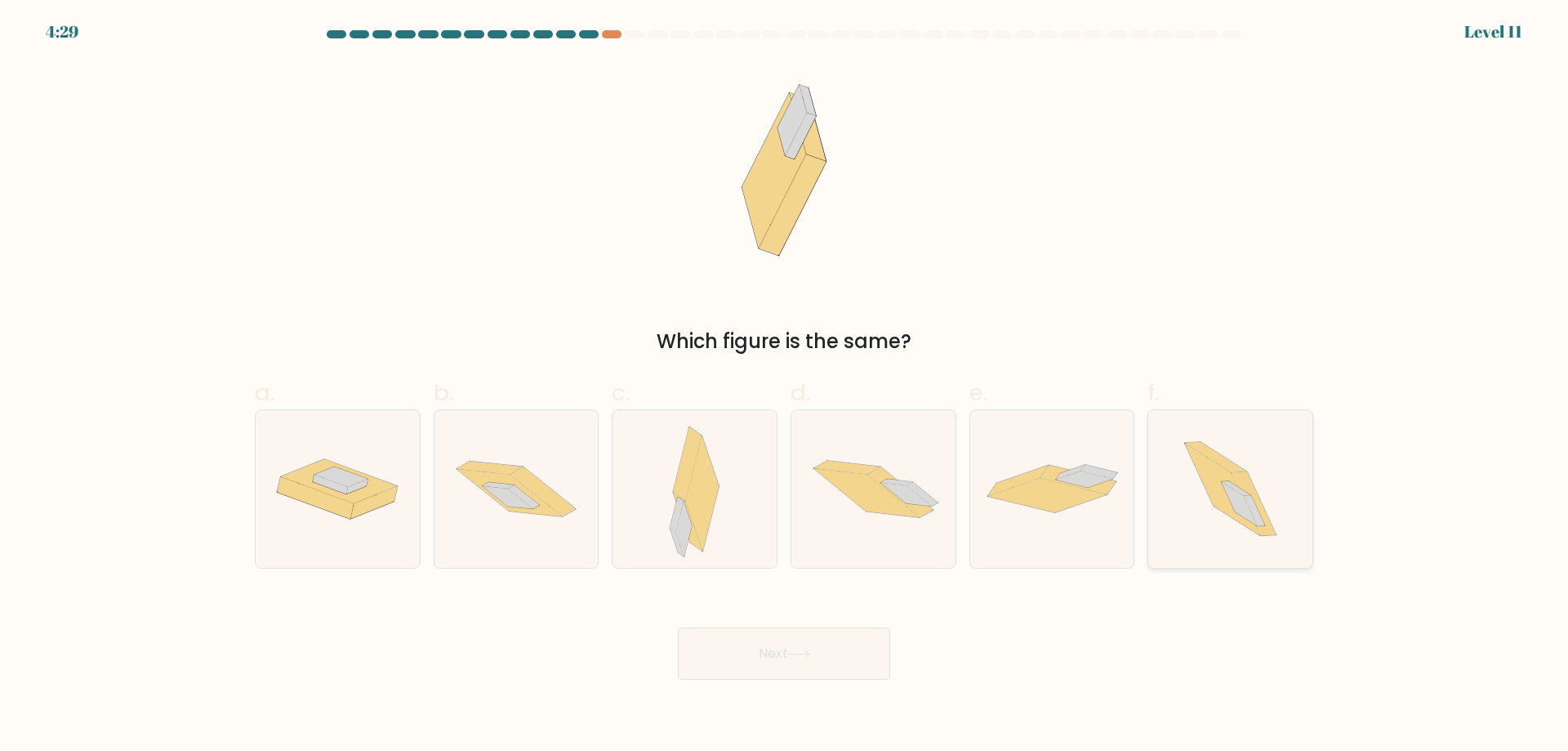
click at [1235, 527] on icon at bounding box center [1231, 489] width 141 height 158
click at [785, 386] on input "f." at bounding box center [784, 381] width 1 height 11
radio input "true"
click at [778, 644] on button "Next" at bounding box center [784, 654] width 212 height 53
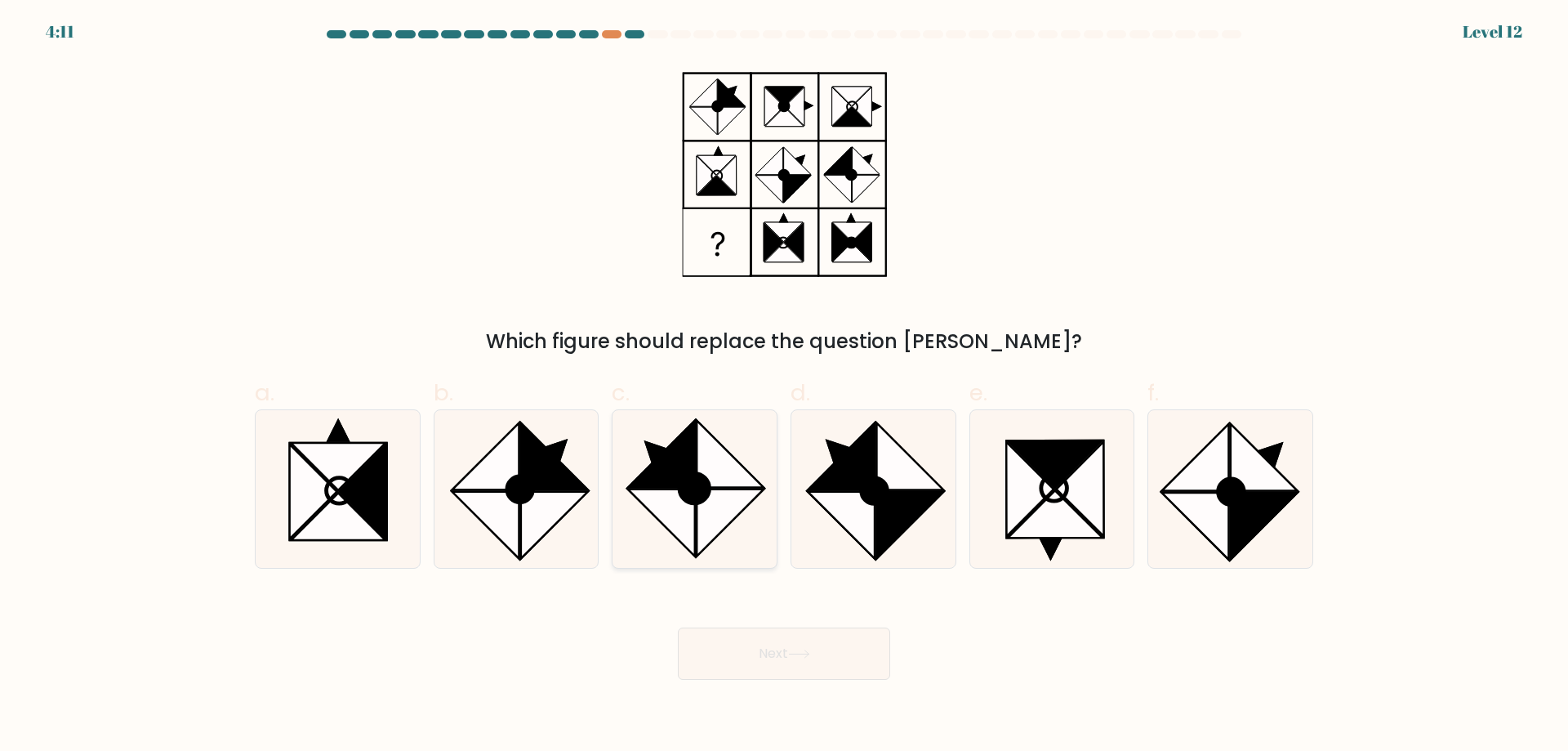
click at [724, 495] on icon at bounding box center [730, 523] width 67 height 67
click at [784, 386] on input "c." at bounding box center [784, 381] width 1 height 11
radio input "true"
click at [784, 656] on button "Next" at bounding box center [784, 654] width 212 height 53
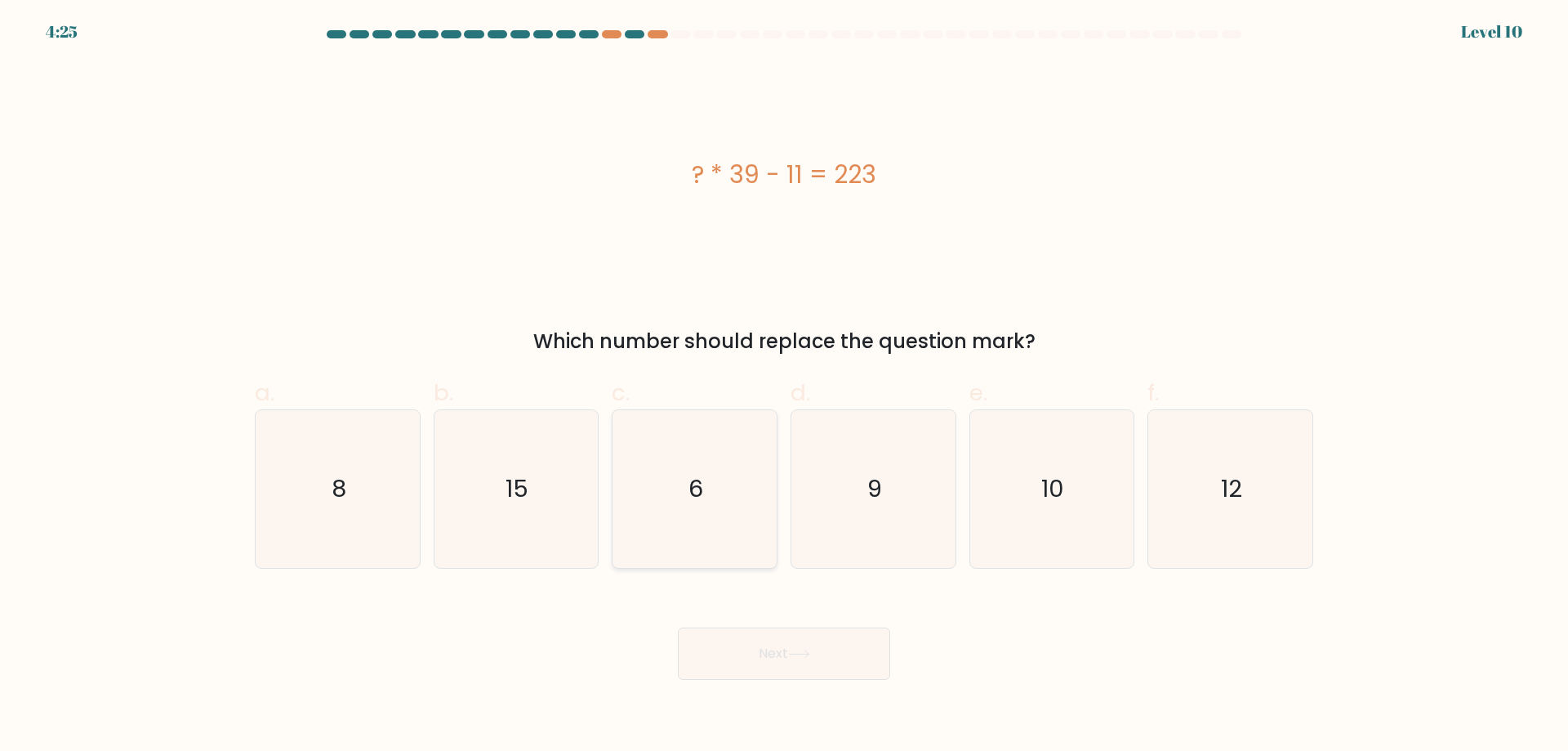
click at [761, 518] on icon "6" at bounding box center [695, 489] width 158 height 158
click at [784, 386] on input "c. 6" at bounding box center [784, 381] width 1 height 11
radio input "true"
click at [824, 675] on button "Next" at bounding box center [784, 654] width 212 height 53
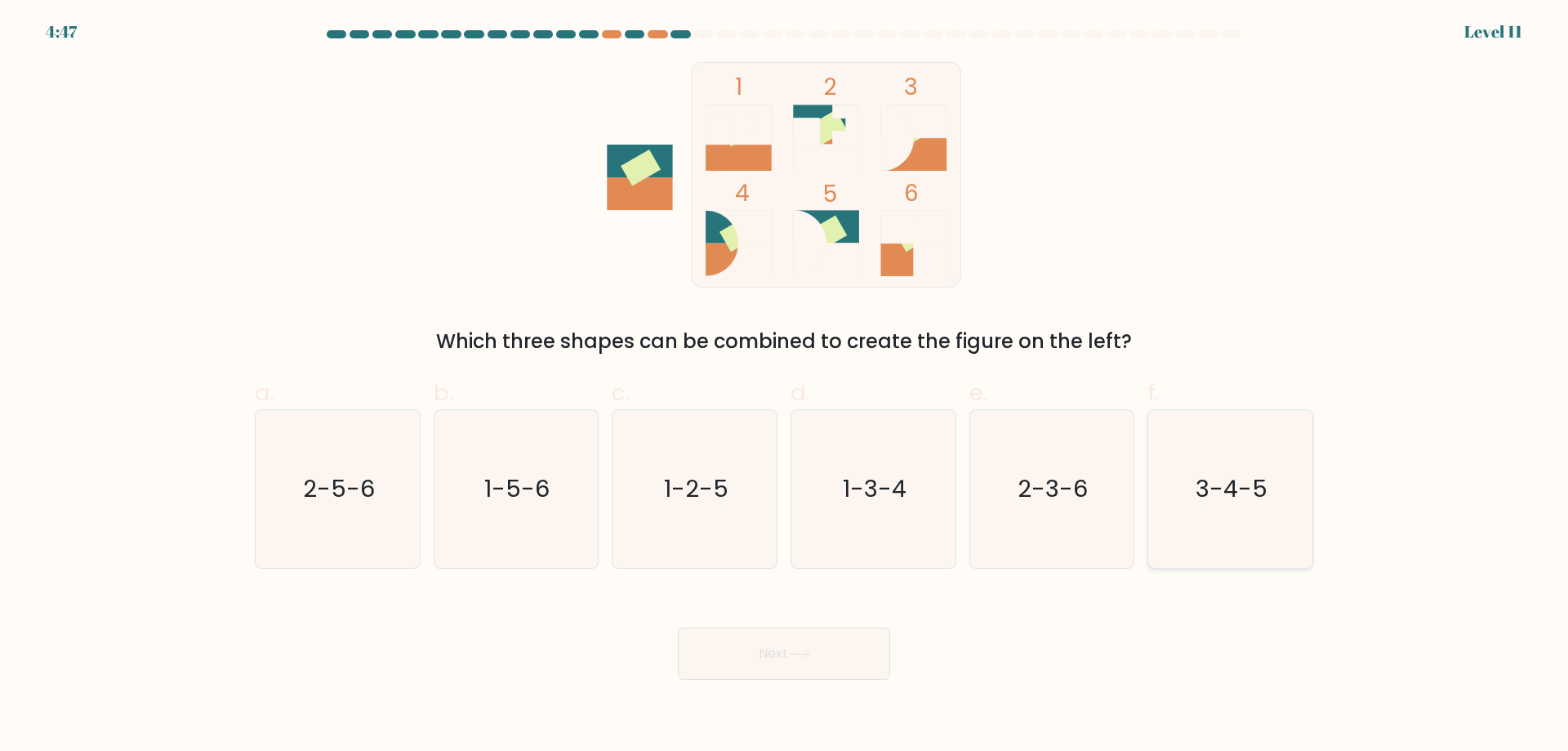
click at [1247, 514] on icon "3-4-5" at bounding box center [1231, 489] width 158 height 158
click at [785, 386] on input "f. 3-4-5" at bounding box center [784, 381] width 1 height 11
radio input "true"
click at [804, 643] on button "Next" at bounding box center [784, 654] width 212 height 53
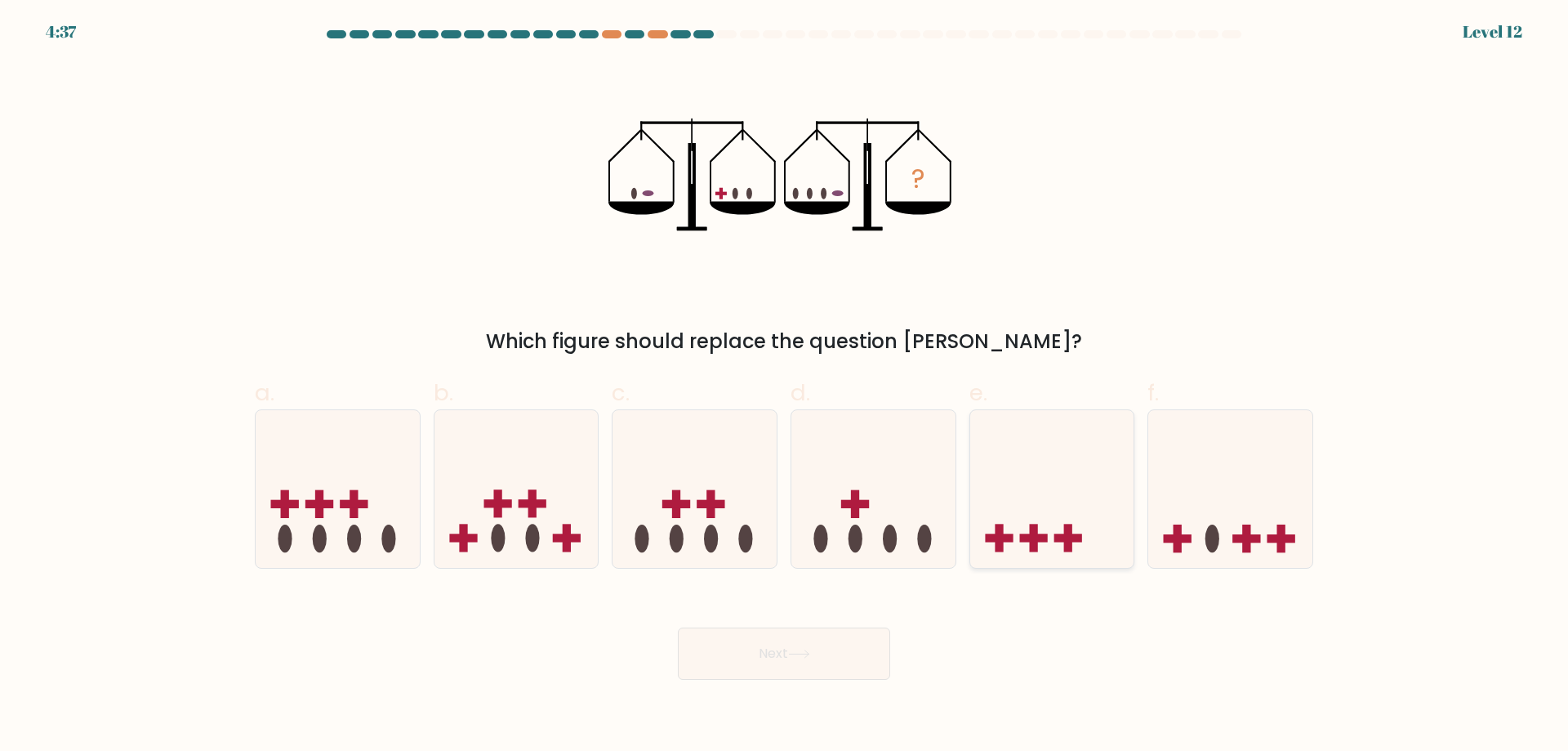
click at [1046, 541] on rect at bounding box center [1033, 538] width 28 height 8
click at [785, 386] on input "e." at bounding box center [784, 381] width 1 height 11
radio input "true"
click at [589, 521] on icon at bounding box center [516, 489] width 164 height 136
click at [784, 386] on input "b." at bounding box center [784, 381] width 1 height 11
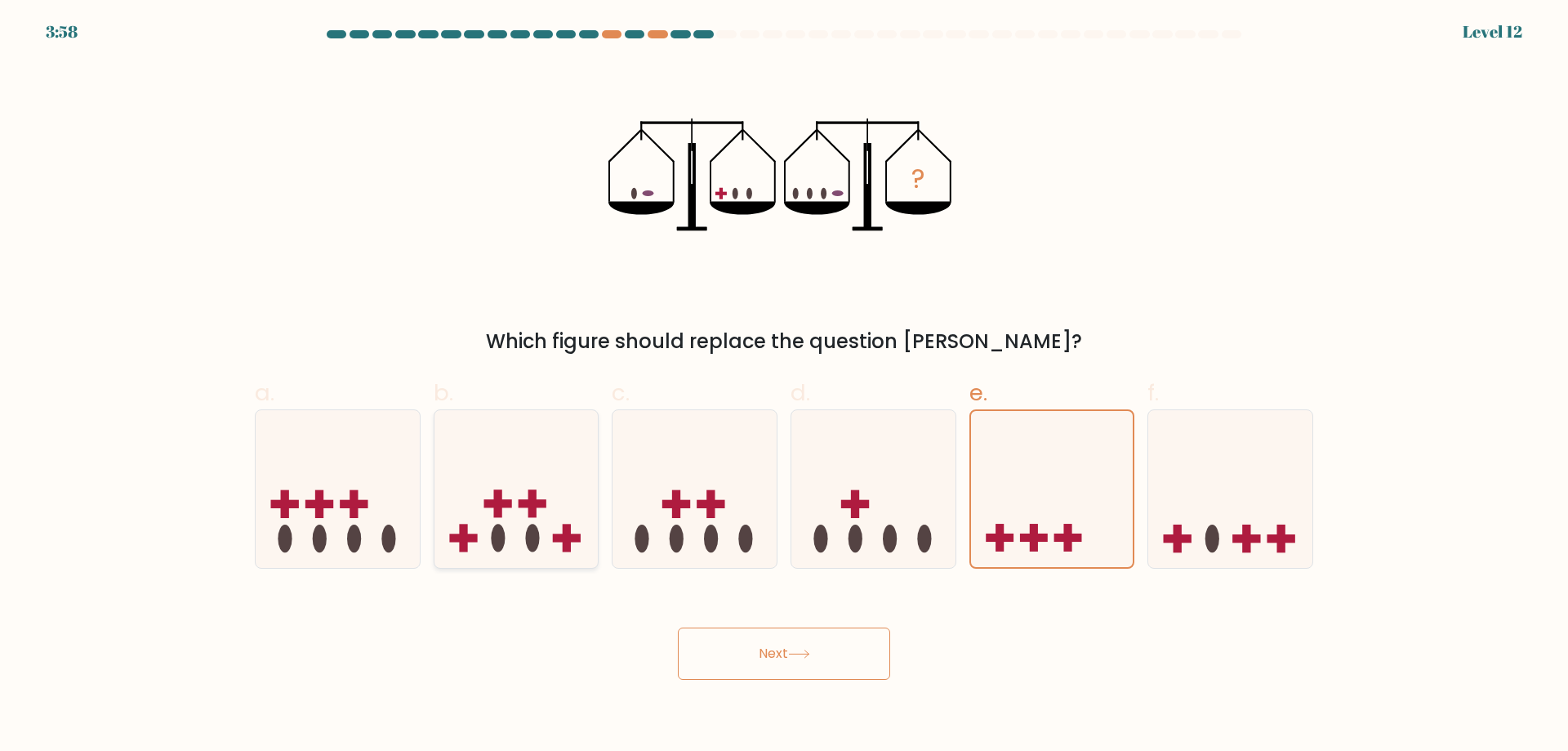
radio input "true"
click at [745, 666] on button "Next" at bounding box center [784, 654] width 212 height 53
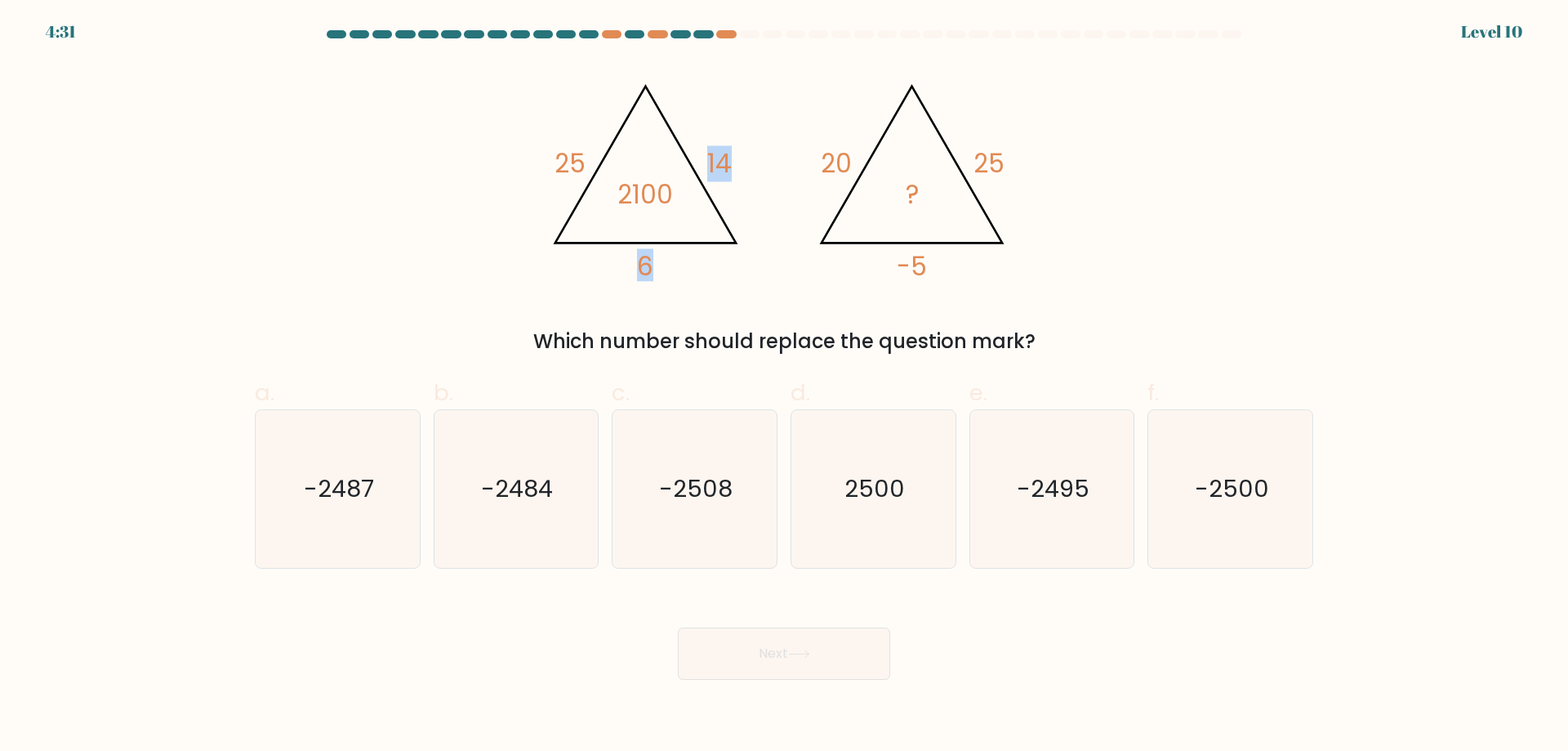
drag, startPoint x: 619, startPoint y: 196, endPoint x: 706, endPoint y: 187, distance: 87.5
click at [706, 187] on icon "@import url('https://fonts.googleapis.com/css?family=Abril+Fatface:400,100,100i…" at bounding box center [784, 174] width 490 height 226
click at [696, 220] on icon "@import url('https://fonts.googleapis.com/css?family=Abril+Fatface:400,100,100i…" at bounding box center [784, 174] width 490 height 226
drag, startPoint x: 675, startPoint y: 206, endPoint x: 606, endPoint y: 204, distance: 69.0
click at [606, 204] on icon "@import url('https://fonts.googleapis.com/css?family=Abril+Fatface:400,100,100i…" at bounding box center [784, 174] width 490 height 226
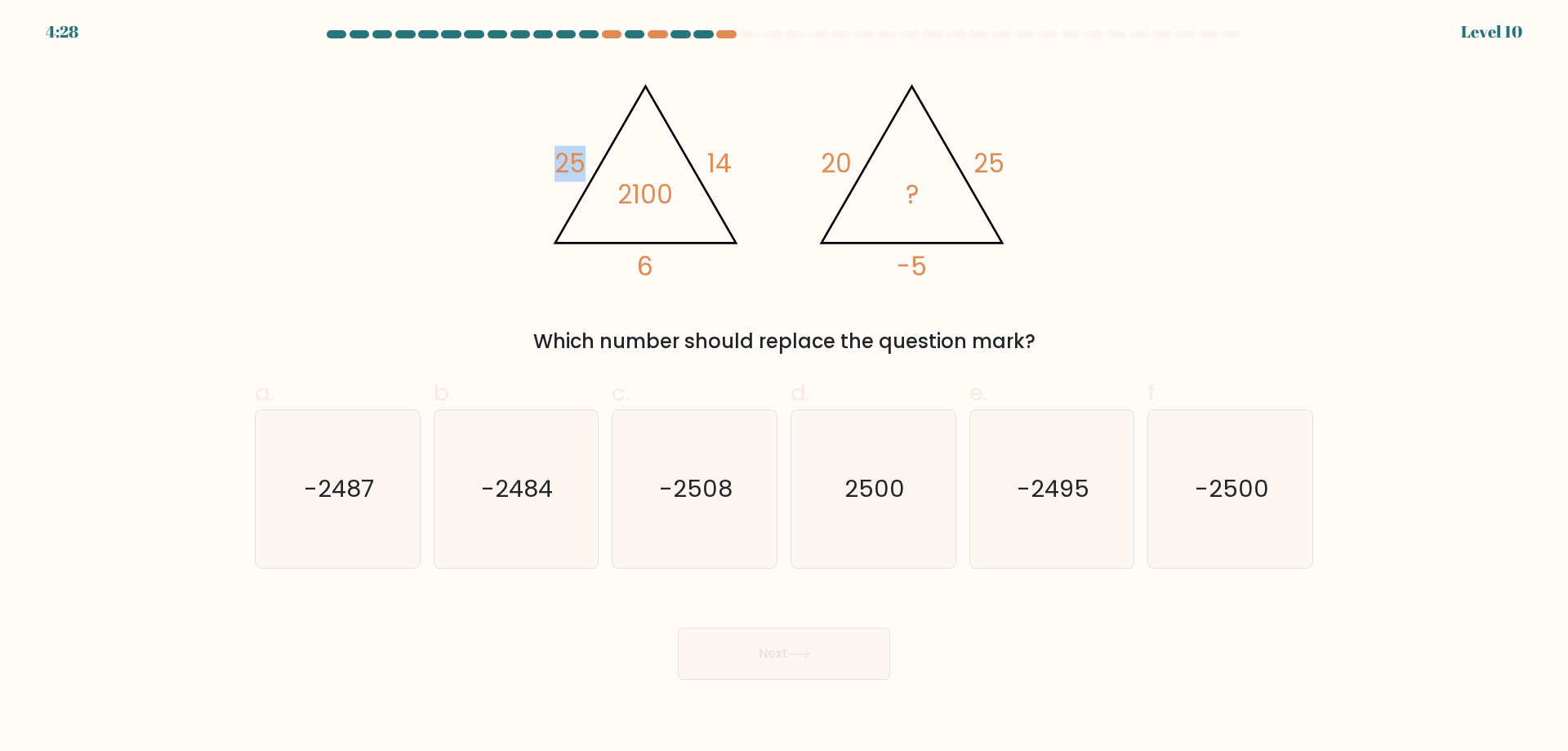
drag, startPoint x: 545, startPoint y: 146, endPoint x: 601, endPoint y: 161, distance: 58.0
click at [601, 161] on icon "@import url('https://fonts.googleapis.com/css?family=Abril+Fatface:400,100,100i…" at bounding box center [784, 174] width 490 height 226
drag, startPoint x: 710, startPoint y: 140, endPoint x: 786, endPoint y: 158, distance: 78.1
click at [786, 158] on icon "@import url('https://fonts.googleapis.com/css?family=Abril+Fatface:400,100,100i…" at bounding box center [784, 174] width 490 height 226
click at [687, 258] on icon "@import url('https://fonts.googleapis.com/css?family=Abril+Fatface:400,100,100i…" at bounding box center [784, 174] width 490 height 226
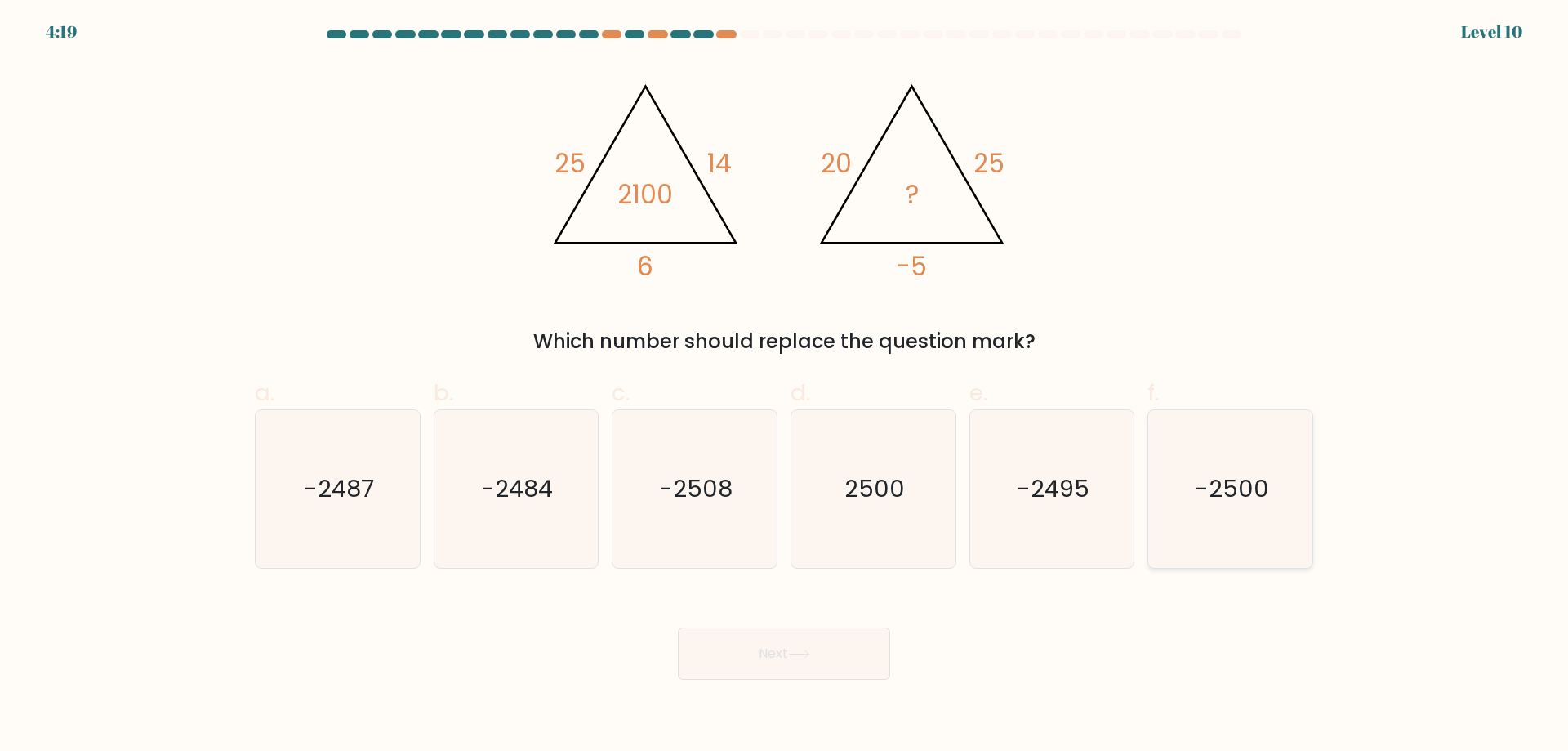
click at [1205, 509] on icon "-2500" at bounding box center [1231, 489] width 158 height 158
click at [785, 386] on input "f. -2500" at bounding box center [784, 381] width 1 height 11
radio input "true"
click at [817, 637] on button "Next" at bounding box center [784, 654] width 212 height 53
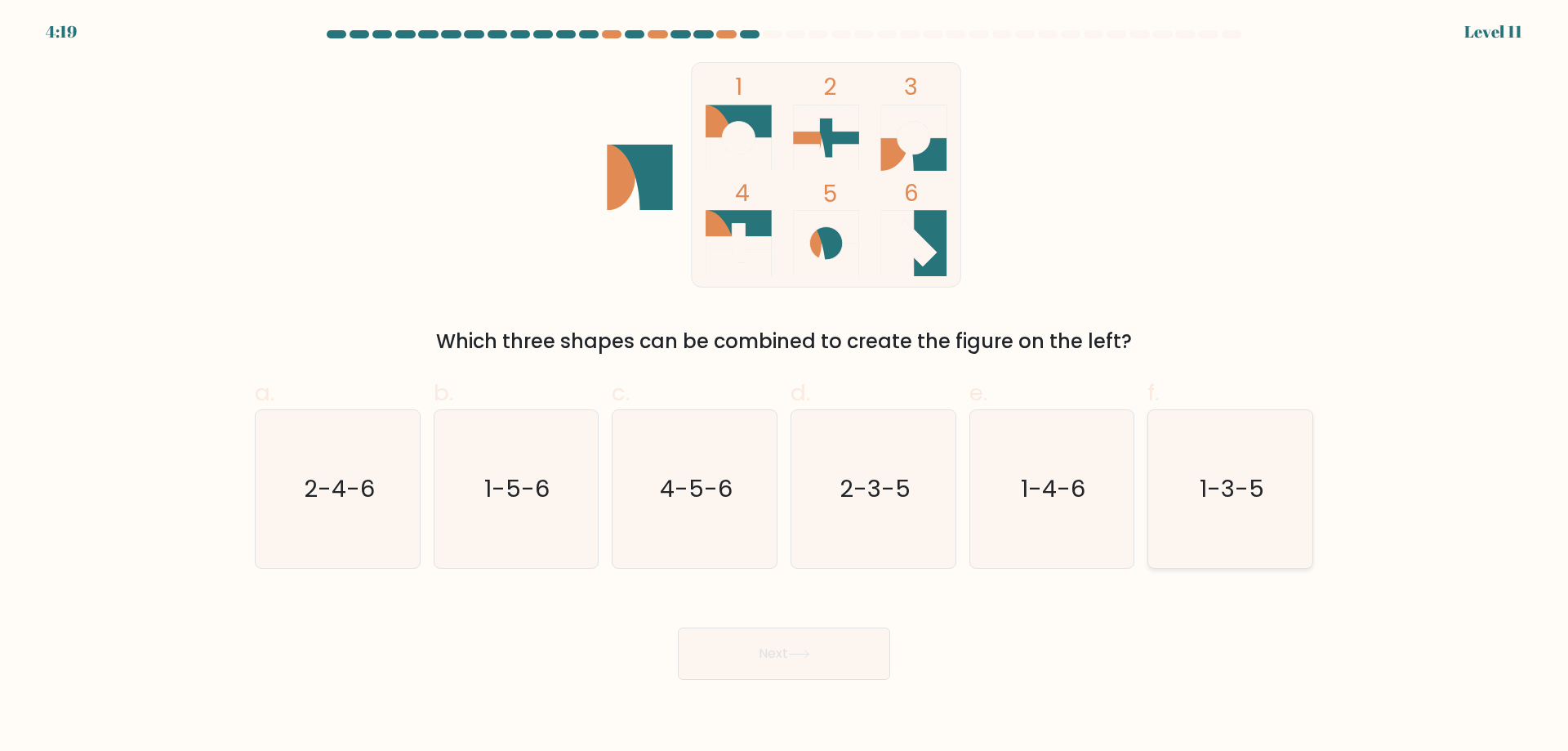
click at [1269, 490] on icon "1-3-5" at bounding box center [1231, 489] width 158 height 158
click at [785, 386] on input "f. 1-3-5" at bounding box center [784, 381] width 1 height 11
radio input "true"
click at [821, 658] on button "Next" at bounding box center [784, 654] width 212 height 53
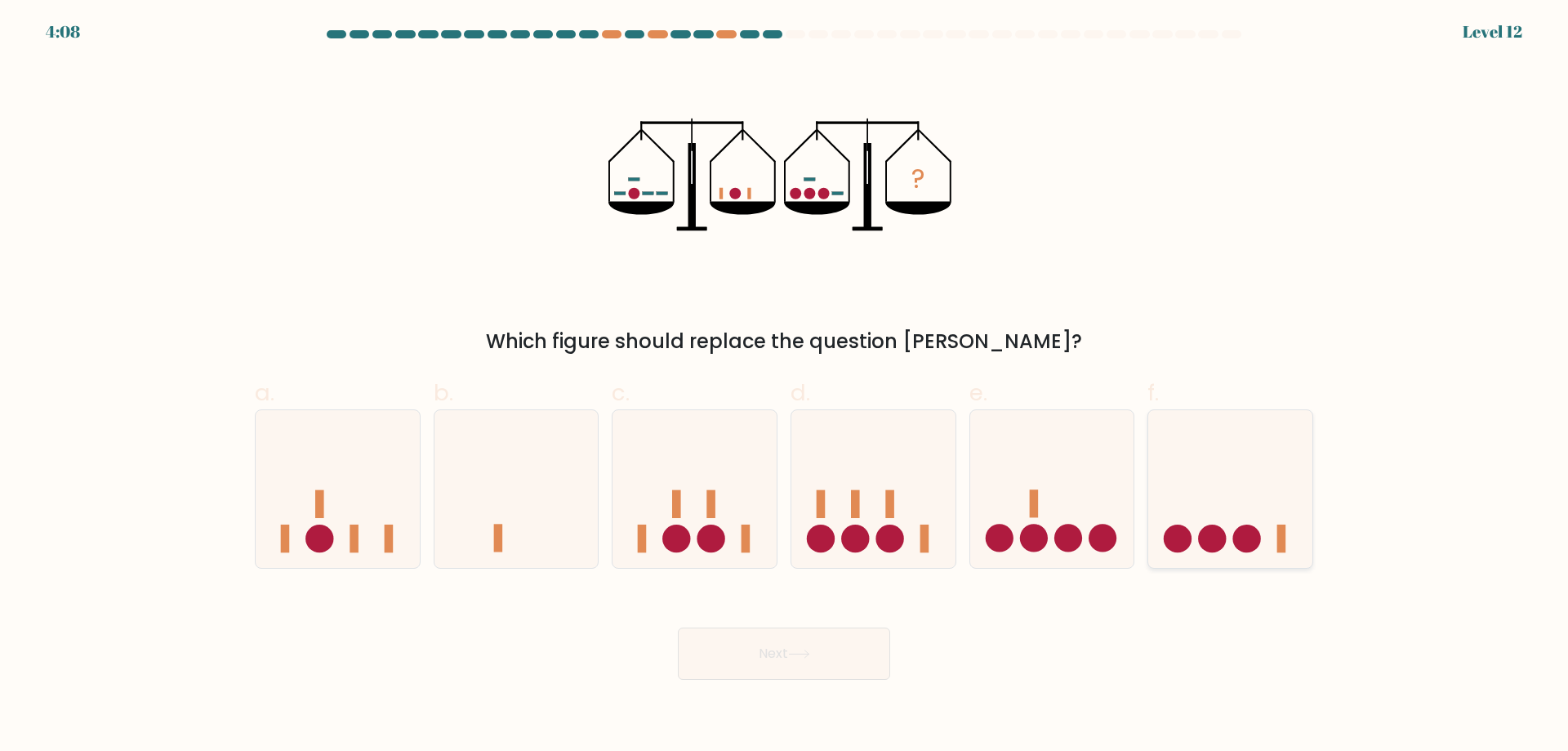
click at [1275, 536] on icon at bounding box center [1230, 489] width 164 height 136
click at [785, 386] on input "f." at bounding box center [784, 381] width 1 height 11
radio input "true"
click at [827, 662] on button "Next" at bounding box center [784, 654] width 212 height 53
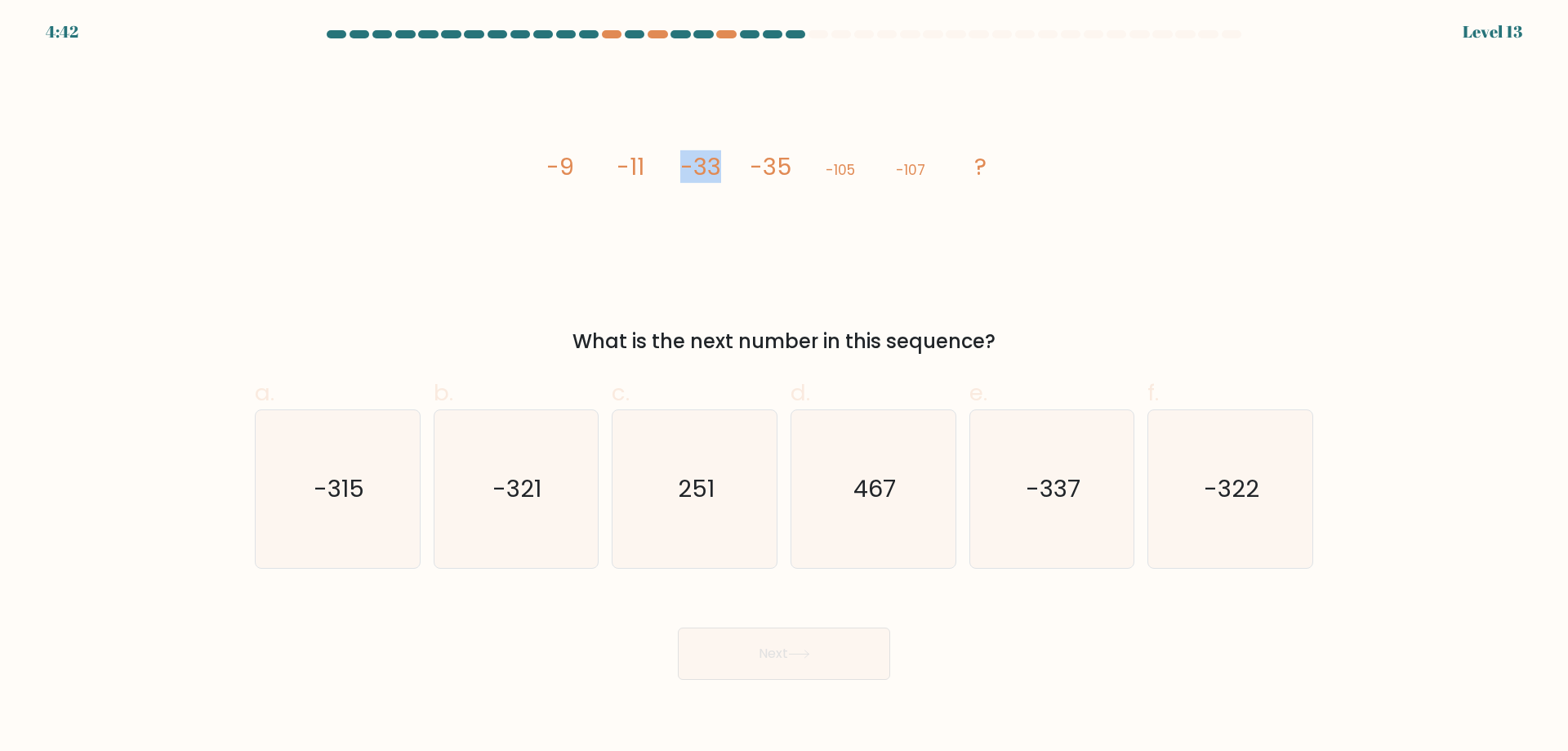
drag, startPoint x: 719, startPoint y: 173, endPoint x: 687, endPoint y: 182, distance: 33.2
click at [687, 182] on tspan "-33" at bounding box center [700, 167] width 41 height 33
drag, startPoint x: 813, startPoint y: 163, endPoint x: 740, endPoint y: 164, distance: 73.0
click at [741, 165] on icon "image/svg+xml -9 -11 -33 -35 -105 -107 ?" at bounding box center [784, 174] width 490 height 226
click at [786, 174] on tspan "-35" at bounding box center [771, 167] width 42 height 33
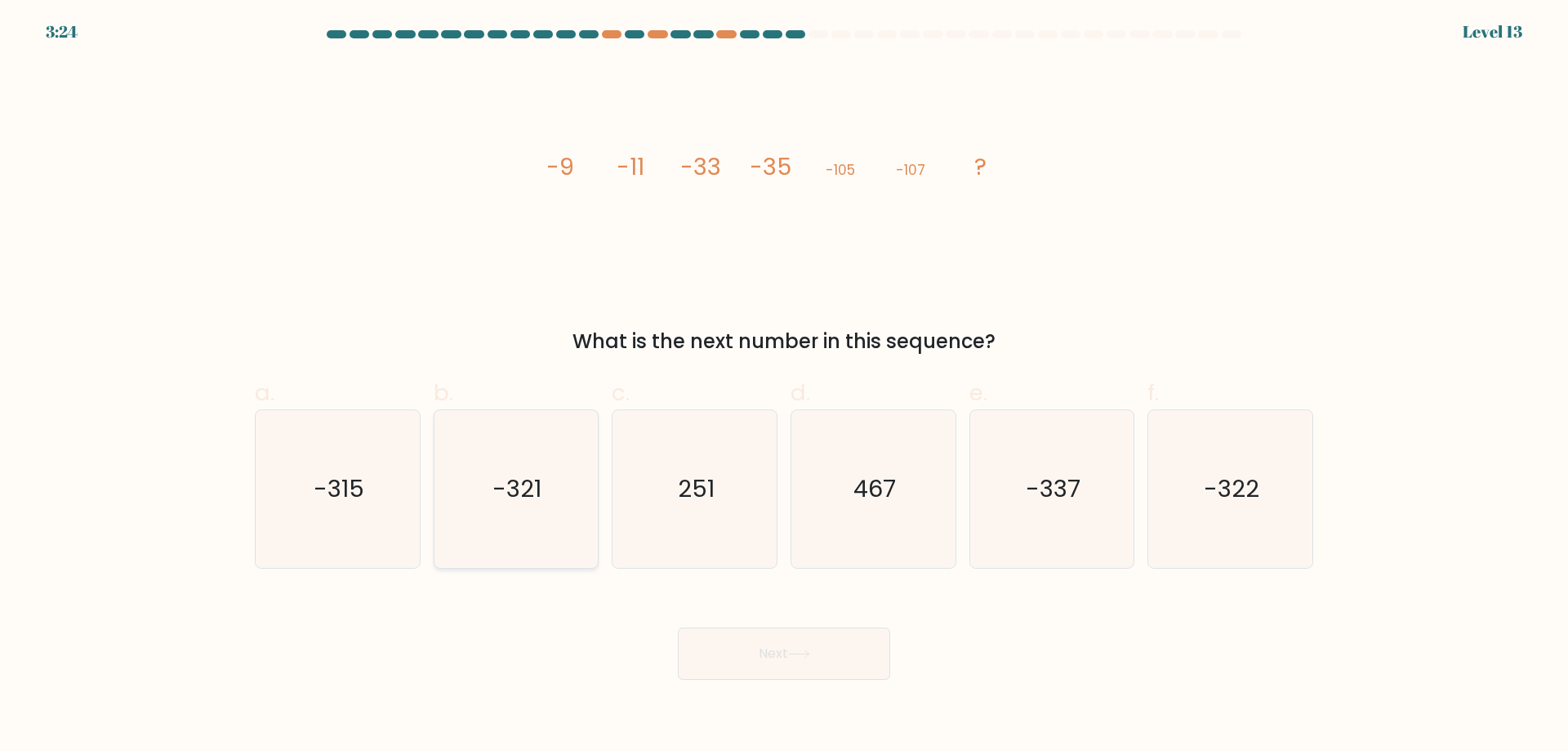
click at [517, 525] on icon "-321" at bounding box center [516, 489] width 158 height 158
click at [784, 386] on input "b. -321" at bounding box center [784, 381] width 1 height 11
radio input "true"
click at [808, 671] on button "Next" at bounding box center [784, 654] width 212 height 53
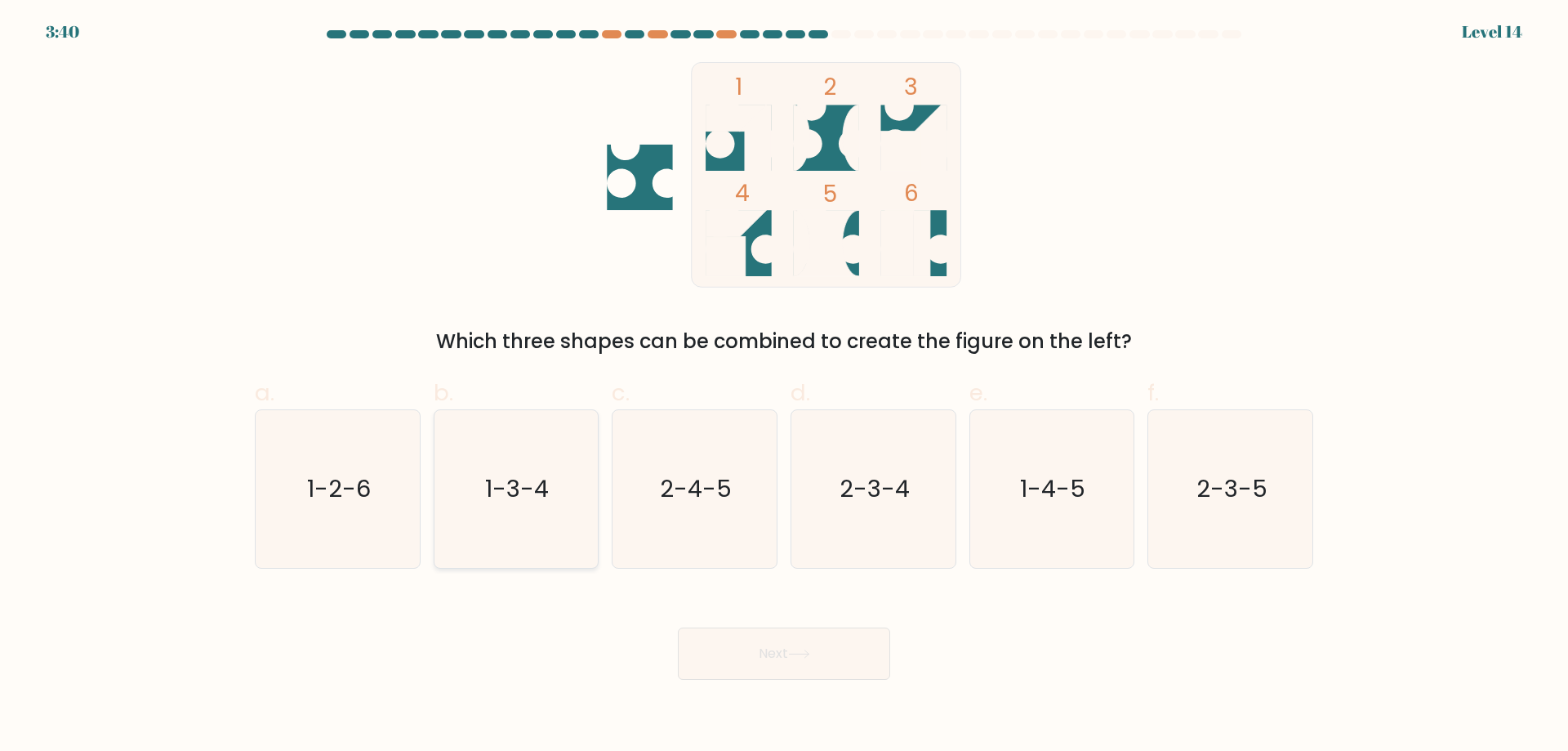
click at [519, 517] on icon "1-3-4" at bounding box center [516, 489] width 158 height 158
click at [784, 386] on input "b. 1-3-4" at bounding box center [784, 381] width 1 height 11
radio input "true"
click at [884, 654] on button "Next" at bounding box center [784, 654] width 212 height 53
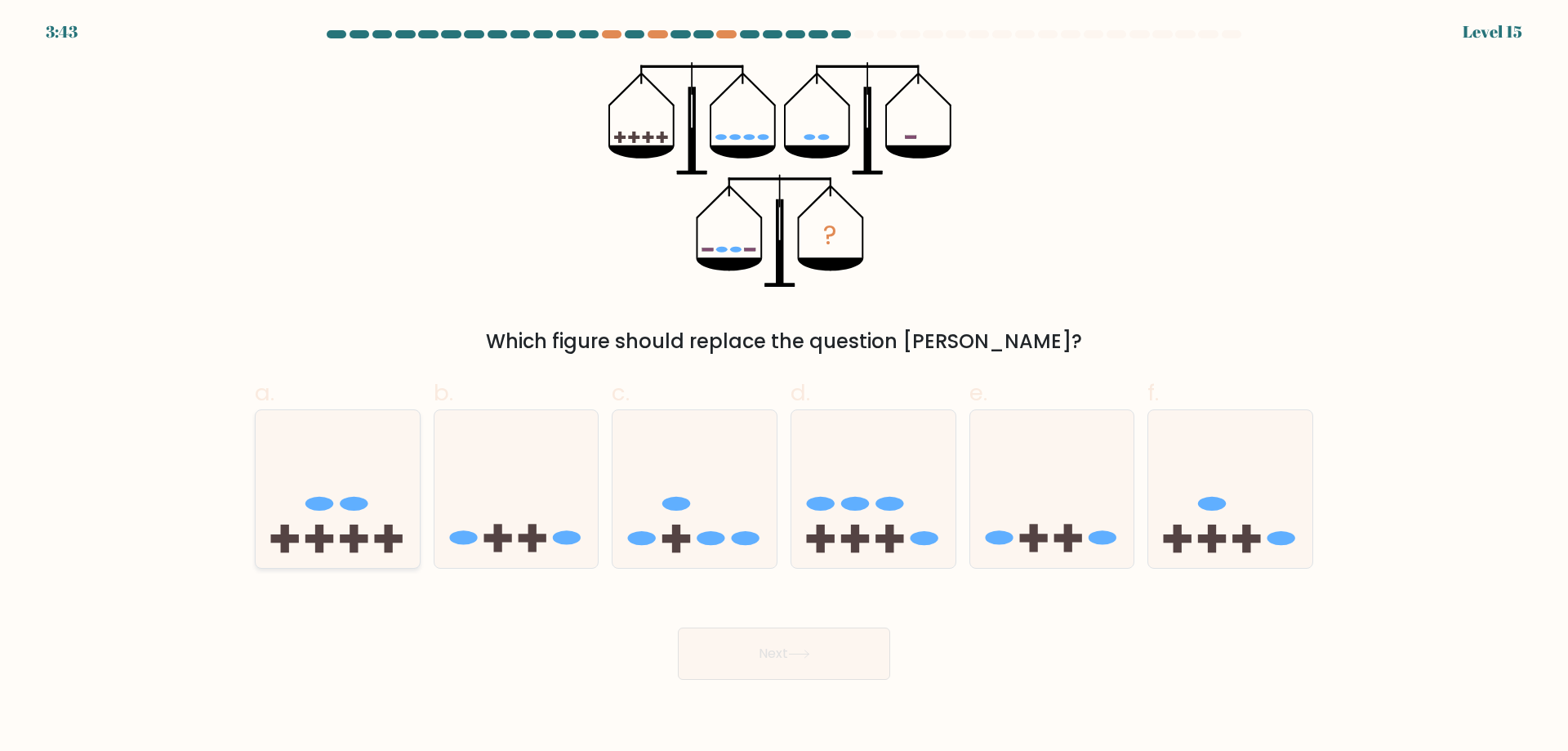
click at [383, 522] on icon at bounding box center [337, 489] width 164 height 136
click at [784, 386] on input "a." at bounding box center [784, 381] width 1 height 11
radio input "true"
click at [858, 655] on button "Next" at bounding box center [784, 654] width 212 height 53
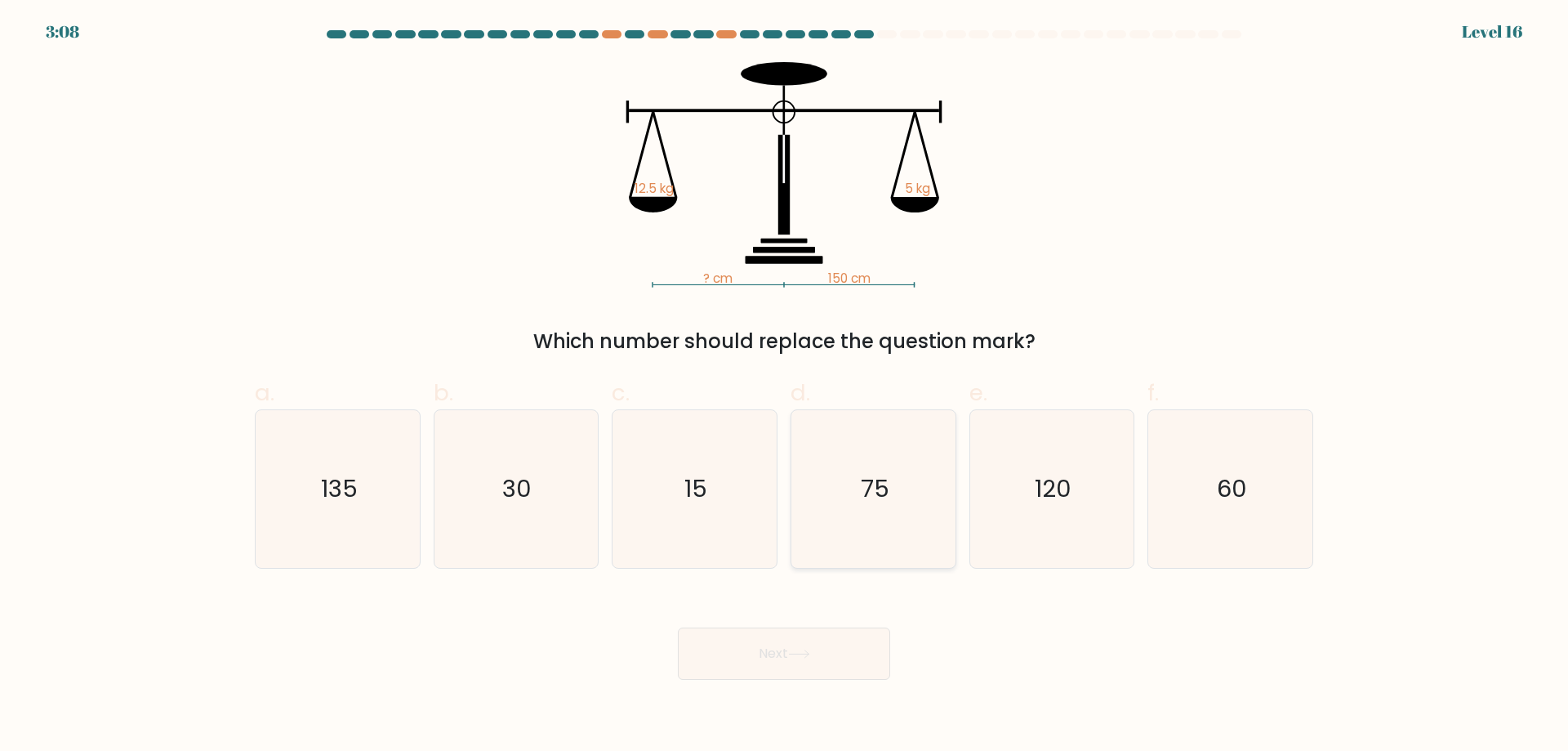
click at [911, 498] on icon "75" at bounding box center [873, 489] width 158 height 158
click at [785, 386] on input "d. 75" at bounding box center [784, 381] width 1 height 11
radio input "true"
click at [842, 658] on button "Next" at bounding box center [784, 654] width 212 height 53
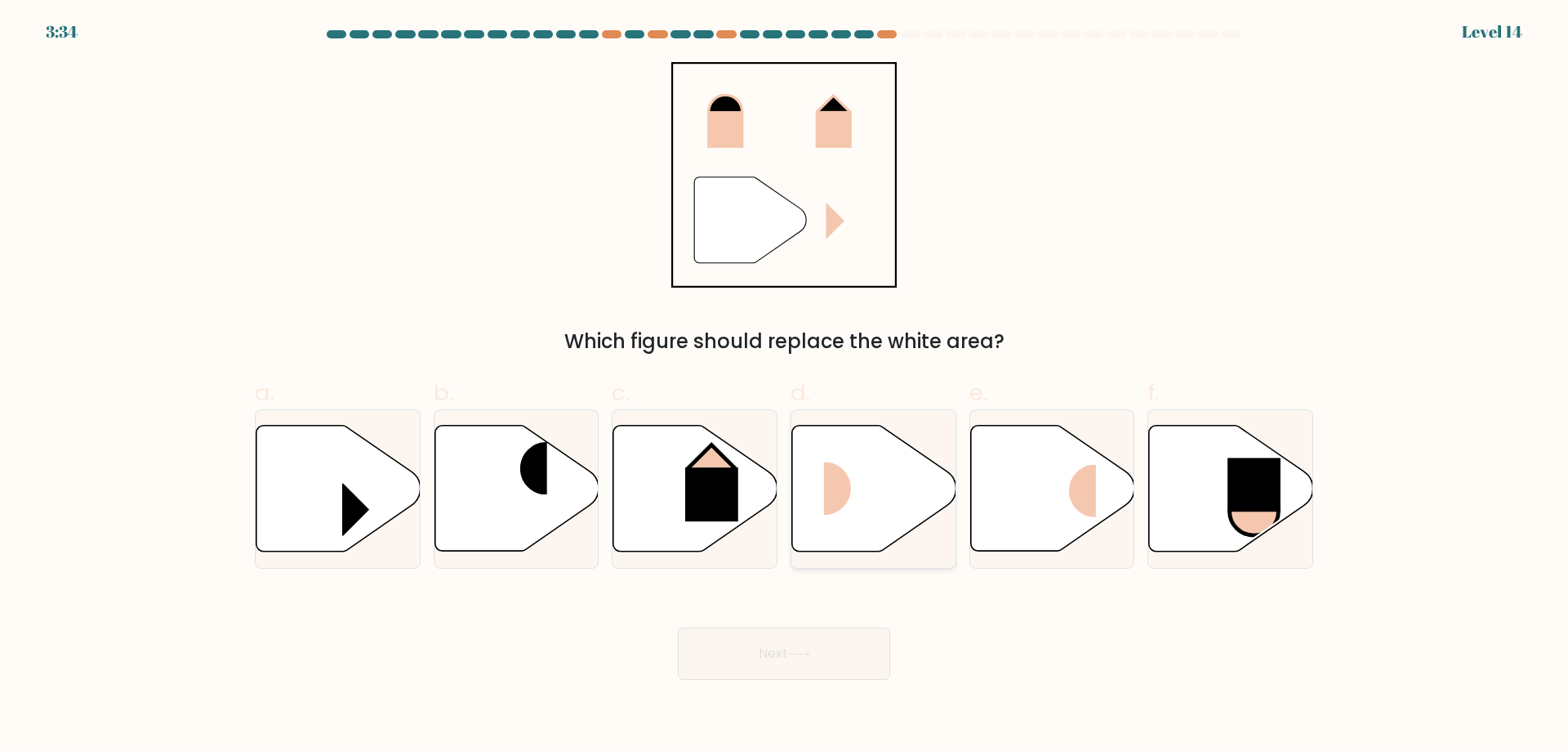
click at [883, 498] on icon at bounding box center [874, 488] width 164 height 126
click at [785, 386] on input "d." at bounding box center [784, 381] width 1 height 11
radio input "true"
click at [864, 654] on button "Next" at bounding box center [784, 654] width 212 height 53
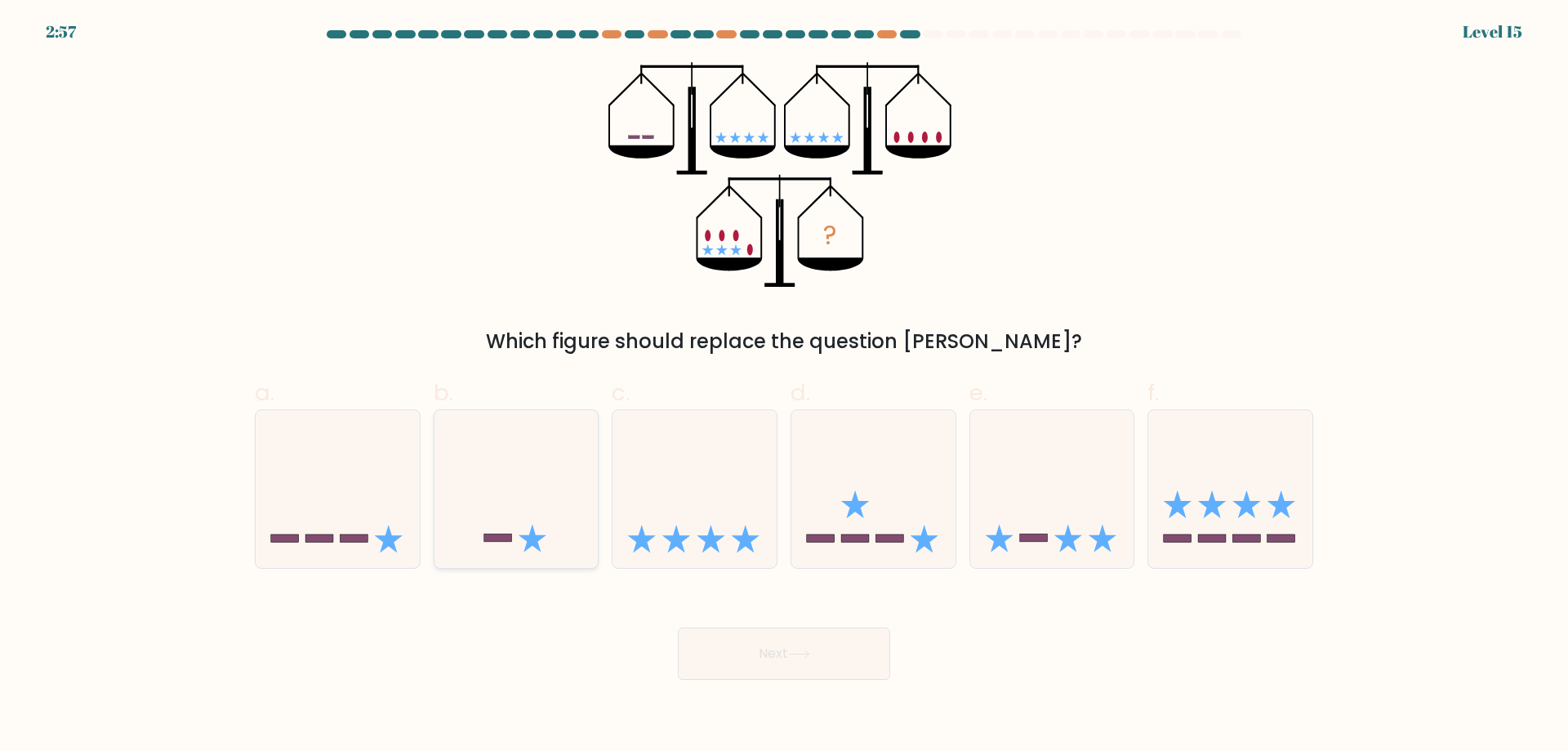
click at [551, 527] on icon at bounding box center [516, 489] width 164 height 136
click at [784, 386] on input "b." at bounding box center [784, 381] width 1 height 11
radio input "true"
click at [1059, 484] on icon at bounding box center [1052, 489] width 164 height 136
click at [785, 386] on input "e." at bounding box center [784, 381] width 1 height 11
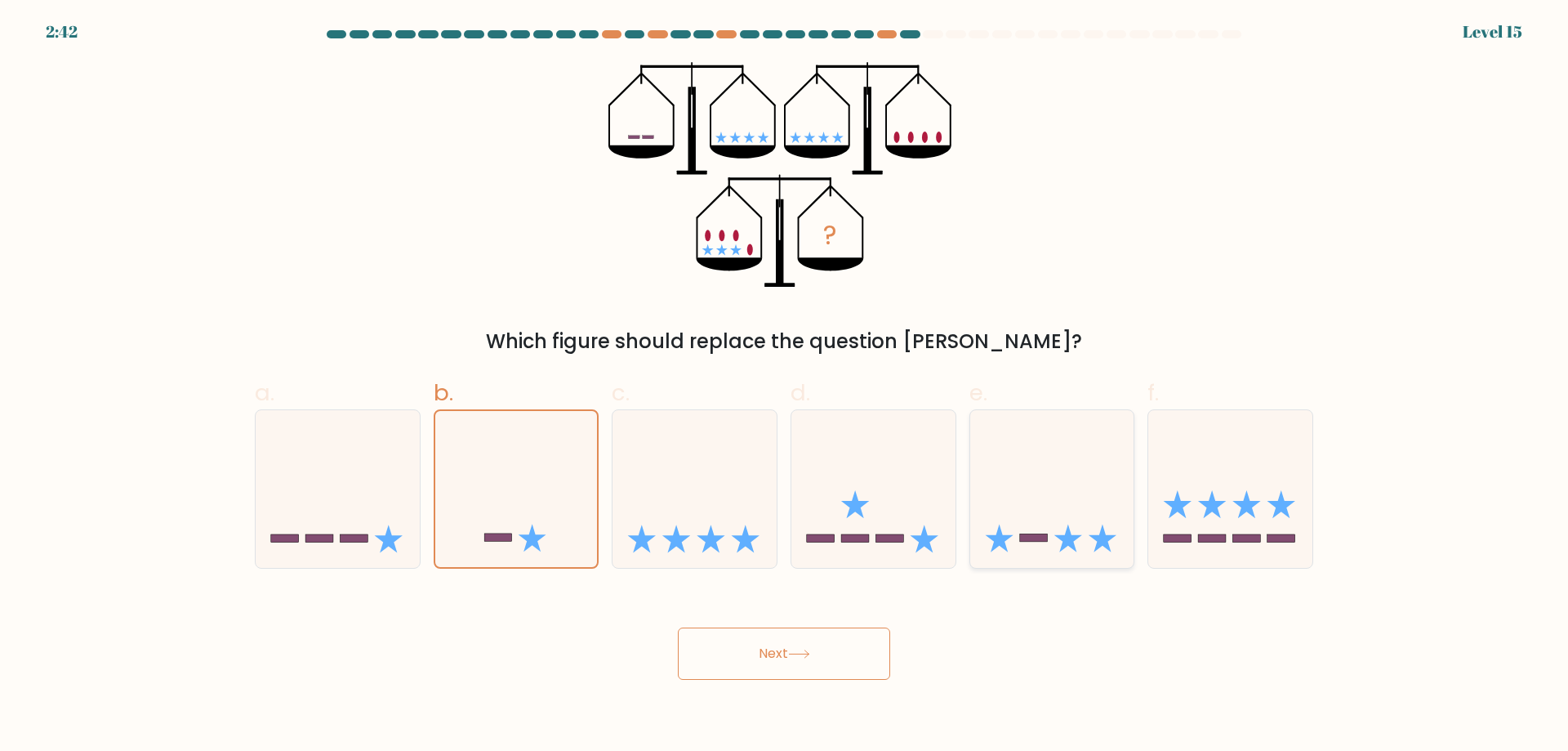
radio input "true"
click at [1277, 519] on icon at bounding box center [1230, 489] width 164 height 136
click at [785, 386] on input "f." at bounding box center [784, 381] width 1 height 11
radio input "true"
click at [827, 652] on button "Next" at bounding box center [784, 654] width 212 height 53
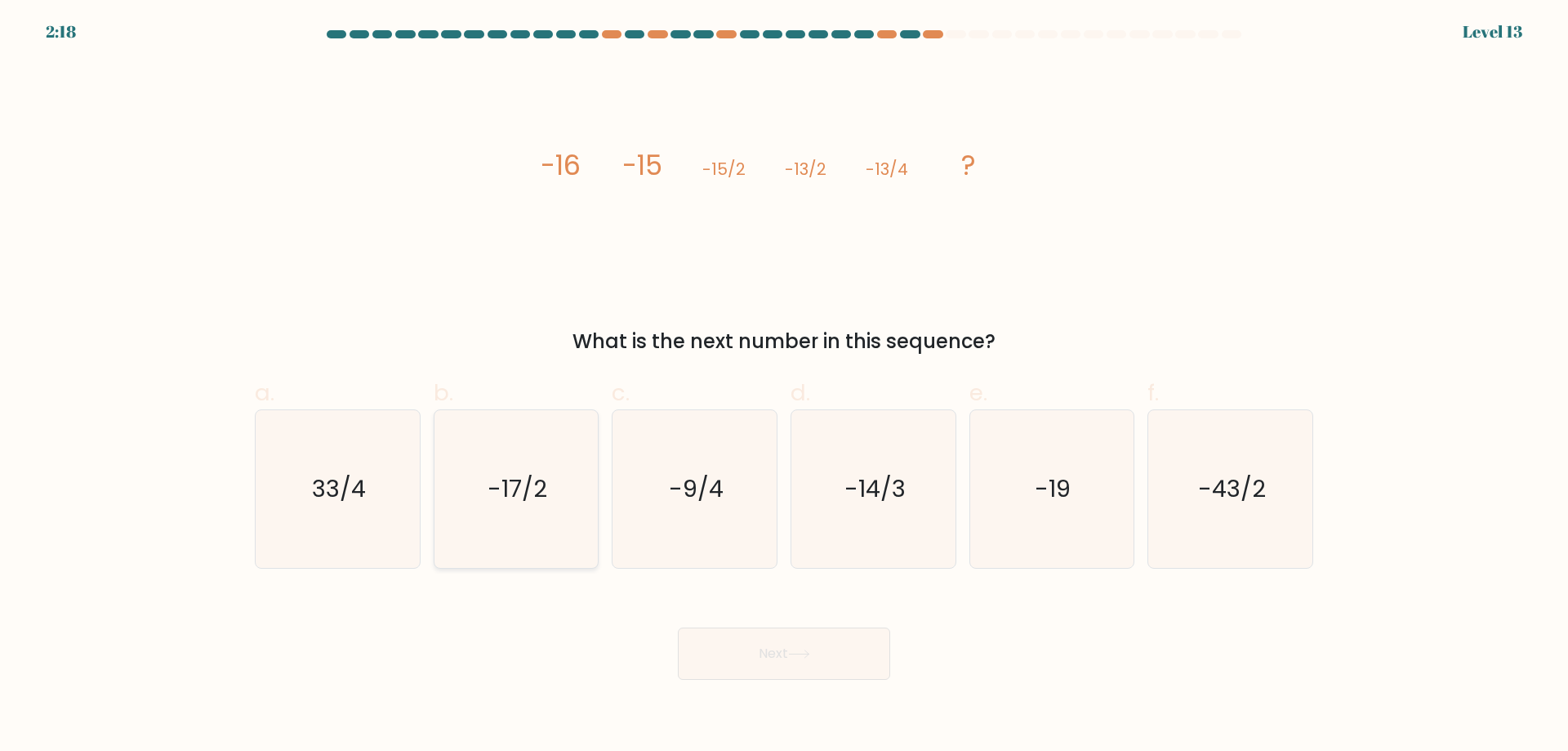
click at [546, 508] on icon "-17/2" at bounding box center [516, 489] width 158 height 158
click at [784, 386] on input "b. -17/2" at bounding box center [784, 381] width 1 height 11
radio input "true"
click at [794, 651] on icon at bounding box center [799, 654] width 22 height 9
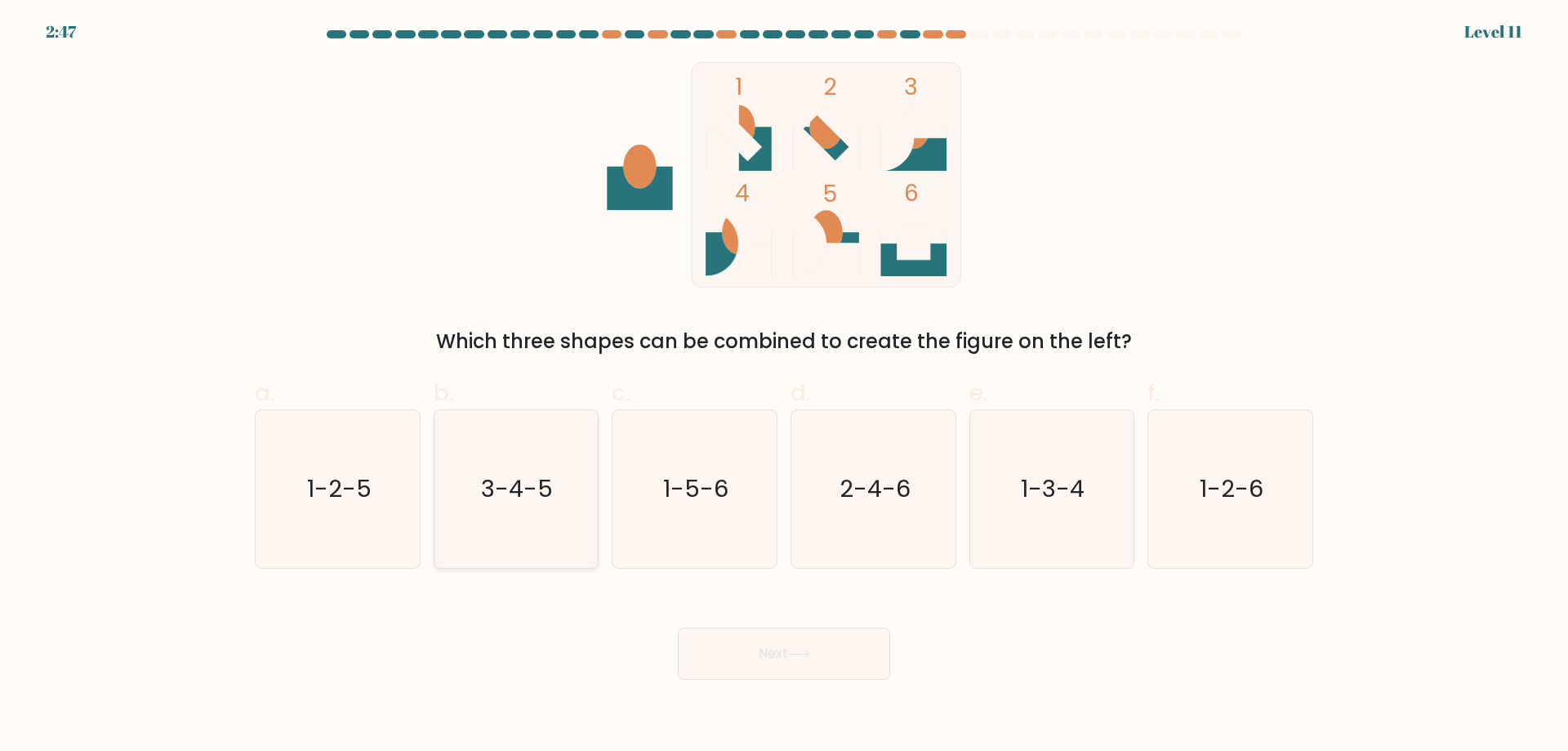
drag, startPoint x: 482, startPoint y: 534, endPoint x: 531, endPoint y: 545, distance: 50.2
click at [483, 534] on icon "3-4-5" at bounding box center [516, 489] width 158 height 158
click at [784, 386] on input "b. 3-4-5" at bounding box center [784, 381] width 1 height 11
radio input "true"
click at [855, 655] on button "Next" at bounding box center [784, 654] width 212 height 53
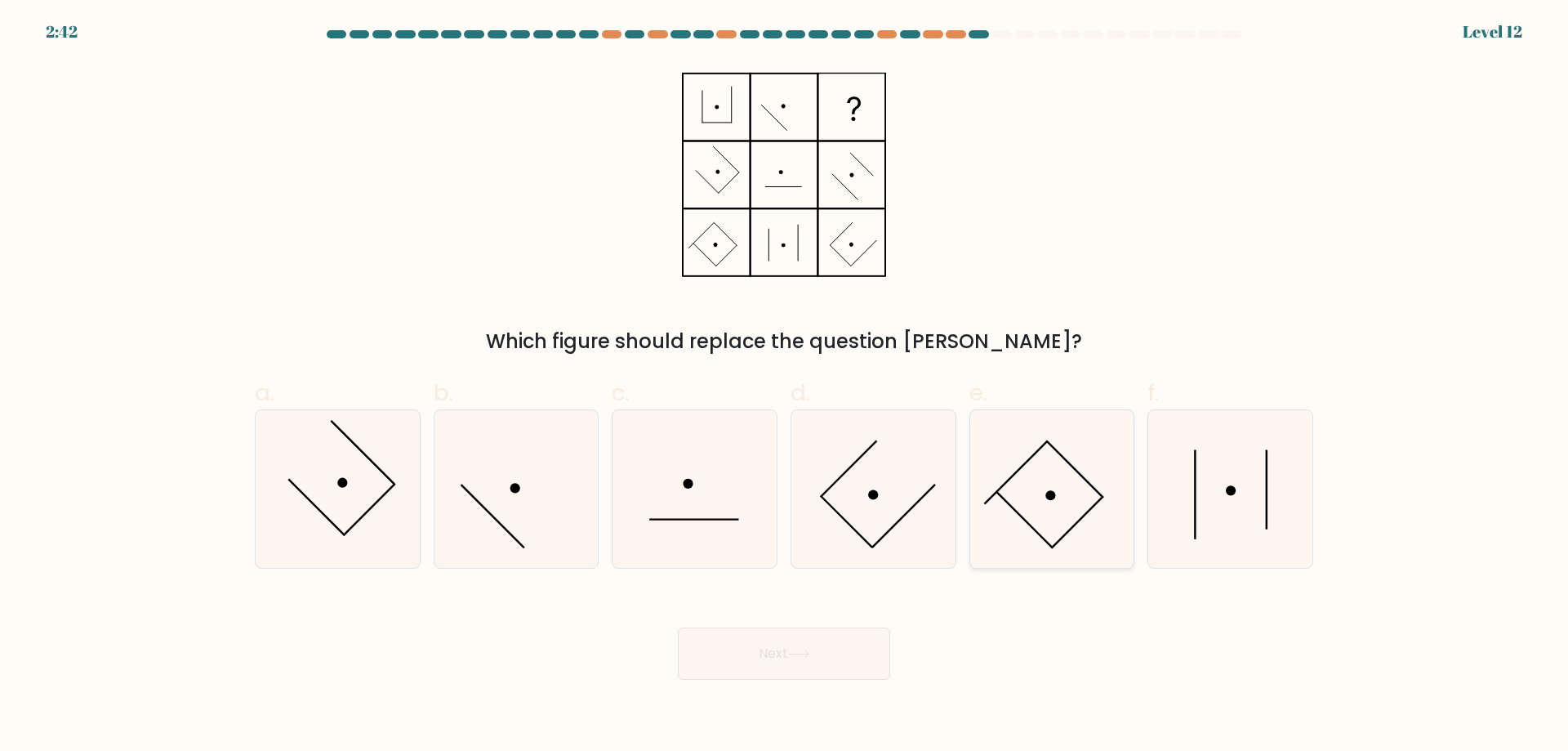
click at [1066, 463] on icon at bounding box center [1052, 489] width 158 height 158
click at [785, 386] on input "e." at bounding box center [784, 381] width 1 height 11
radio input "true"
click at [810, 656] on icon at bounding box center [799, 654] width 22 height 9
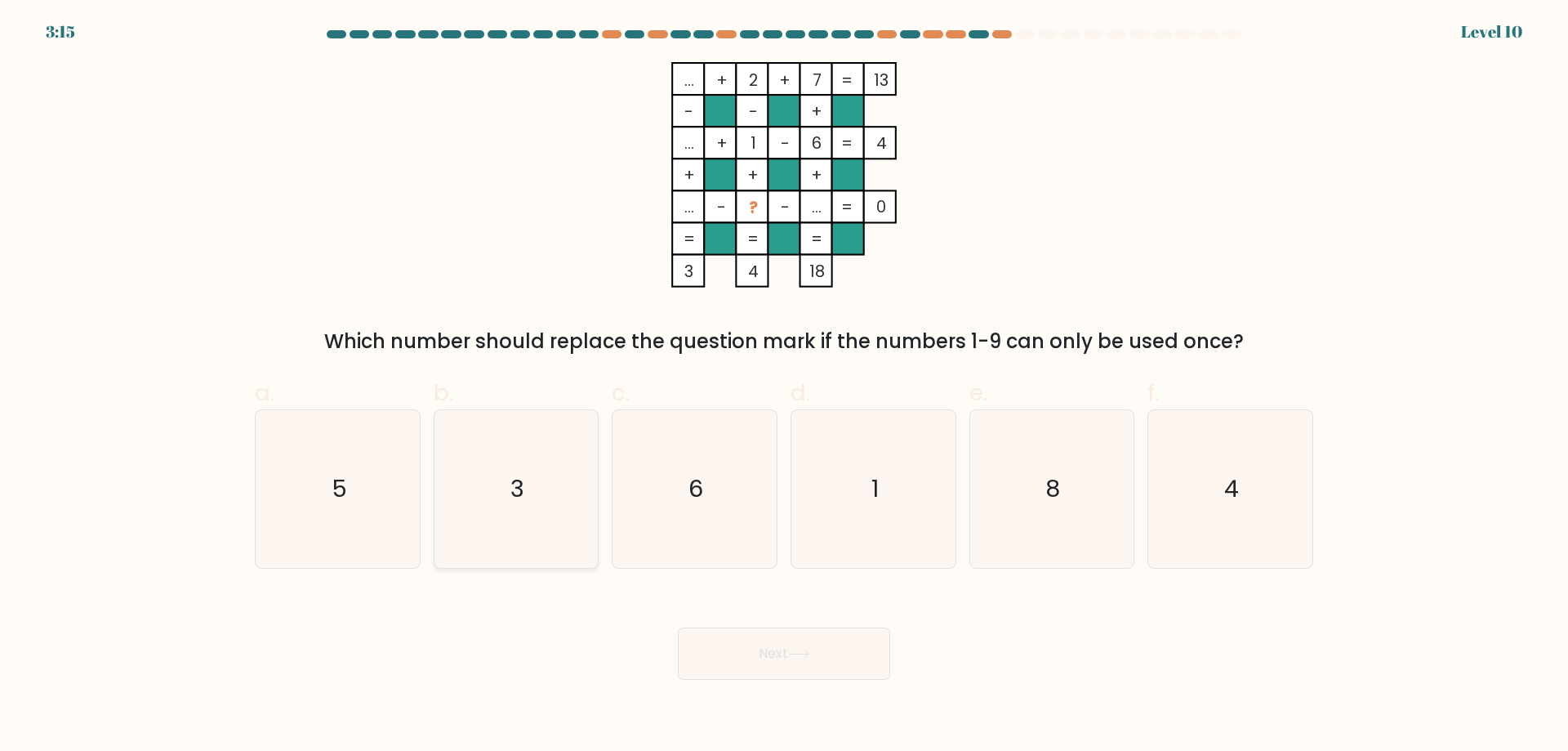
click at [547, 465] on icon "3" at bounding box center [516, 489] width 158 height 158
click at [784, 386] on input "b. 3" at bounding box center [784, 381] width 1 height 11
radio input "true"
click at [841, 640] on button "Next" at bounding box center [784, 654] width 212 height 53
click at [800, 658] on icon at bounding box center [799, 654] width 22 height 9
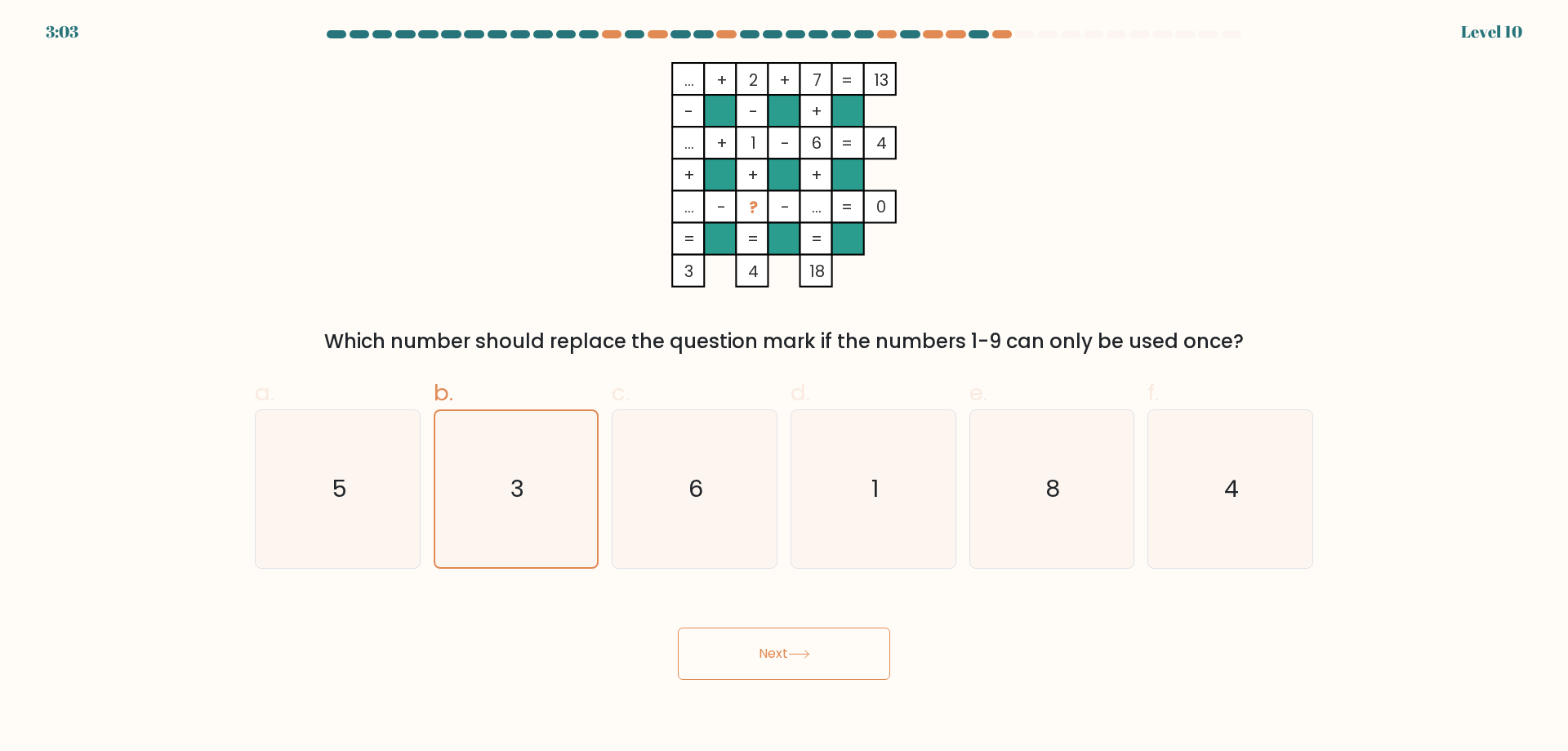
click at [785, 189] on rect at bounding box center [784, 174] width 32 height 32
click at [796, 657] on icon at bounding box center [799, 654] width 22 height 9
click at [256, 95] on div "... + 2 + 7 13 - - + ... + 1 - 6 4 + + + ... - ? - ... = 0 = = = = 3 4 18 = Whi…" at bounding box center [784, 209] width 1078 height 294
click at [895, 44] on div at bounding box center [784, 37] width 1078 height 15
click at [1493, 109] on form at bounding box center [784, 355] width 1568 height 649
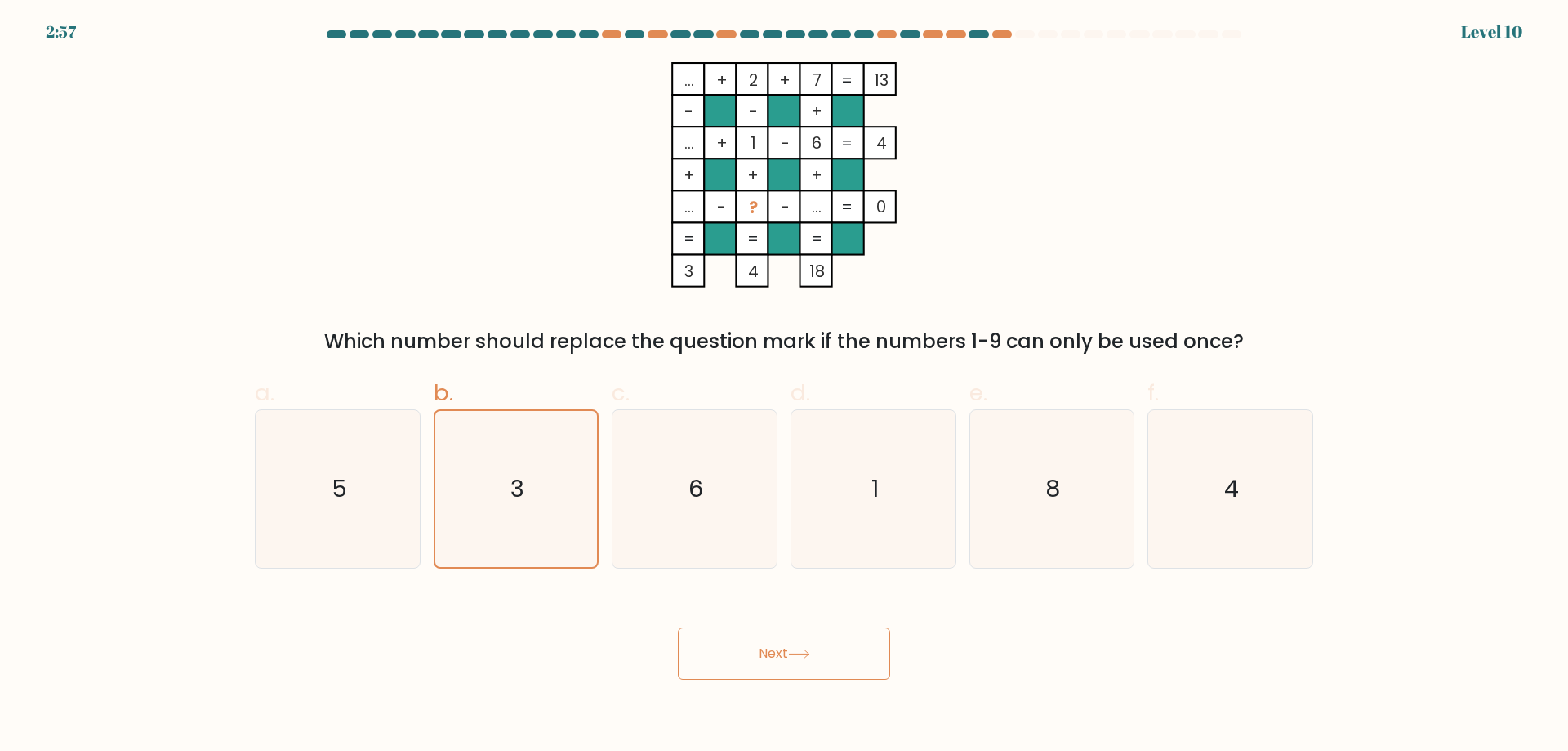
click at [812, 654] on button "Next" at bounding box center [784, 654] width 212 height 53
click at [525, 466] on icon "3" at bounding box center [516, 489] width 156 height 156
click at [784, 386] on input "b. 3" at bounding box center [784, 381] width 1 height 11
click at [769, 628] on button "Next" at bounding box center [784, 654] width 212 height 53
click at [739, 444] on icon "6" at bounding box center [695, 489] width 158 height 158
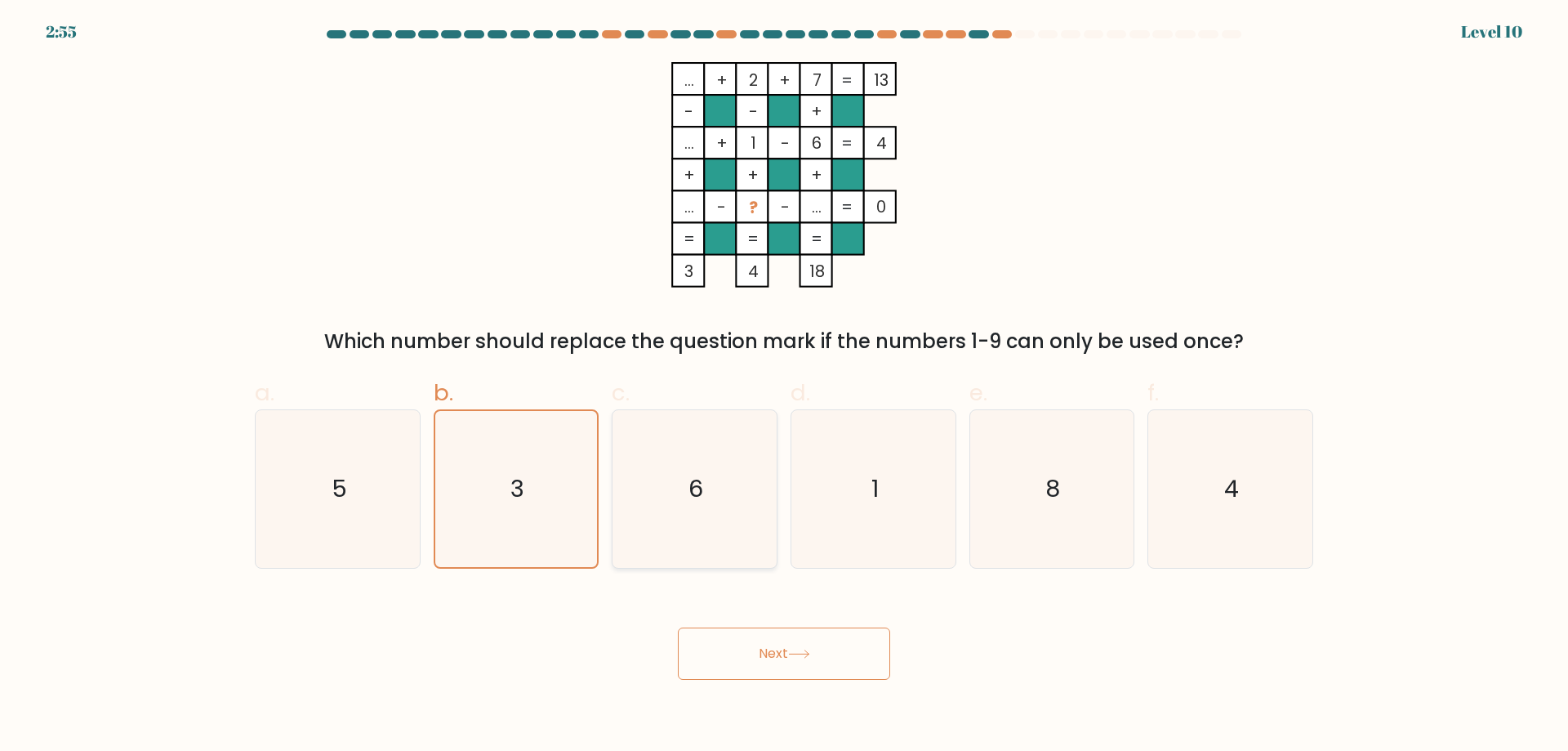
click at [784, 386] on input "c. 6" at bounding box center [784, 381] width 1 height 11
radio input "true"
click at [487, 470] on icon "3" at bounding box center [516, 489] width 158 height 158
click at [784, 386] on input "b. 3" at bounding box center [784, 381] width 1 height 11
radio input "true"
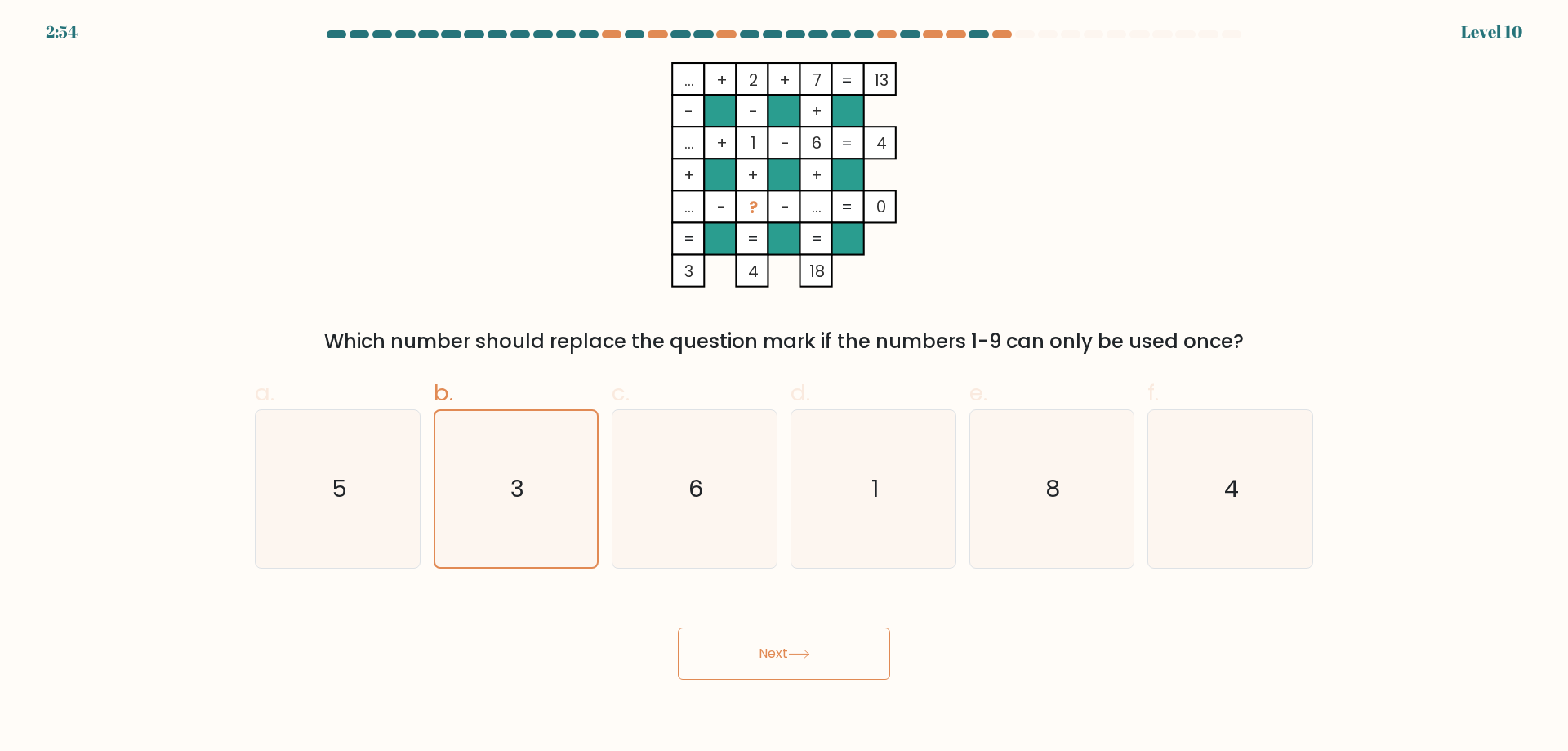
click at [751, 655] on button "Next" at bounding box center [784, 654] width 212 height 53
click at [771, 658] on button "Next" at bounding box center [784, 654] width 212 height 53
click at [775, 654] on button "Next" at bounding box center [784, 654] width 212 height 53
click at [773, 658] on button "Next" at bounding box center [784, 654] width 212 height 53
click at [769, 655] on button "Next" at bounding box center [784, 654] width 212 height 53
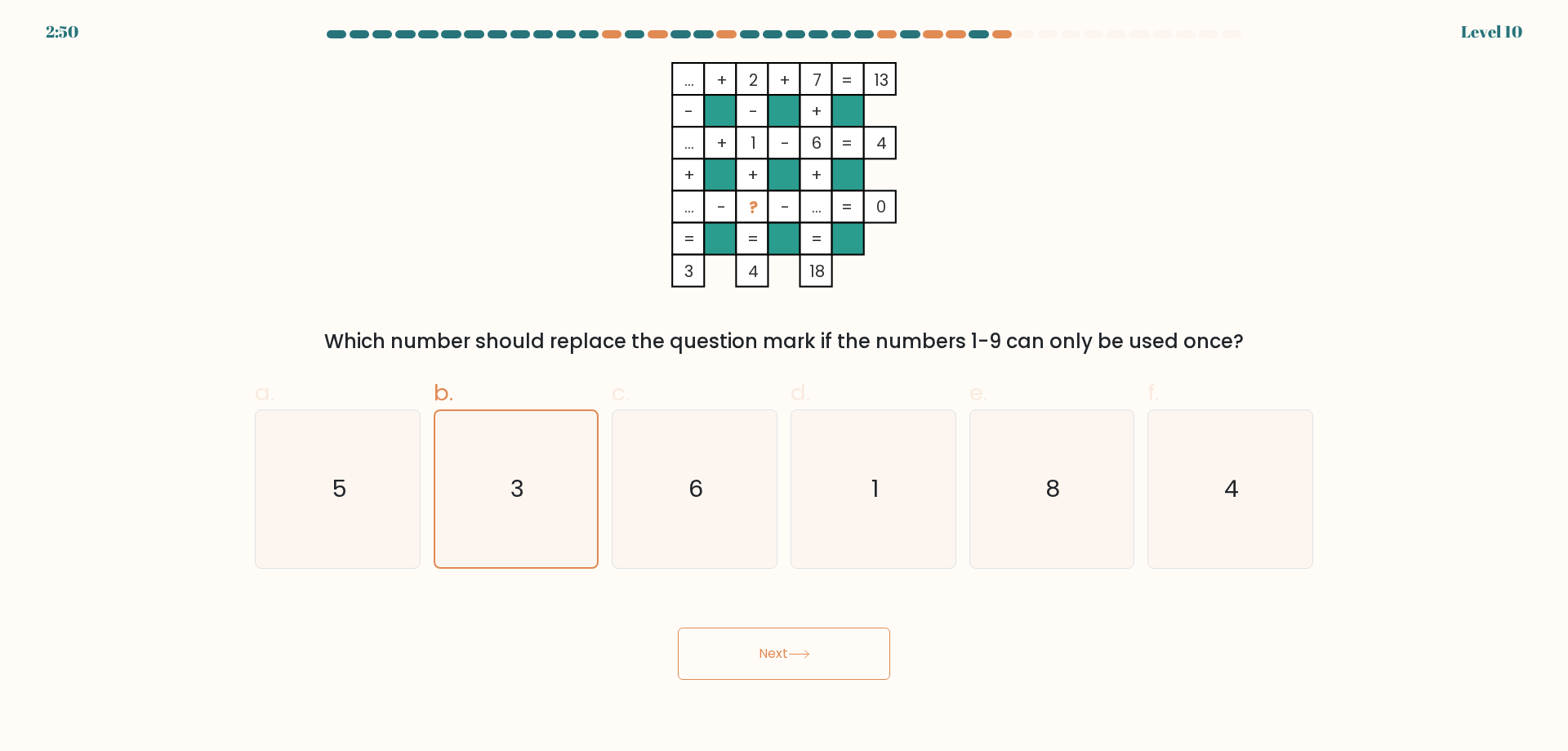
click at [765, 655] on button "Next" at bounding box center [784, 654] width 212 height 53
click at [842, 17] on div "2:49 Level 10" at bounding box center [784, 10] width 1568 height 20
click at [1085, 55] on form at bounding box center [784, 355] width 1568 height 649
click at [1063, 186] on div "... + 2 + 7 13 - - + ... + 1 - 6 4 + + + ... - ? - ... = 0 = = = = 3 4 18 = Whi…" at bounding box center [784, 209] width 1078 height 294
click at [1077, 178] on div "... + 2 + 7 13 - - + ... + 1 - 6 4 + + + ... - ? - ... = 0 = = = = 3 4 18 = Whi…" at bounding box center [784, 209] width 1078 height 294
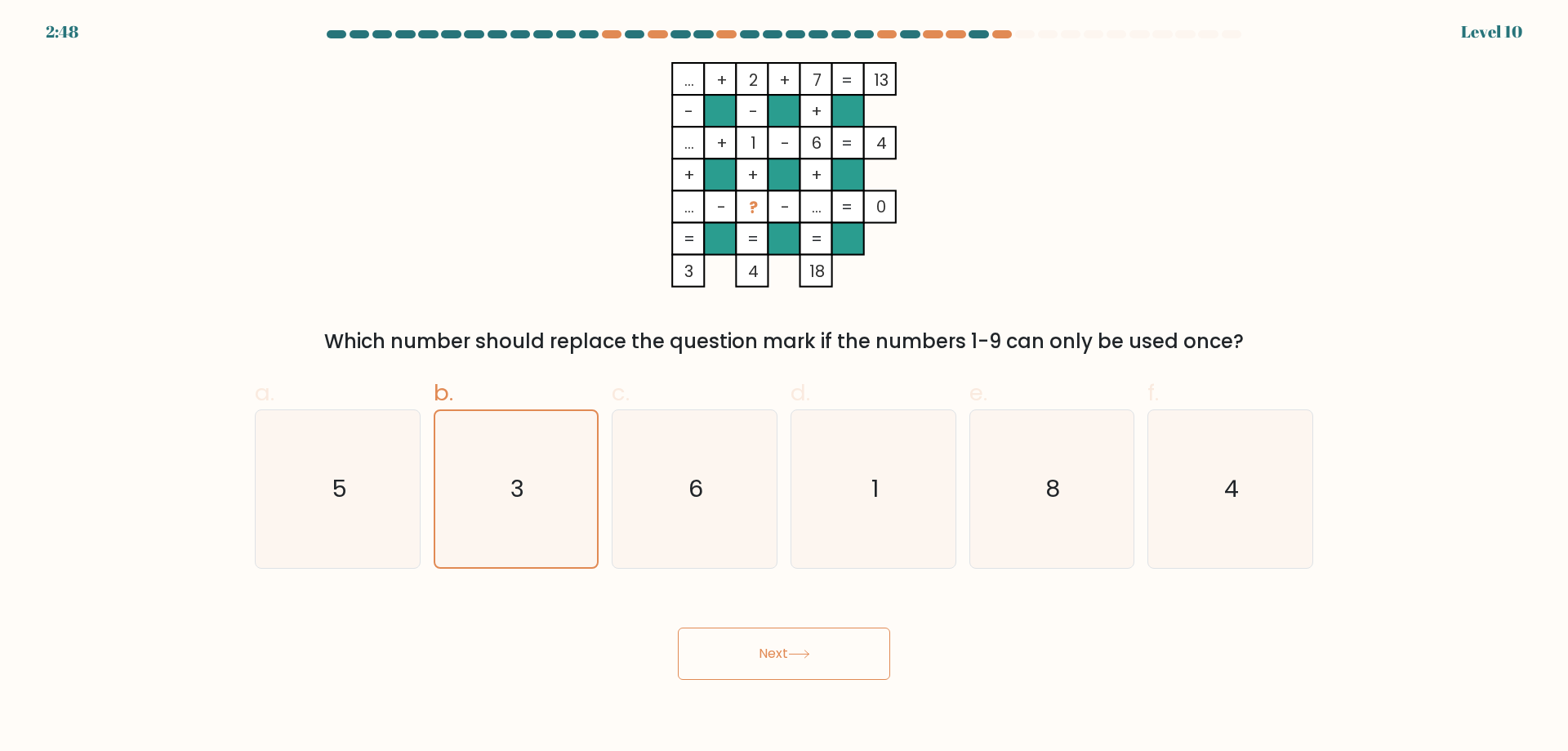
click at [1080, 165] on div "... + 2 + 7 13 - - + ... + 1 - 6 4 + + + ... - ? - ... = 0 = = = = 3 4 18 = Whi…" at bounding box center [784, 209] width 1078 height 294
drag, startPoint x: 1074, startPoint y: 133, endPoint x: 1085, endPoint y: 125, distance: 13.6
click at [1076, 130] on div "... + 2 + 7 13 - - + ... + 1 - 6 4 + + + ... - ? - ... = 0 = = = = 3 4 18 = Whi…" at bounding box center [784, 209] width 1078 height 294
click at [1085, 125] on div "... + 2 + 7 13 - - + ... + 1 - 6 4 + + + ... - ? - ... = 0 = = = = 3 4 18 = Whi…" at bounding box center [784, 209] width 1078 height 294
click at [1085, 124] on div "... + 2 + 7 13 - - + ... + 1 - 6 4 + + + ... - ? - ... = 0 = = = = 3 4 18 = Whi…" at bounding box center [784, 209] width 1078 height 294
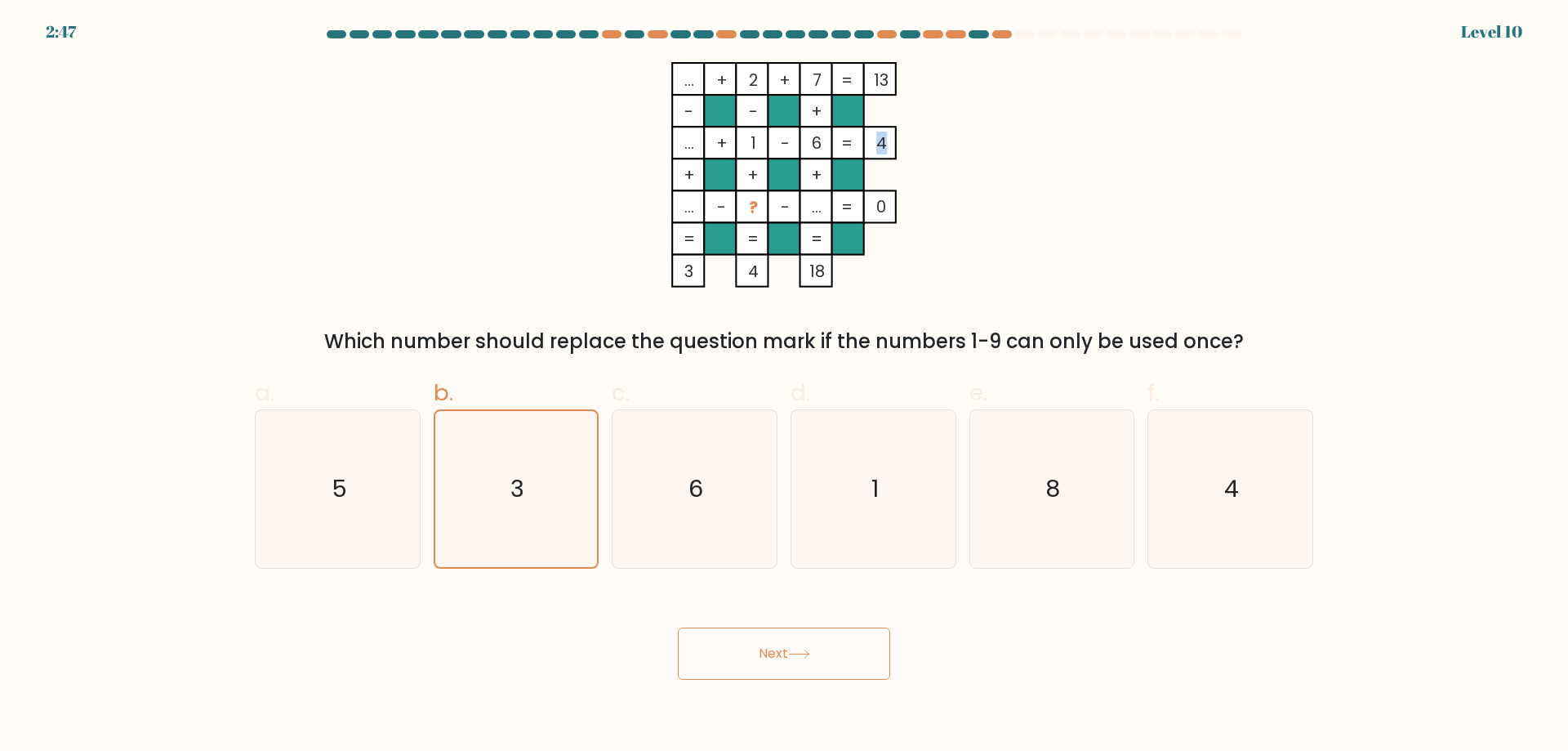
click at [1086, 124] on div "... + 2 + 7 13 - - + ... + 1 - 6 4 + + + ... - ? - ... = 0 = = = = 3 4 18 = Whi…" at bounding box center [784, 209] width 1078 height 294
click at [957, 233] on icon "... + 2 + 7 13 - - + ... + 1 - 6 4 + + + ... - ? - ... = 0 = = = = 3 4 18 =" at bounding box center [784, 174] width 490 height 226
drag, startPoint x: 530, startPoint y: 498, endPoint x: 554, endPoint y: 497, distance: 24.0
click at [532, 498] on icon "3" at bounding box center [516, 489] width 156 height 156
click at [784, 386] on input "b. 3" at bounding box center [784, 381] width 1 height 11
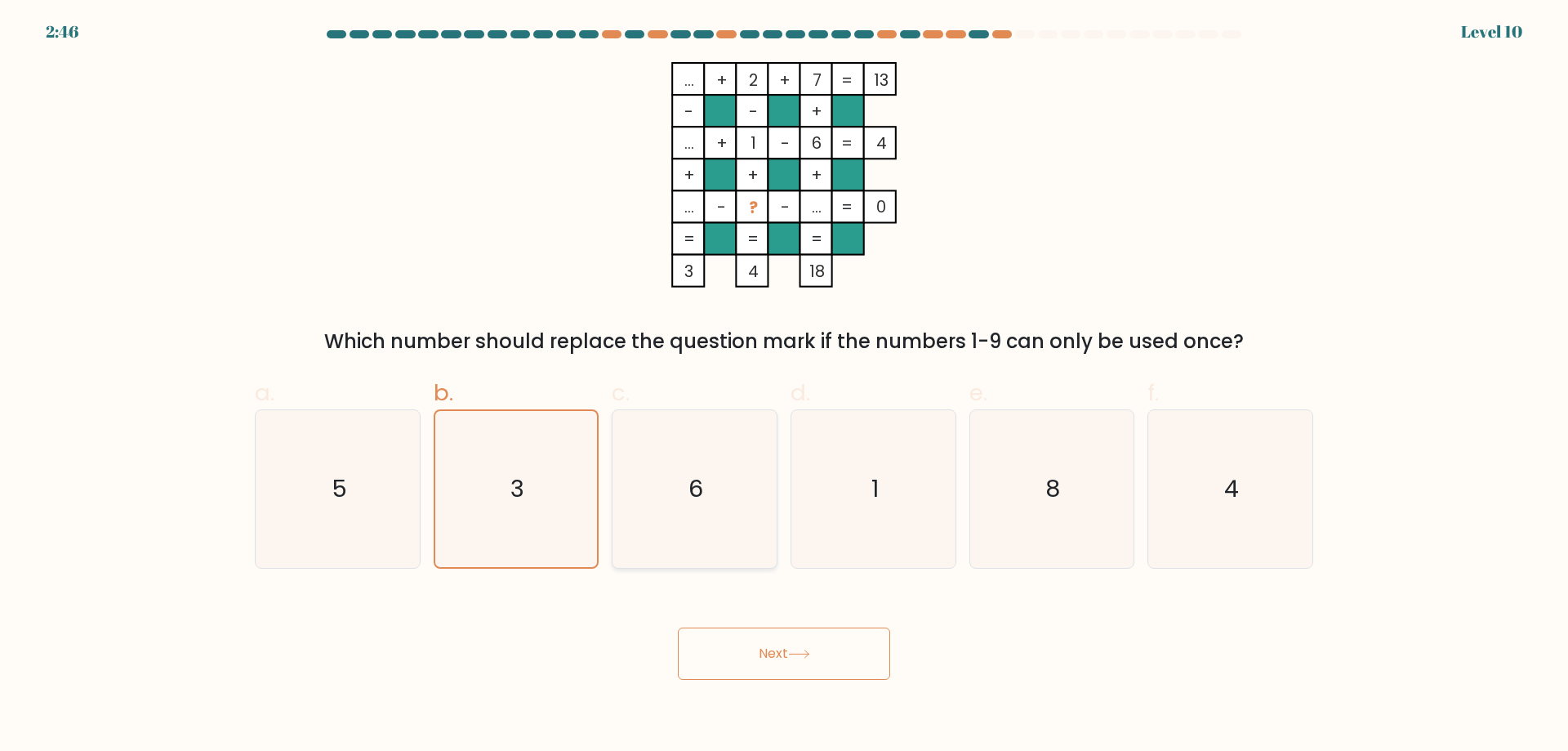
drag, startPoint x: 734, startPoint y: 486, endPoint x: 725, endPoint y: 490, distance: 9.8
click at [735, 486] on icon "6" at bounding box center [695, 489] width 158 height 158
click at [784, 386] on input "c. 6" at bounding box center [784, 381] width 1 height 11
radio input "true"
drag, startPoint x: 537, startPoint y: 496, endPoint x: 565, endPoint y: 498, distance: 28.1
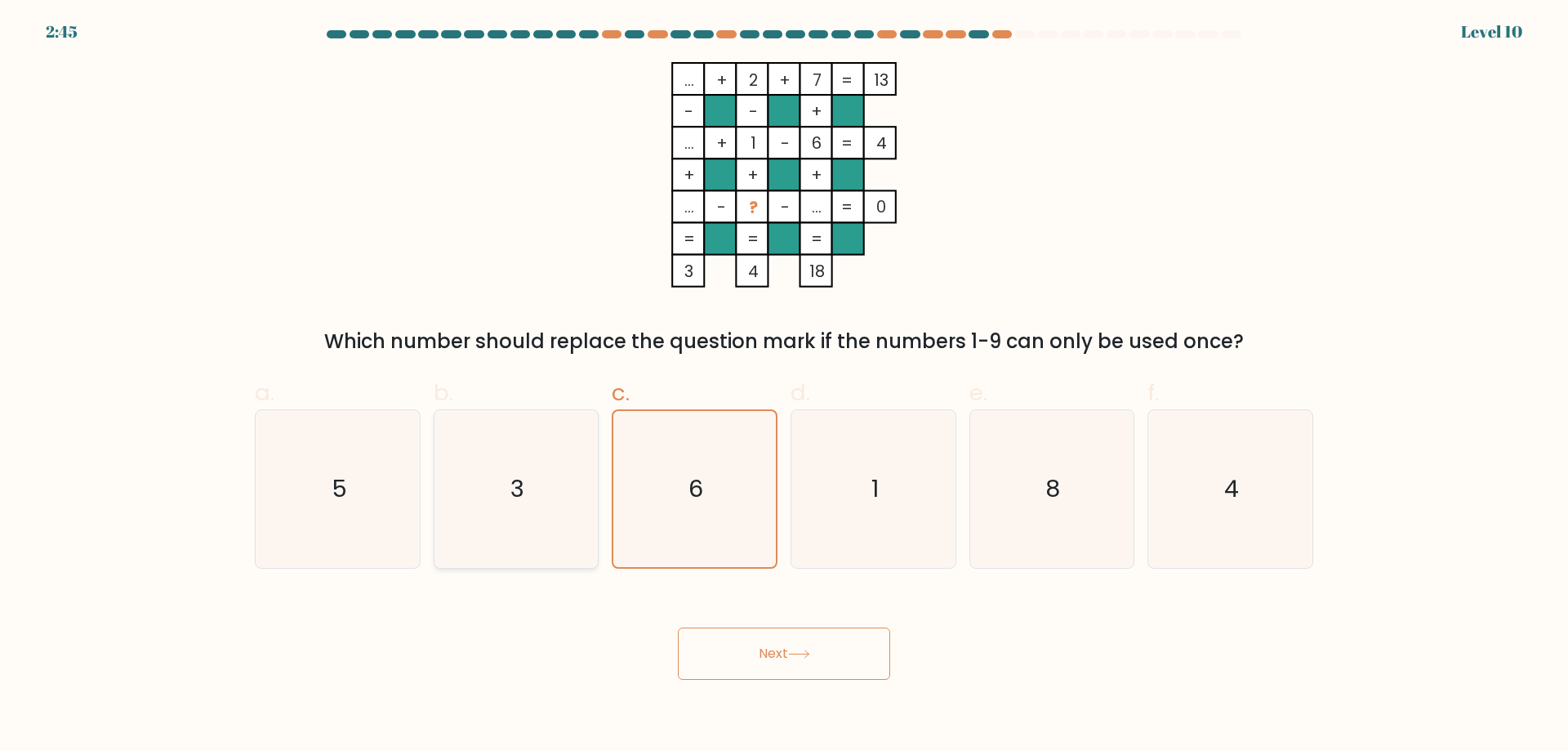
click at [538, 495] on icon "3" at bounding box center [516, 489] width 158 height 158
click at [784, 386] on input "b. 3" at bounding box center [784, 381] width 1 height 11
radio input "true"
click at [818, 642] on button "Next" at bounding box center [784, 654] width 212 height 53
click at [811, 646] on button "Next" at bounding box center [784, 654] width 212 height 53
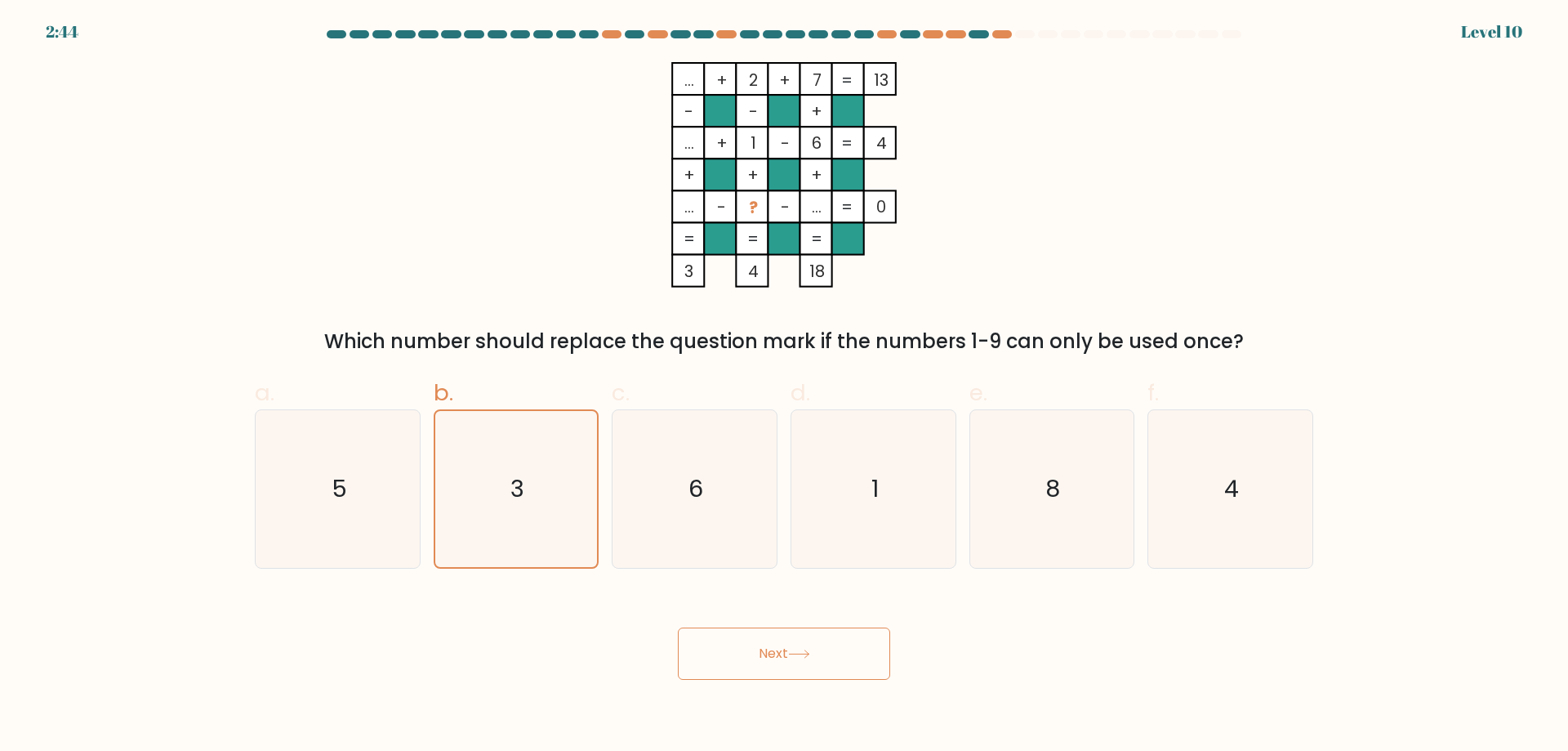
click at [818, 639] on button "Next" at bounding box center [784, 654] width 212 height 53
drag, startPoint x: 811, startPoint y: 636, endPoint x: 805, endPoint y: 602, distance: 34.5
click at [814, 630] on button "Next" at bounding box center [784, 654] width 212 height 53
click at [1136, 223] on div "... + 2 + 7 13 - - + ... + 1 - 6 4 + + + ... - ? - ... = 0 = = = = 3 4 18 = Whi…" at bounding box center [784, 209] width 1078 height 294
click at [517, 469] on icon "3" at bounding box center [516, 489] width 156 height 156
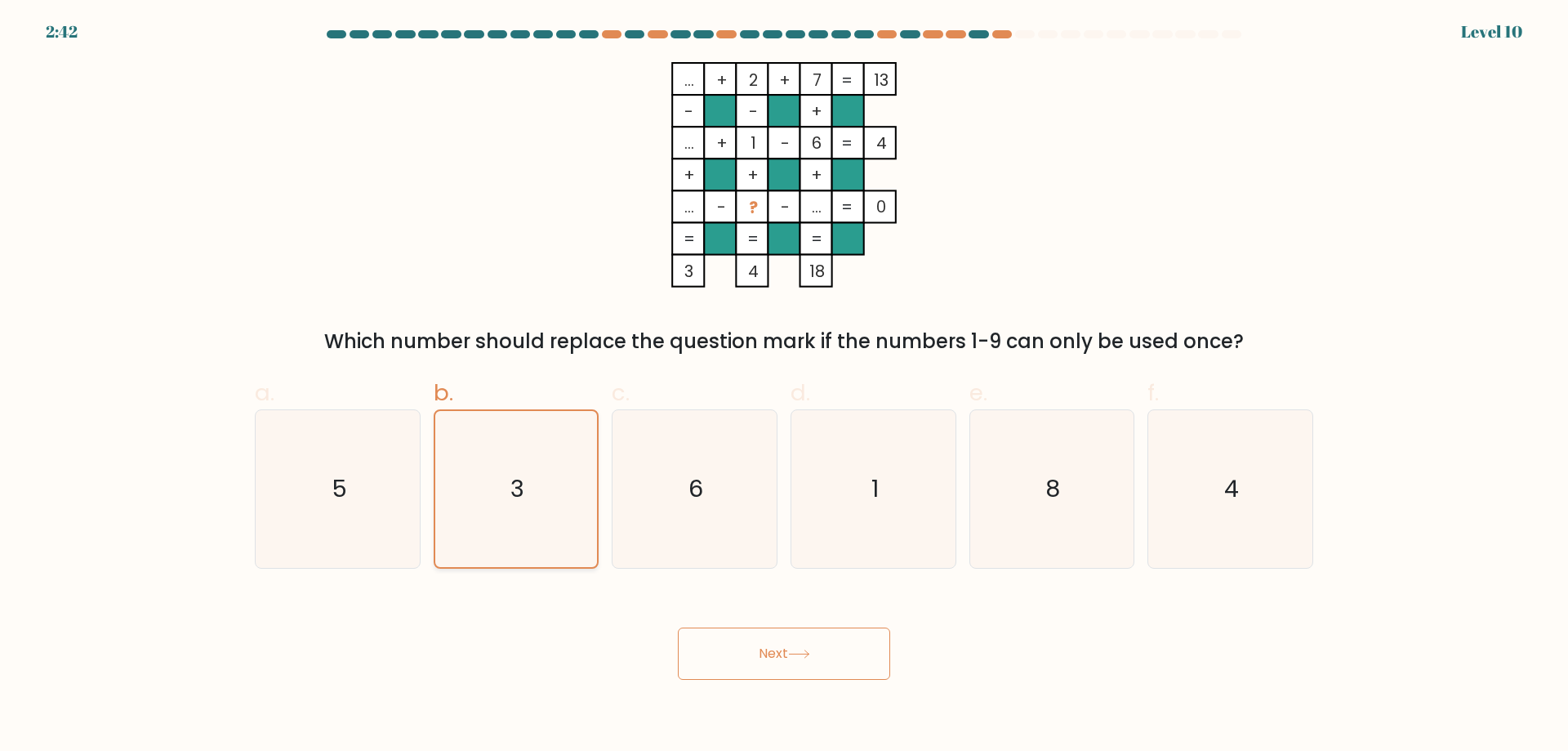
click at [784, 386] on input "b. 3" at bounding box center [784, 381] width 1 height 11
click at [792, 666] on button "Next" at bounding box center [784, 654] width 212 height 53
drag, startPoint x: 802, startPoint y: 662, endPoint x: 807, endPoint y: 654, distance: 9.4
click at [810, 654] on button "Next" at bounding box center [784, 654] width 212 height 53
click at [808, 653] on icon at bounding box center [799, 654] width 22 height 9
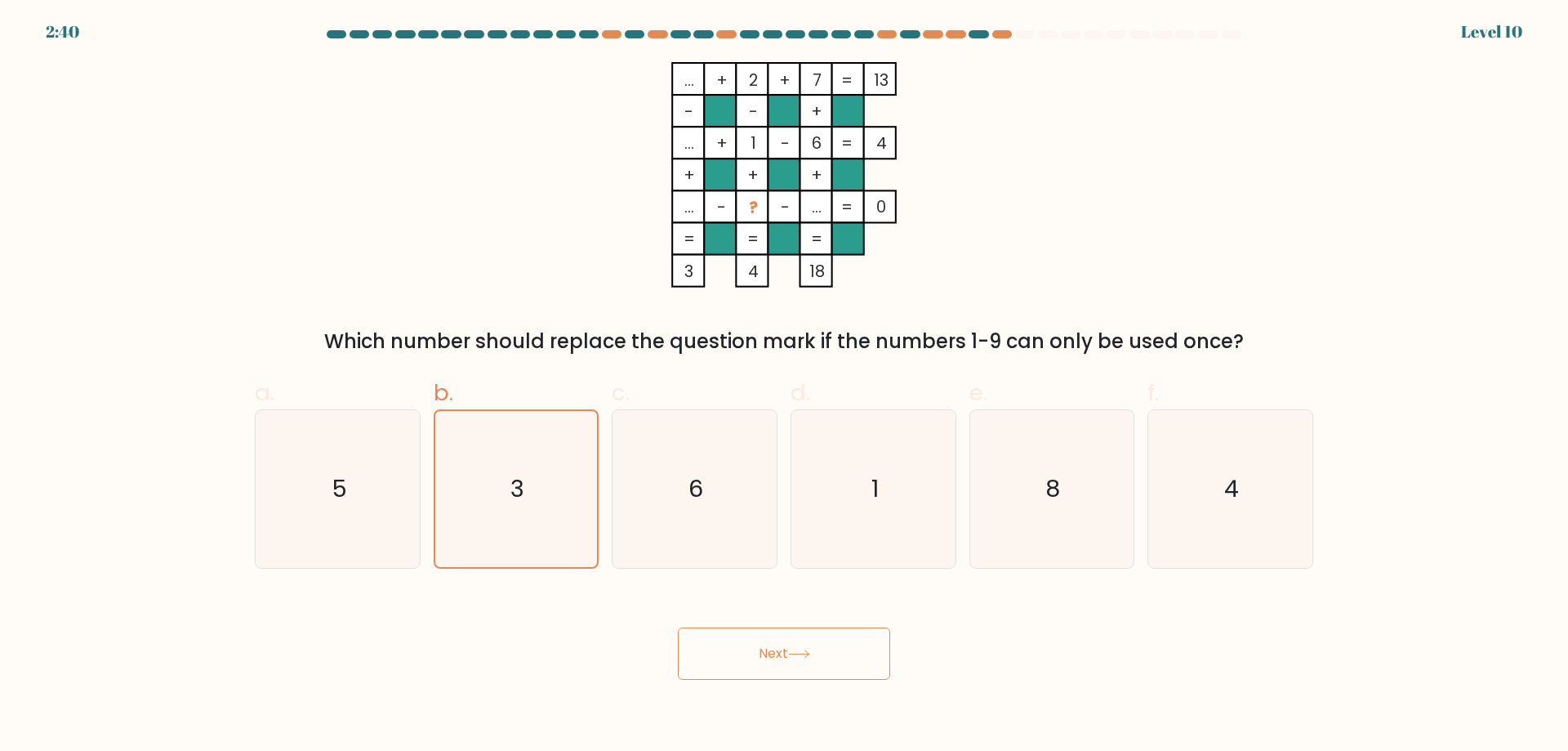
drag, startPoint x: 801, startPoint y: 647, endPoint x: 794, endPoint y: 638, distance: 11.4
click at [799, 646] on button "Next" at bounding box center [784, 654] width 212 height 53
click at [794, 636] on button "Next" at bounding box center [784, 654] width 212 height 53
click at [789, 167] on rect at bounding box center [784, 174] width 32 height 32
drag, startPoint x: 667, startPoint y: 466, endPoint x: 667, endPoint y: 478, distance: 12.0
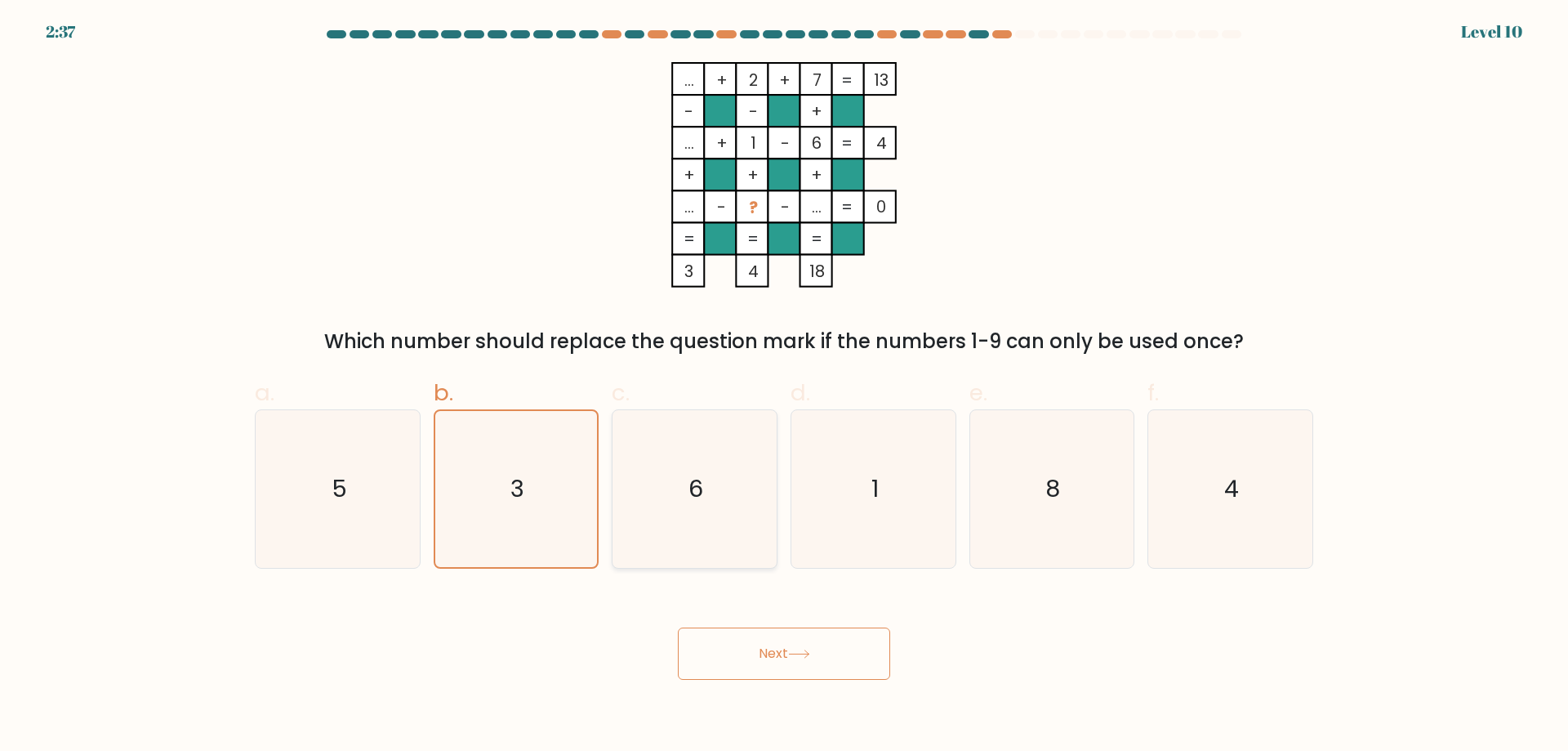
click at [670, 467] on icon "6" at bounding box center [695, 489] width 158 height 158
click at [784, 386] on input "c. 6" at bounding box center [784, 381] width 1 height 11
radio input "true"
click at [1191, 459] on icon "4" at bounding box center [1231, 489] width 158 height 158
click at [785, 386] on input "f. 4" at bounding box center [784, 381] width 1 height 11
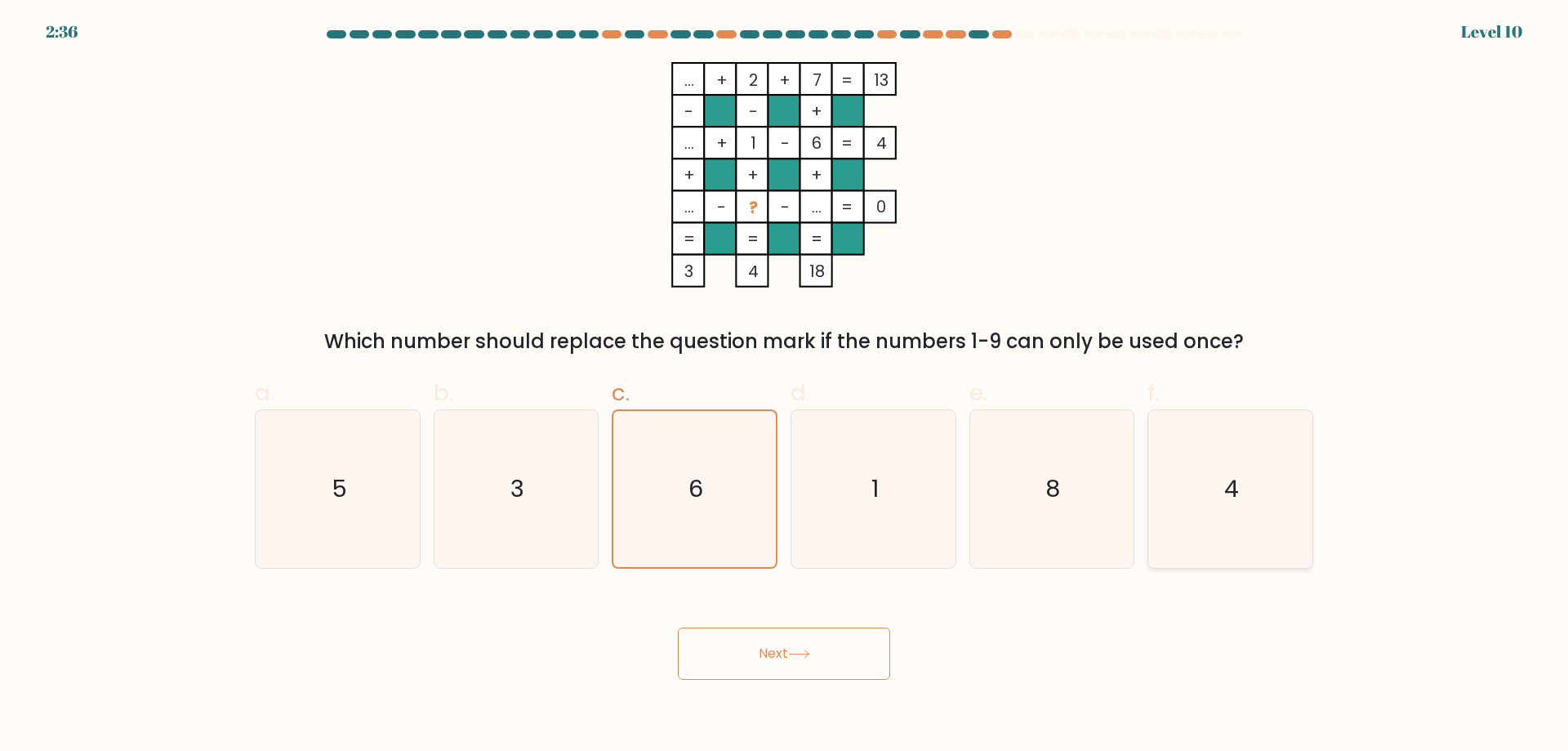
radio input "true"
click at [523, 468] on icon "3" at bounding box center [516, 489] width 158 height 158
click at [784, 386] on input "b. 3" at bounding box center [784, 381] width 1 height 11
radio input "true"
click at [805, 649] on icon at bounding box center [799, 654] width 22 height 9
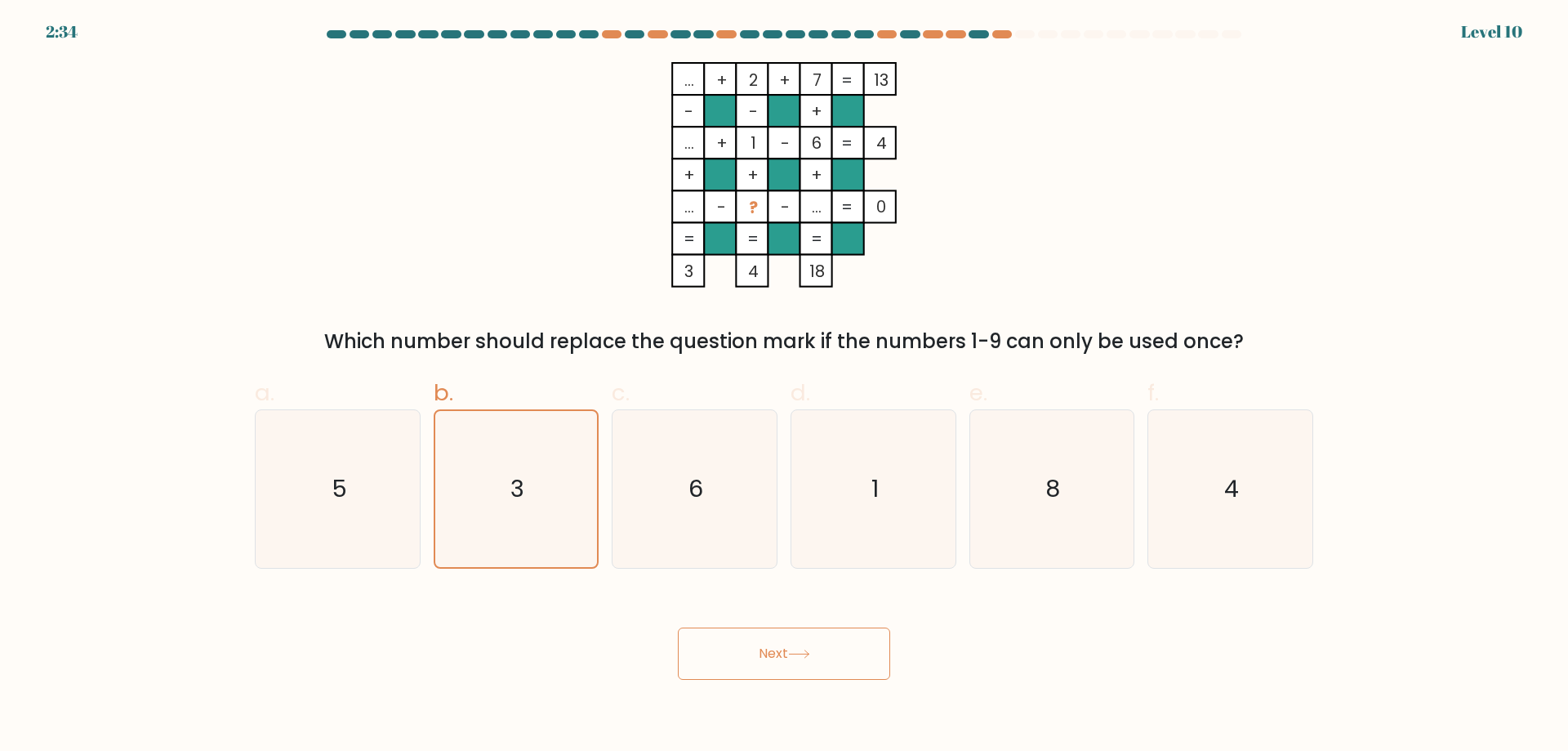
click at [814, 639] on button "Next" at bounding box center [784, 654] width 212 height 53
click at [812, 637] on button "Next" at bounding box center [784, 654] width 212 height 53
click at [810, 636] on button "Next" at bounding box center [784, 654] width 212 height 53
click at [805, 635] on button "Next" at bounding box center [784, 654] width 212 height 53
click at [801, 638] on button "Next" at bounding box center [784, 654] width 212 height 53
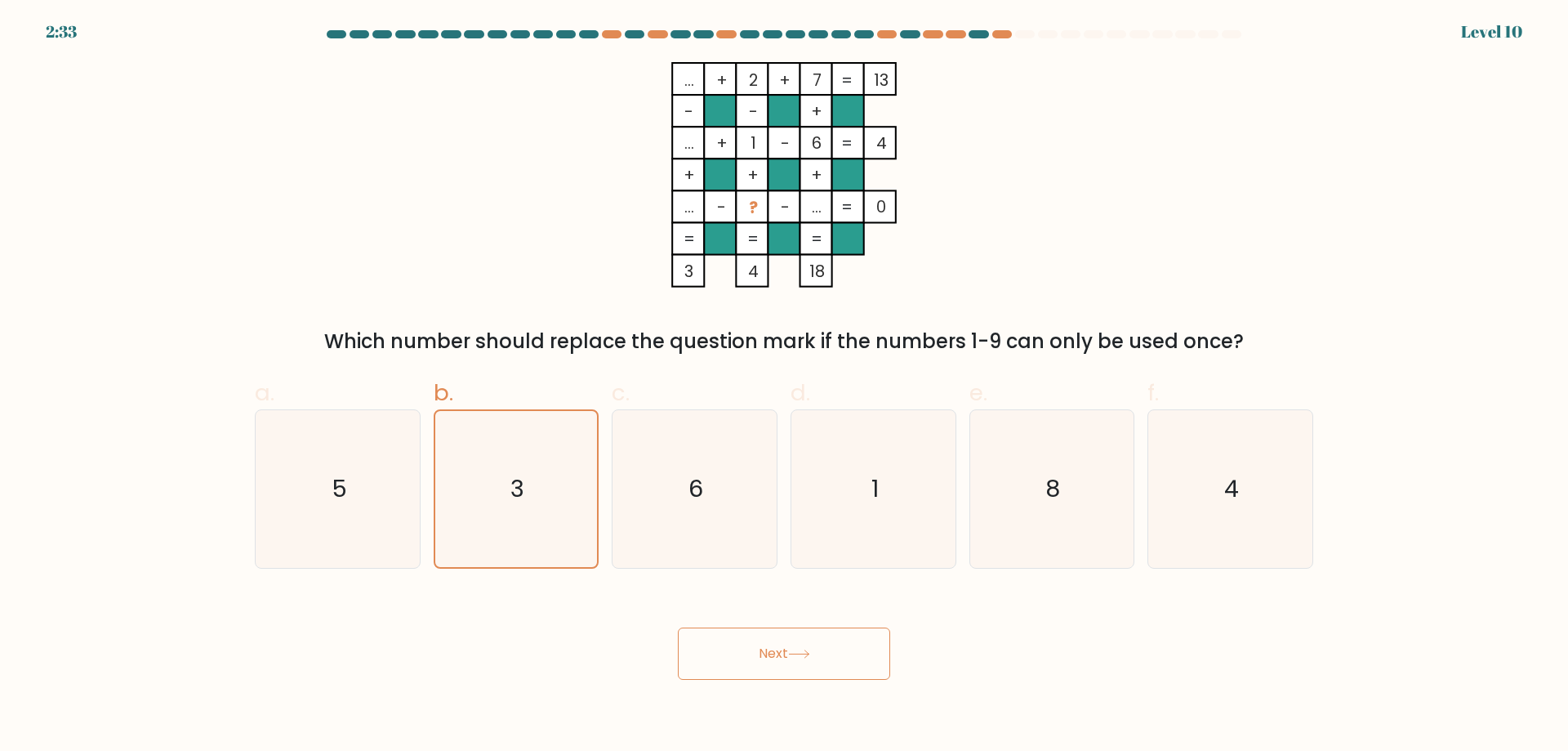
click at [791, 641] on button "Next" at bounding box center [784, 654] width 212 height 53
drag, startPoint x: 734, startPoint y: 579, endPoint x: 619, endPoint y: 613, distance: 119.9
click at [619, 613] on div "Next" at bounding box center [784, 634] width 1078 height 92
click at [751, 639] on button "Next" at bounding box center [784, 654] width 212 height 53
click at [745, 678] on button "Next" at bounding box center [784, 654] width 212 height 53
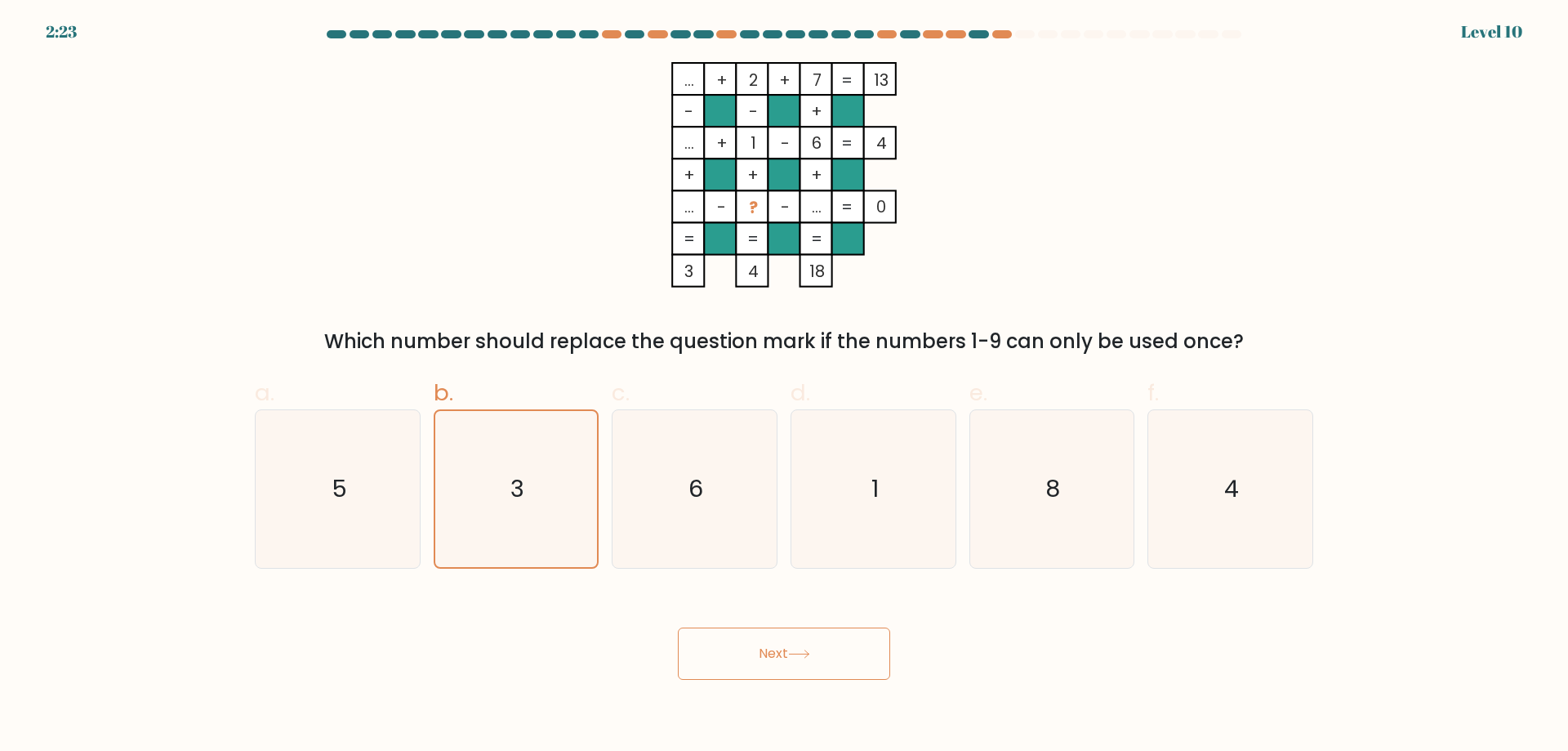
click at [753, 659] on button "Next" at bounding box center [784, 654] width 212 height 53
click at [786, 639] on button "Next" at bounding box center [784, 654] width 212 height 53
click at [771, 647] on button "Next" at bounding box center [784, 654] width 212 height 53
drag, startPoint x: 761, startPoint y: 639, endPoint x: 725, endPoint y: 606, distance: 48.8
click at [724, 606] on div "Next" at bounding box center [784, 634] width 1078 height 92
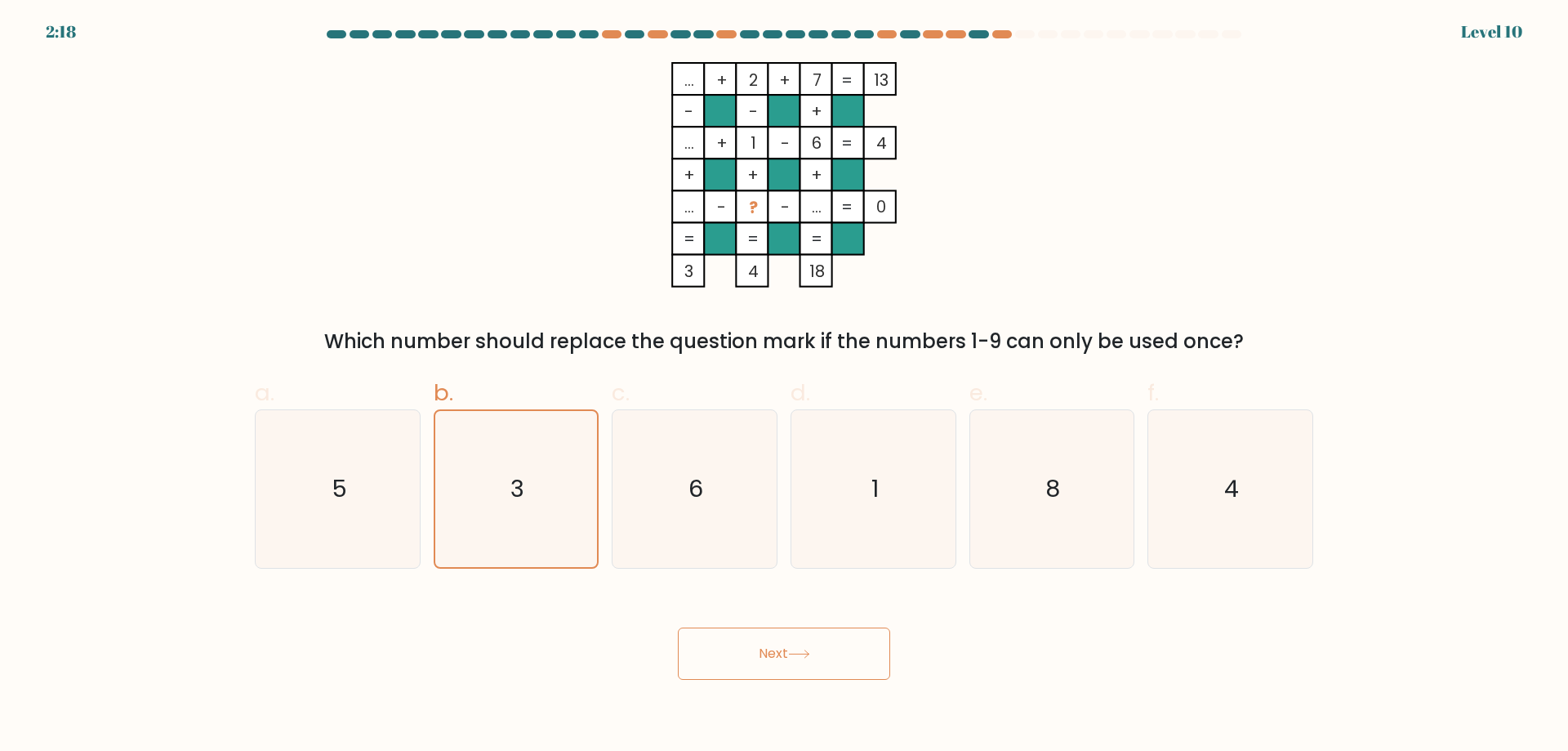
click at [760, 645] on button "Next" at bounding box center [784, 654] width 212 height 53
click at [821, 638] on button "Next" at bounding box center [784, 654] width 212 height 53
click at [465, 498] on icon "3" at bounding box center [516, 489] width 156 height 156
click at [784, 386] on input "b. 3" at bounding box center [784, 381] width 1 height 11
click at [734, 655] on button "Next" at bounding box center [784, 654] width 212 height 53
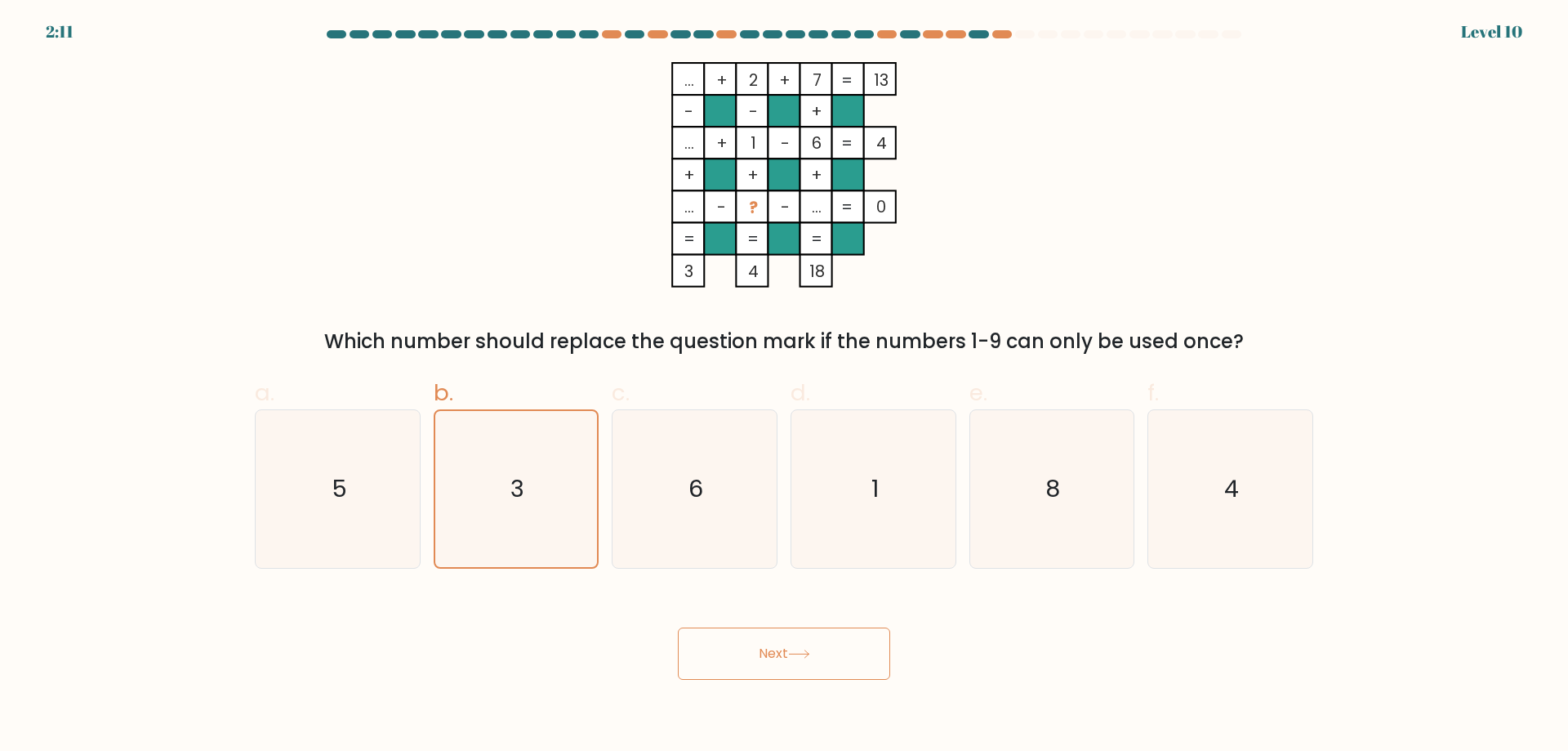
click at [760, 663] on button "Next" at bounding box center [784, 654] width 212 height 53
click at [826, 658] on button "Next" at bounding box center [784, 654] width 212 height 53
click at [509, 493] on icon "3" at bounding box center [516, 489] width 156 height 156
click at [784, 386] on input "b. 3" at bounding box center [784, 381] width 1 height 11
click at [735, 636] on button "Next" at bounding box center [784, 654] width 212 height 53
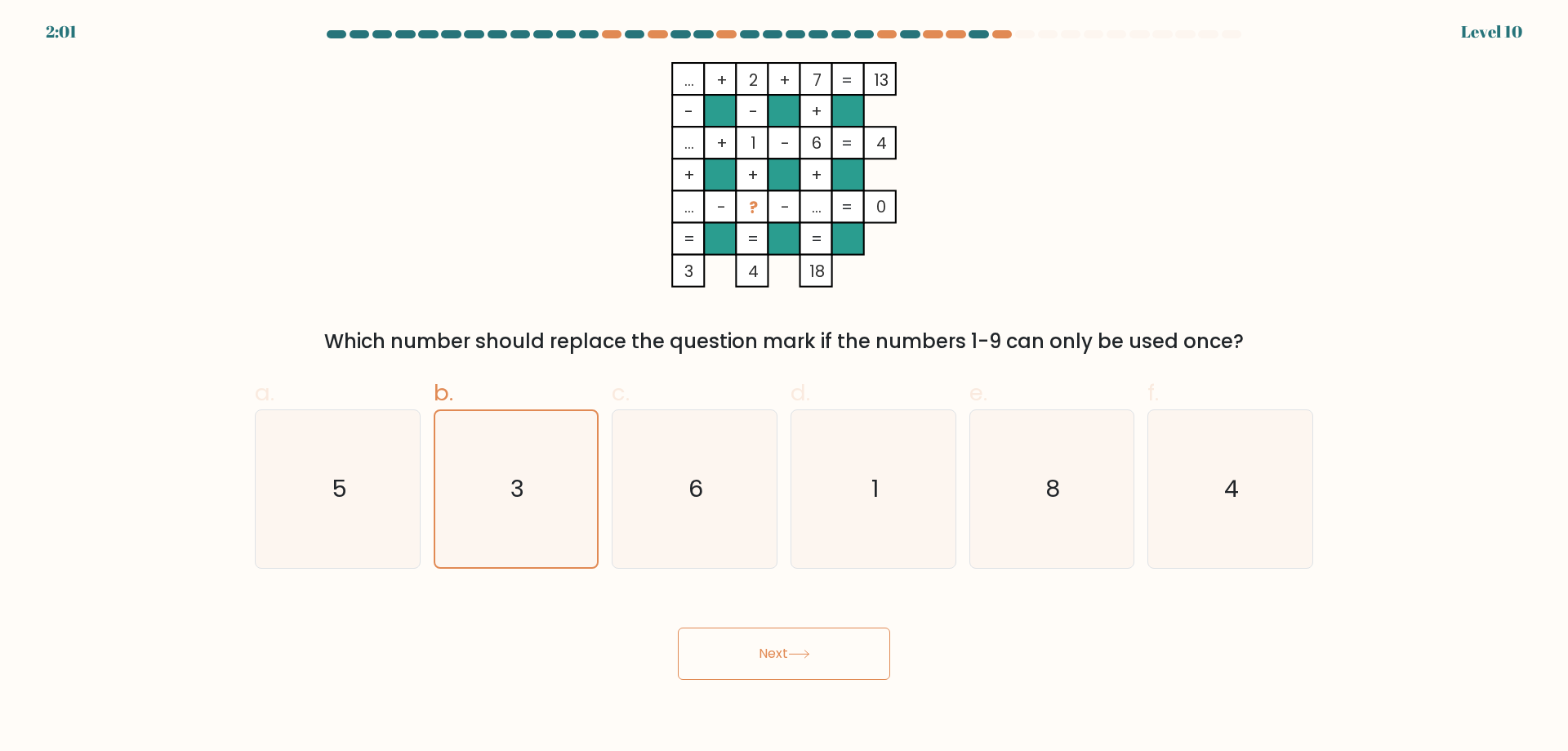
drag, startPoint x: 881, startPoint y: 322, endPoint x: 876, endPoint y: 307, distance: 15.8
click at [878, 320] on div "... + 2 + 7 13 - - + ... + 1 - 6 4 + + + ... - ? - ... = 0 = = = = 3 4 18 = Whi…" at bounding box center [784, 209] width 1078 height 294
click at [905, 291] on div "... + 2 + 7 13 - - + ... + 1 - 6 4 + + + ... - ? - ... = 0 = = = = 3 4 18 = Whi…" at bounding box center [784, 209] width 1078 height 294
click at [810, 654] on icon at bounding box center [799, 654] width 22 height 9
drag, startPoint x: 810, startPoint y: 655, endPoint x: 792, endPoint y: 639, distance: 24.1
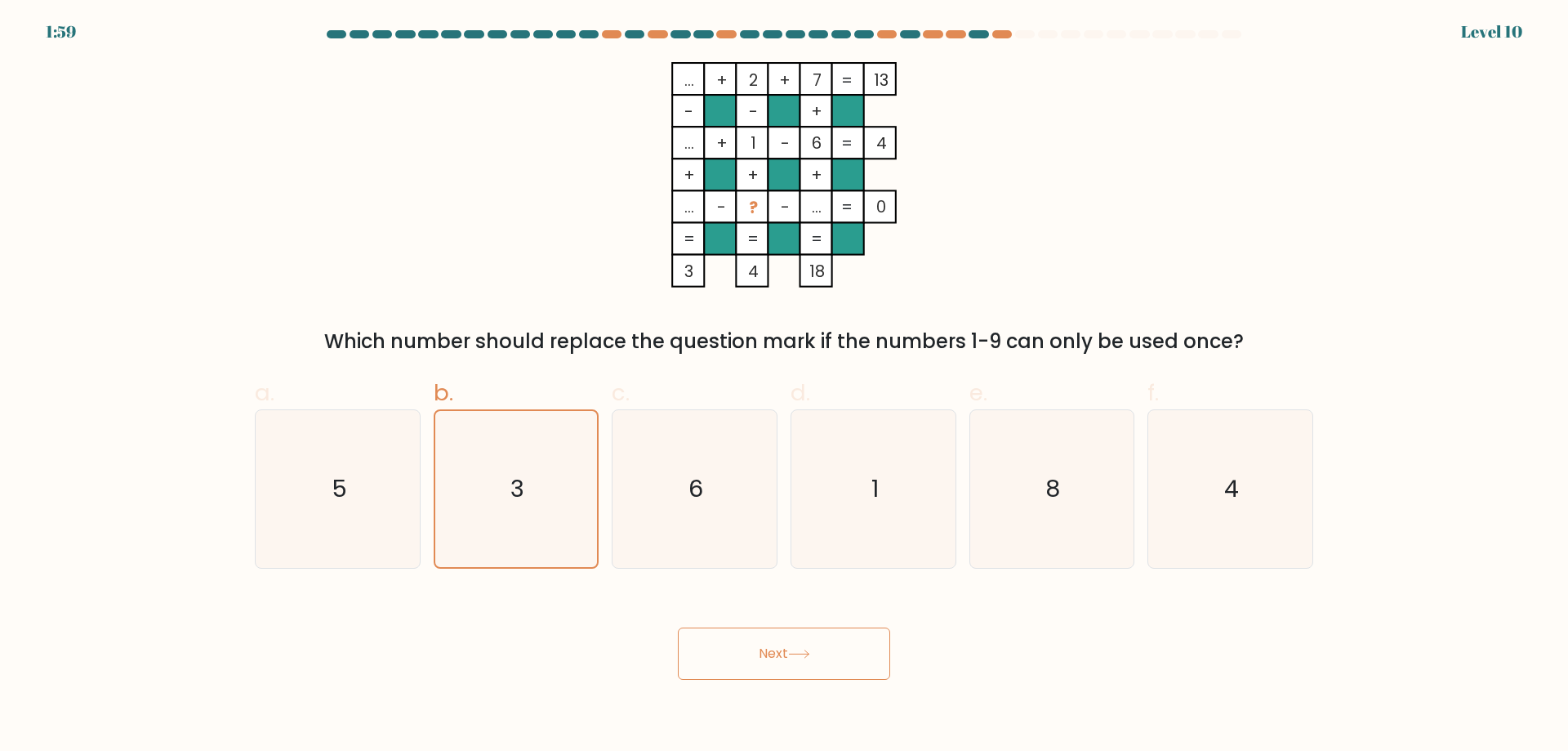
click at [805, 651] on icon at bounding box center [799, 654] width 22 height 9
click at [792, 639] on button "Next" at bounding box center [784, 654] width 212 height 53
click at [790, 637] on button "Next" at bounding box center [784, 654] width 212 height 53
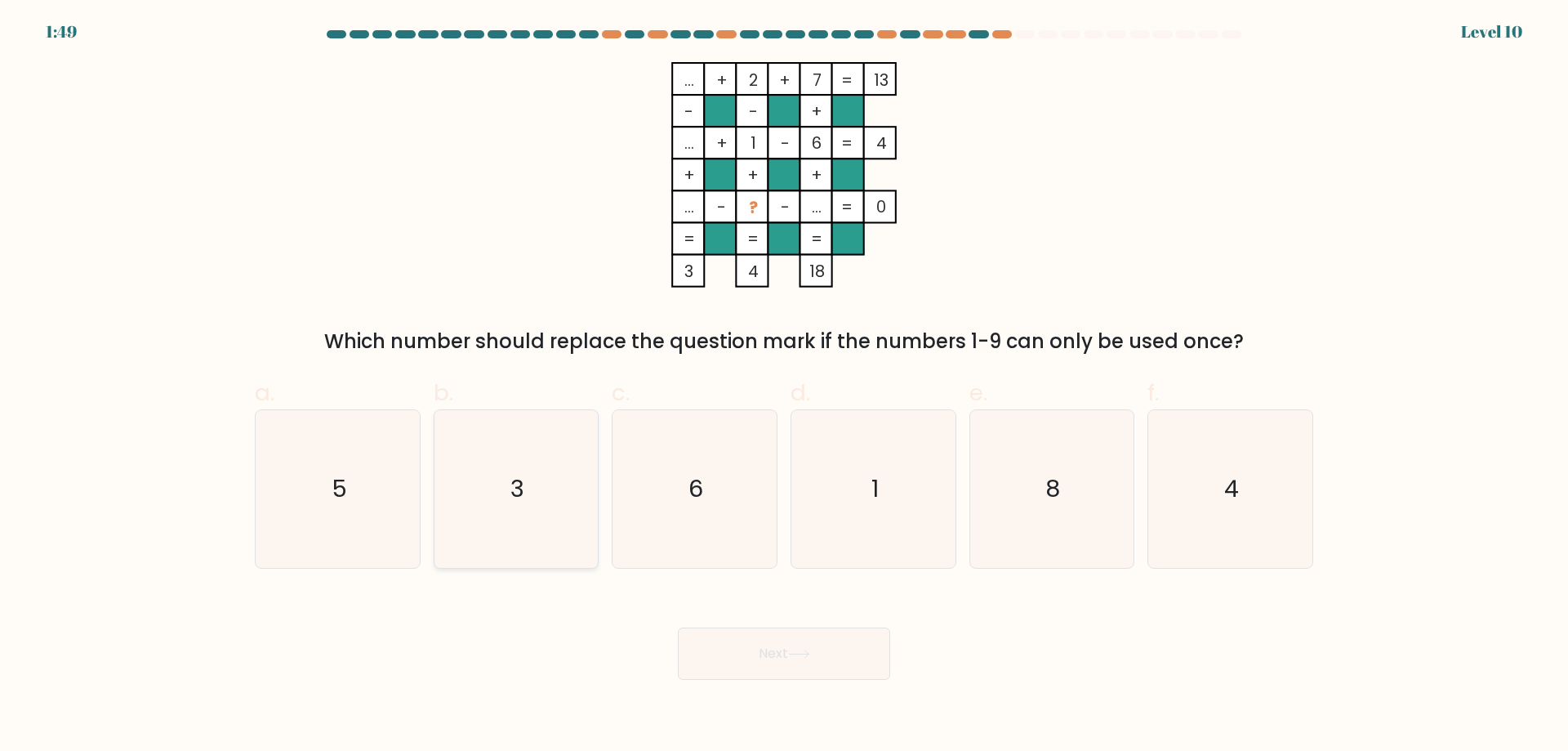
click at [544, 458] on icon "3" at bounding box center [516, 489] width 158 height 158
click at [784, 386] on input "b. 3" at bounding box center [784, 381] width 1 height 11
radio input "true"
click at [787, 678] on button "Next" at bounding box center [784, 654] width 212 height 53
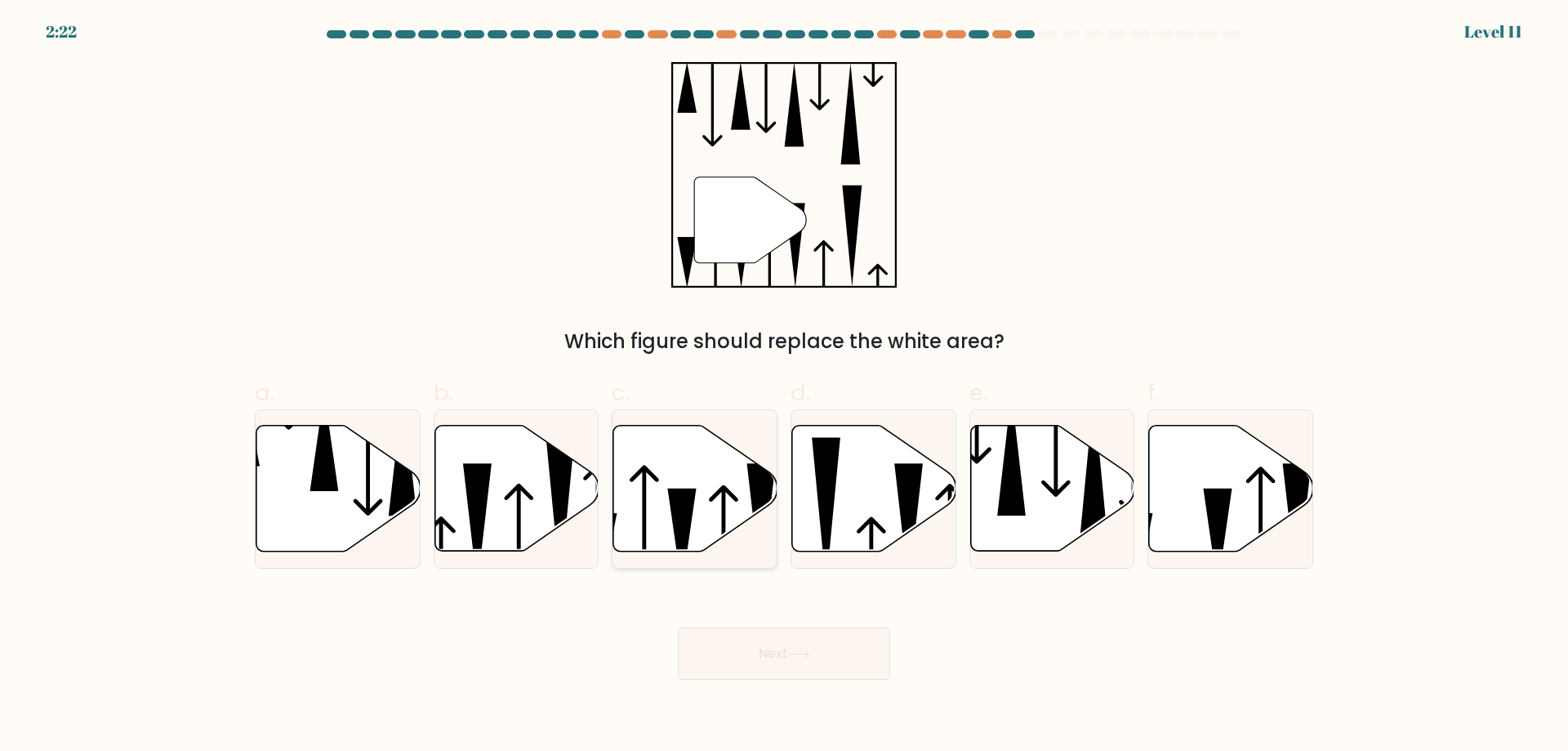
click at [763, 491] on icon at bounding box center [762, 525] width 29 height 124
click at [784, 386] on input "c." at bounding box center [784, 381] width 1 height 11
radio input "true"
click at [822, 639] on button "Next" at bounding box center [784, 654] width 212 height 53
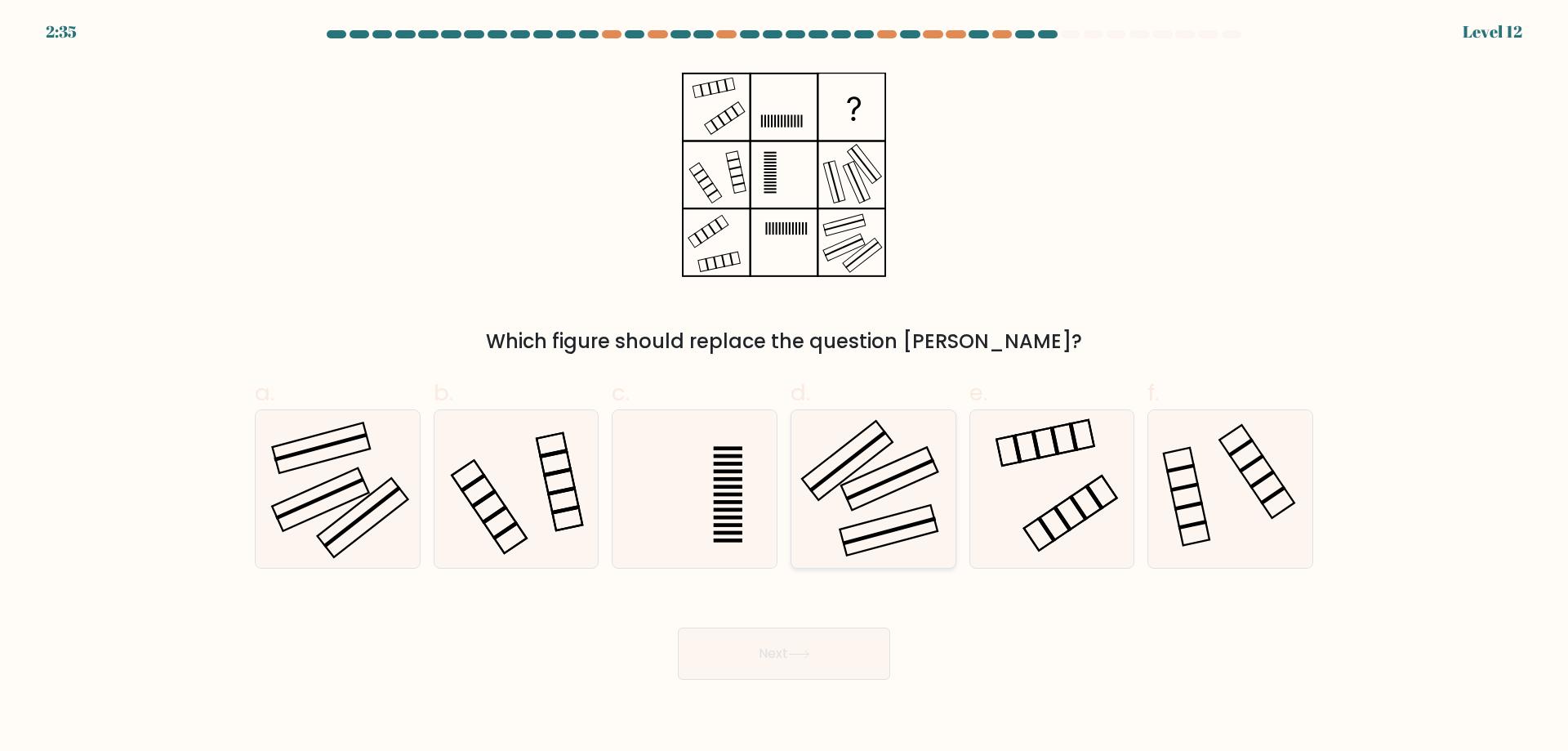
click at [904, 529] on rect at bounding box center [890, 531] width 94 height 29
click at [785, 386] on input "d." at bounding box center [784, 381] width 1 height 11
radio input "true"
click at [835, 660] on button "Next" at bounding box center [784, 654] width 212 height 53
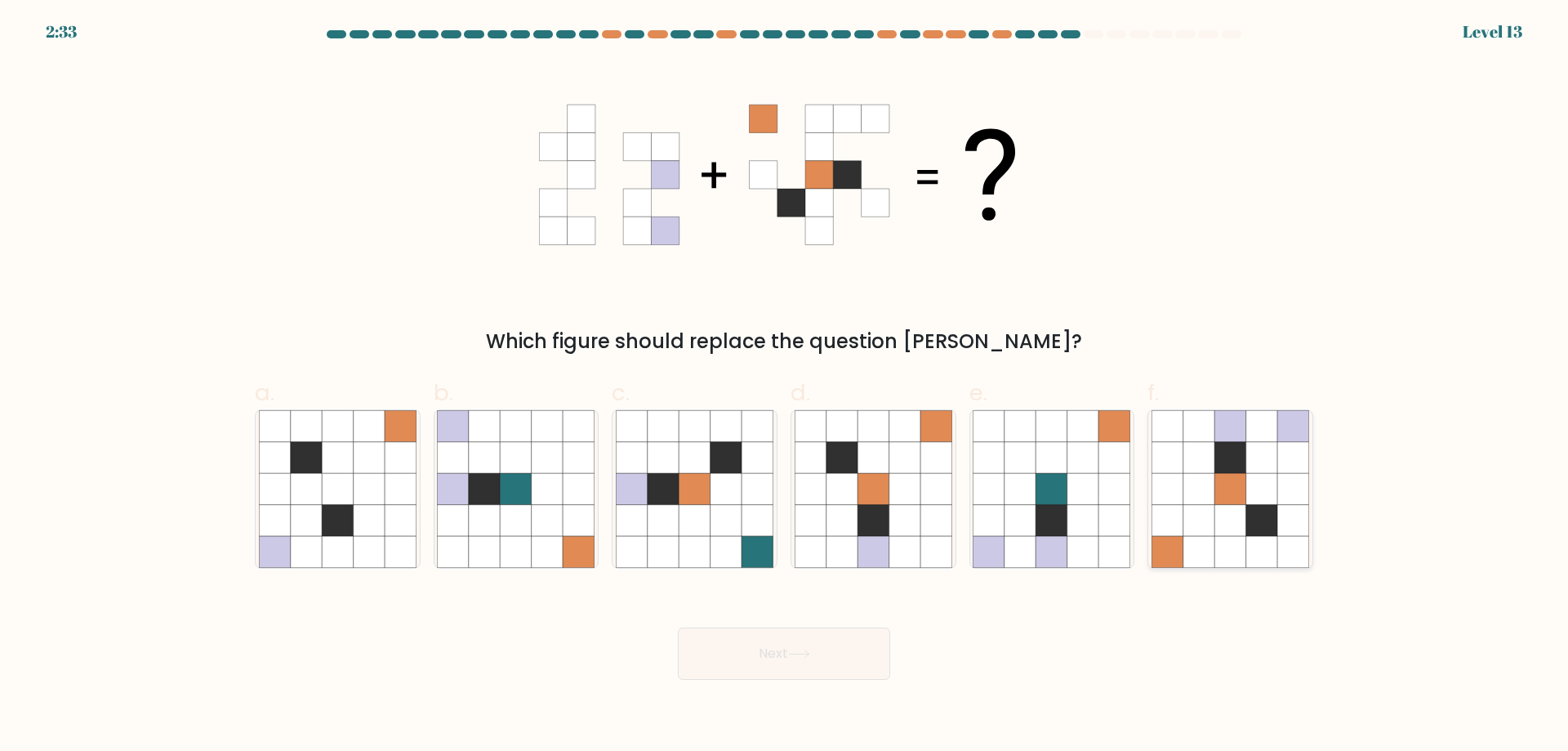
click at [1300, 514] on icon at bounding box center [1293, 521] width 31 height 31
click at [785, 386] on input "f." at bounding box center [784, 381] width 1 height 11
radio input "true"
click at [798, 656] on icon at bounding box center [799, 654] width 22 height 9
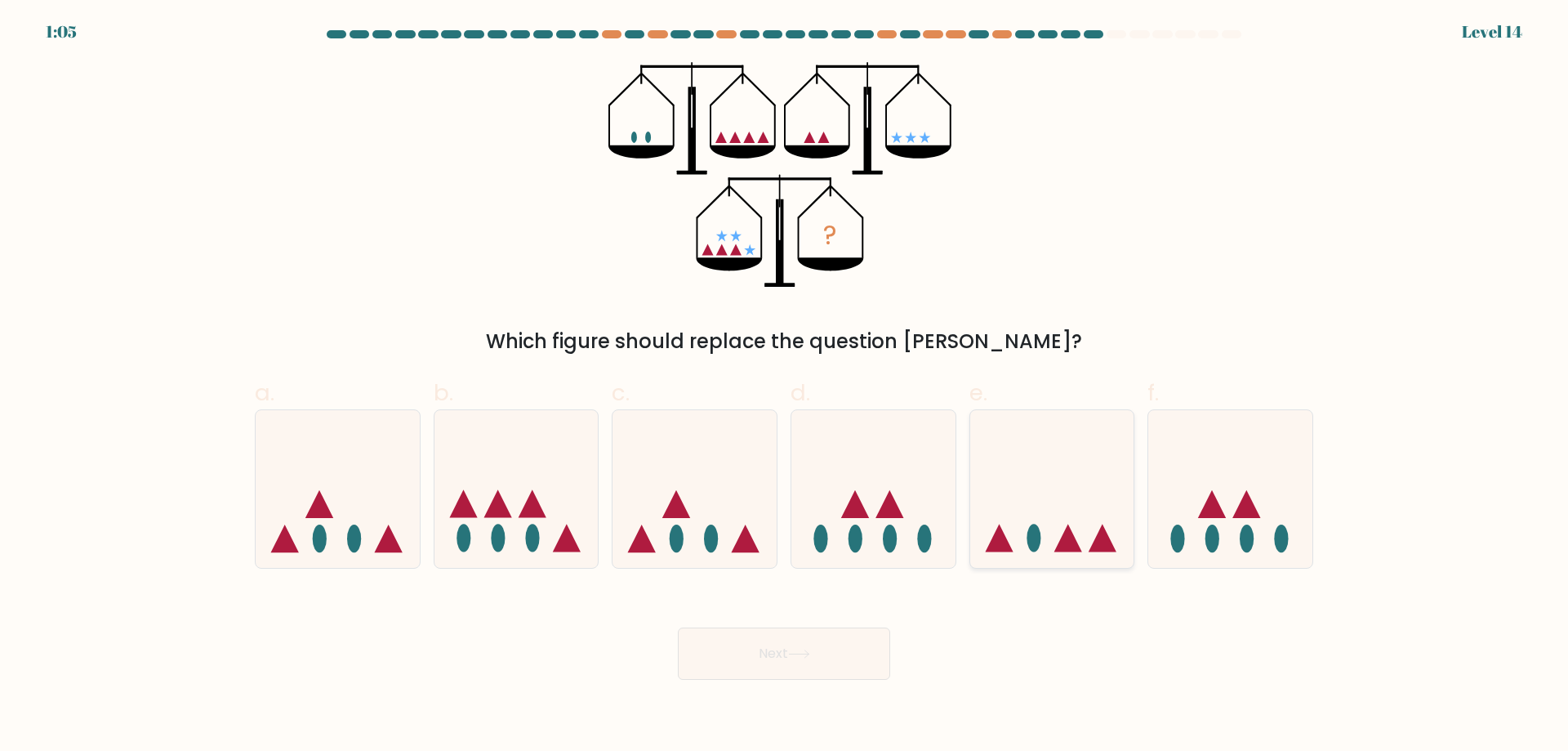
click at [1078, 548] on icon at bounding box center [1068, 538] width 28 height 28
click at [785, 386] on input "e." at bounding box center [784, 381] width 1 height 11
radio input "true"
click at [803, 654] on icon at bounding box center [799, 654] width 22 height 9
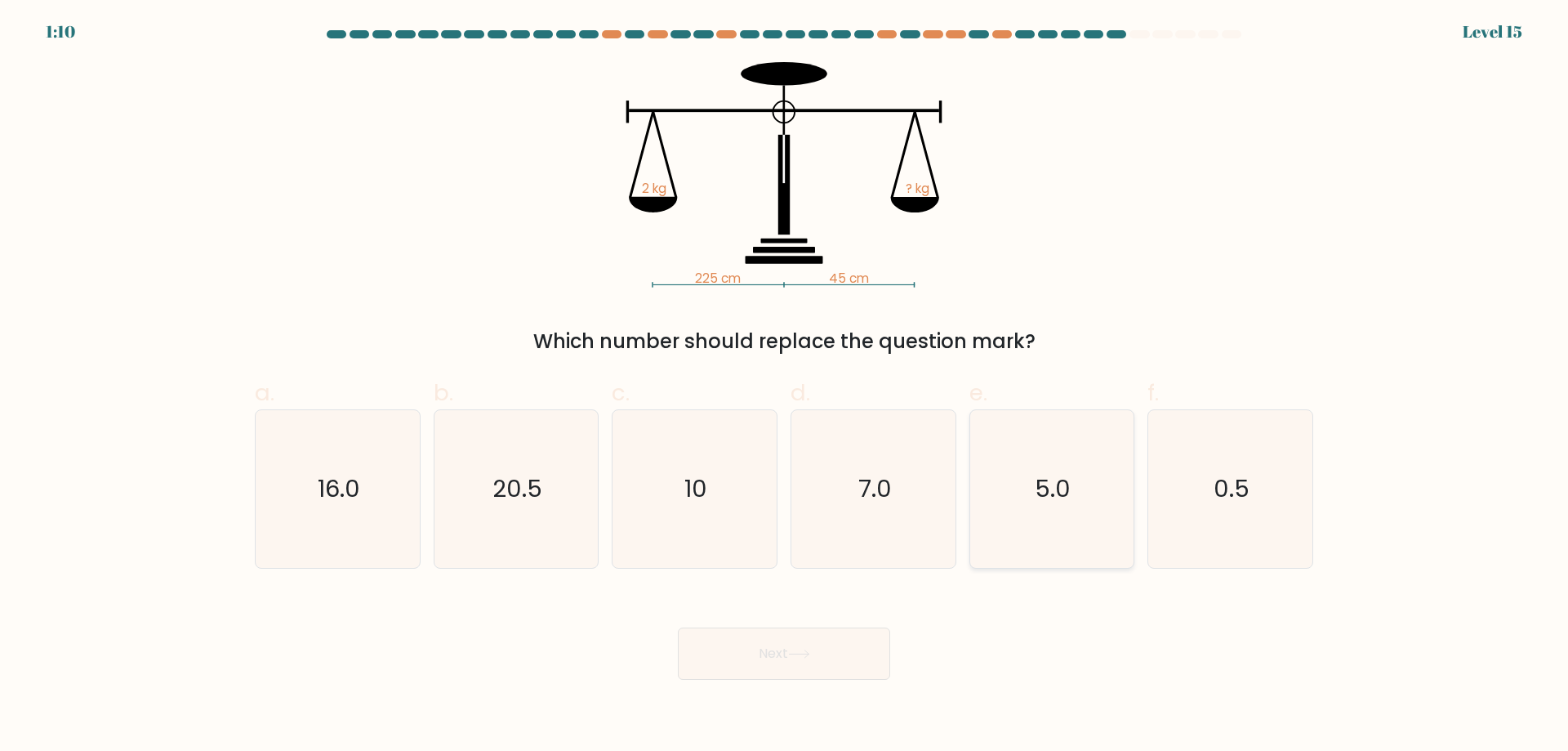
click at [1066, 496] on text "5.0" at bounding box center [1054, 489] width 36 height 33
click at [785, 386] on input "e. 5.0" at bounding box center [784, 381] width 1 height 11
radio input "true"
click at [808, 665] on button "Next" at bounding box center [784, 654] width 212 height 53
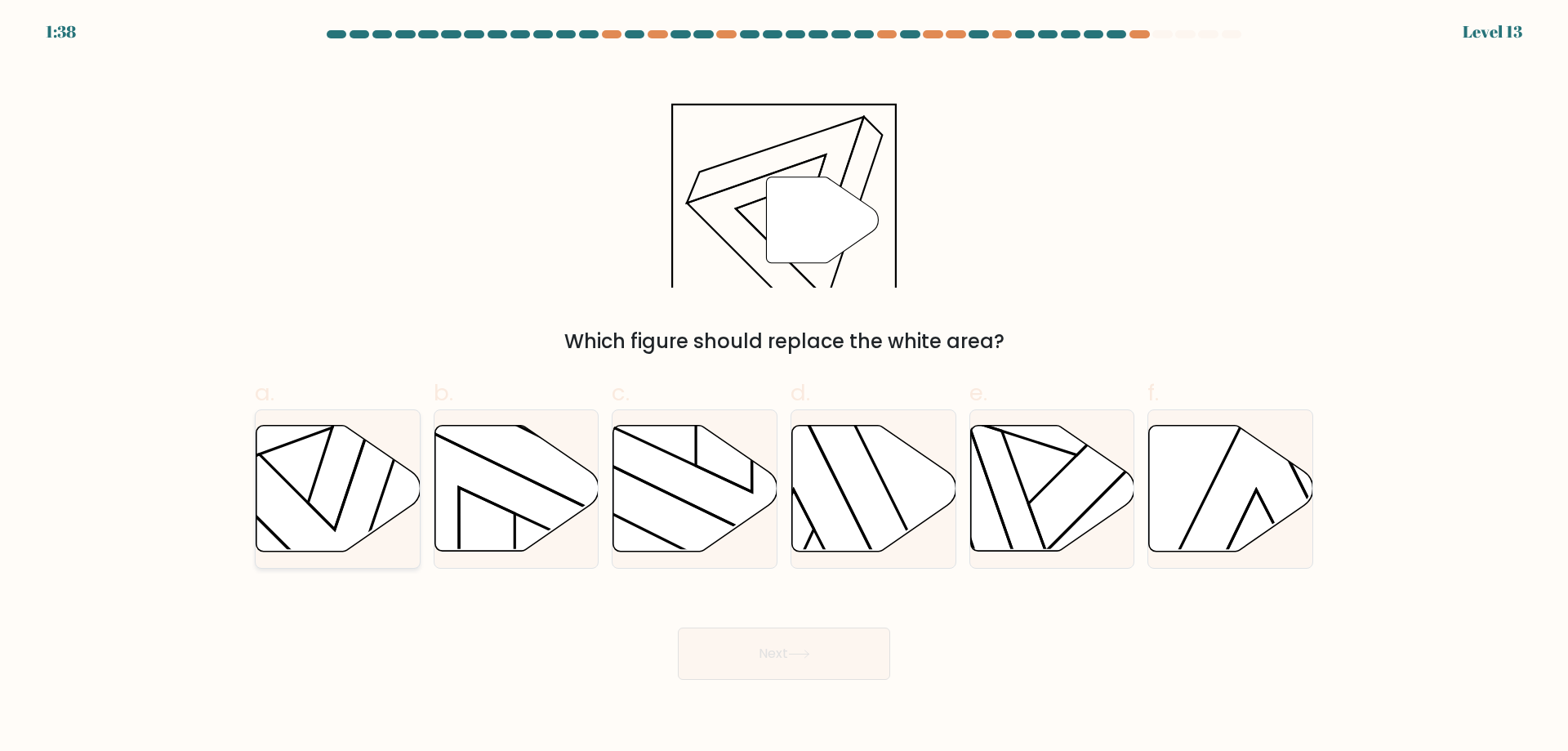
click at [332, 473] on icon at bounding box center [338, 488] width 164 height 126
click at [784, 386] on input "a." at bounding box center [784, 381] width 1 height 11
radio input "true"
click at [850, 649] on button "Next" at bounding box center [784, 654] width 212 height 53
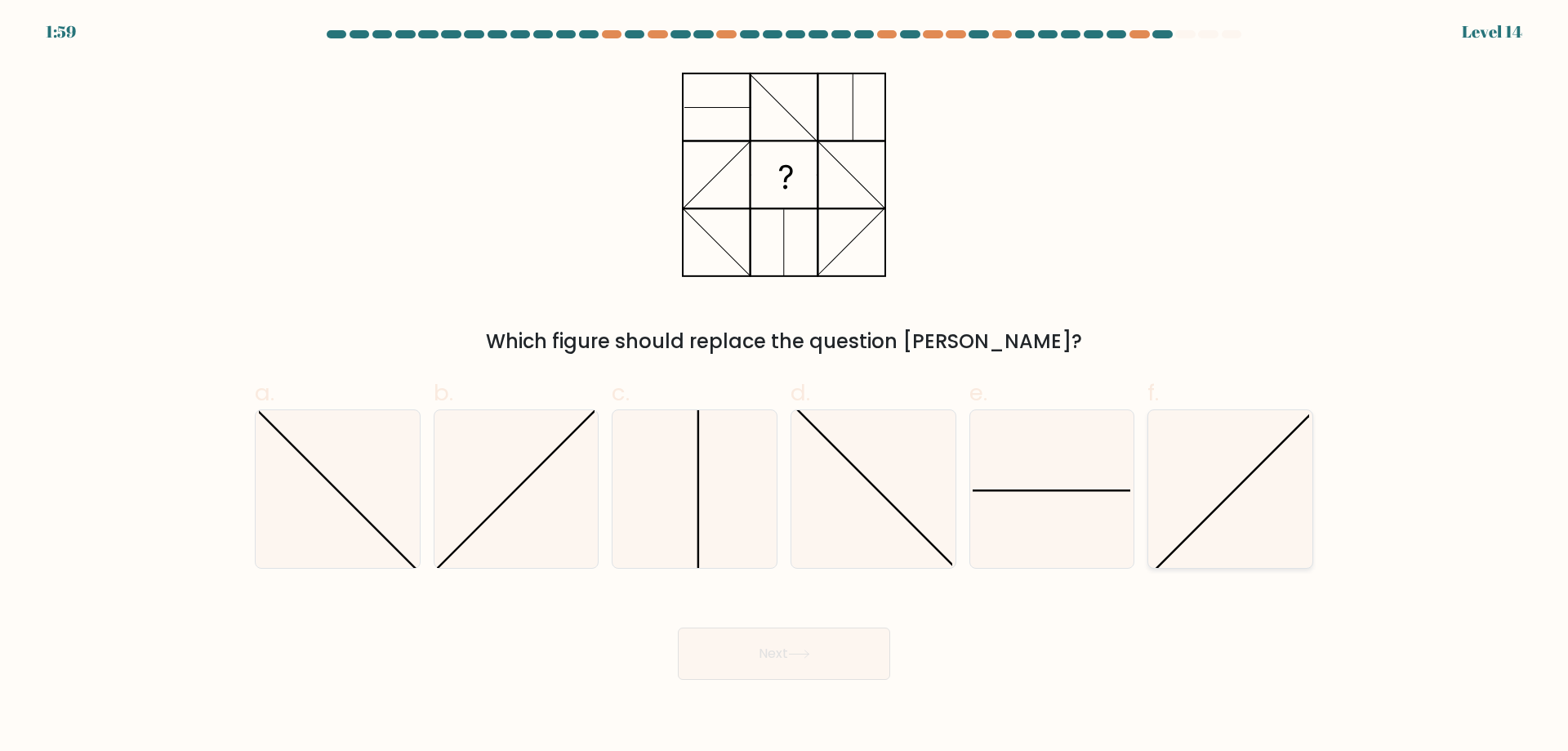
click at [1245, 490] on icon at bounding box center [1231, 489] width 158 height 158
click at [785, 386] on input "f." at bounding box center [784, 381] width 1 height 11
radio input "true"
click at [836, 658] on button "Next" at bounding box center [784, 654] width 212 height 53
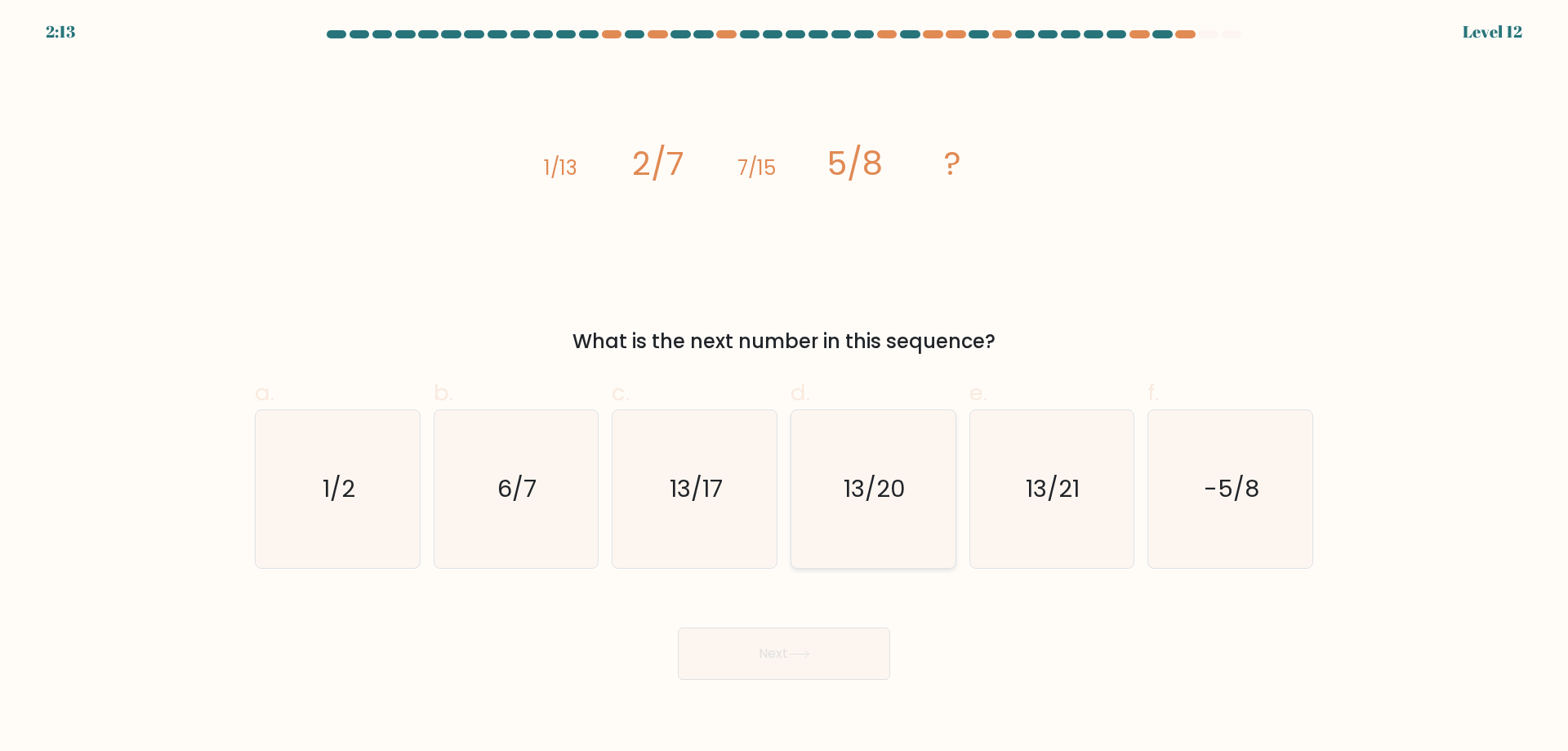
click at [882, 473] on text "13/20" at bounding box center [874, 489] width 62 height 33
click at [785, 386] on input "d. 13/20" at bounding box center [784, 381] width 1 height 11
radio input "true"
click at [836, 649] on button "Next" at bounding box center [784, 654] width 212 height 53
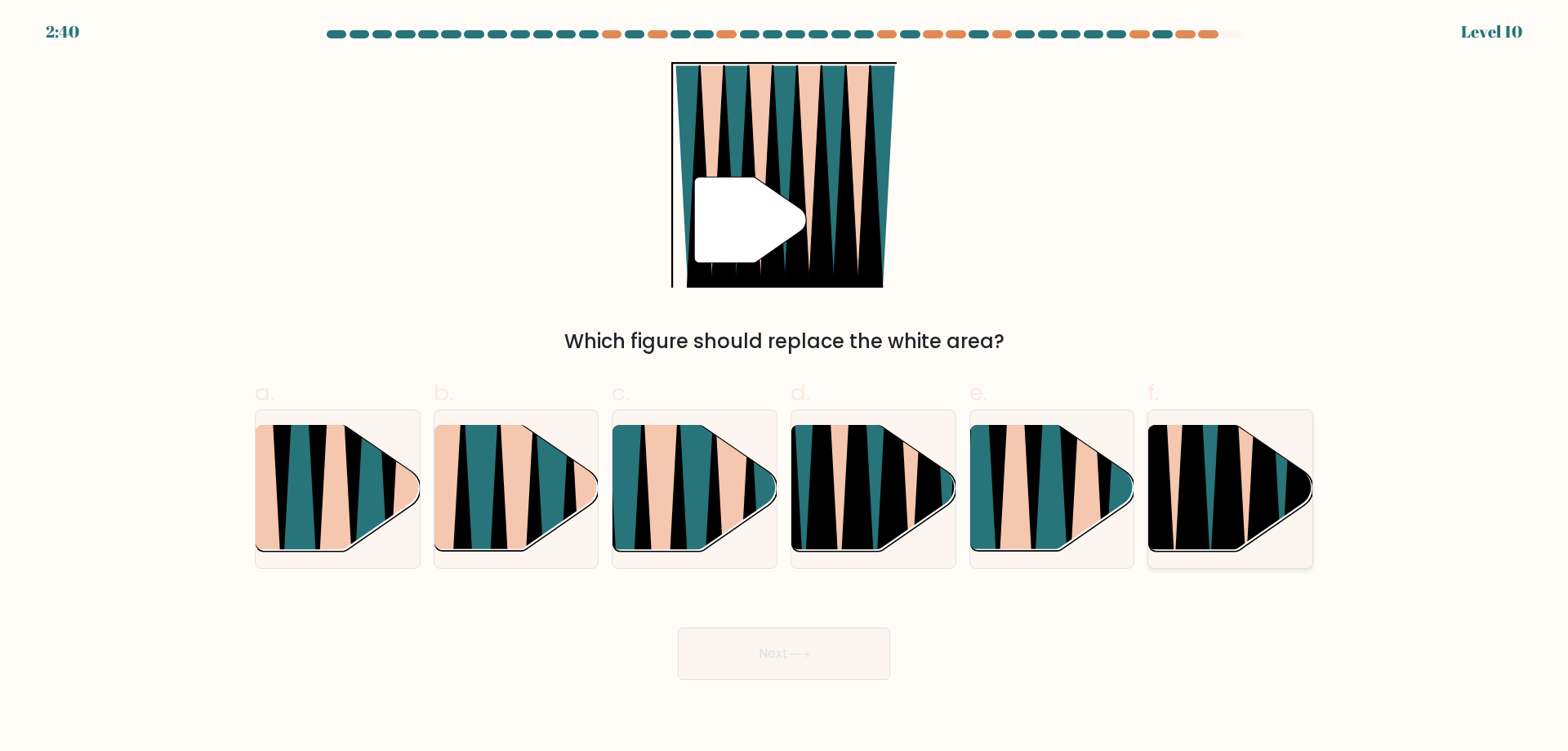
click at [1269, 507] on icon at bounding box center [1264, 426] width 37 height 328
click at [785, 386] on input "f." at bounding box center [784, 381] width 1 height 11
radio input "true"
click at [835, 665] on button "Next" at bounding box center [784, 654] width 212 height 53
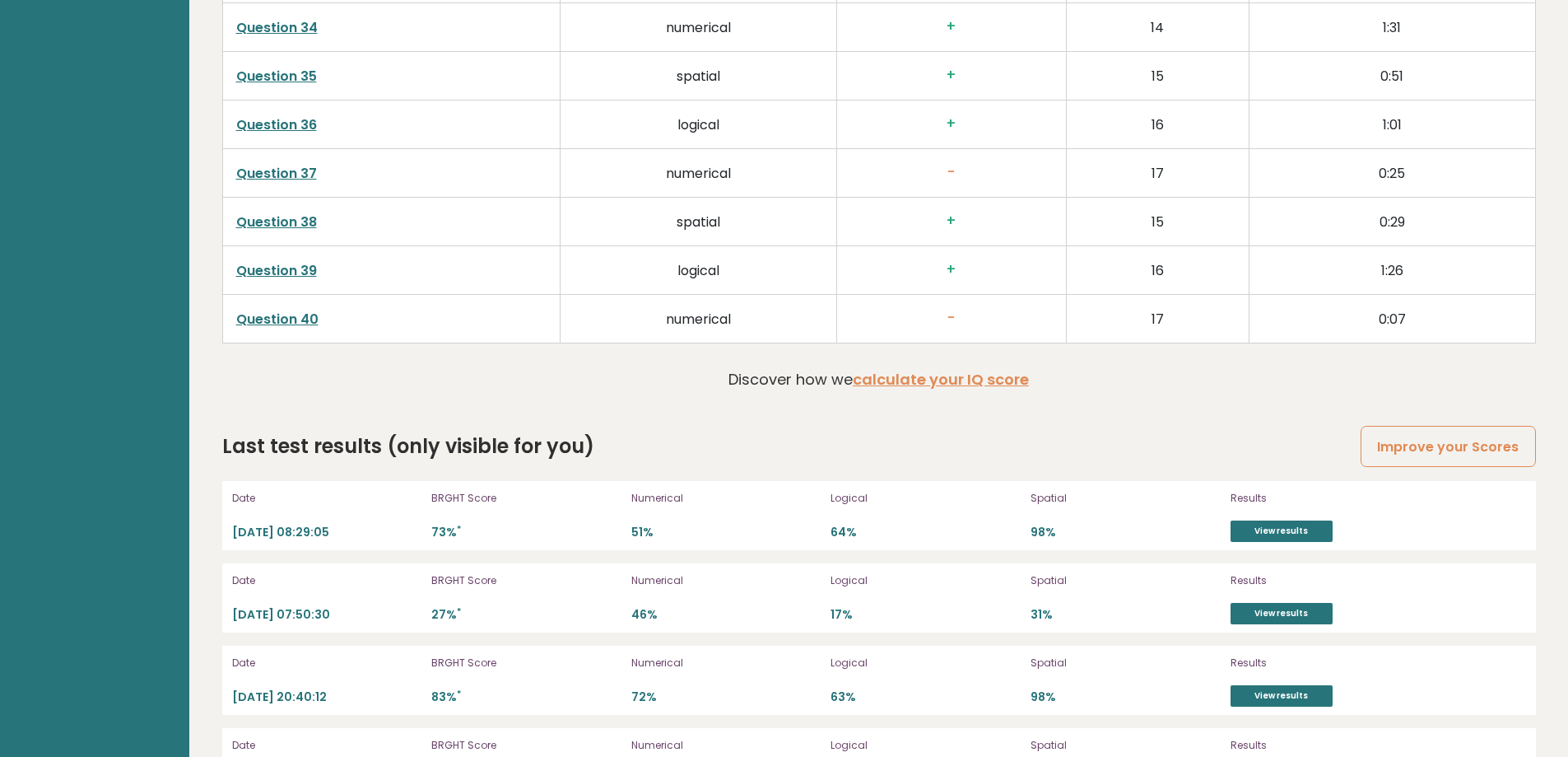
scroll to position [4430, 0]
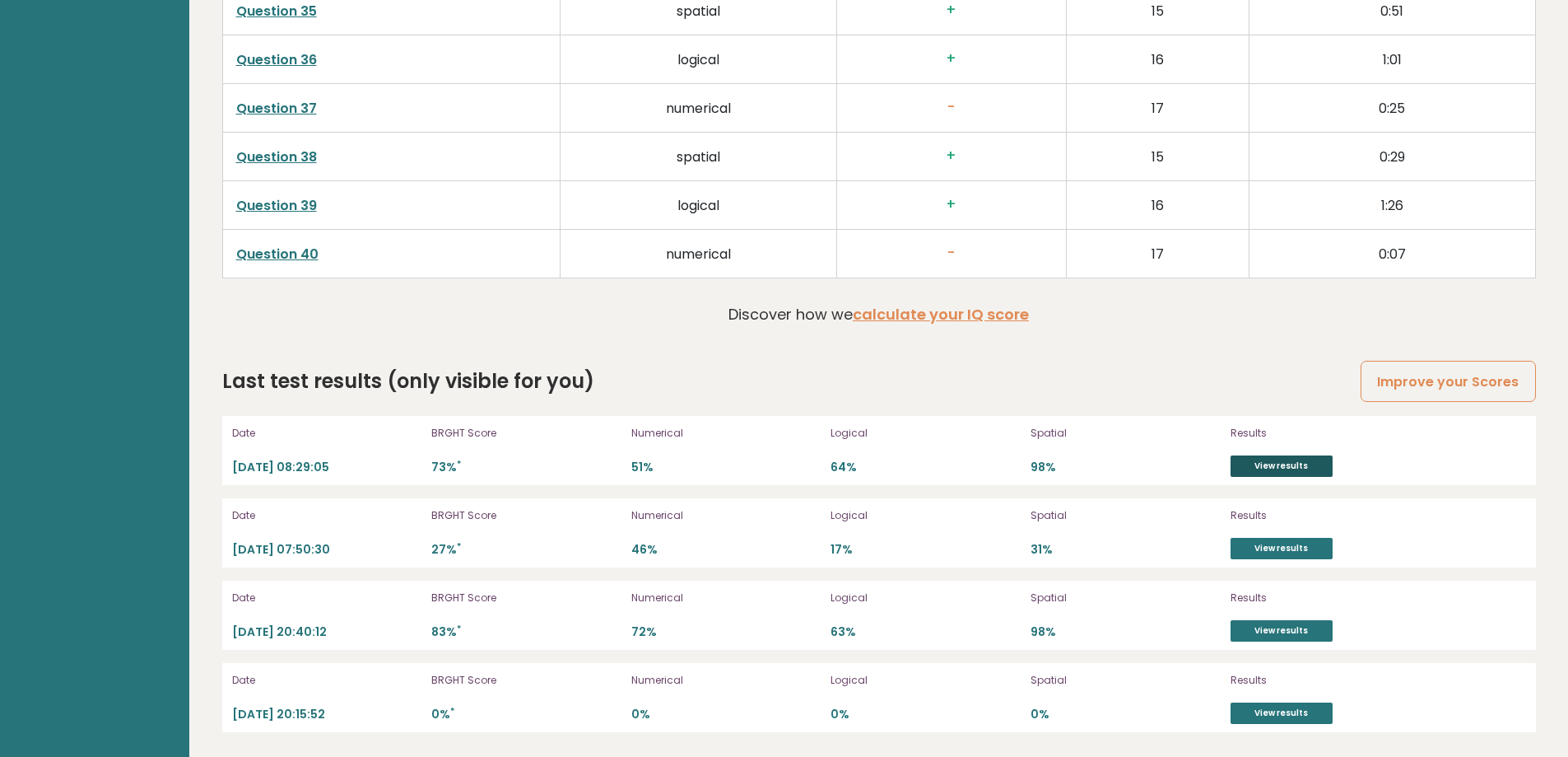
click at [1309, 455] on link "View results" at bounding box center [1282, 465] width 102 height 21
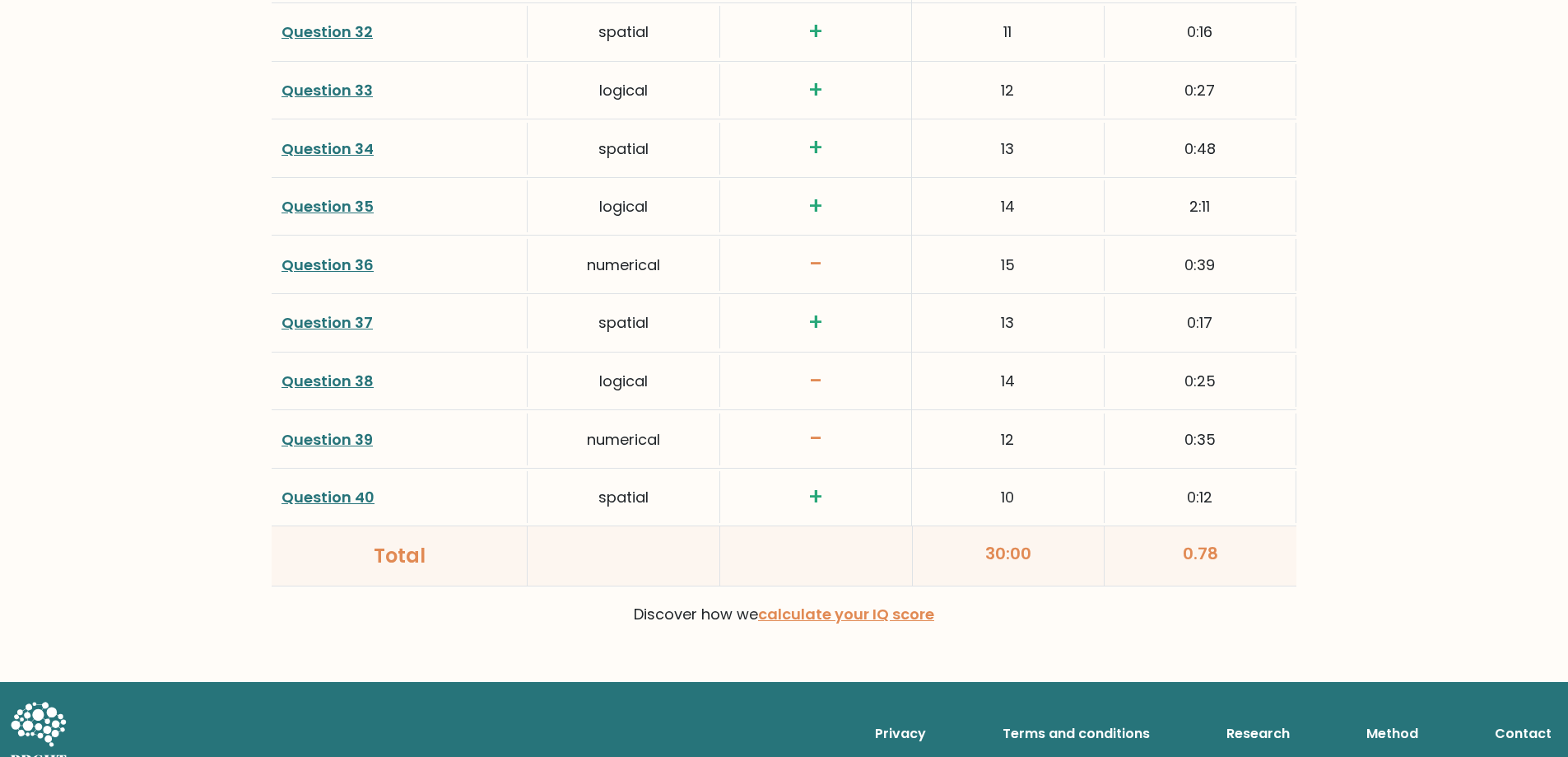
scroll to position [4200, 0]
